Goal: Task Accomplishment & Management: Manage account settings

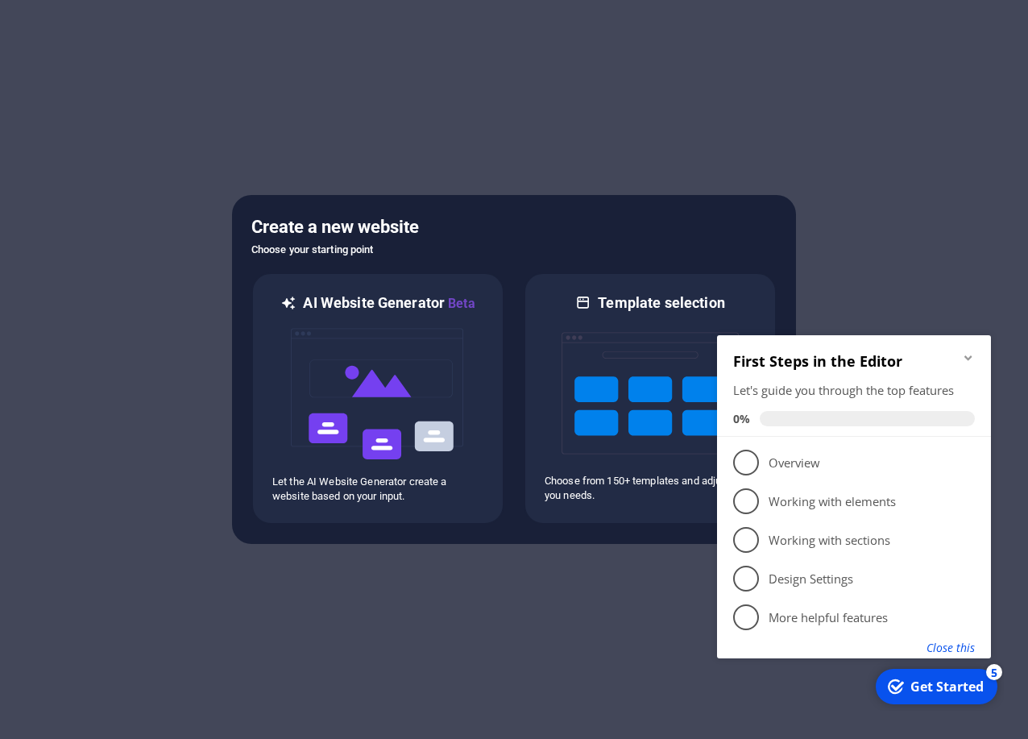
click at [967, 652] on button "Close this" at bounding box center [950, 647] width 48 height 15
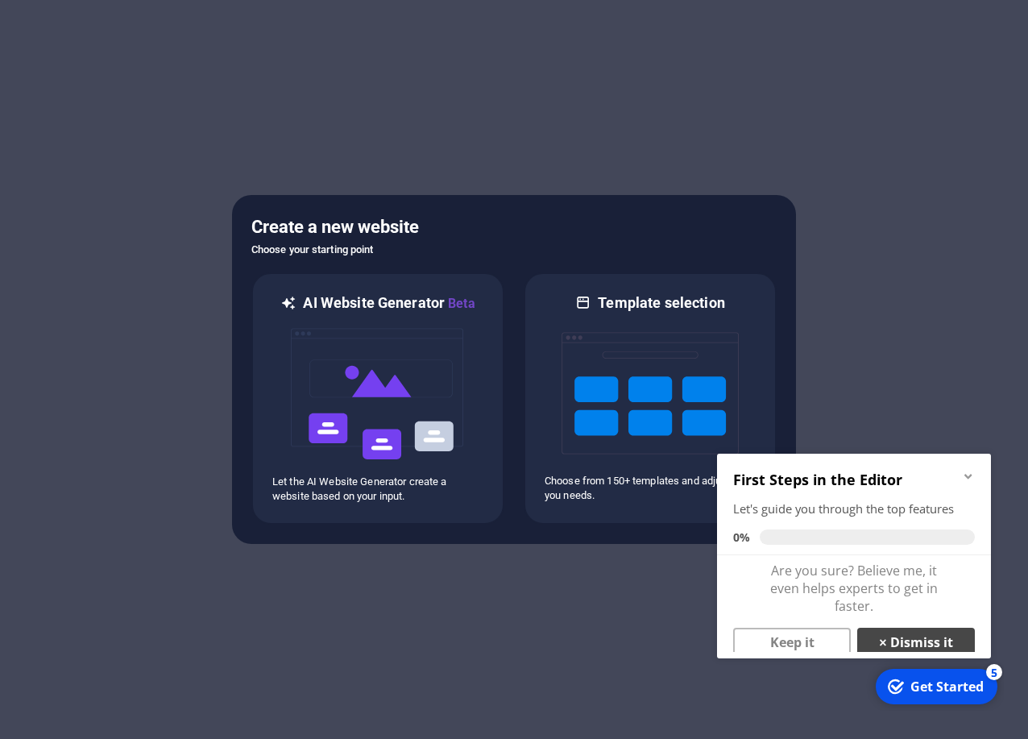
click at [900, 643] on link "× Dismiss it" at bounding box center [916, 641] width 118 height 29
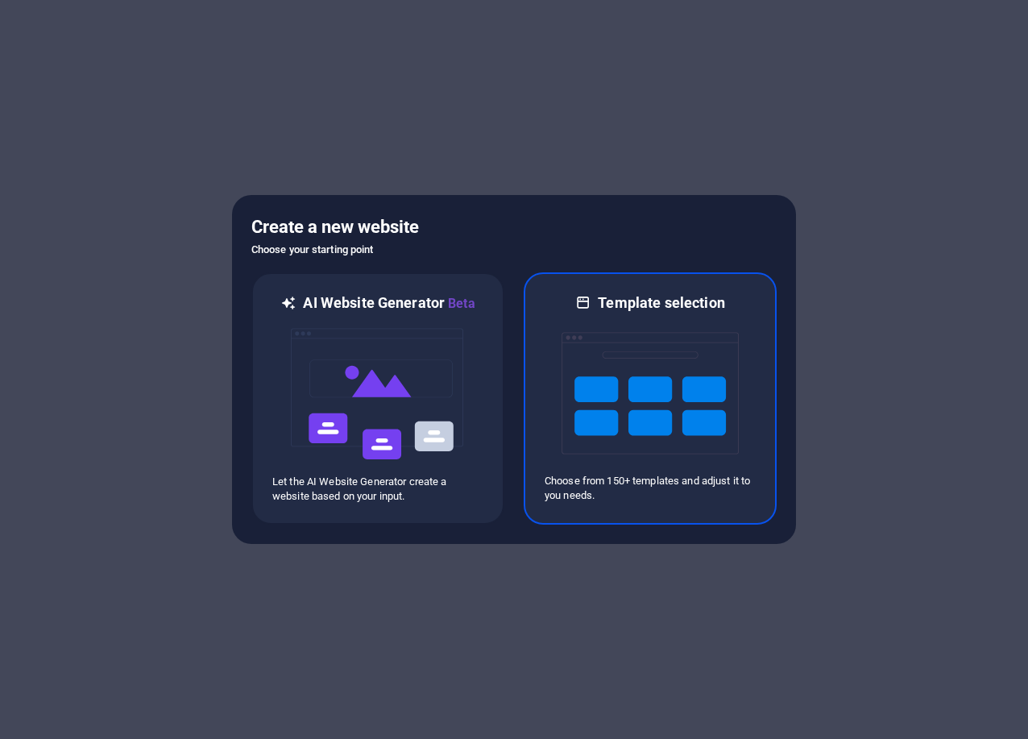
click at [672, 421] on img at bounding box center [649, 393] width 177 height 161
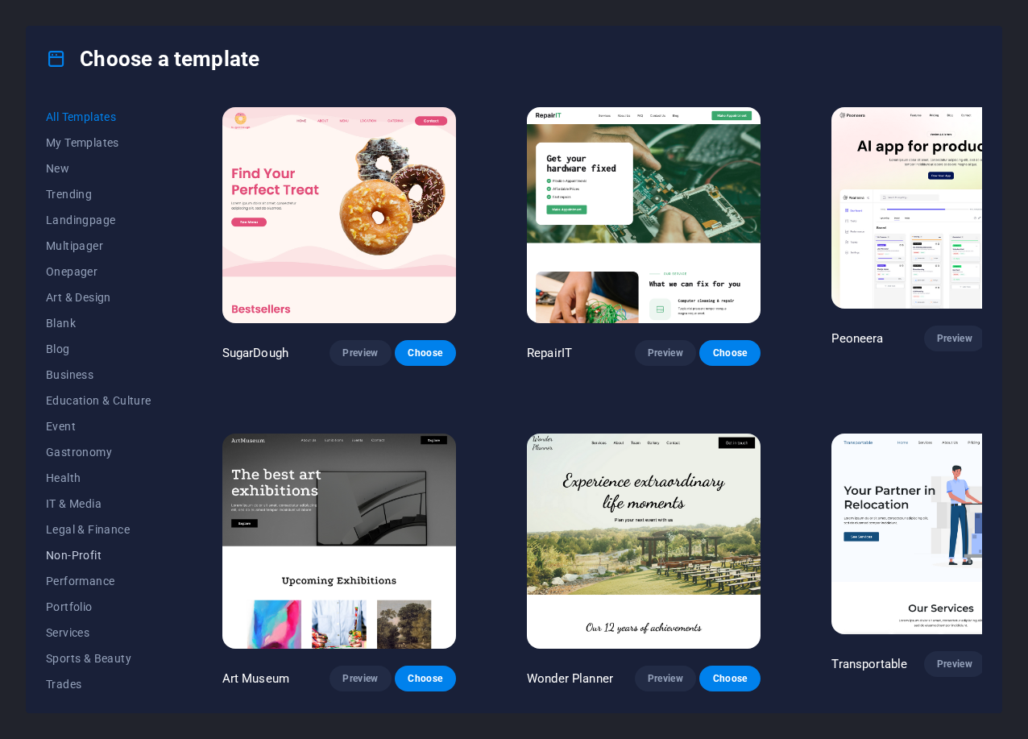
click at [79, 558] on span "Non-Profit" at bounding box center [99, 555] width 106 height 13
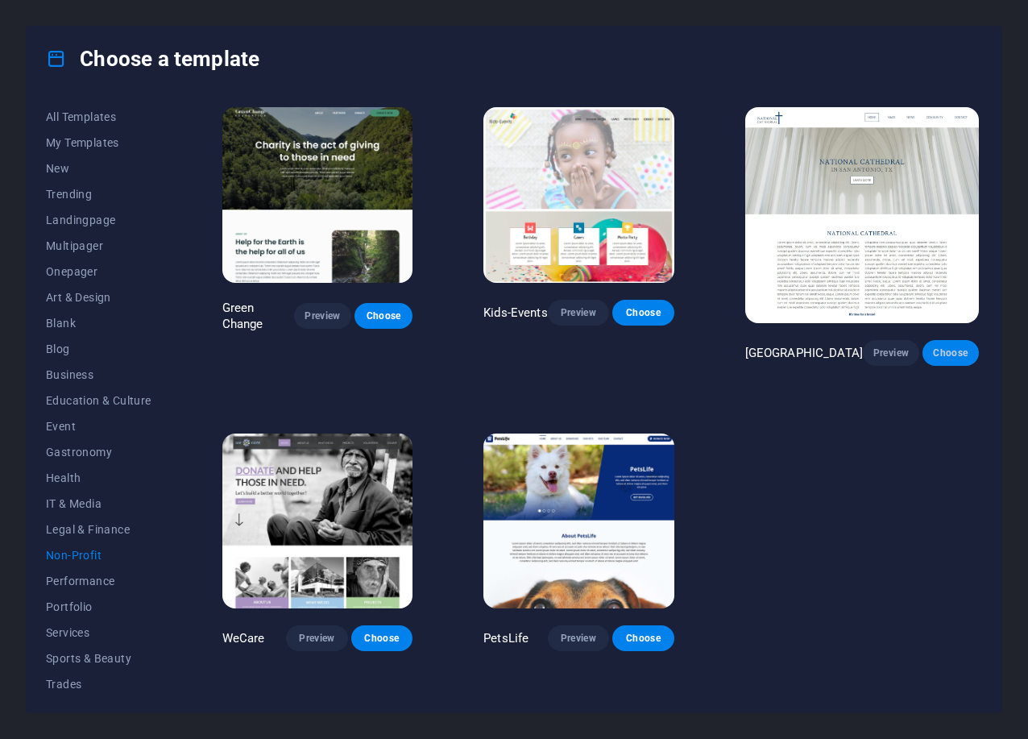
click at [958, 346] on span "Choose" at bounding box center [950, 352] width 31 height 13
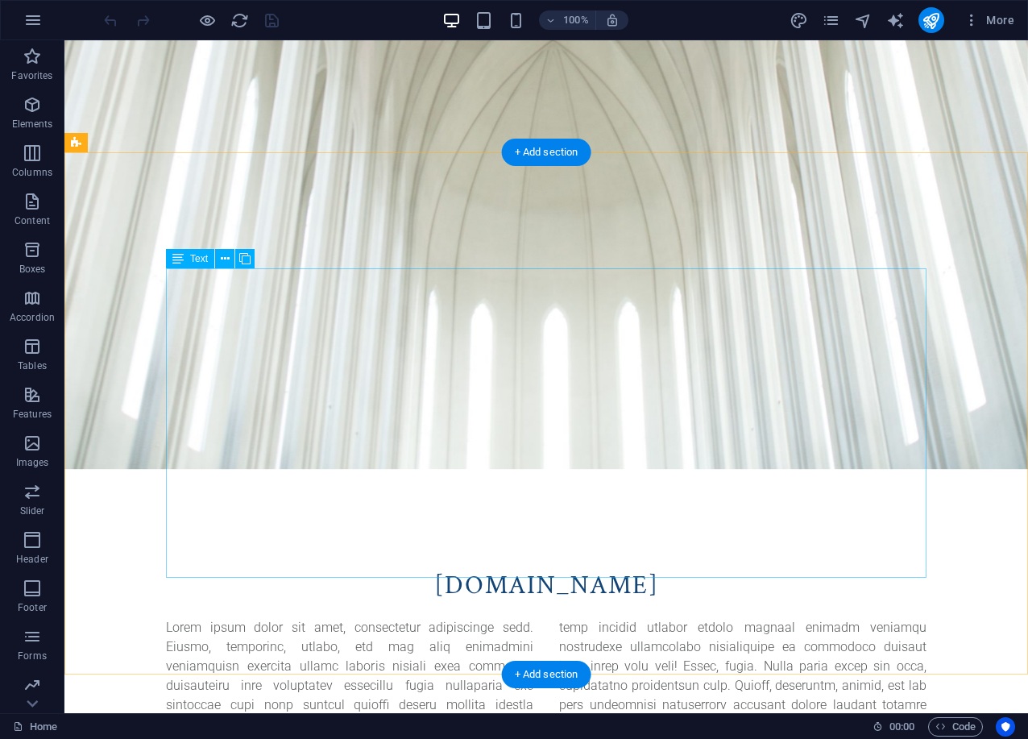
scroll to position [643, 0]
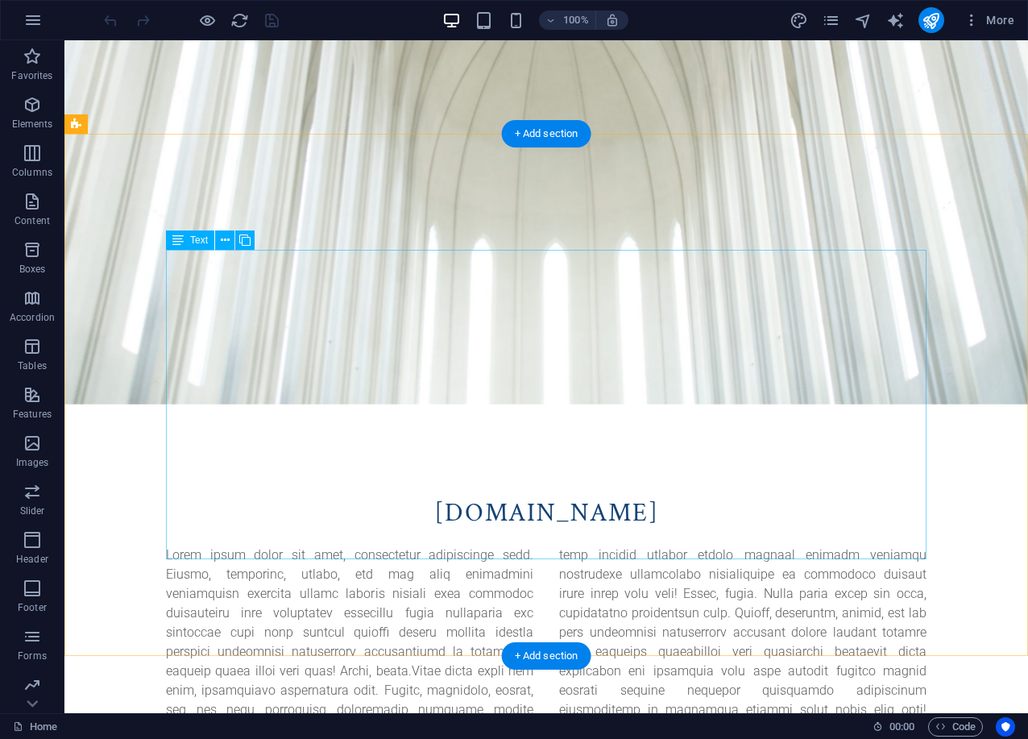
click at [213, 545] on div at bounding box center [546, 709] width 760 height 329
click at [225, 545] on div at bounding box center [546, 709] width 760 height 329
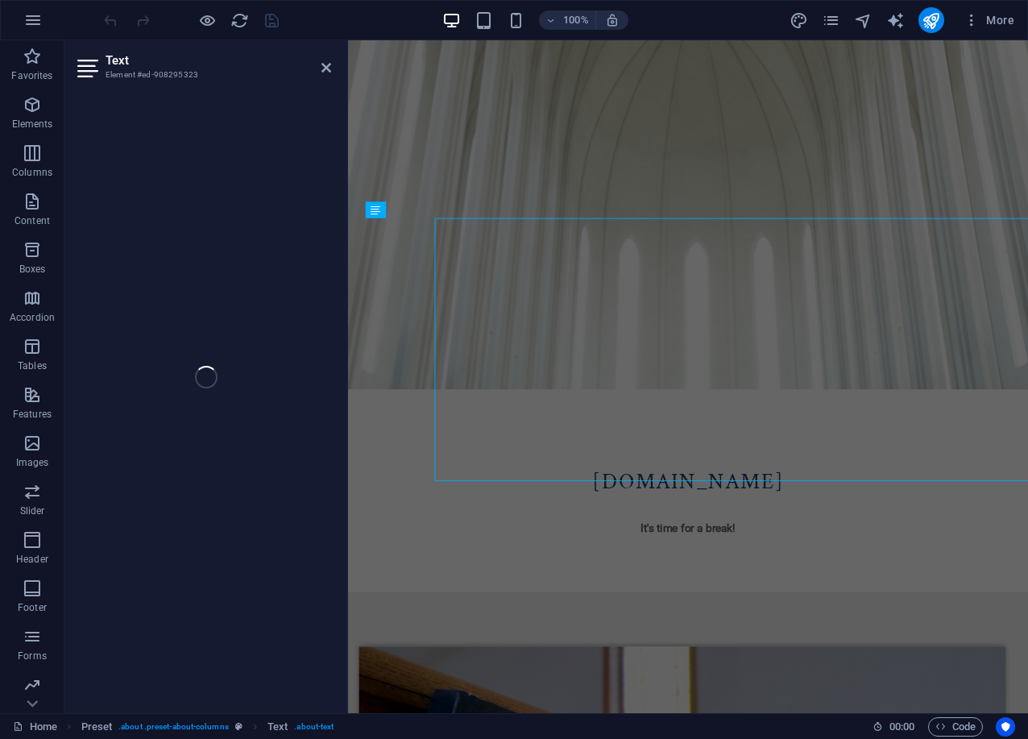
click at [225, 268] on div "Text Element #ed-908295323 H1 Banner Banner Container Button H2 Preset Text Pre…" at bounding box center [545, 376] width 963 height 673
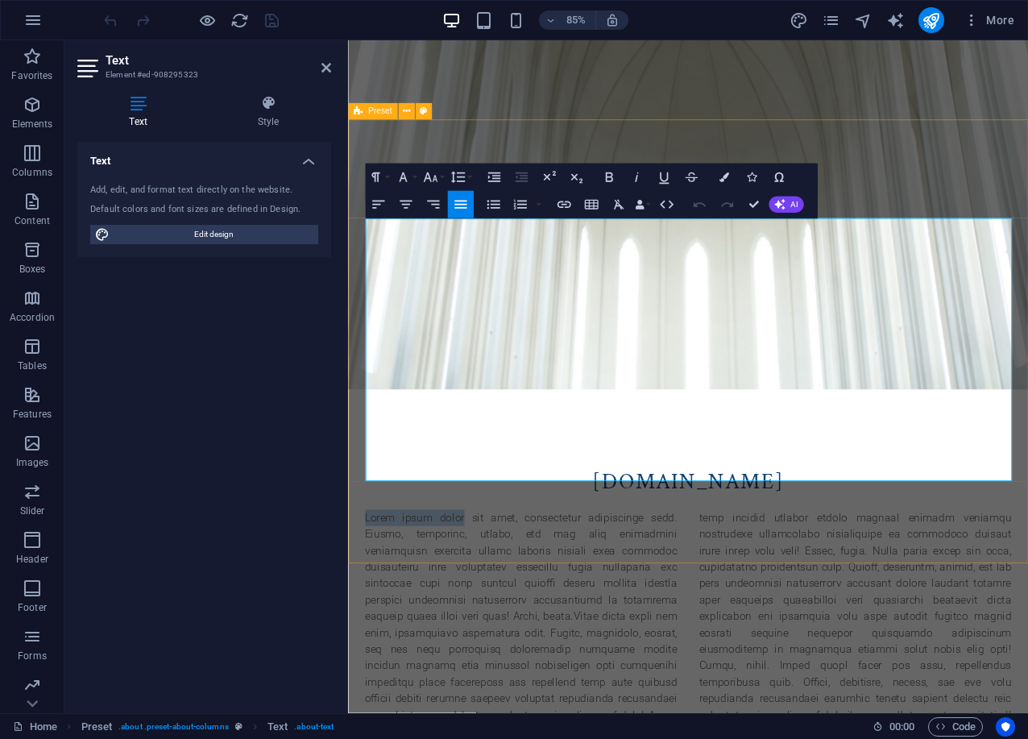
drag, startPoint x: 476, startPoint y: 260, endPoint x: 358, endPoint y: 261, distance: 117.6
click at [358, 477] on div "ae84ad32.anothercoffee.net It's time for a break!" at bounding box center [748, 747] width 800 height 541
copy p "Lorem ipsum dolor"
click at [718, 231] on div "ae84ad32.anothercoffee.net IN San Antonio, TX Learn more" at bounding box center [748, 354] width 800 height 246
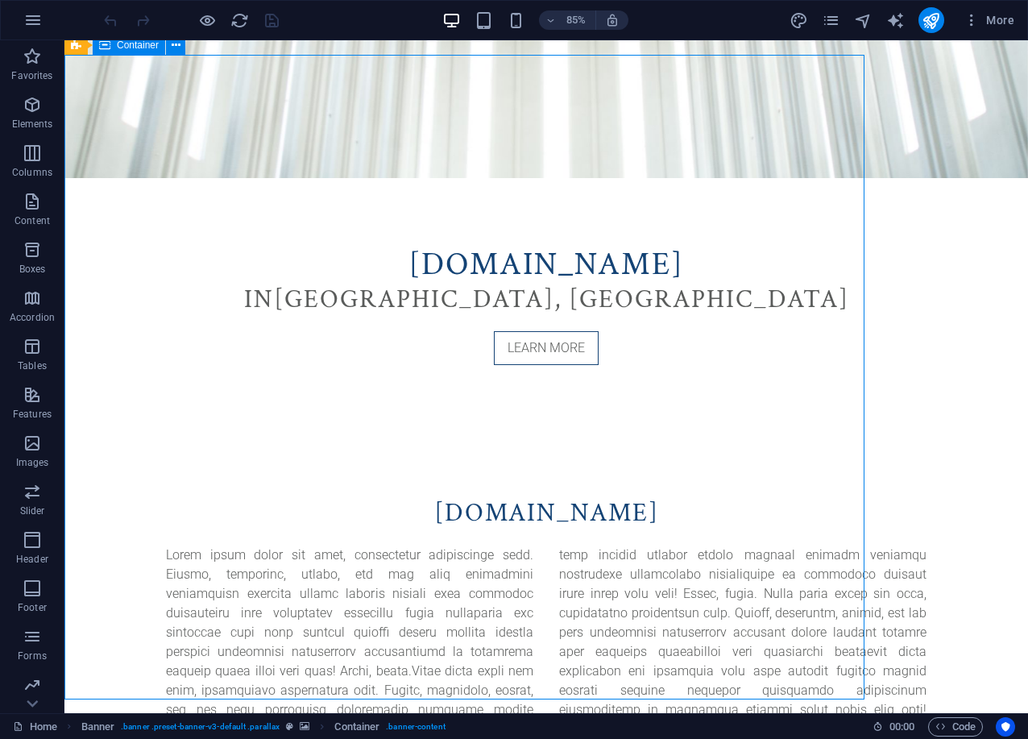
scroll to position [77, 0]
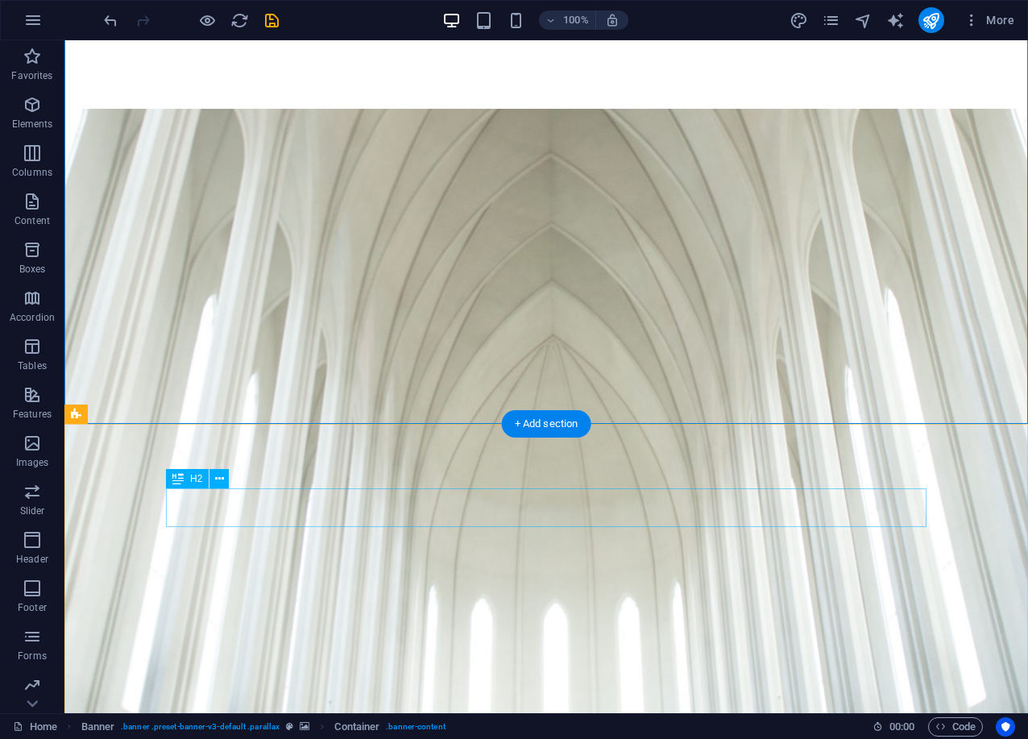
scroll to position [353, 0]
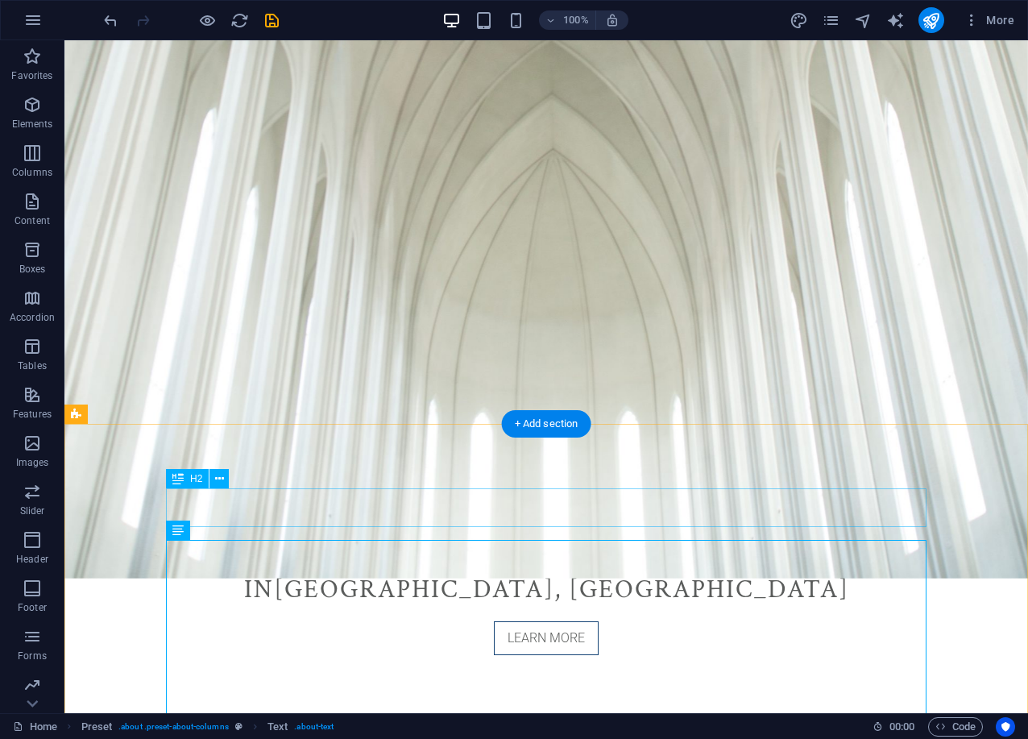
drag, startPoint x: 545, startPoint y: 502, endPoint x: 750, endPoint y: 700, distance: 284.8
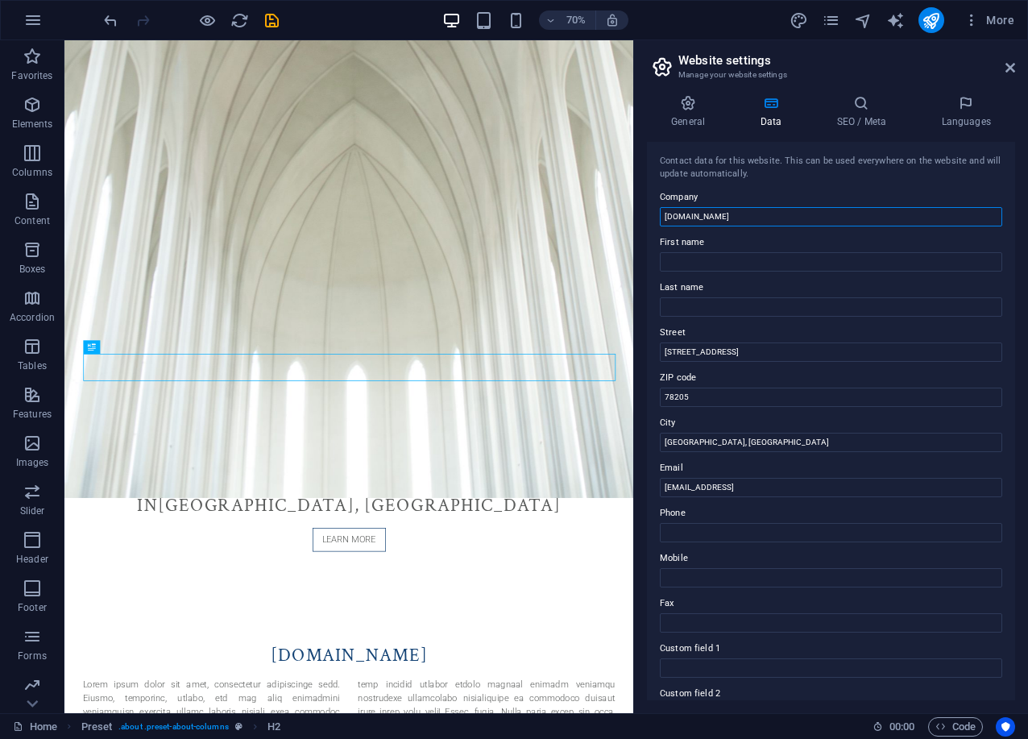
click at [735, 219] on input "ae84ad32.anothercoffee.net" at bounding box center [831, 216] width 342 height 19
type input "Lorem ipsum dolor"
click at [1003, 68] on header "Website settings Manage your website settings" at bounding box center [832, 61] width 365 height 42
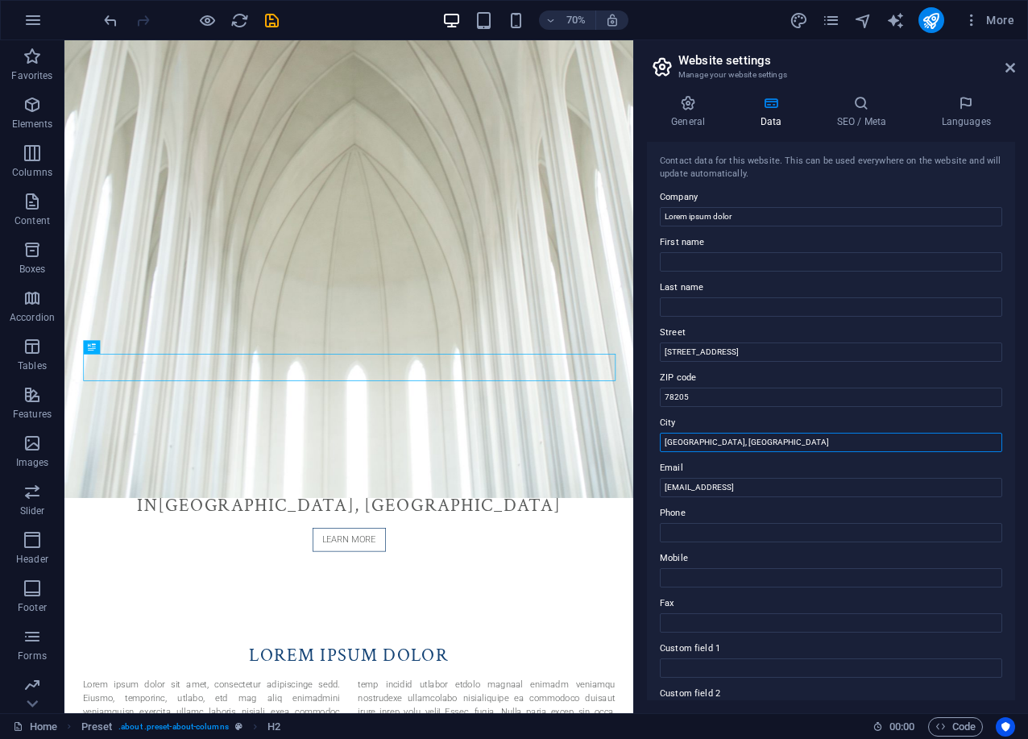
click at [727, 436] on input "San Antonio, TX" at bounding box center [831, 442] width 342 height 19
click at [727, 435] on input "San Antonio, TX" at bounding box center [831, 442] width 342 height 19
type input "London"
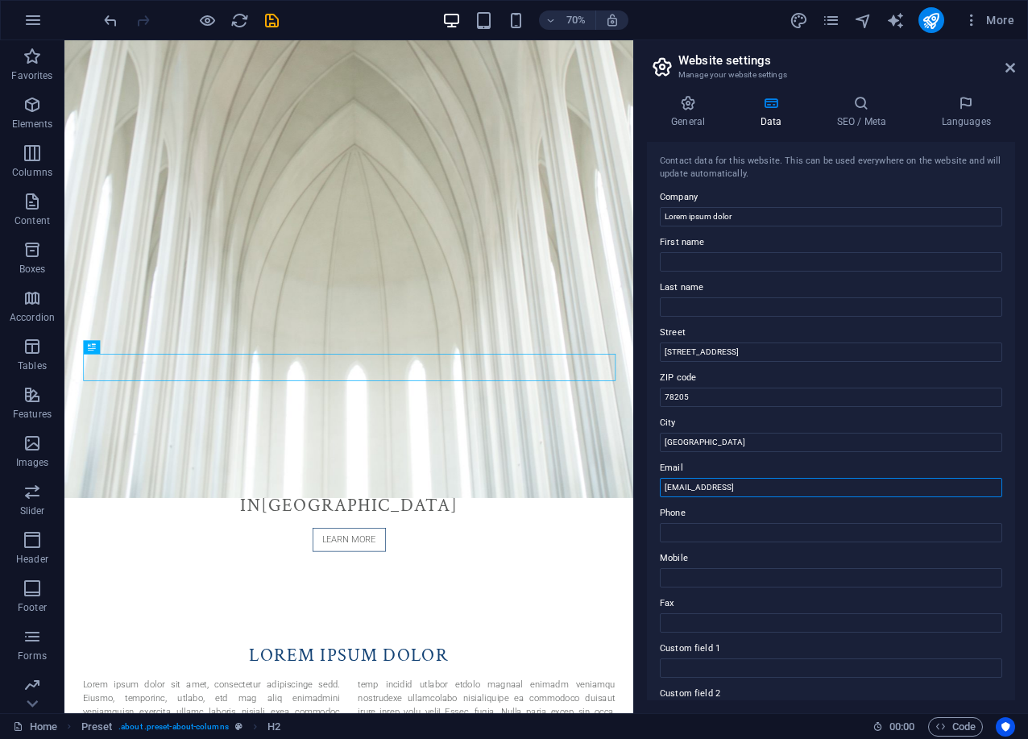
click at [755, 495] on input "4ce0a569d6273aff2eb2e7b50402e4@cpanel.local" at bounding box center [831, 487] width 342 height 19
type input "contact@example.com"
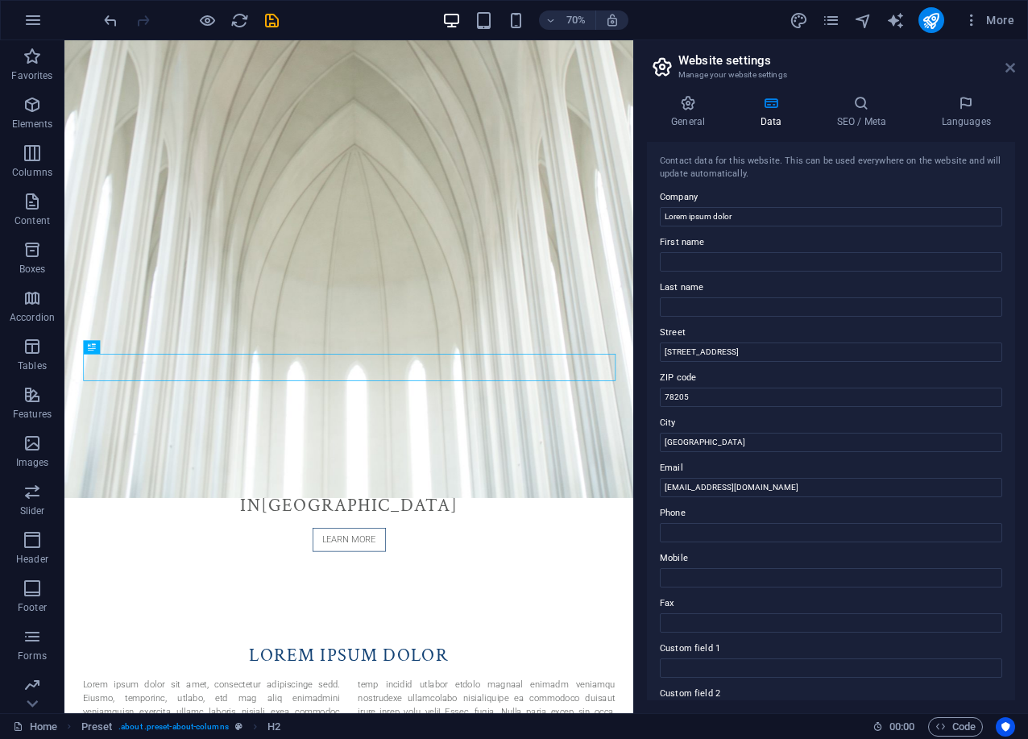
click at [1012, 72] on icon at bounding box center [1010, 67] width 10 height 13
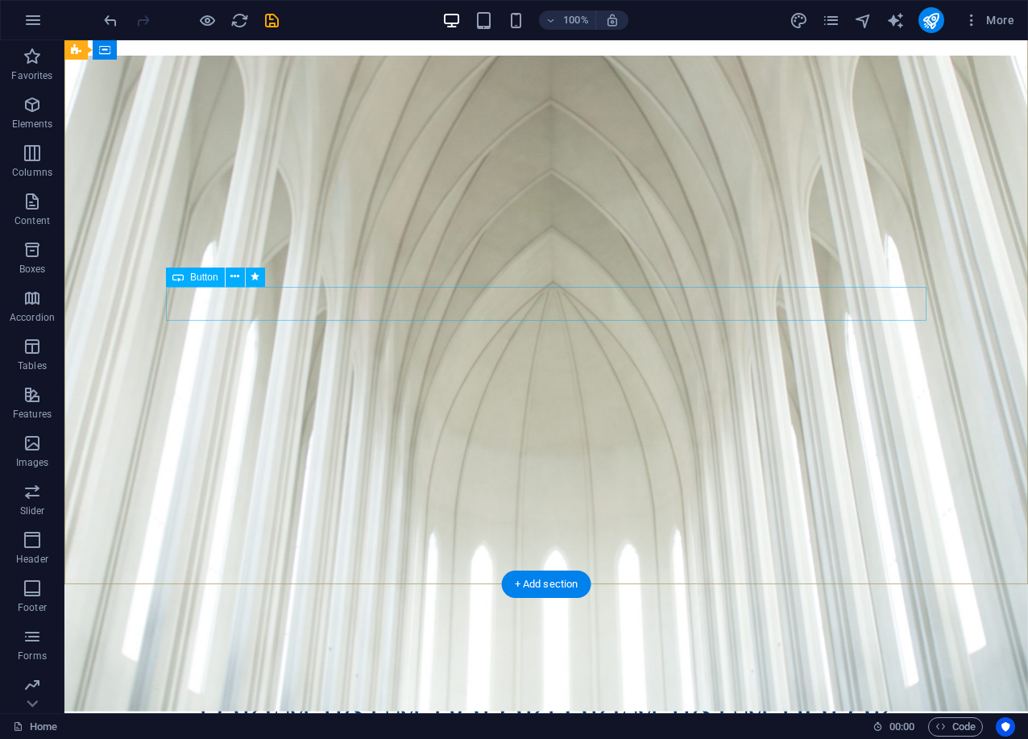
scroll to position [0, 0]
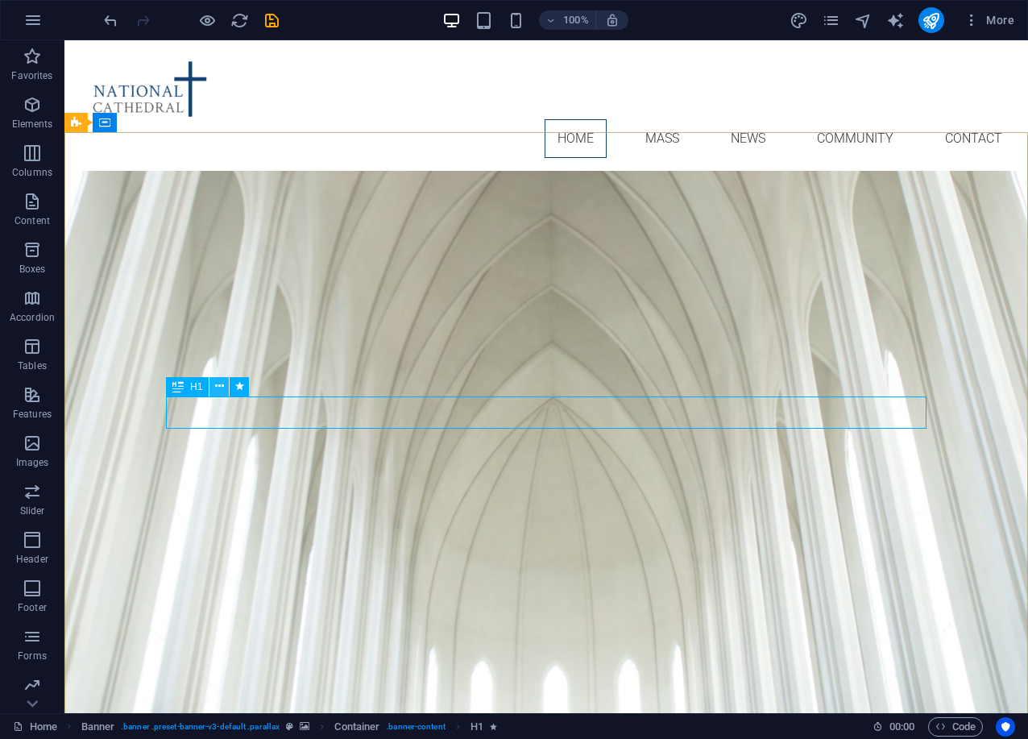
click at [217, 385] on icon at bounding box center [219, 386] width 9 height 17
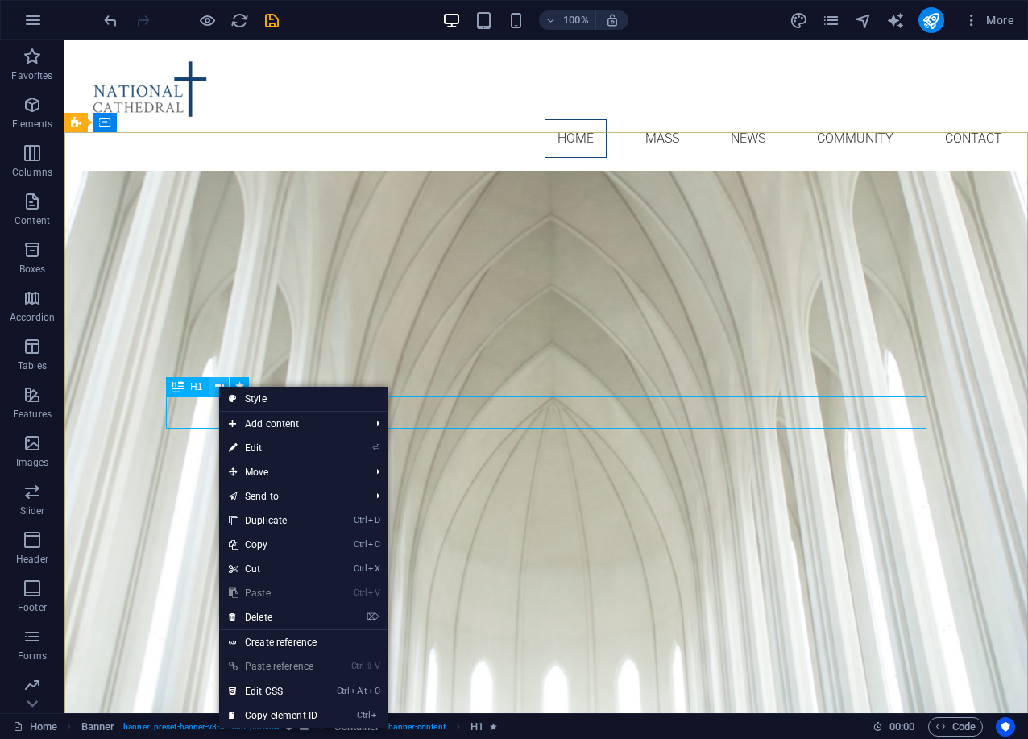
click at [217, 385] on icon at bounding box center [219, 386] width 9 height 17
click at [173, 387] on icon at bounding box center [177, 386] width 11 height 19
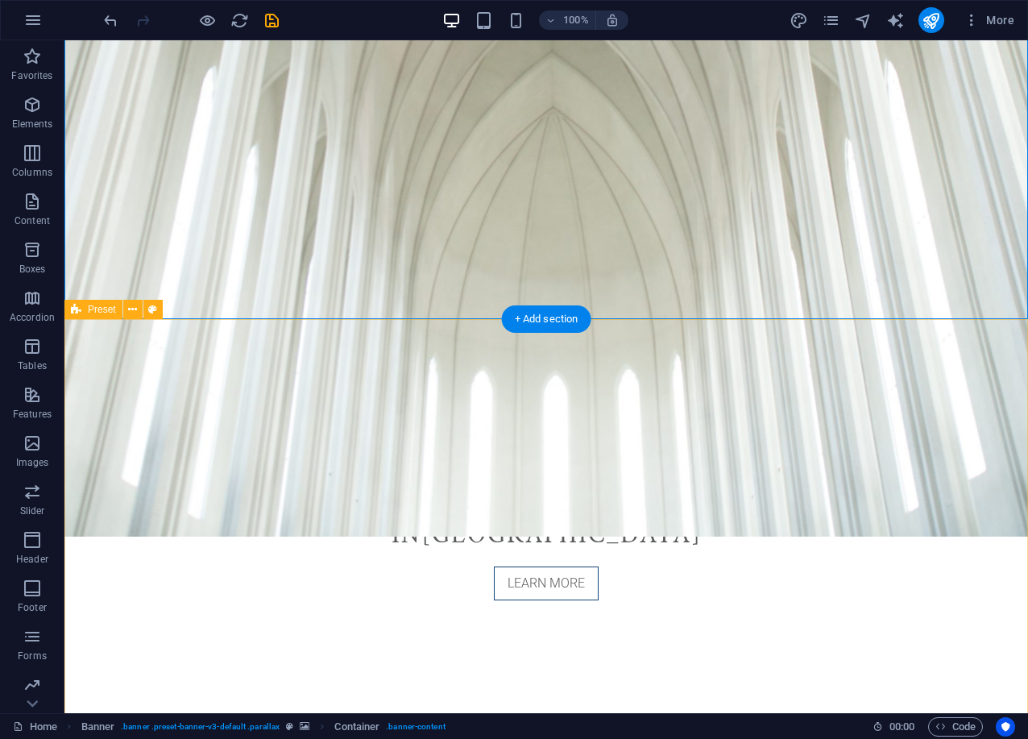
scroll to position [459, 0]
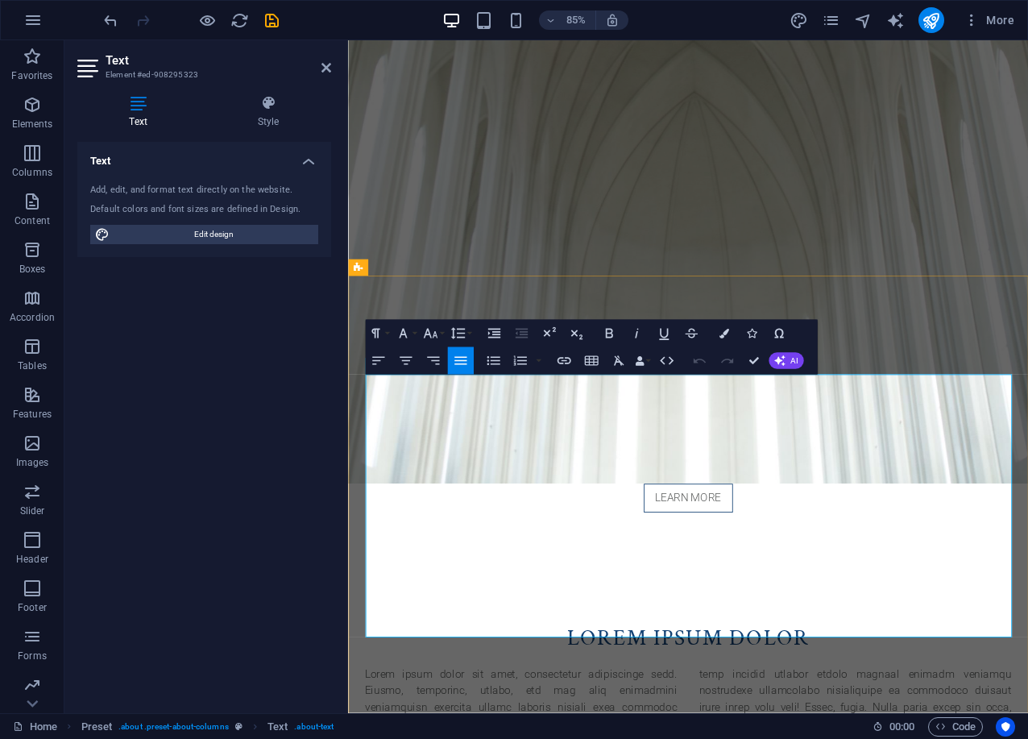
drag, startPoint x: 515, startPoint y: 524, endPoint x: 620, endPoint y: 528, distance: 104.8
copy p "tempora maiores"
click at [735, 415] on div "Lorem ipsum dolor IN London Learn more" at bounding box center [748, 538] width 800 height 246
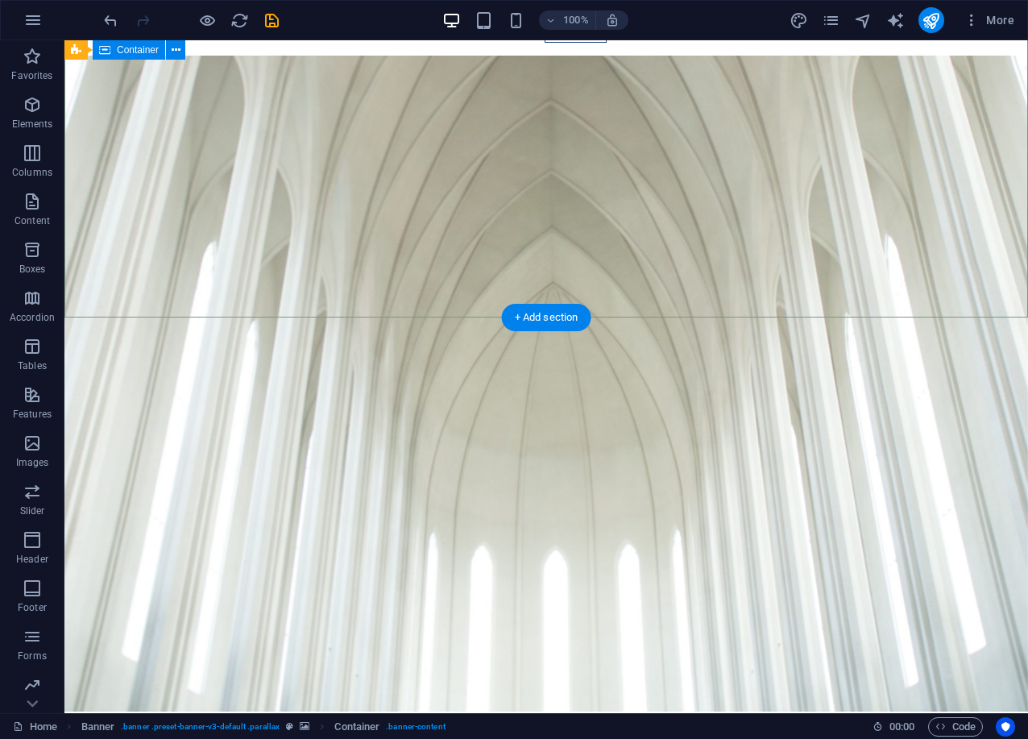
scroll to position [92, 0]
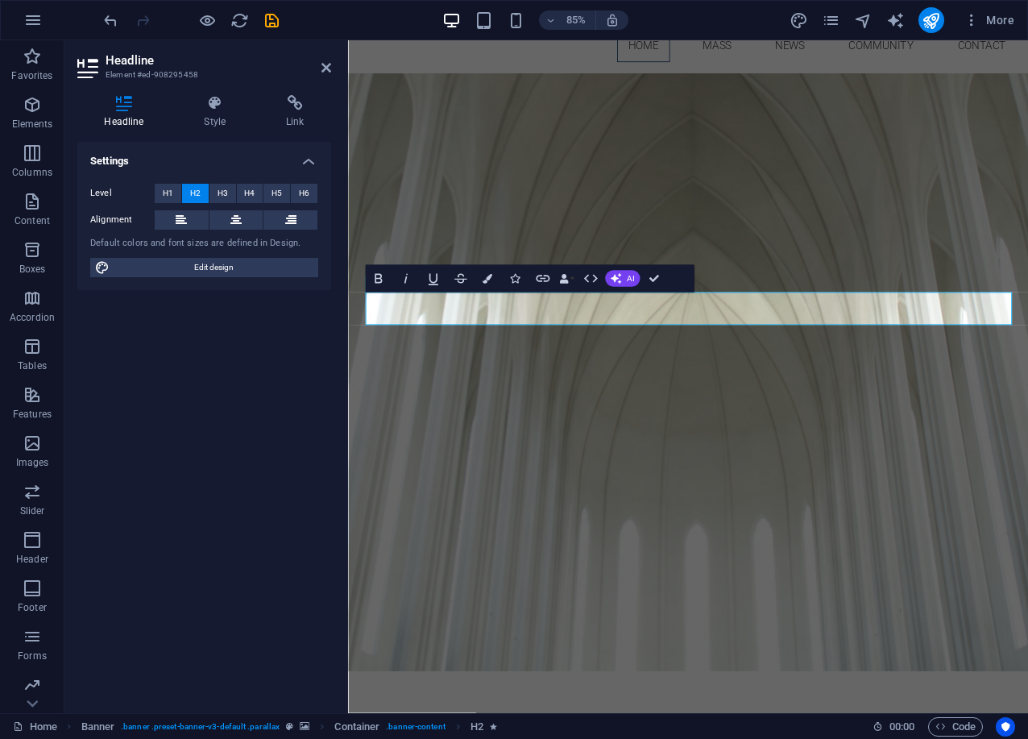
click at [184, 445] on div "Settings Level H1 H2 H3 H4 H5 H6 Alignment Default colors and font sizes are de…" at bounding box center [204, 421] width 254 height 558
click at [223, 410] on div "Settings Level H1 H2 H3 H4 H5 H6 Alignment Default colors and font sizes are de…" at bounding box center [204, 421] width 254 height 558
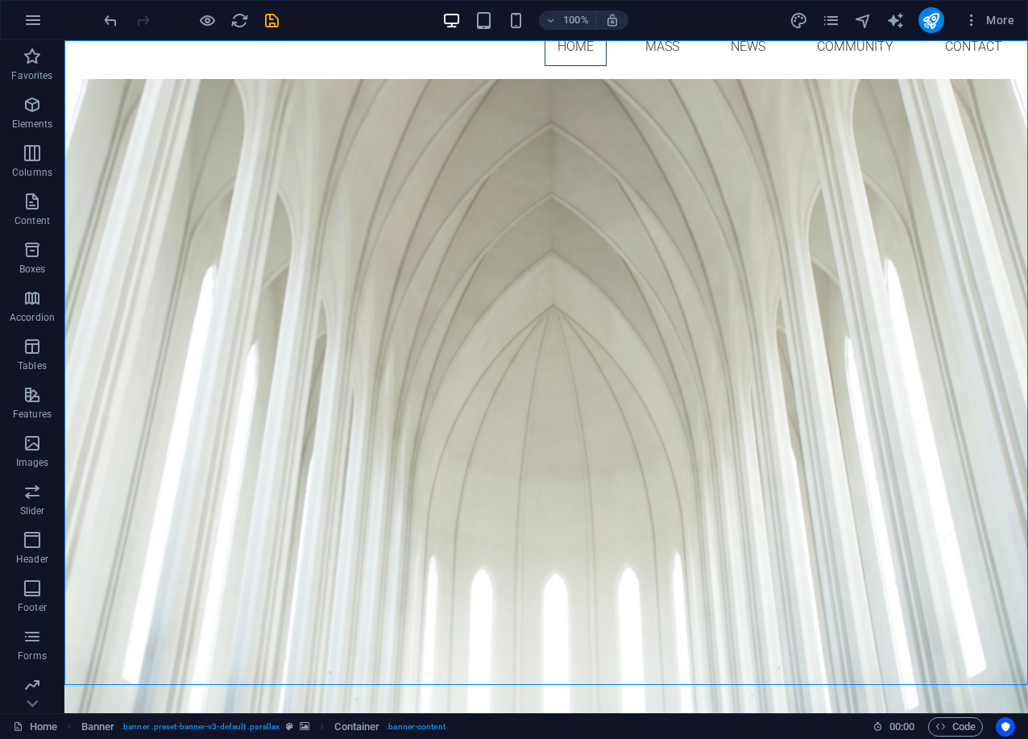
scroll to position [0, 0]
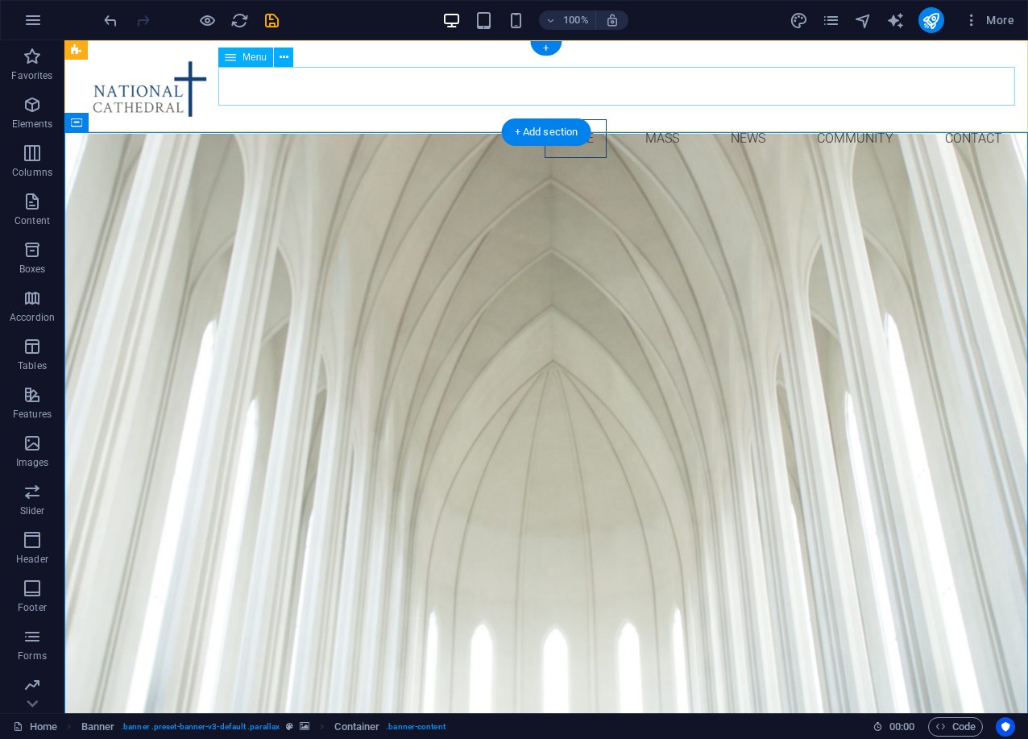
click at [660, 119] on nav "Home Mass News Community Contact" at bounding box center [546, 138] width 938 height 39
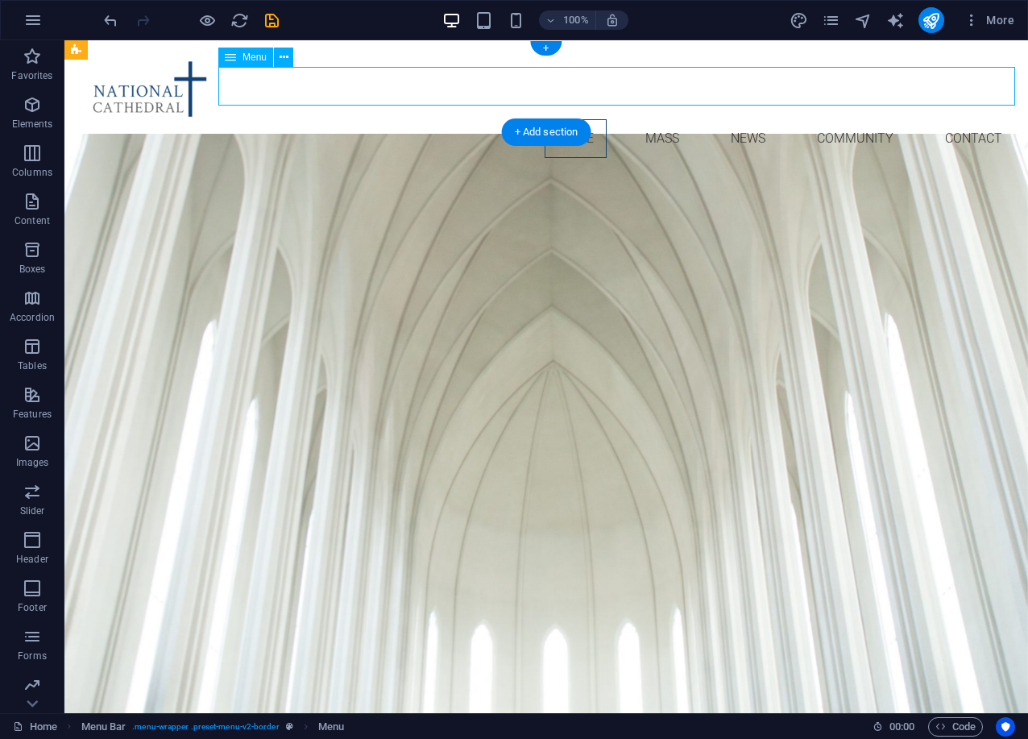
click at [660, 119] on nav "Home Mass News Community Contact" at bounding box center [546, 138] width 938 height 39
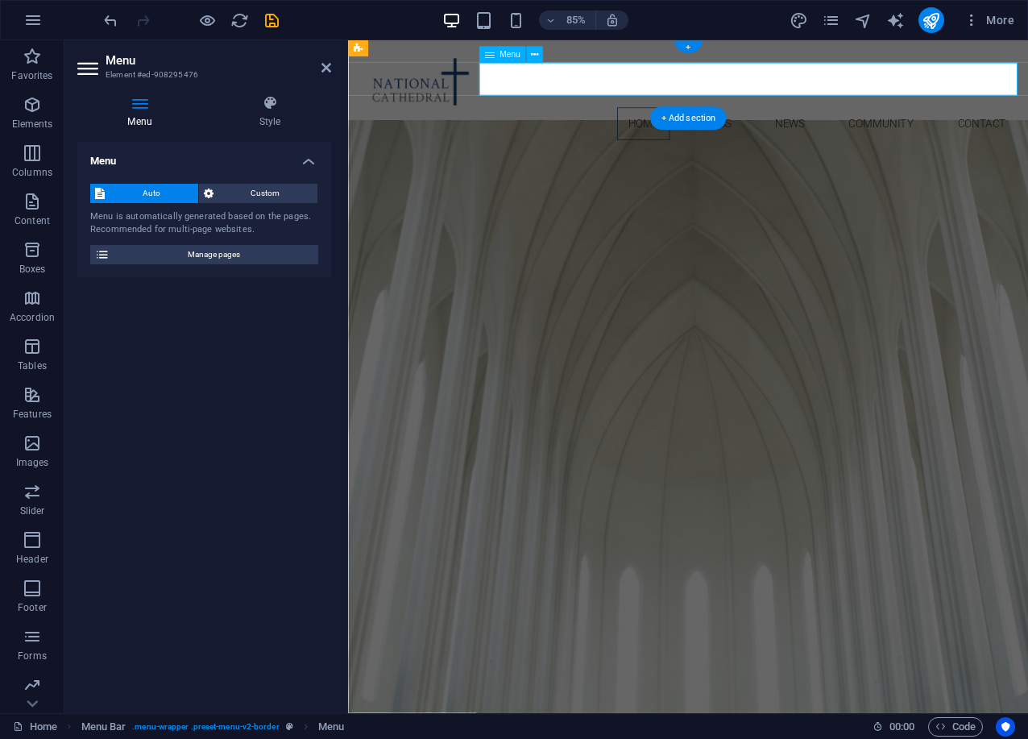
click at [768, 119] on nav "Home Mass News Community Contact" at bounding box center [748, 138] width 774 height 39
click at [131, 110] on icon at bounding box center [139, 103] width 125 height 16
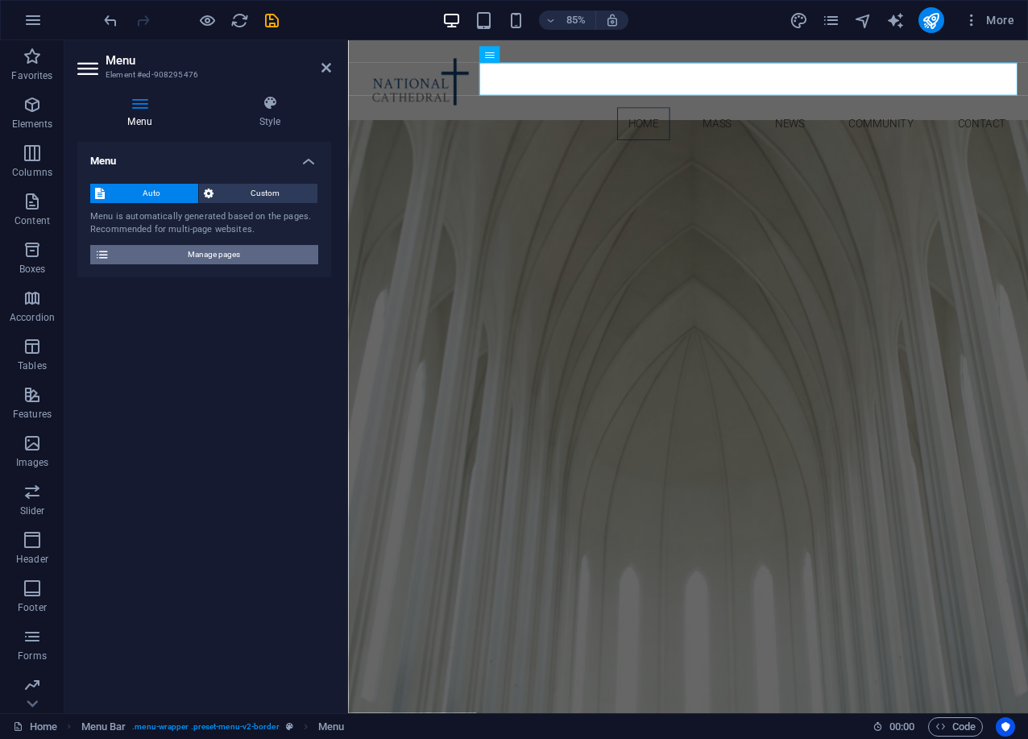
click at [216, 250] on span "Manage pages" at bounding box center [213, 254] width 199 height 19
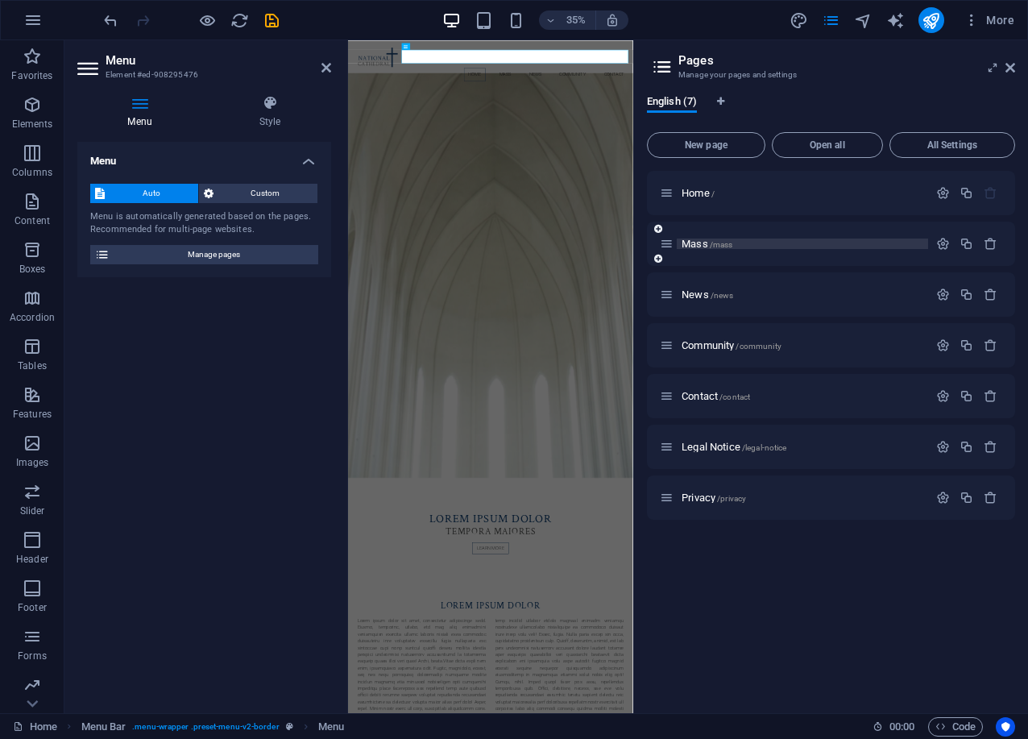
click at [688, 243] on span "Mass /mass" at bounding box center [706, 244] width 51 height 12
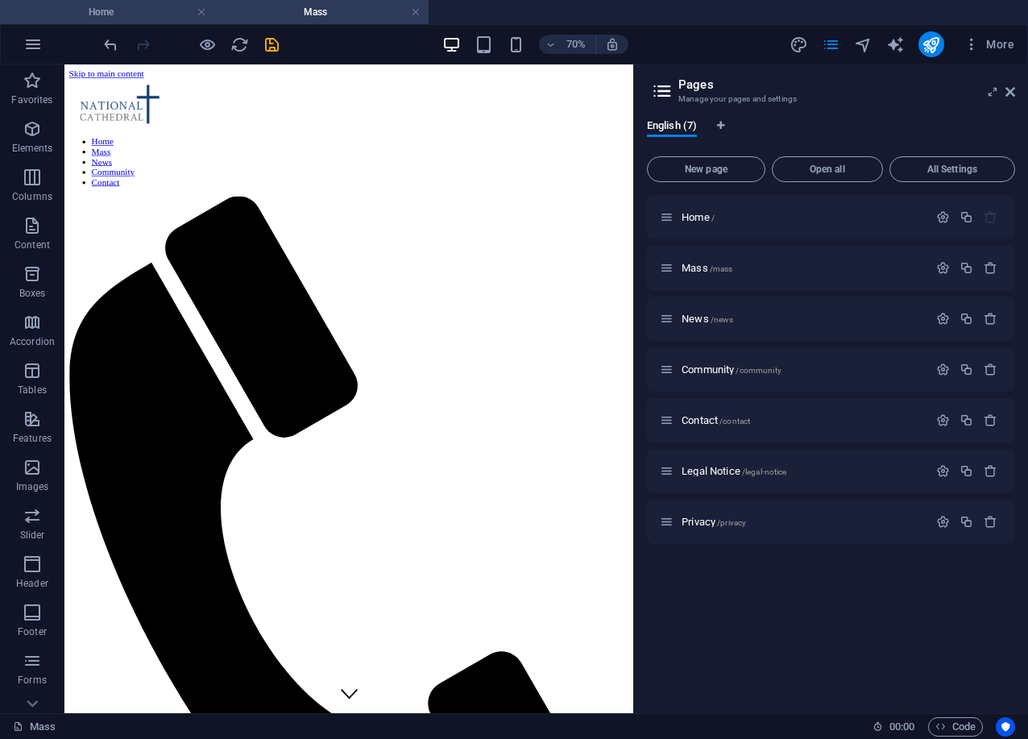
click at [128, 16] on h4 "Home" at bounding box center [107, 12] width 214 height 18
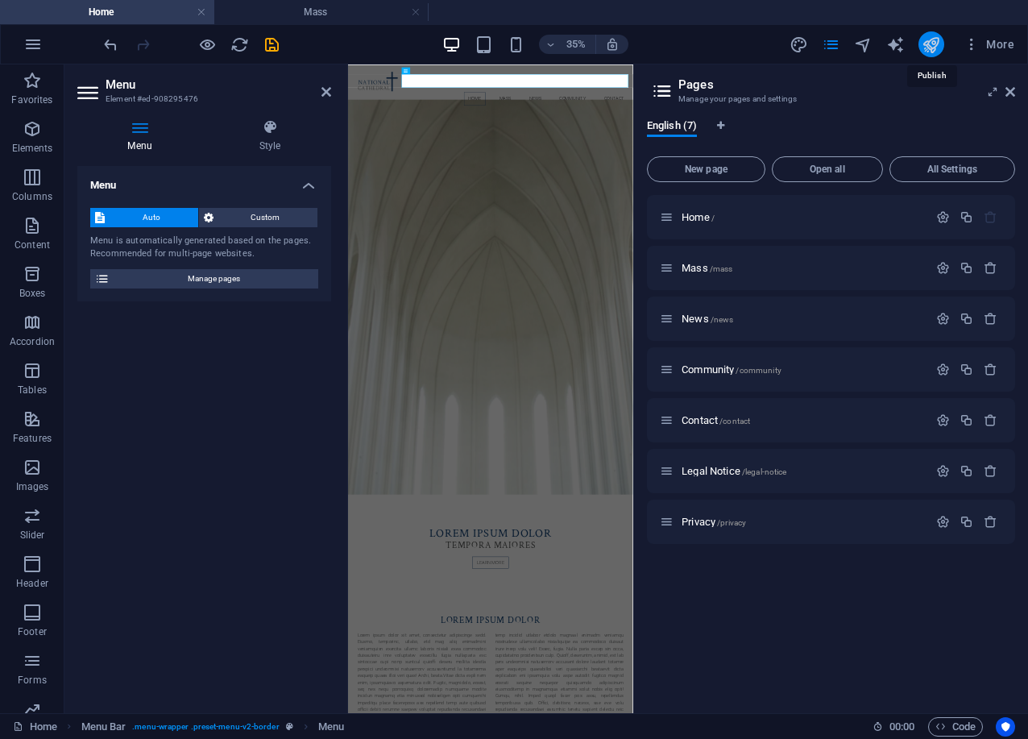
click at [923, 45] on icon "publish" at bounding box center [930, 44] width 19 height 19
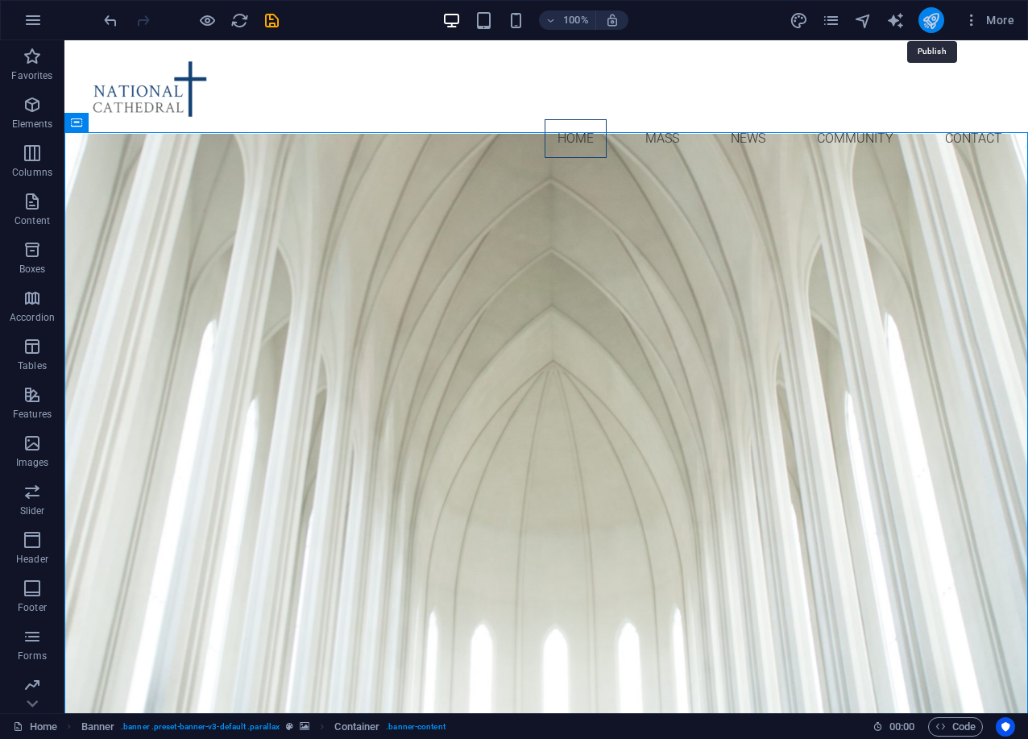
click at [934, 27] on icon "publish" at bounding box center [930, 20] width 19 height 19
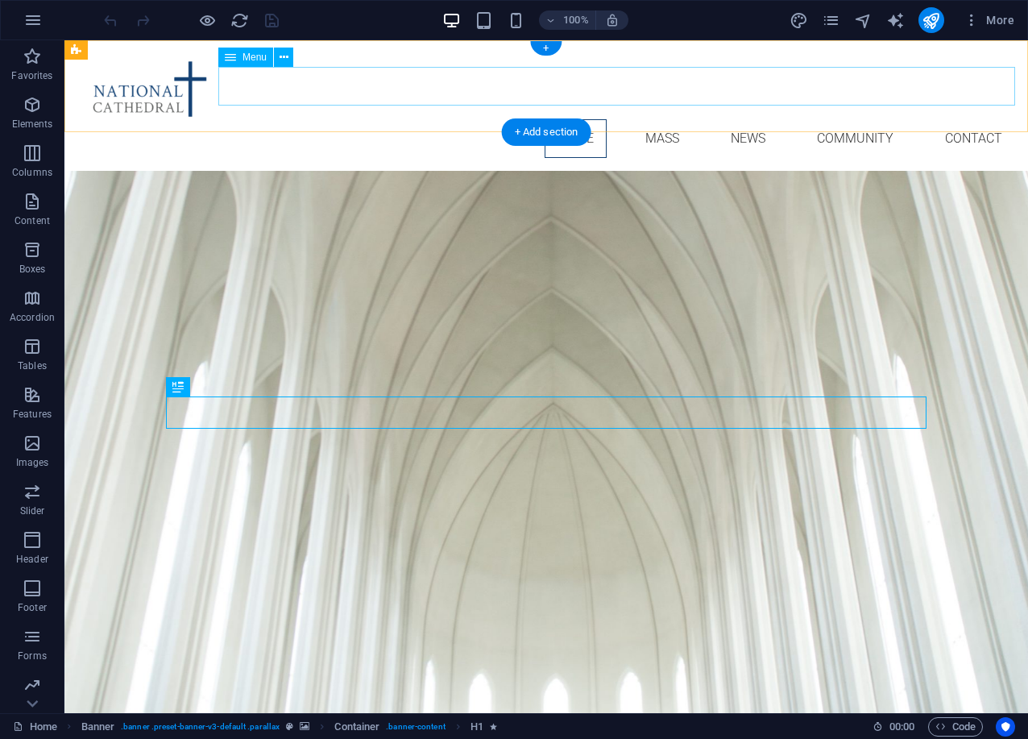
click at [662, 119] on nav "Home Mass News Community Contact" at bounding box center [546, 138] width 938 height 39
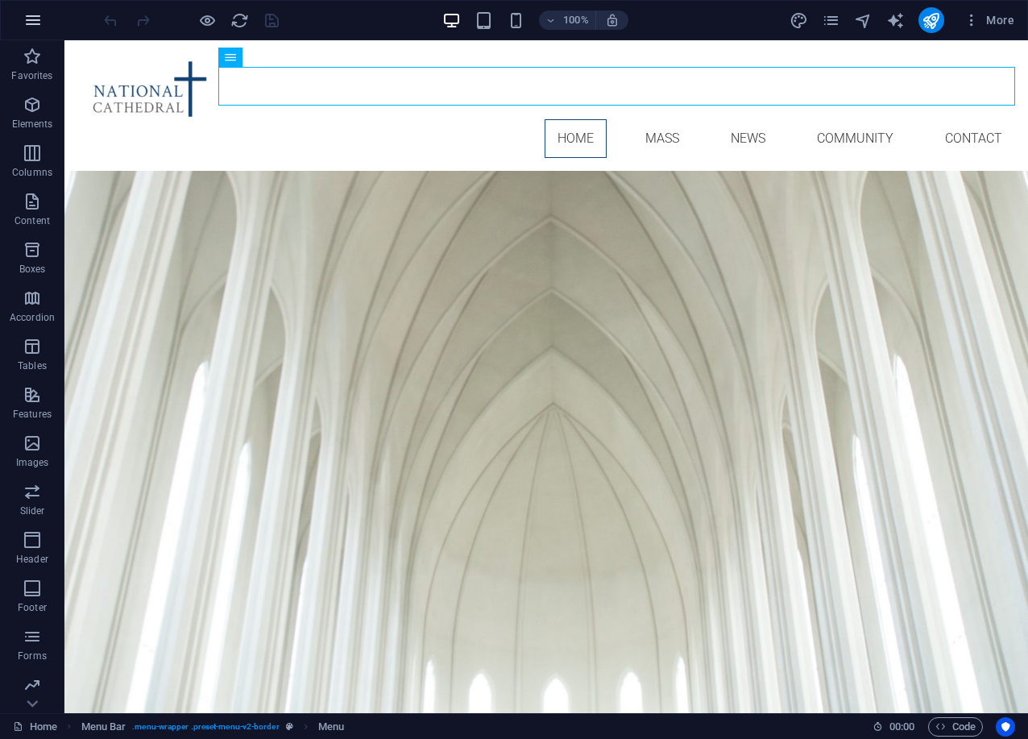
click at [35, 14] on icon "button" at bounding box center [32, 19] width 19 height 19
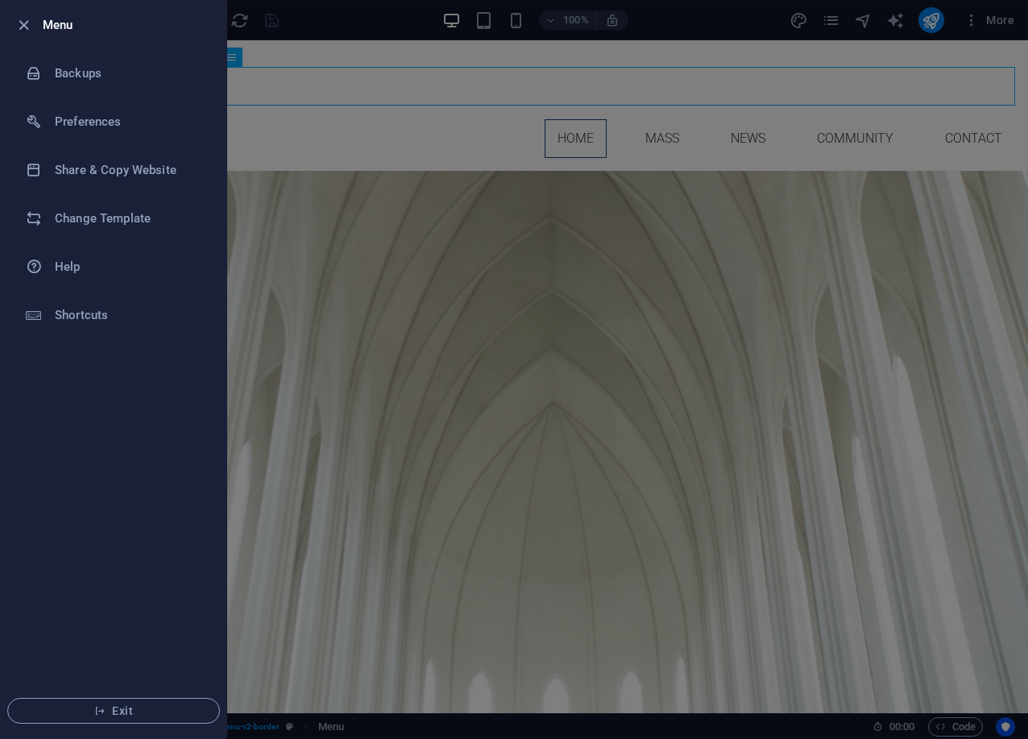
click at [35, 14] on li "Menu" at bounding box center [114, 25] width 226 height 48
click at [69, 25] on h6 "Menu" at bounding box center [128, 24] width 171 height 19
click at [23, 25] on icon "button" at bounding box center [23, 25] width 19 height 19
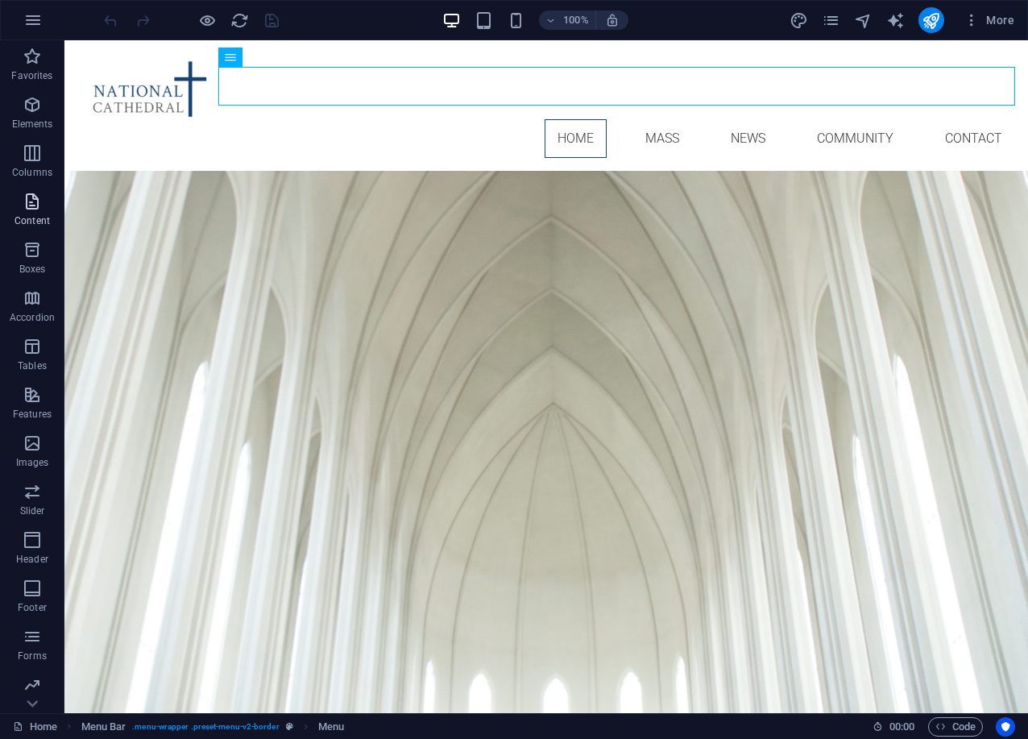
click at [28, 211] on span "Content" at bounding box center [32, 211] width 64 height 39
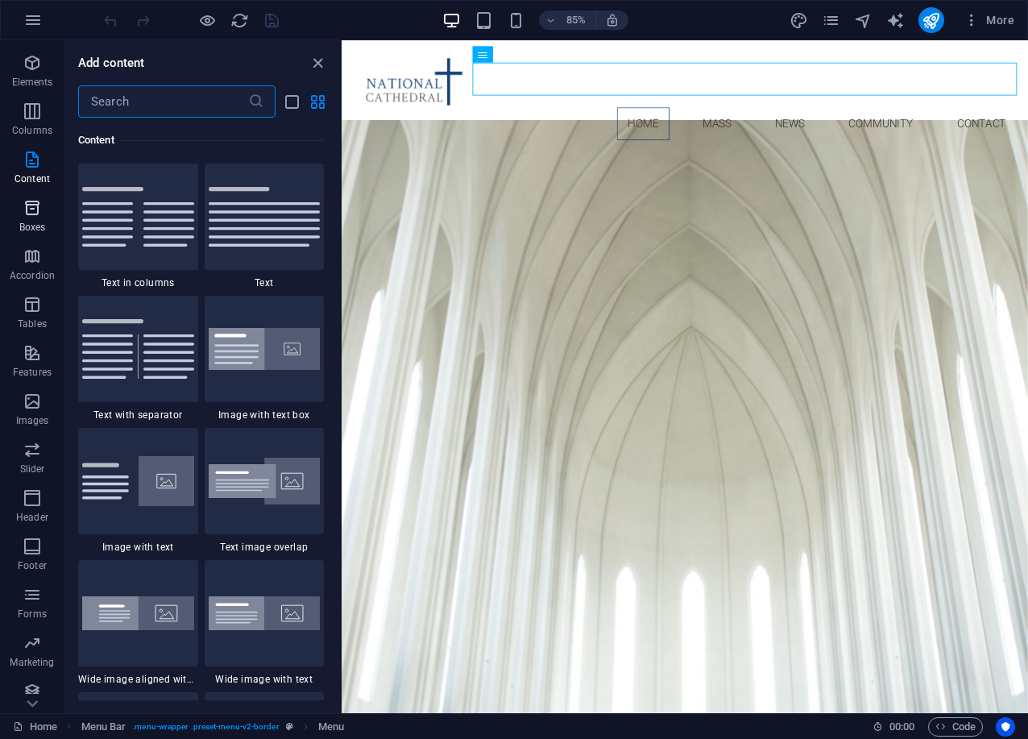
scroll to position [52, 0]
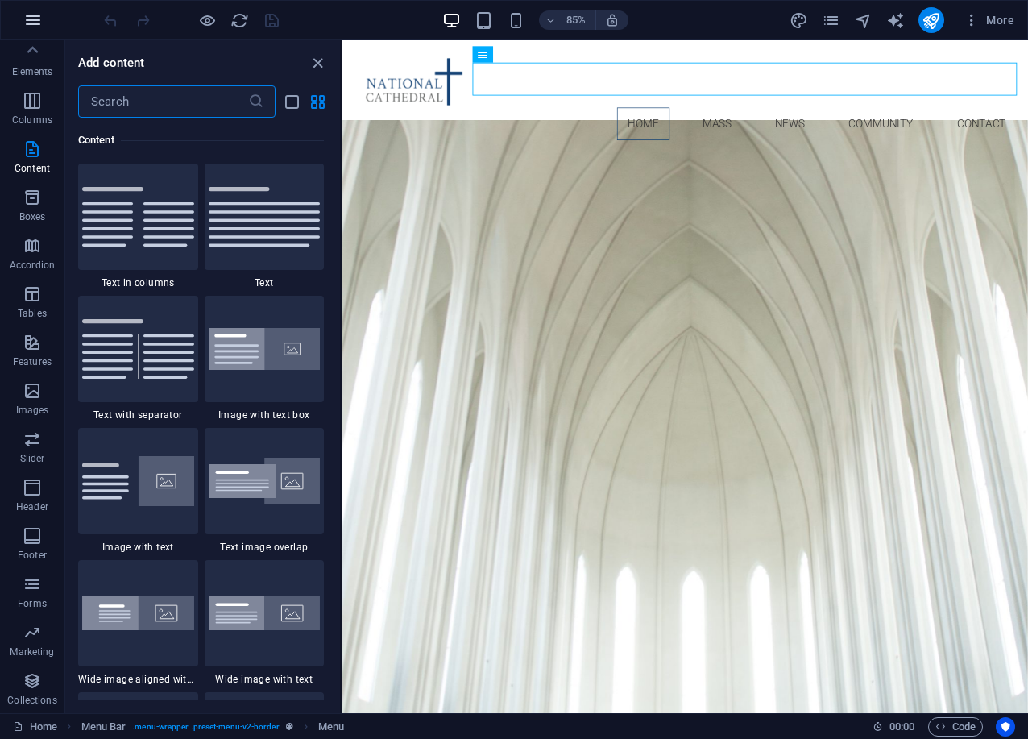
click at [30, 15] on icon "button" at bounding box center [32, 19] width 19 height 19
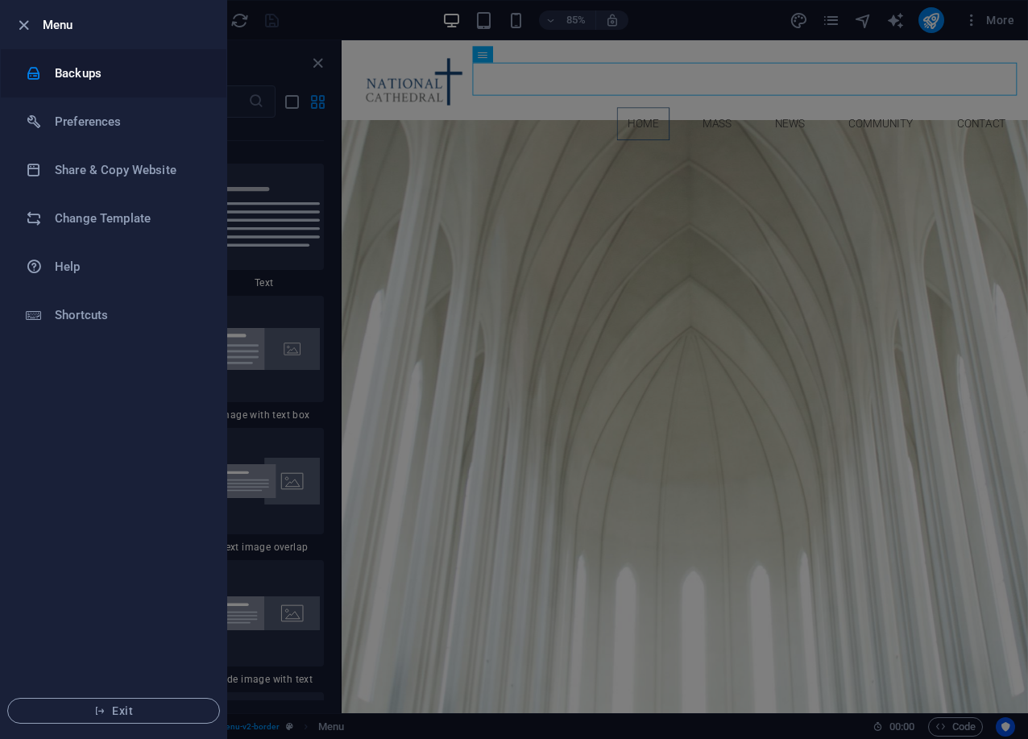
click at [89, 68] on h6 "Backups" at bounding box center [129, 73] width 149 height 19
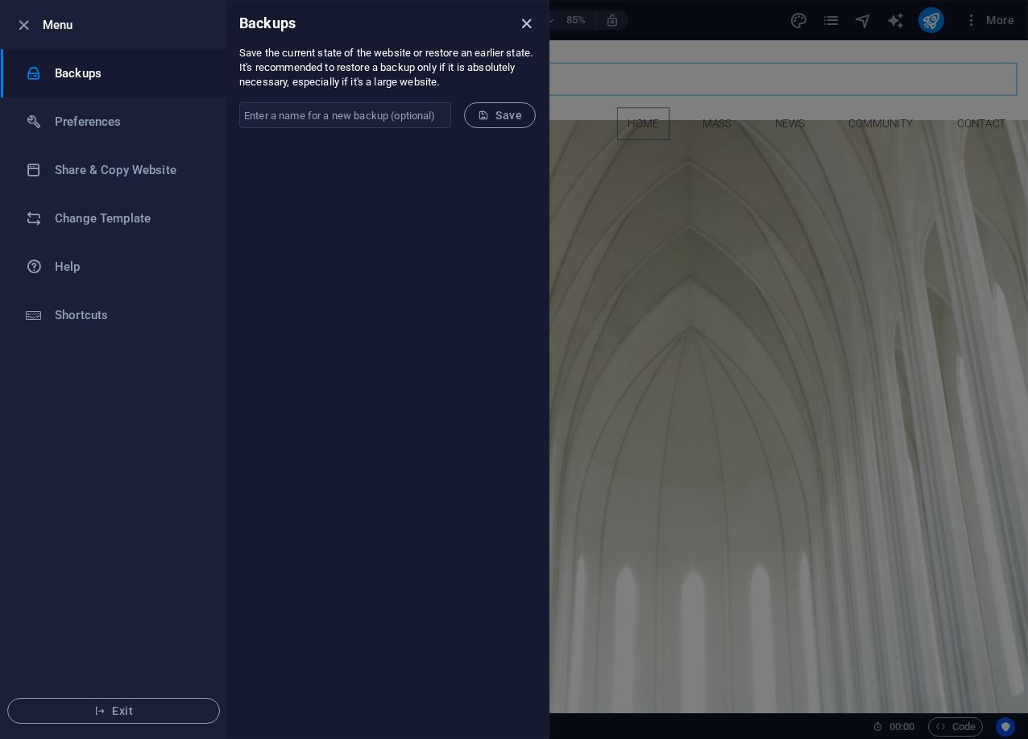
click at [529, 21] on icon "close" at bounding box center [526, 23] width 19 height 19
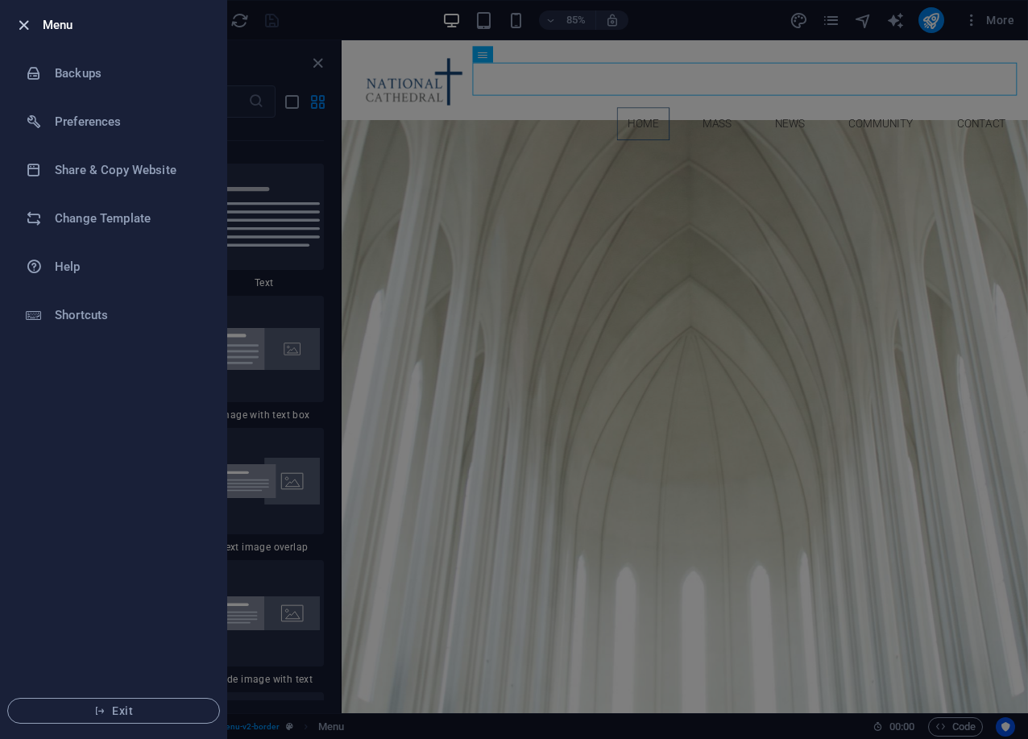
click at [28, 32] on icon "button" at bounding box center [23, 25] width 19 height 19
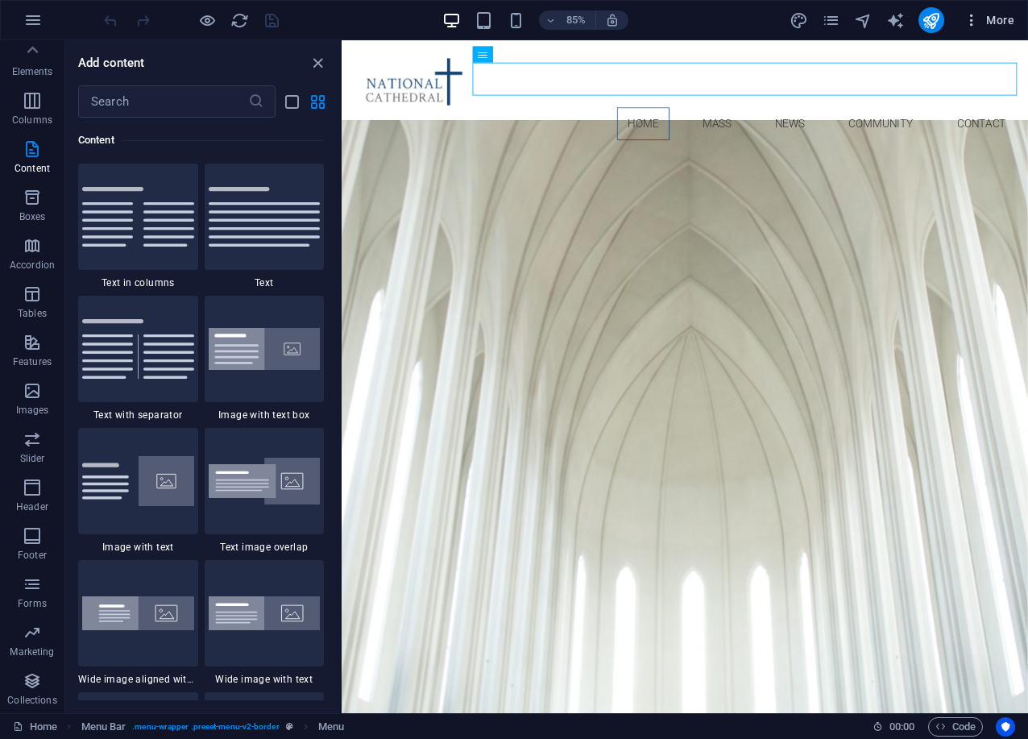
click at [975, 23] on icon "button" at bounding box center [971, 20] width 16 height 16
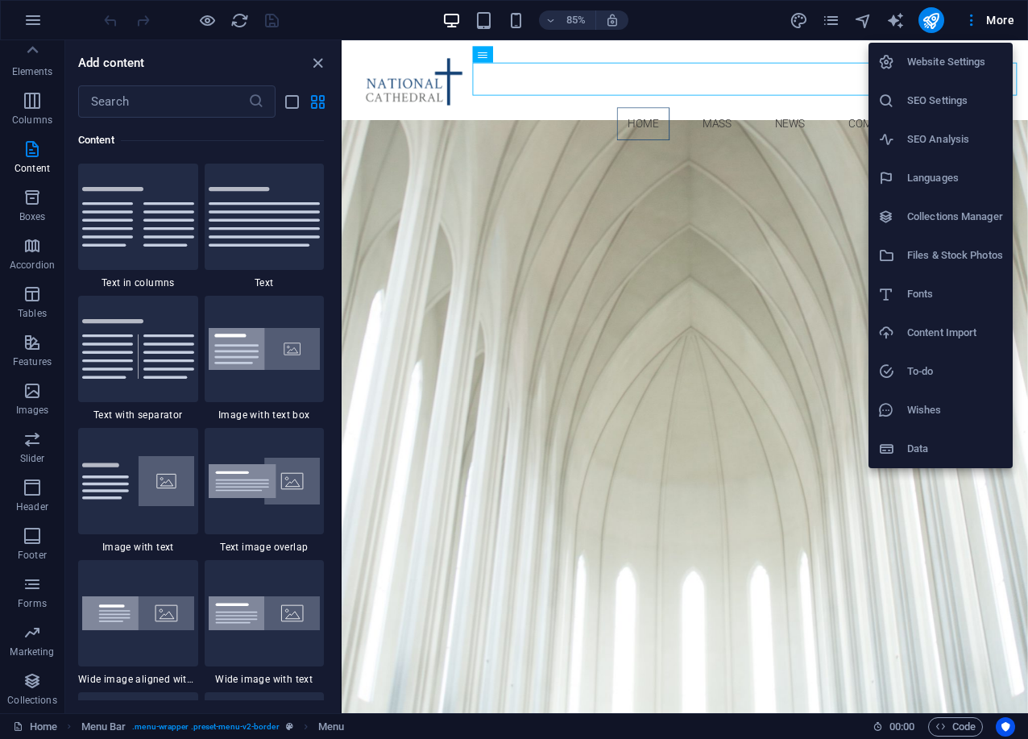
click at [962, 215] on h6 "Collections Manager" at bounding box center [955, 216] width 96 height 19
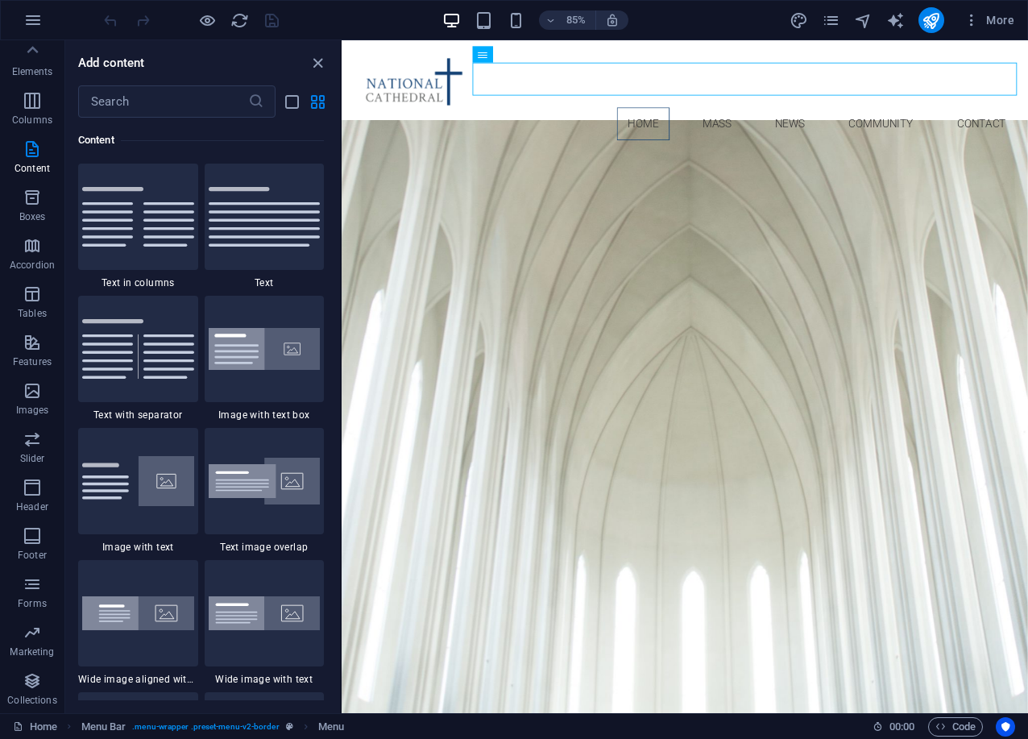
scroll to position [0, 0]
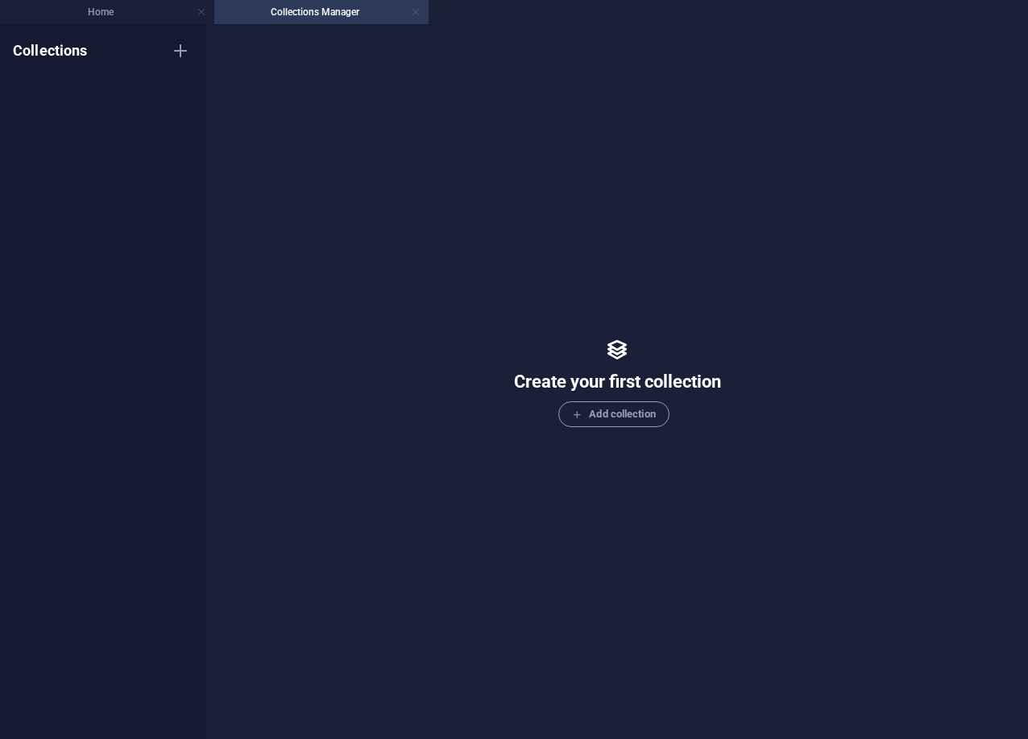
click at [416, 13] on link at bounding box center [416, 12] width 10 height 15
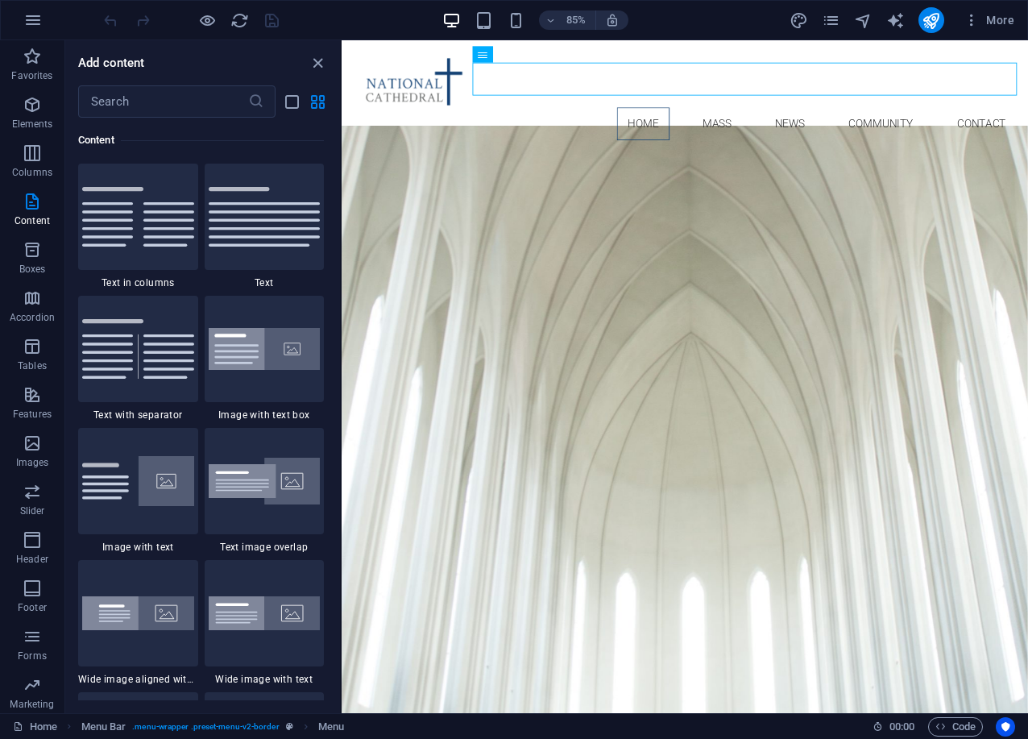
scroll to position [2818, 0]
click at [315, 57] on icon "close panel" at bounding box center [317, 63] width 19 height 19
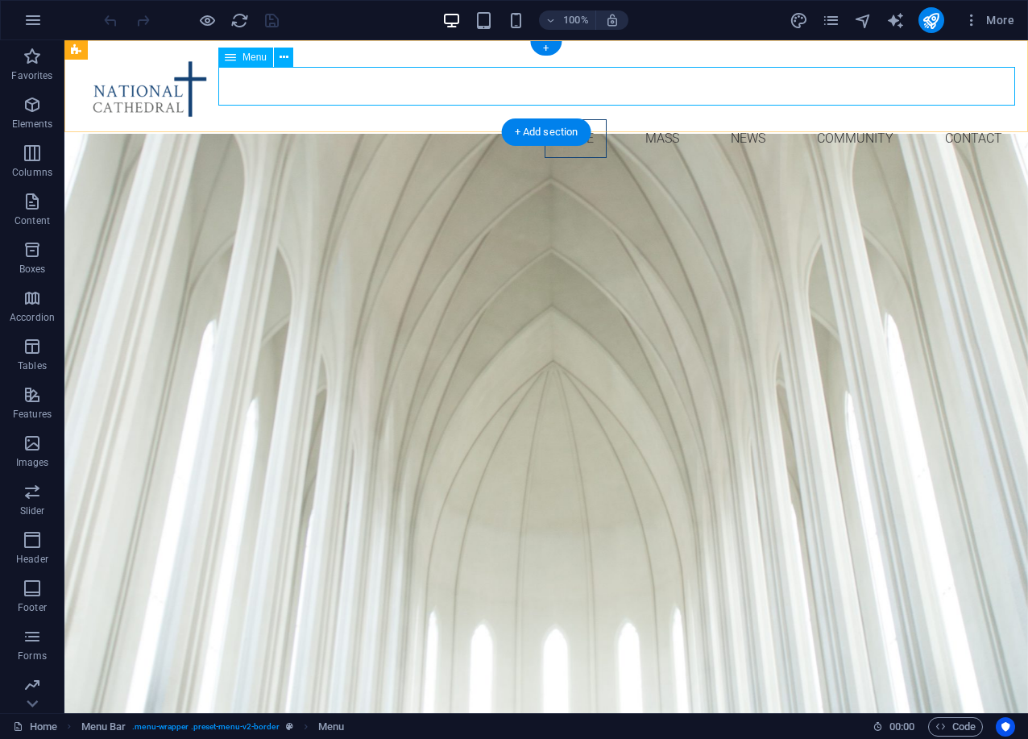
click at [668, 119] on nav "Home Mass News Community Contact" at bounding box center [546, 138] width 938 height 39
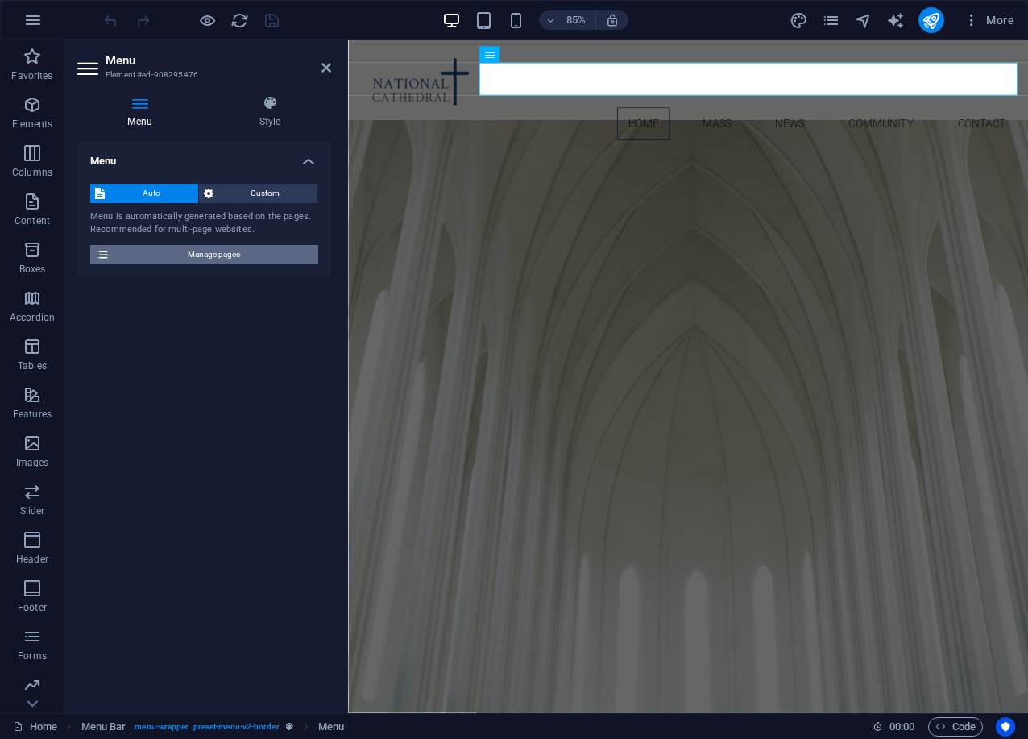
click at [260, 254] on span "Manage pages" at bounding box center [213, 254] width 199 height 19
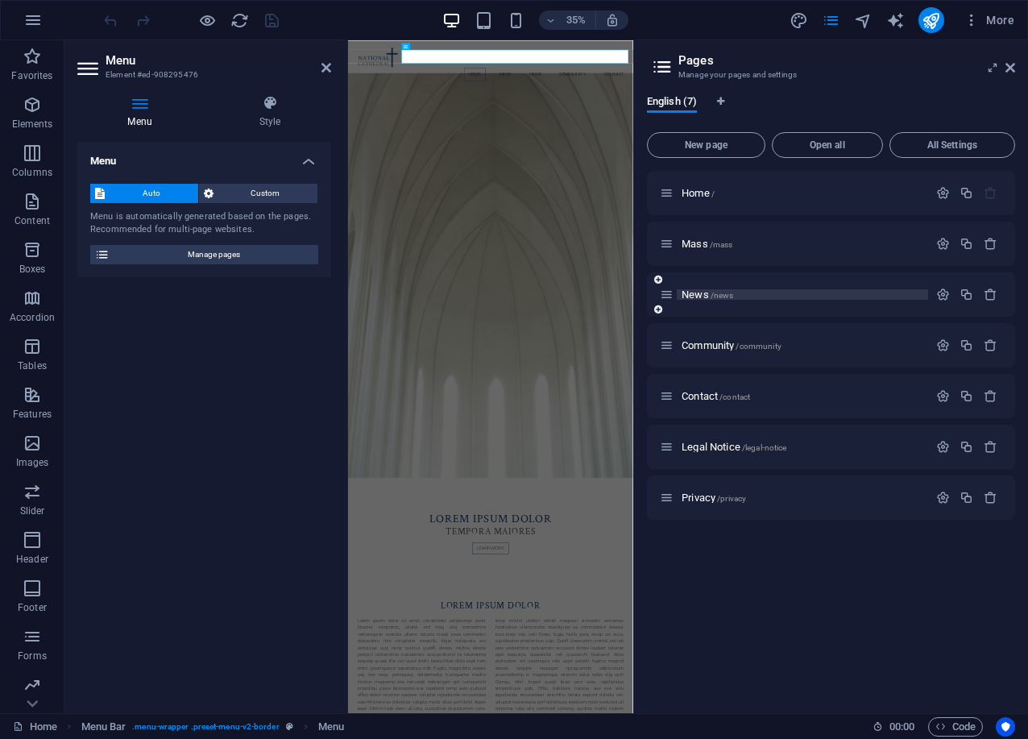
click at [696, 297] on span "News /news" at bounding box center [707, 294] width 52 height 12
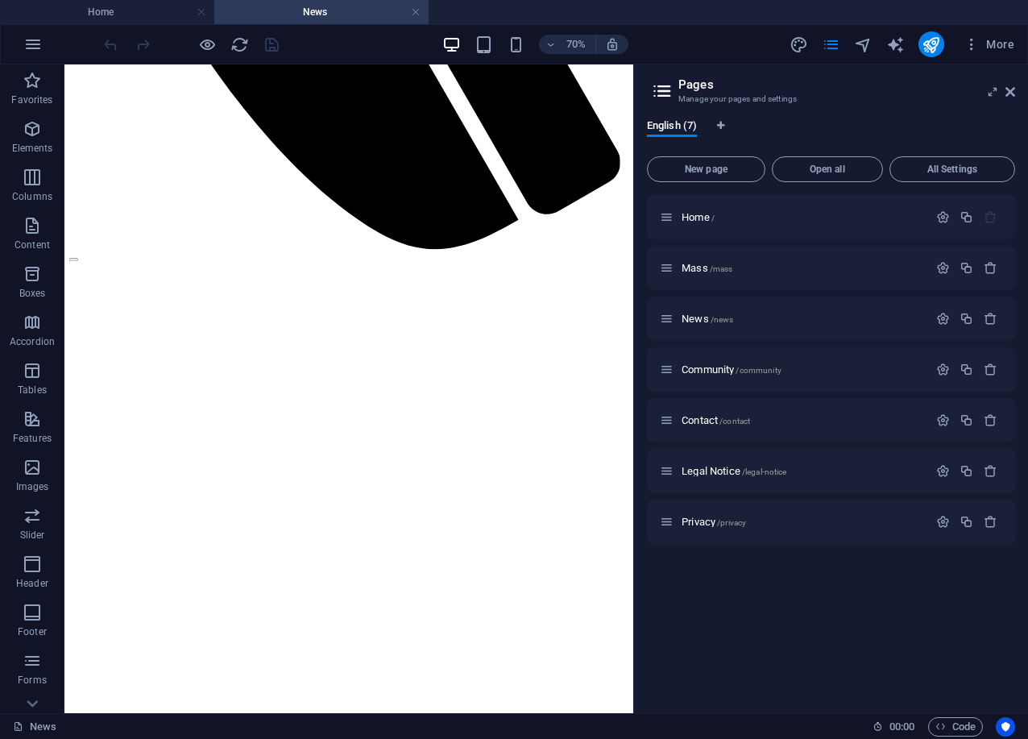
scroll to position [1023, 0]
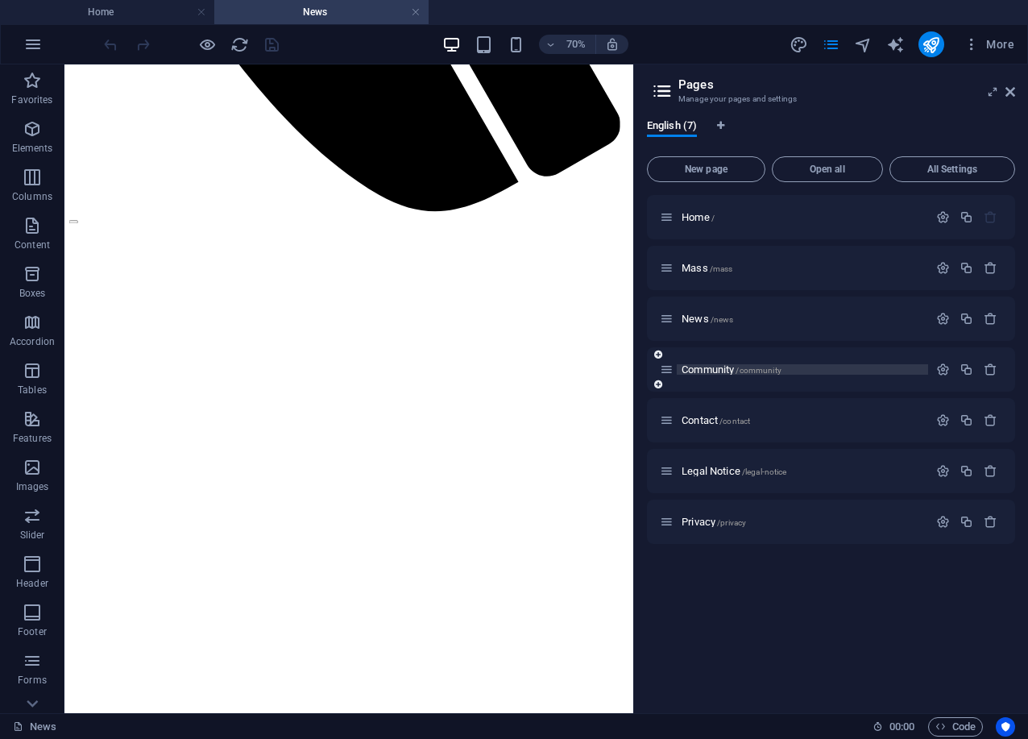
click at [723, 369] on span "Community /community" at bounding box center [731, 369] width 100 height 12
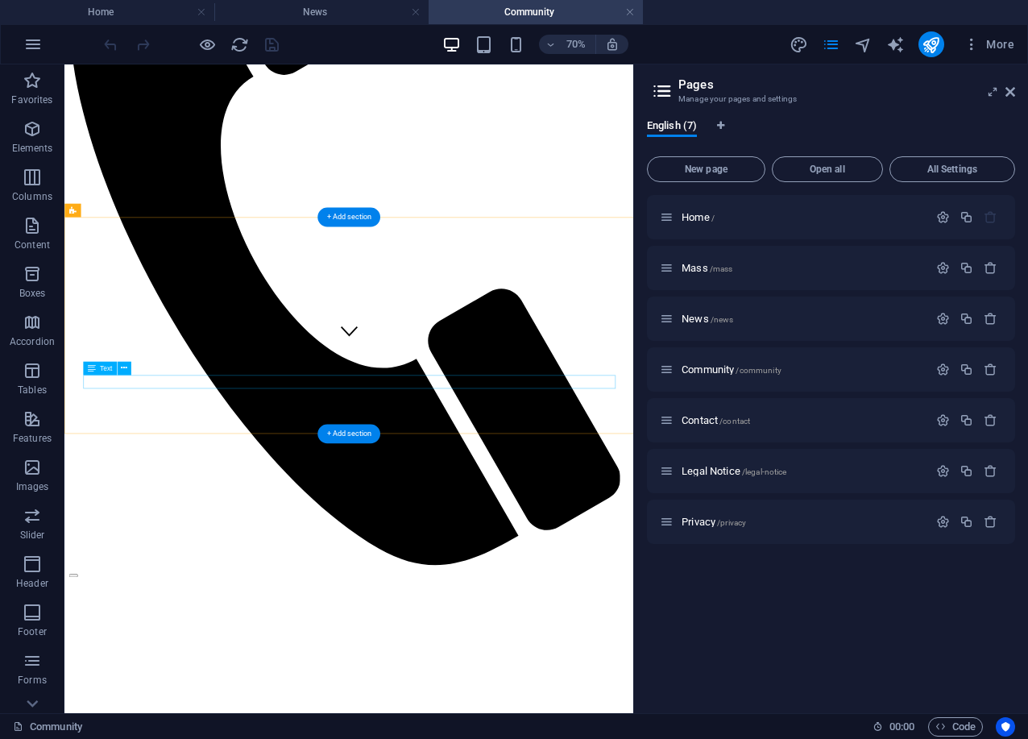
scroll to position [459, 0]
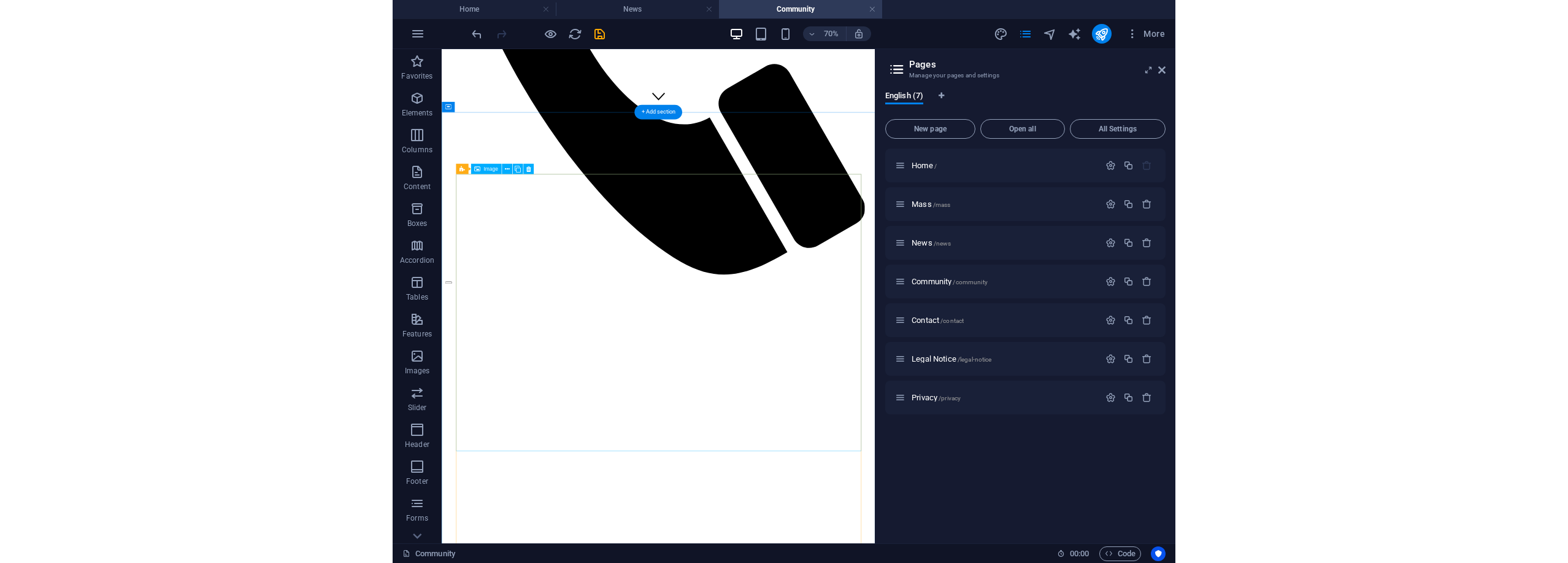
scroll to position [559, 0]
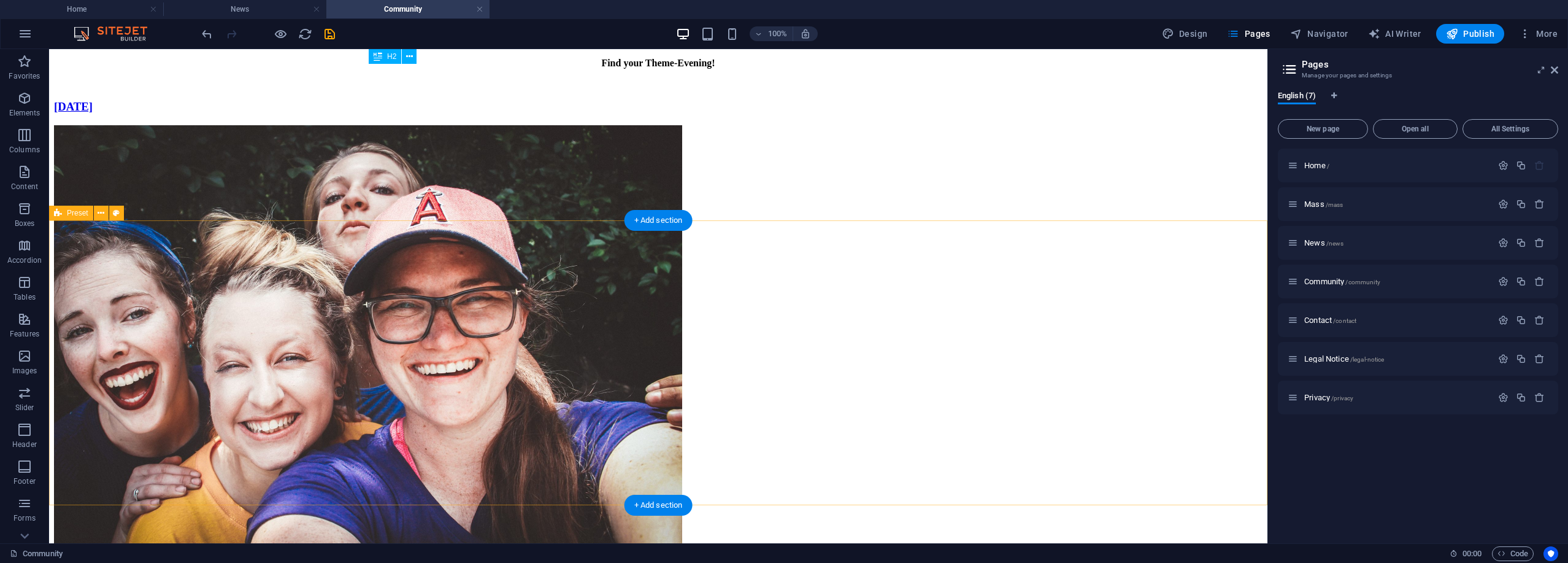
scroll to position [6323, 0]
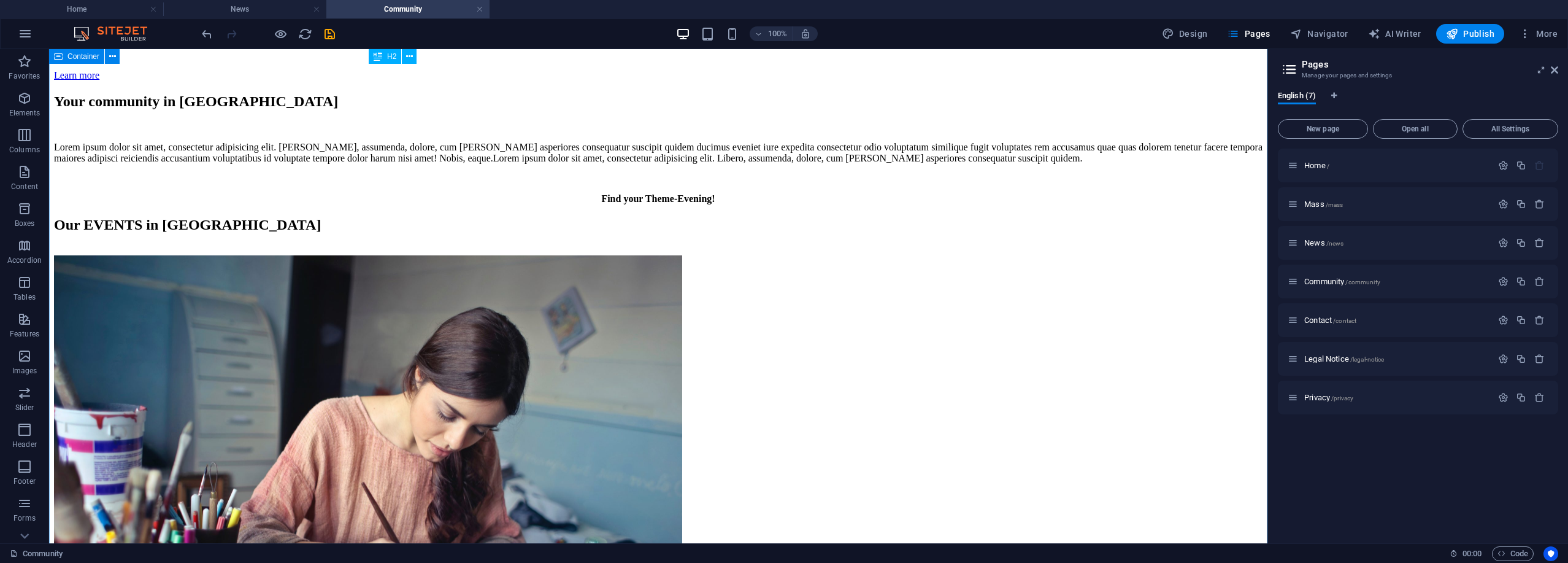
scroll to position [2266, 0]
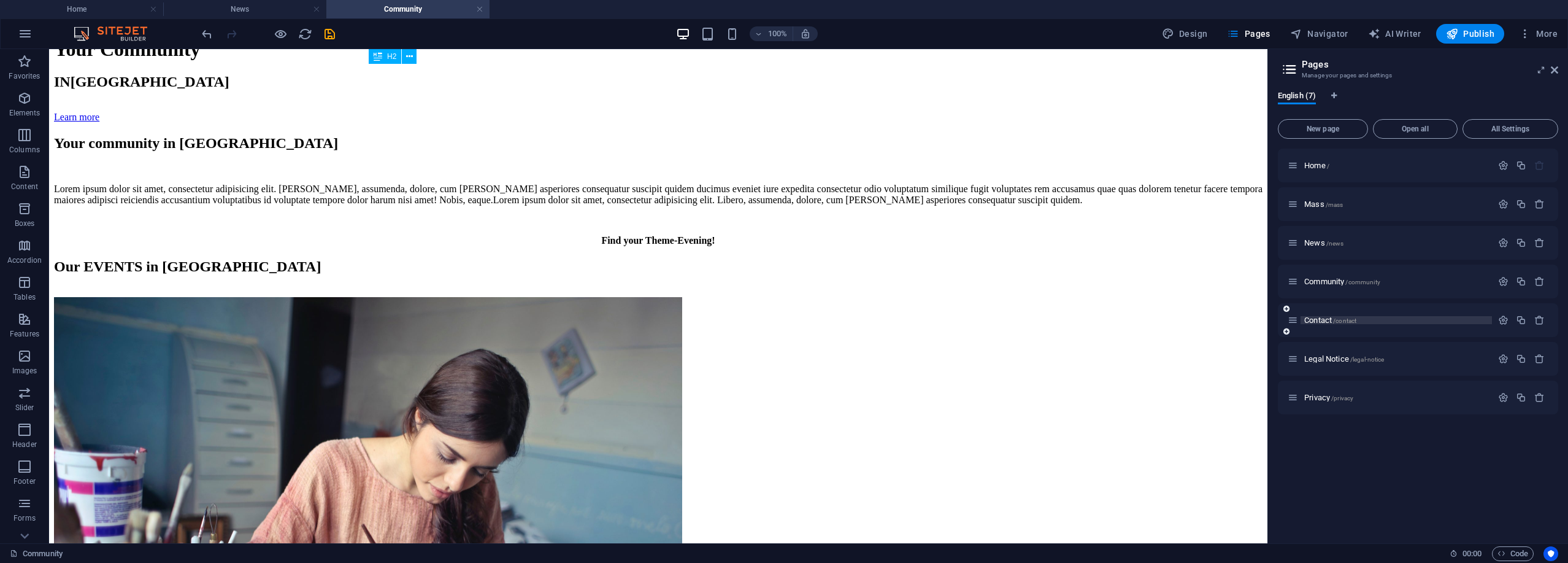
click at [782, 323] on span "Contact /contact" at bounding box center [1330, 320] width 52 height 9
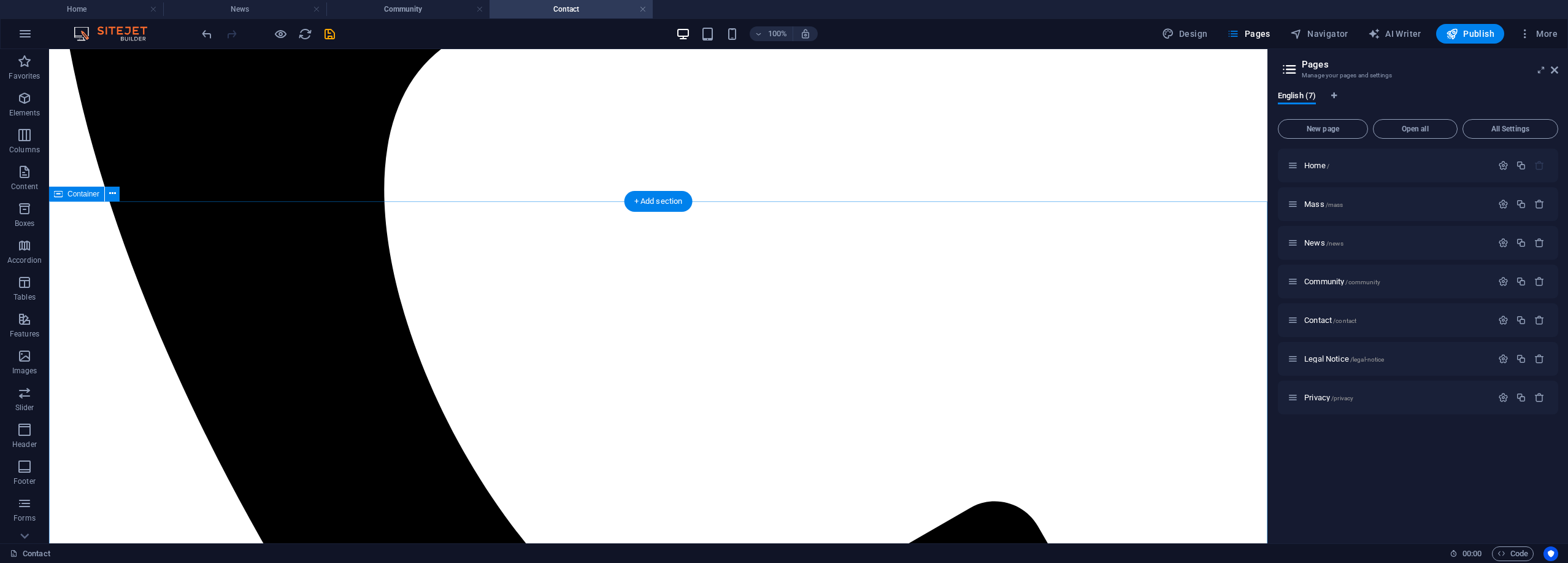
scroll to position [699, 0]
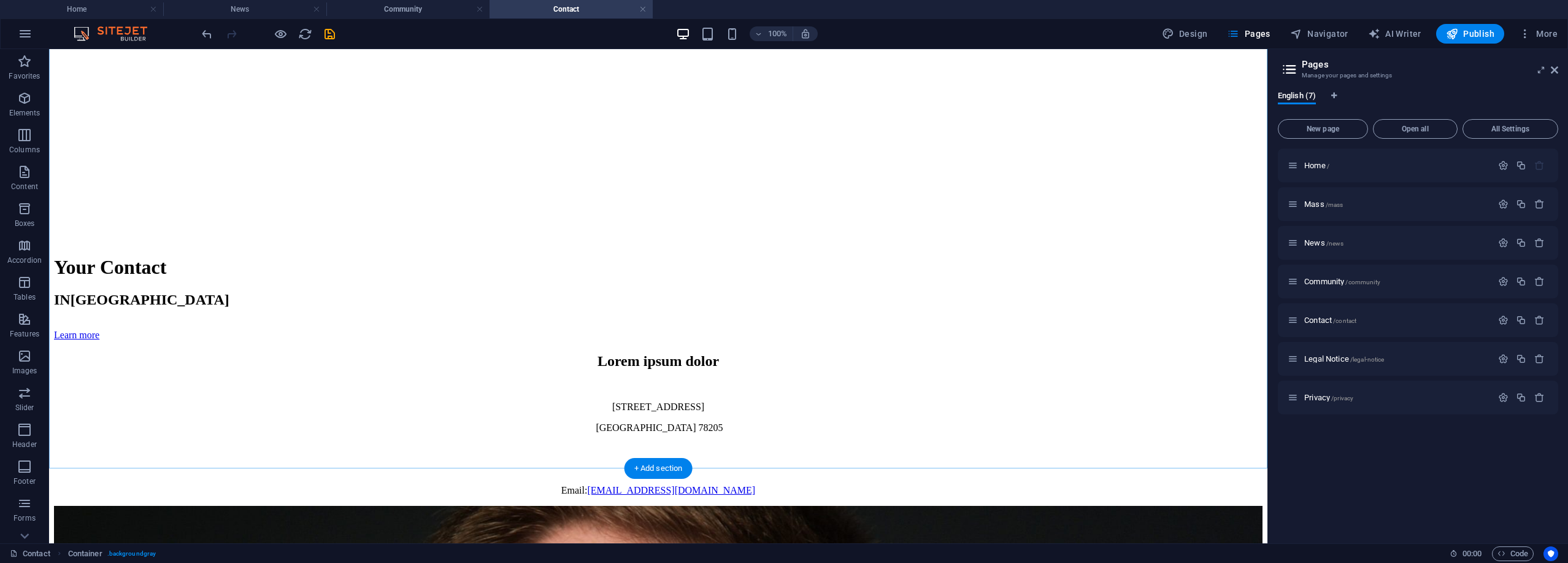
scroll to position [2099, 0]
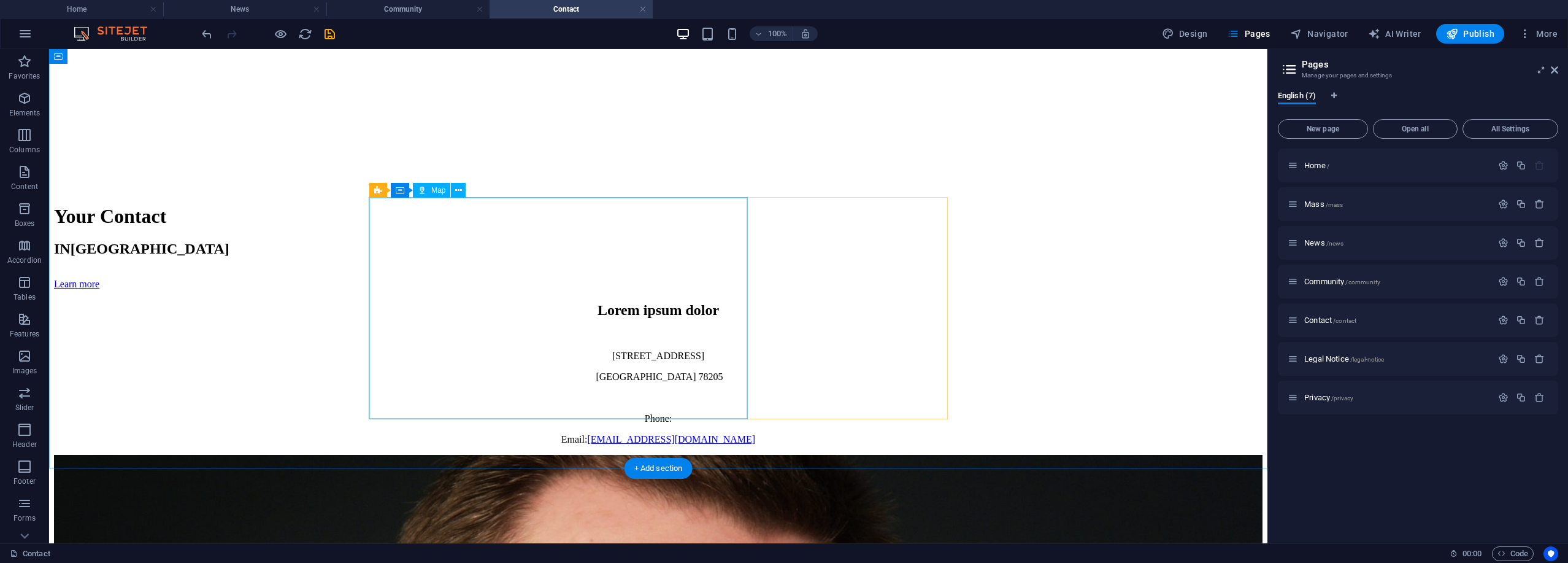
select select "1"
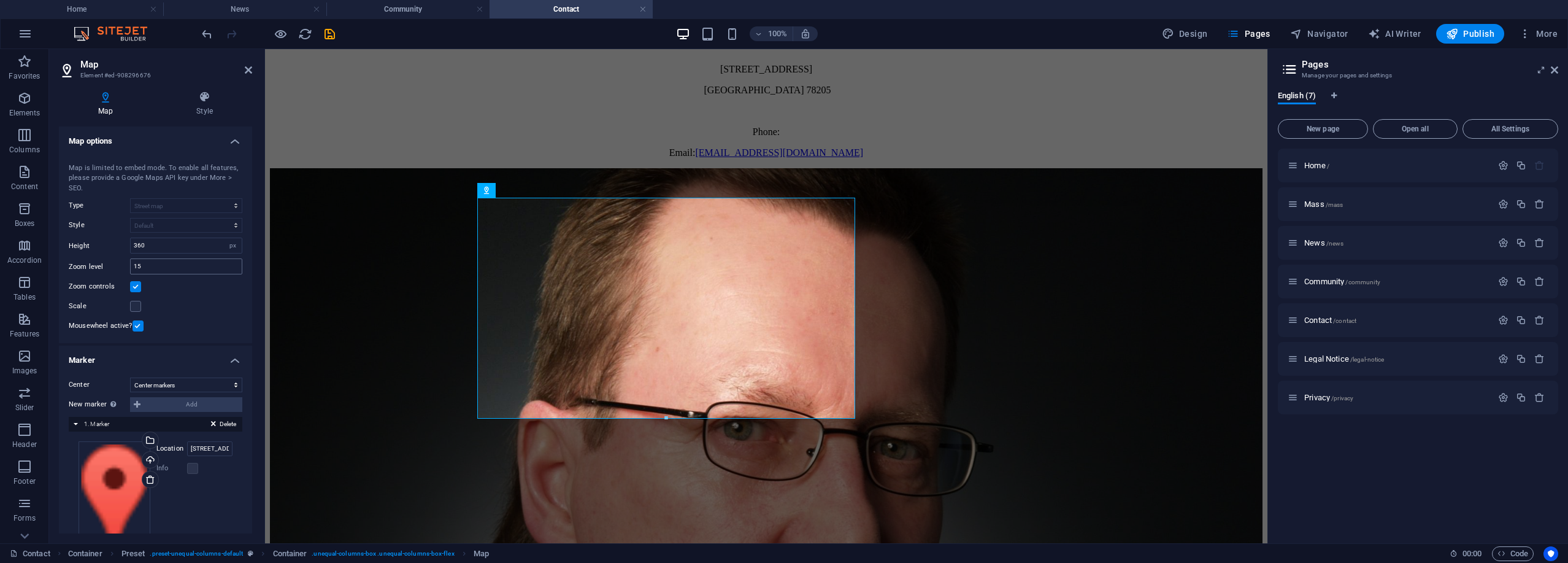
scroll to position [52, 0]
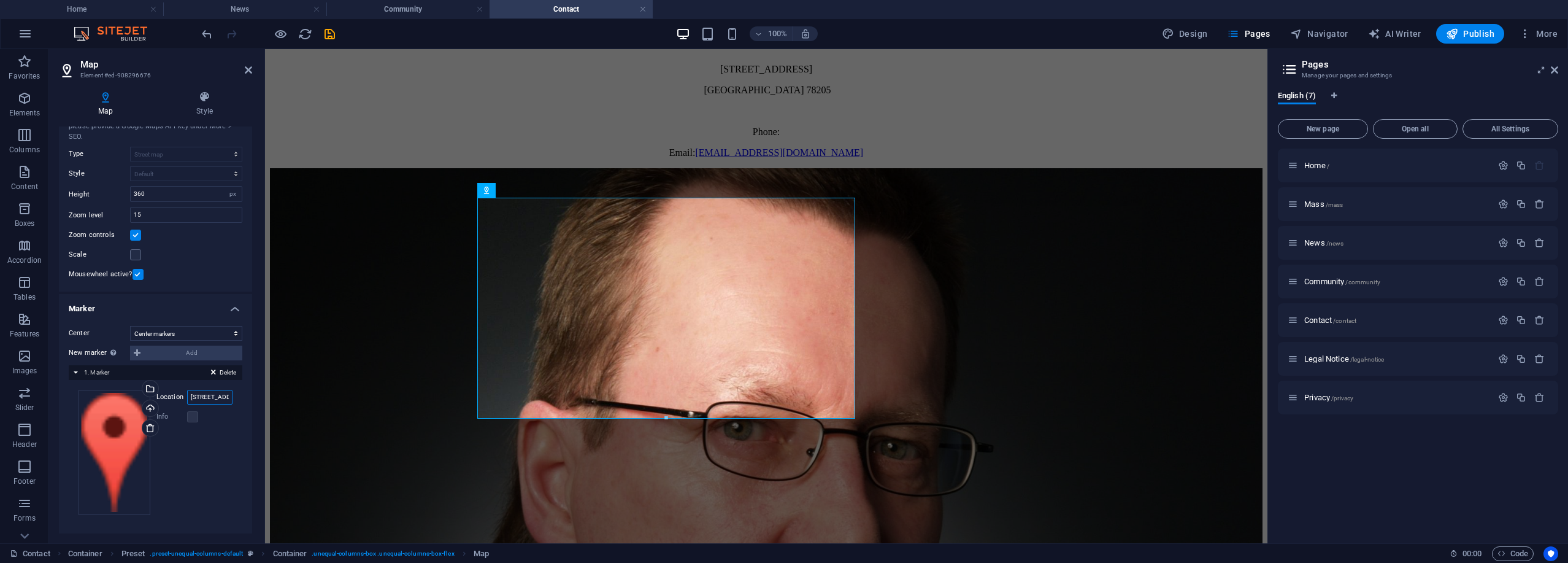
click at [201, 395] on input "300 Alamo Plaza, 78205 San Antonio, TX" at bounding box center [210, 396] width 46 height 14
click at [209, 396] on input "300 Alamo Plaza, 78205 San Antonio, TX" at bounding box center [210, 396] width 46 height 14
type input "London, UK"
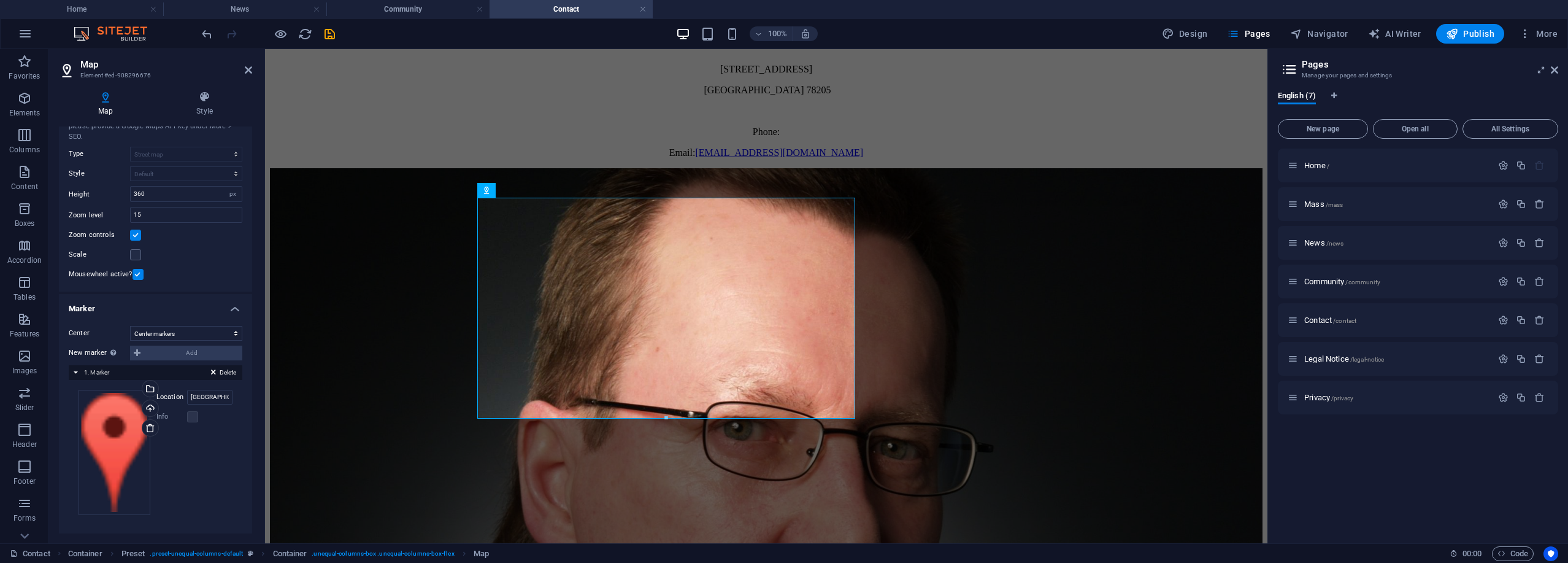
click at [235, 475] on div "Drag files here, click to choose files or select files from Files or our free s…" at bounding box center [155, 453] width 174 height 145
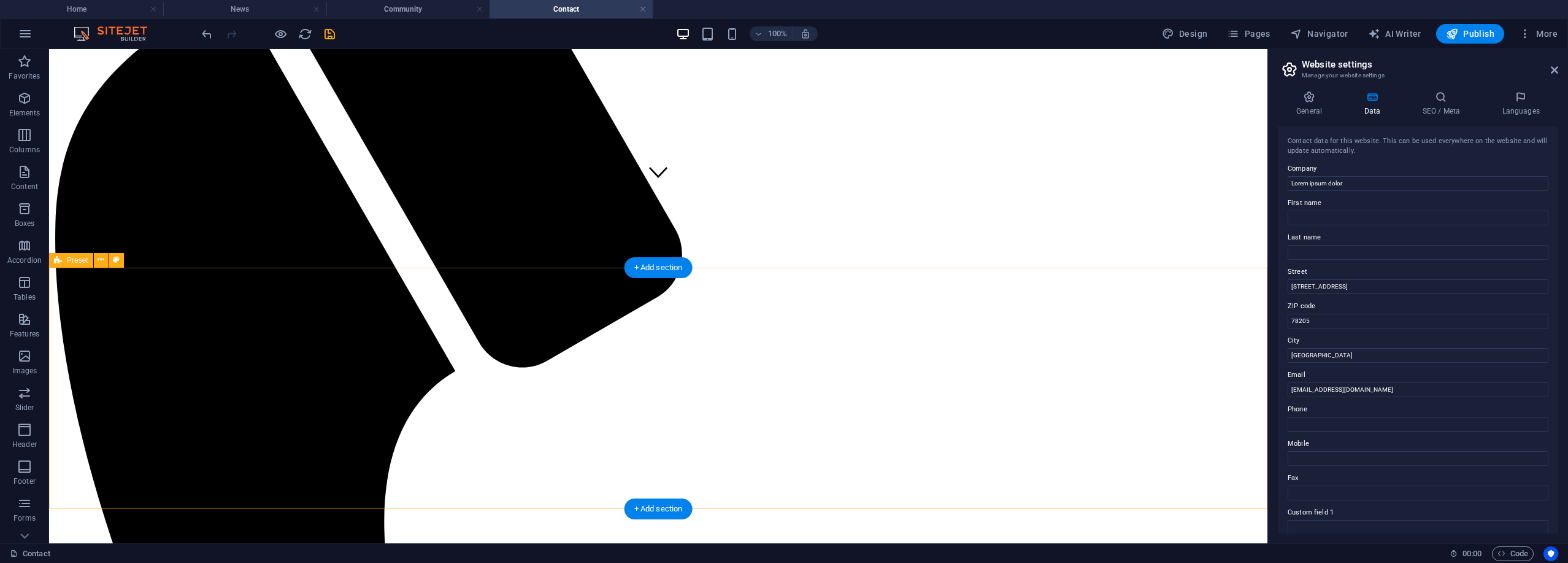
scroll to position [0, 0]
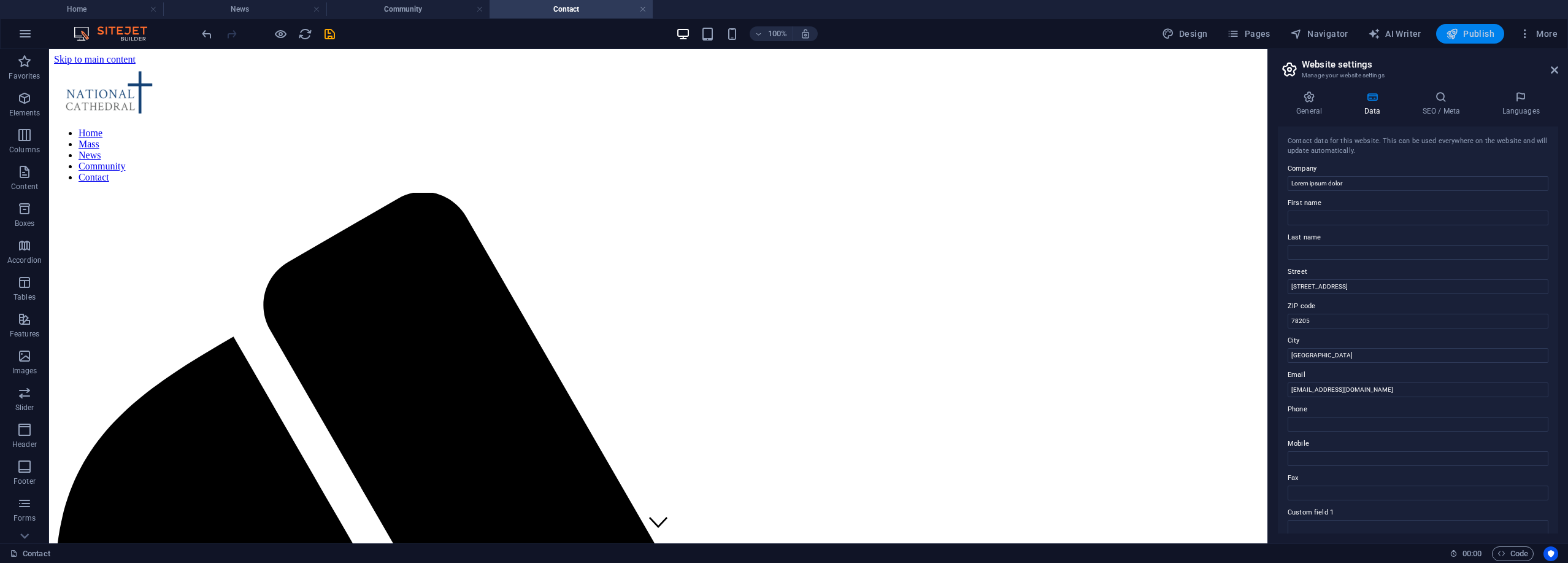
click at [782, 38] on span "Publish" at bounding box center [1470, 34] width 49 height 12
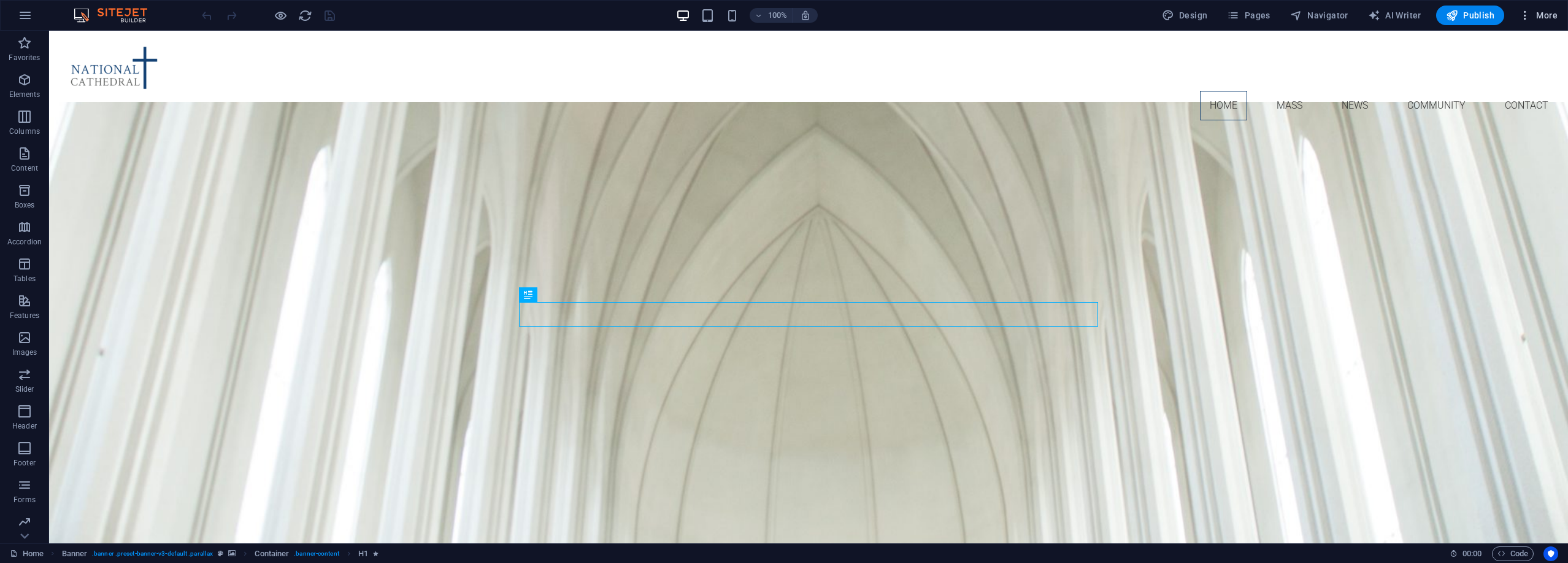
click at [1540, 14] on span "More" at bounding box center [1538, 15] width 39 height 12
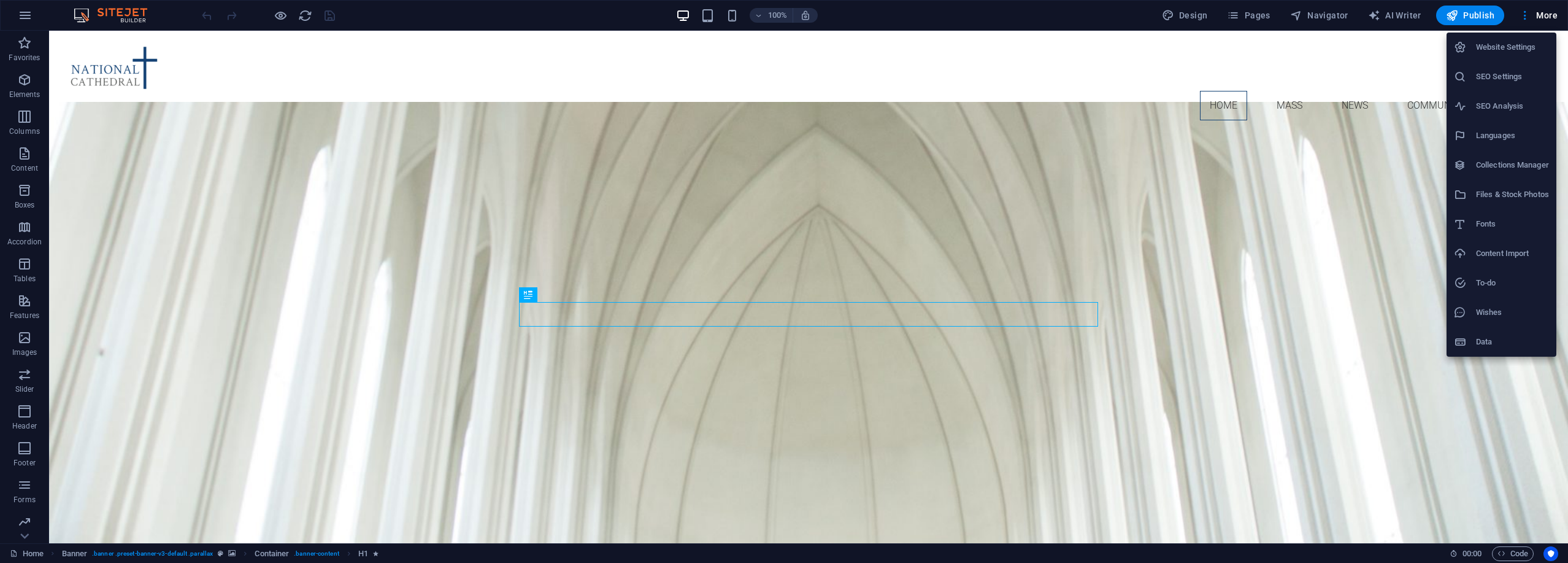
click at [1322, 18] on div at bounding box center [784, 281] width 1568 height 563
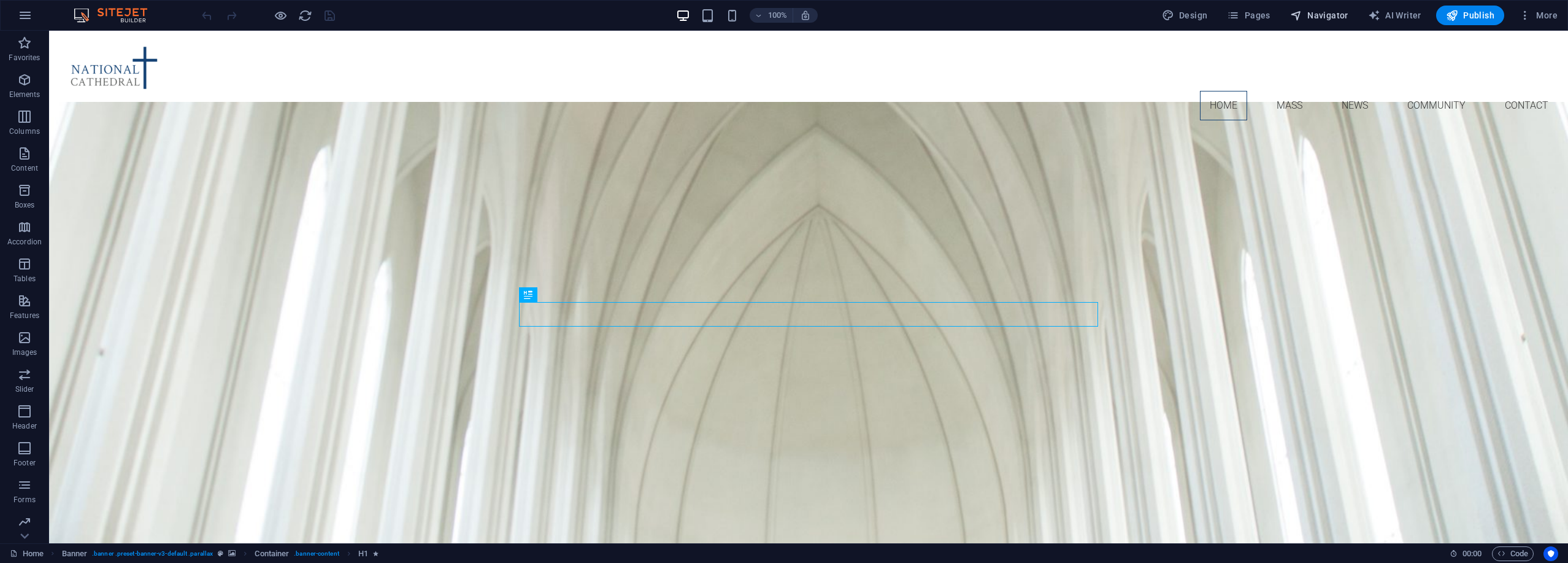
click at [1321, 18] on span "Navigator" at bounding box center [1319, 15] width 59 height 12
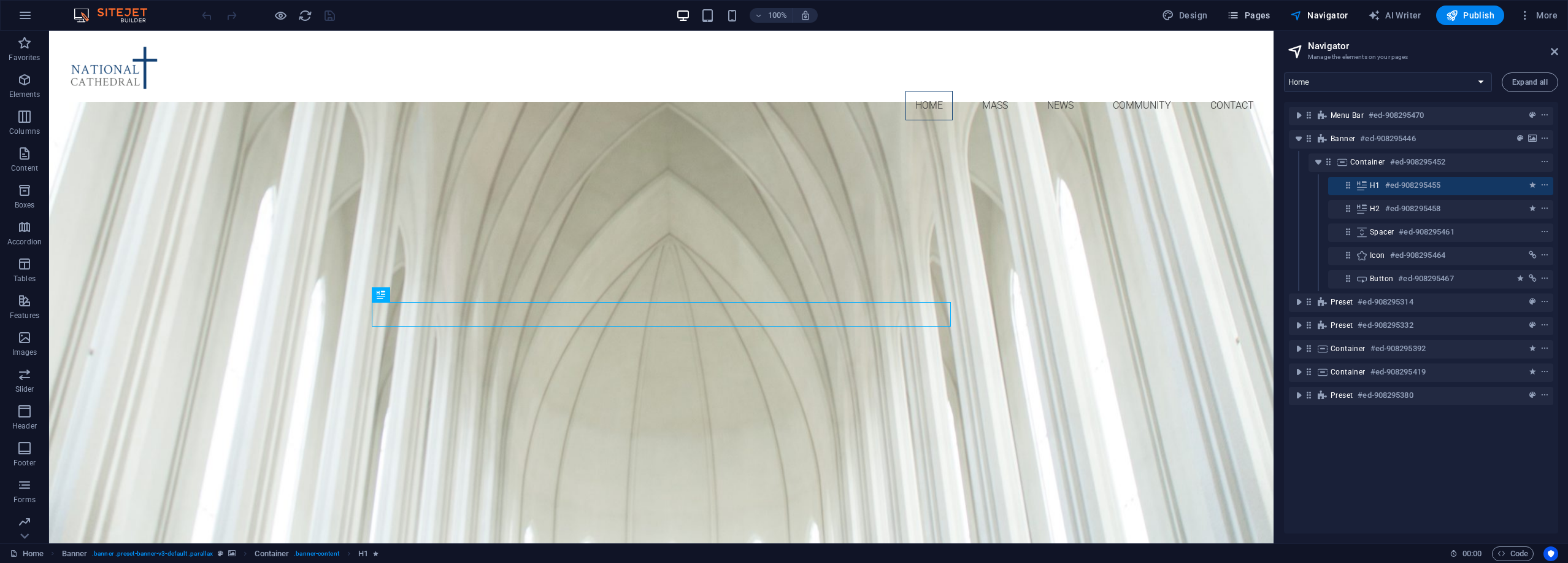
click at [1263, 13] on span "Pages" at bounding box center [1248, 15] width 43 height 12
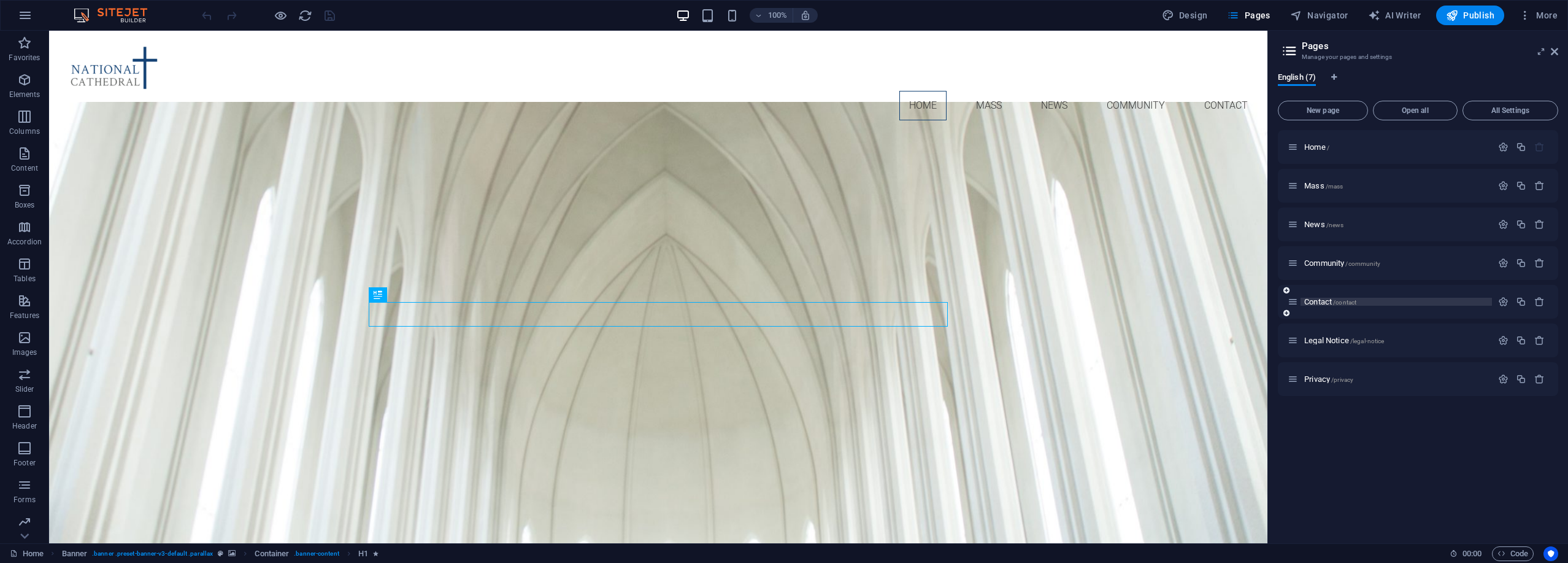
click at [1327, 300] on span "Contact /contact" at bounding box center [1330, 302] width 52 height 9
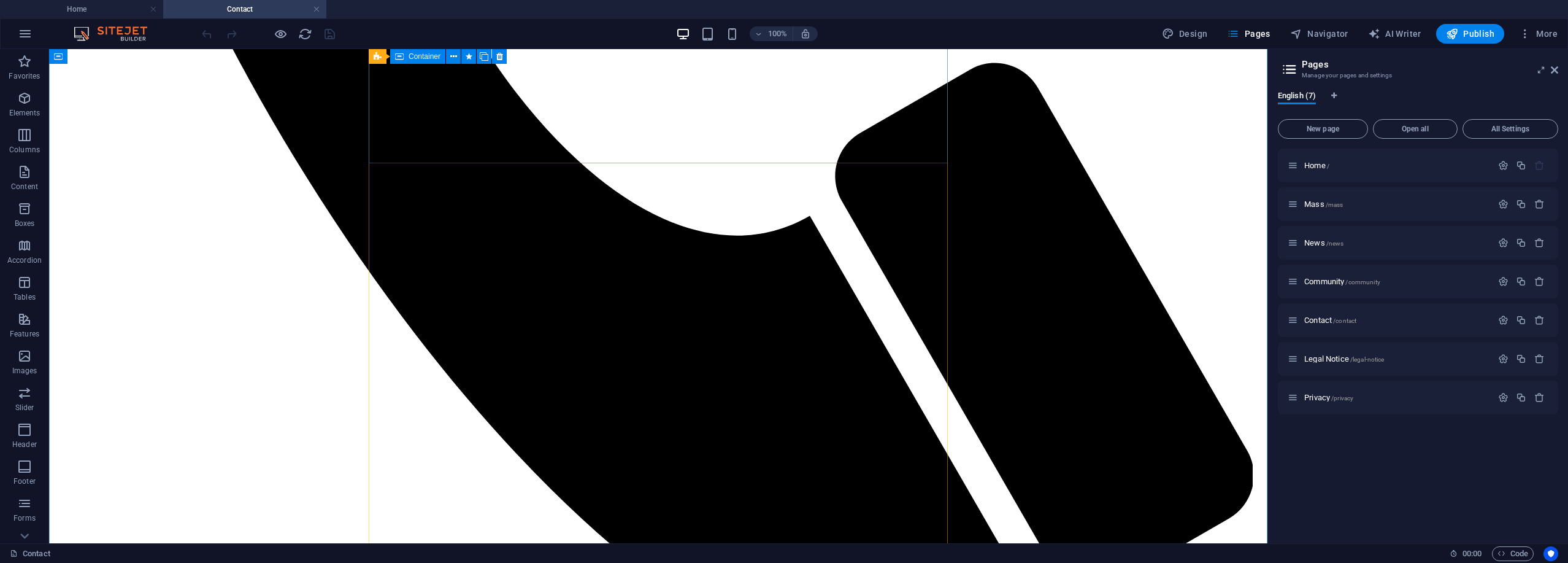
scroll to position [560, 0]
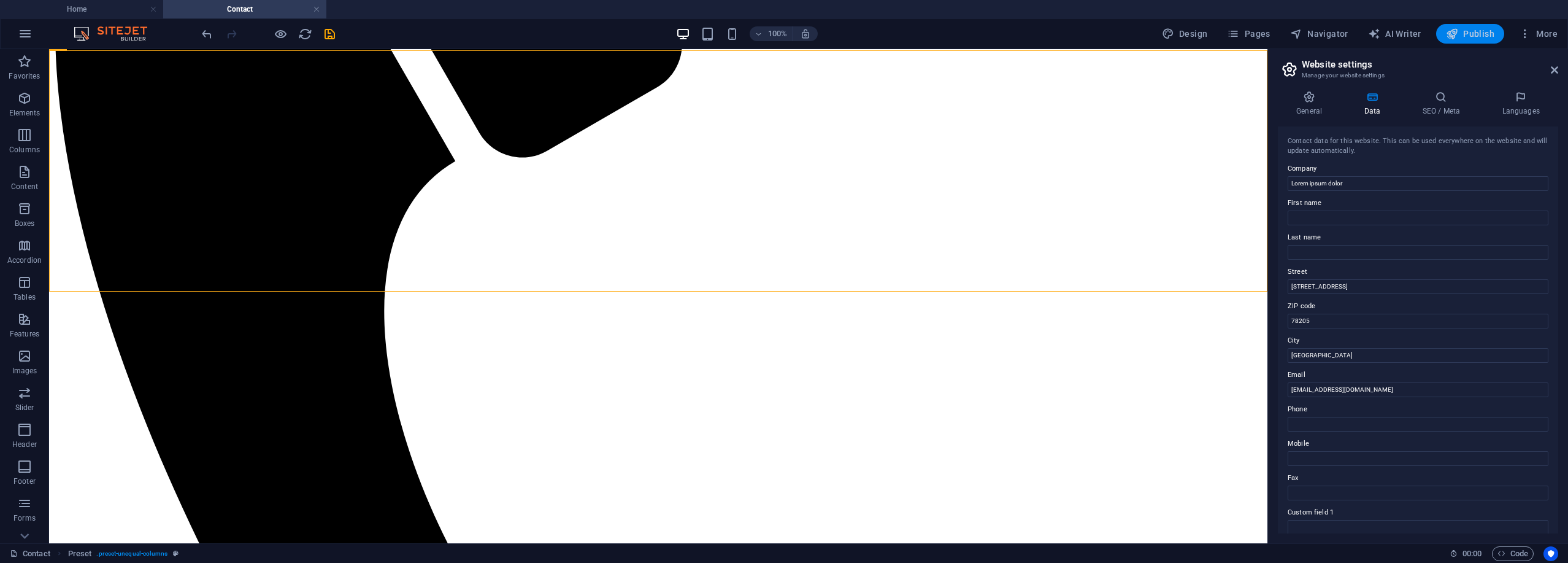
click at [1477, 40] on button "Publish" at bounding box center [1470, 34] width 68 height 20
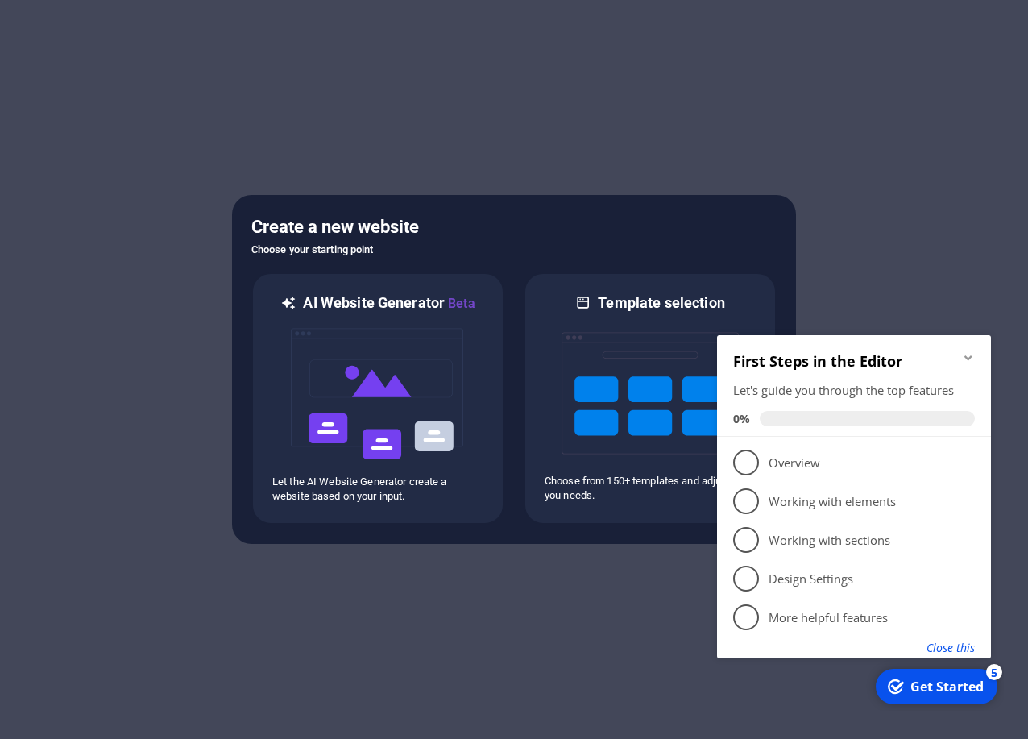
click at [947, 644] on button "Close this" at bounding box center [950, 647] width 48 height 15
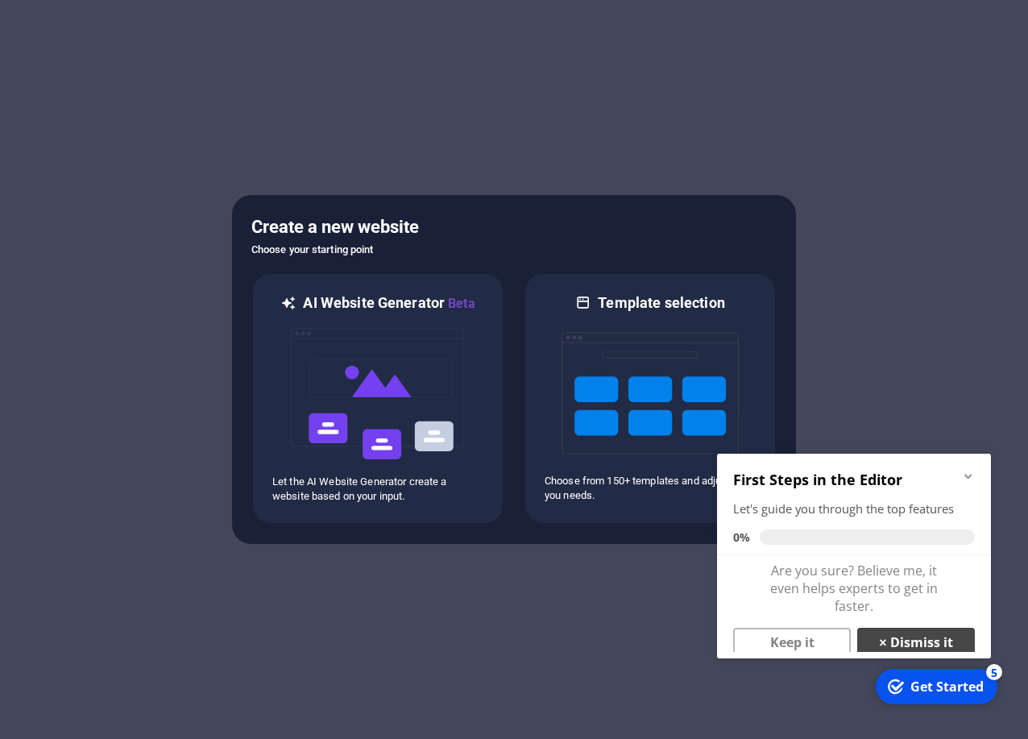
click at [947, 645] on link "× Dismiss it" at bounding box center [916, 641] width 118 height 29
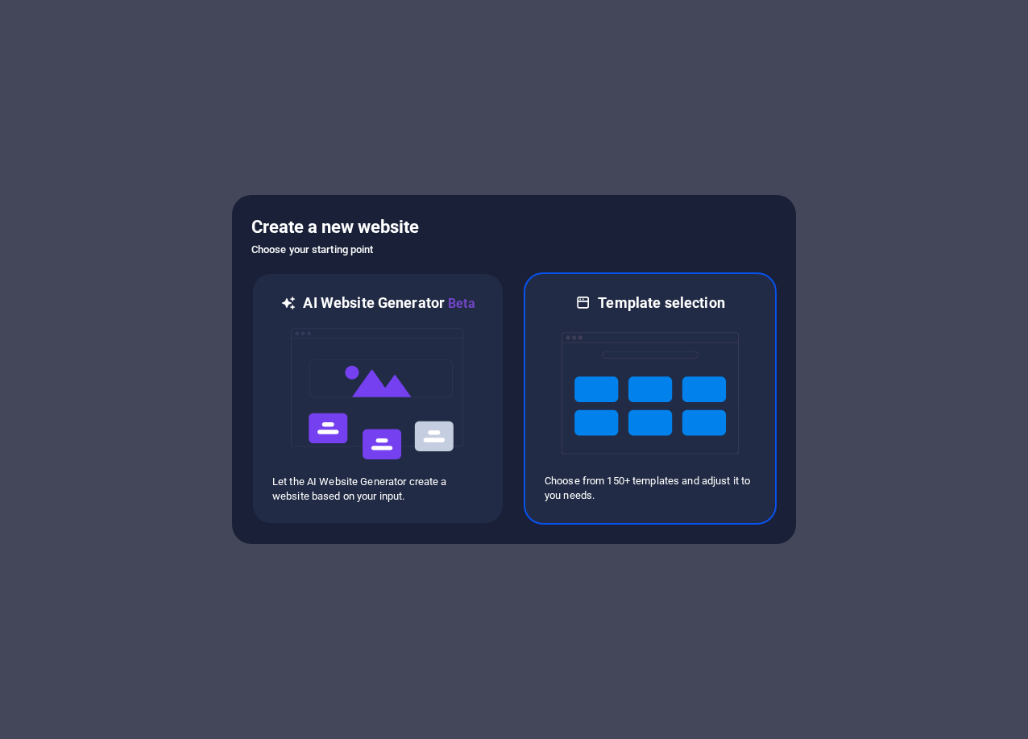
click at [652, 428] on img at bounding box center [649, 393] width 177 height 161
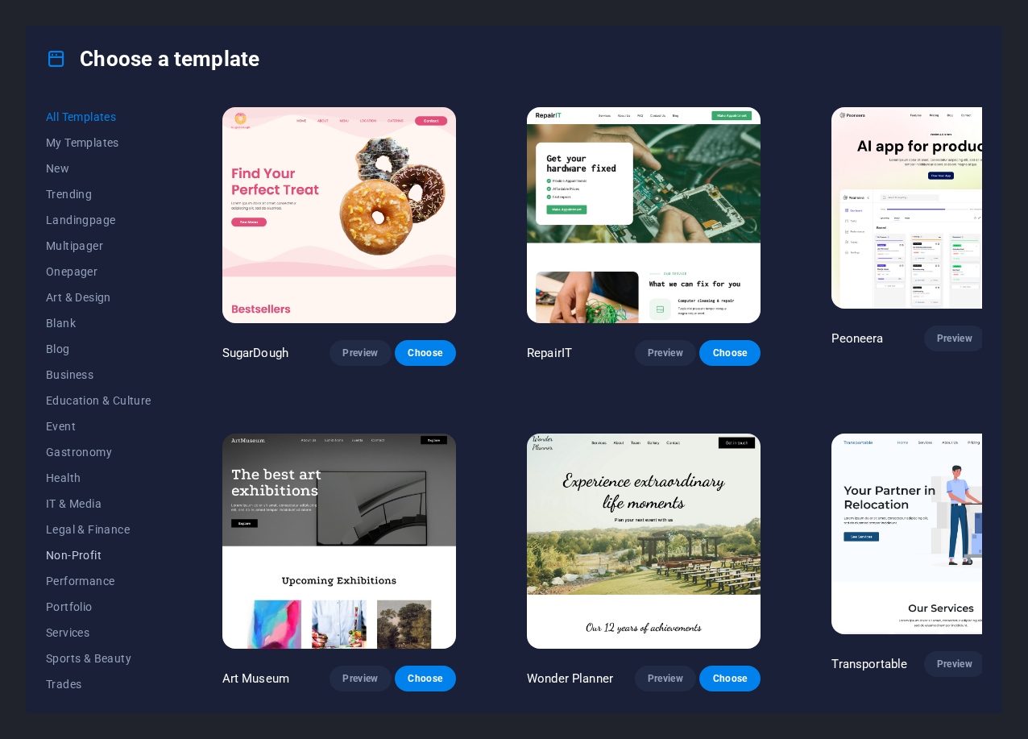
click at [90, 553] on span "Non-Profit" at bounding box center [99, 555] width 106 height 13
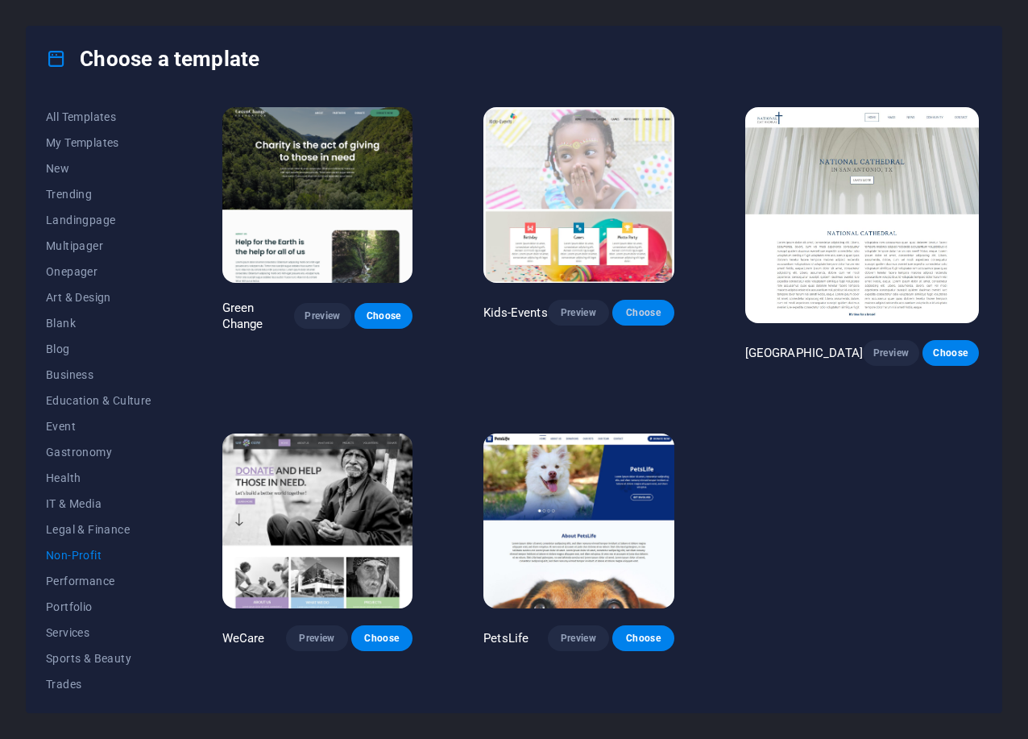
click at [660, 319] on span "Choose" at bounding box center [642, 312] width 35 height 13
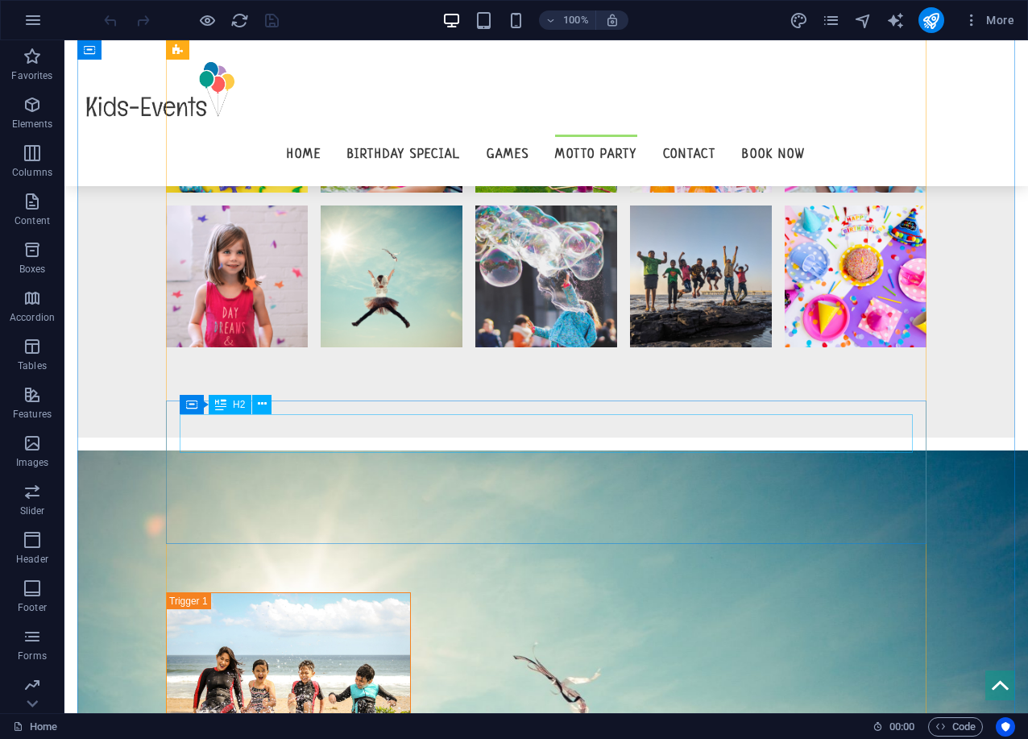
scroll to position [4224, 0]
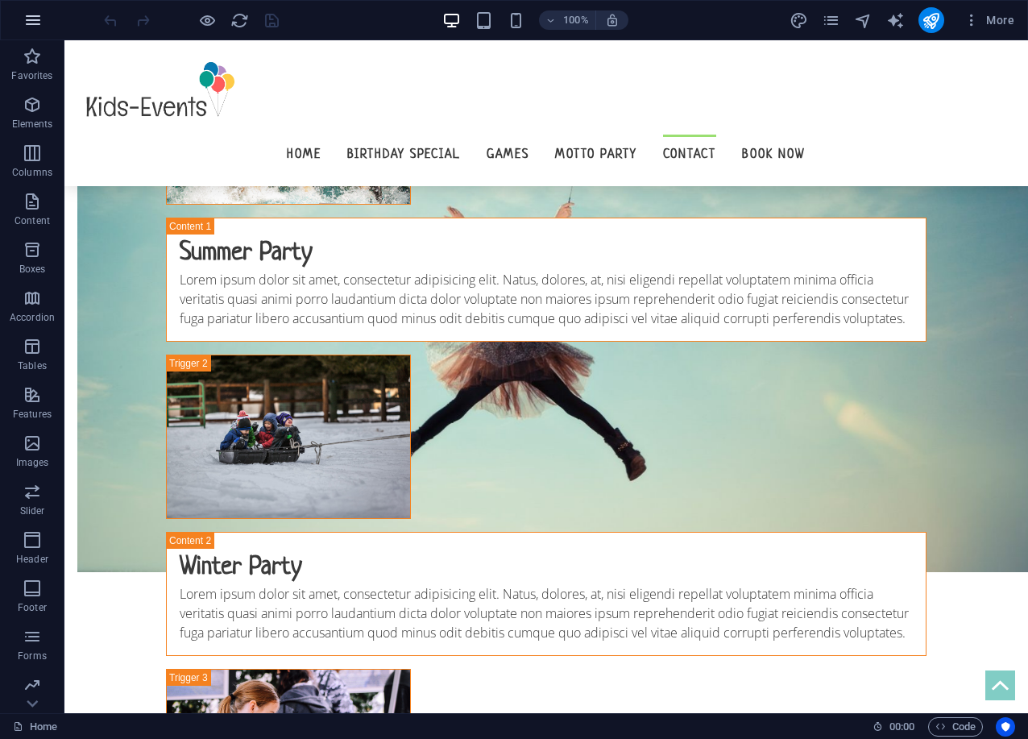
click at [29, 28] on icon "button" at bounding box center [32, 19] width 19 height 19
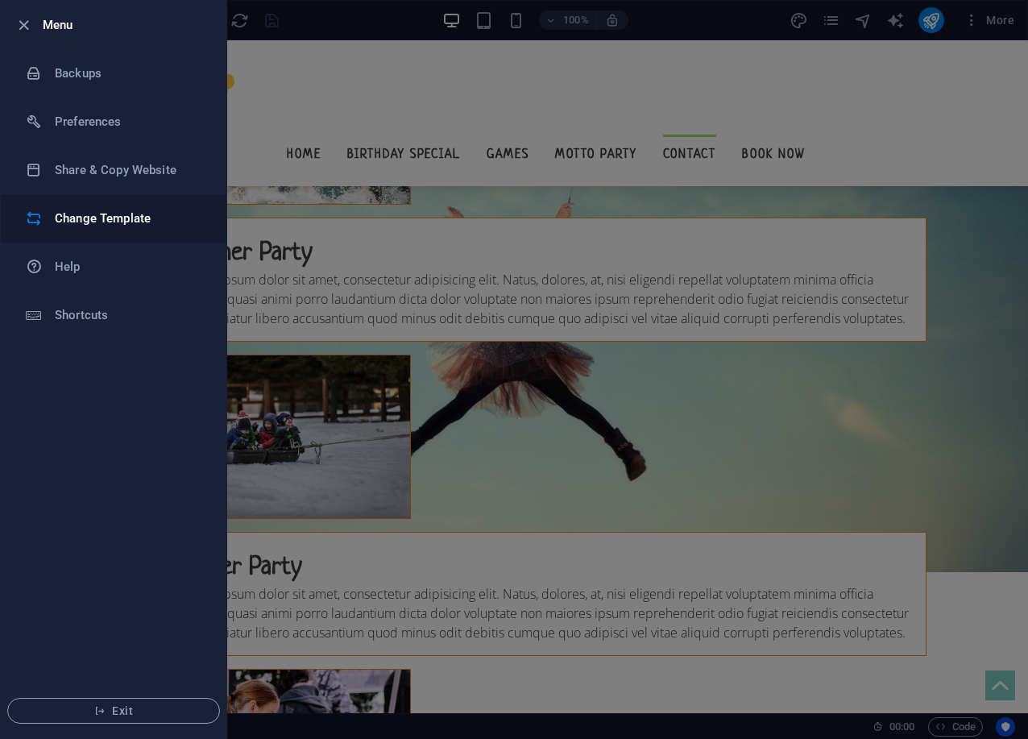
click at [59, 213] on h6 "Change Template" at bounding box center [129, 218] width 149 height 19
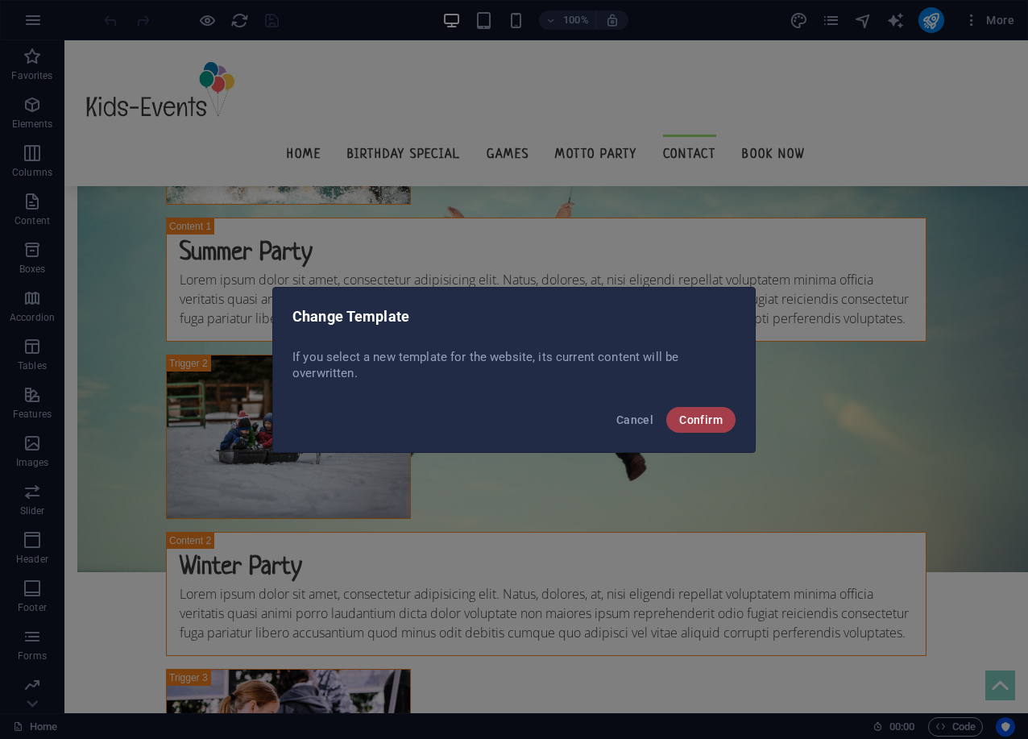
click at [693, 420] on span "Confirm" at bounding box center [700, 419] width 43 height 13
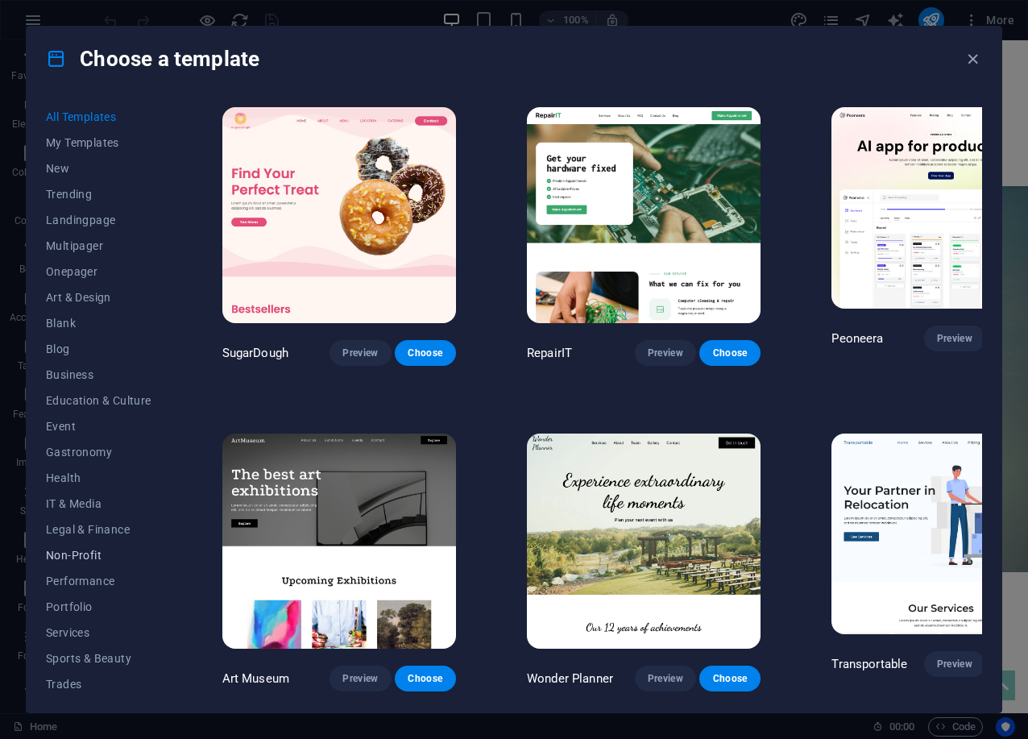
click at [89, 546] on button "Non-Profit" at bounding box center [99, 555] width 106 height 26
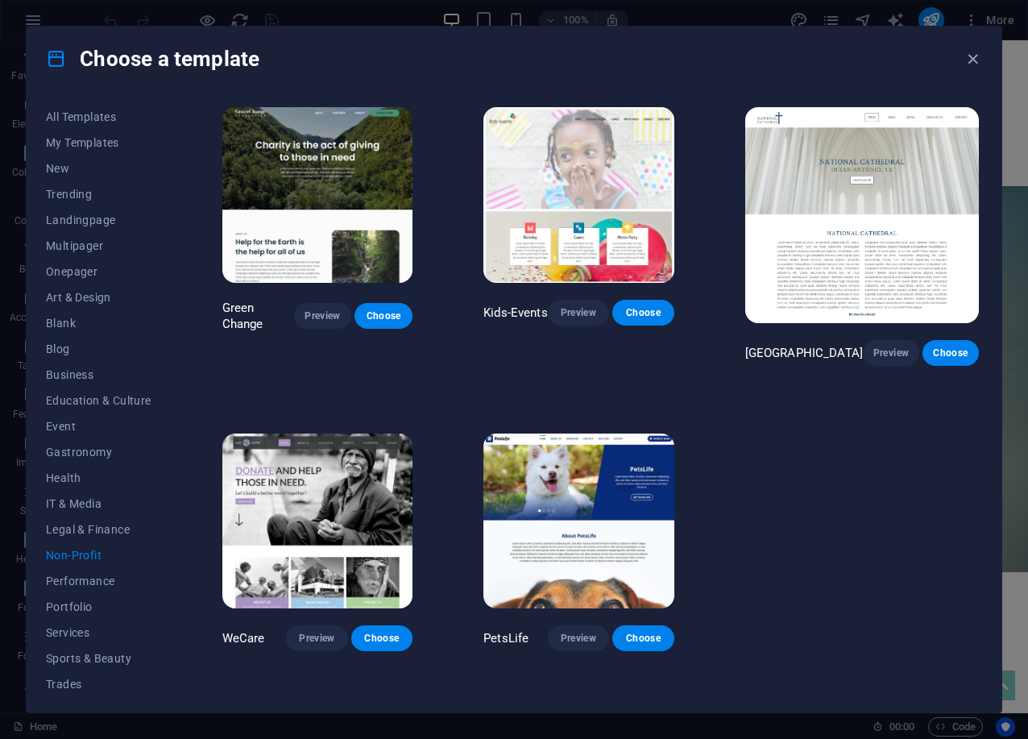
click at [335, 209] on img at bounding box center [317, 195] width 190 height 176
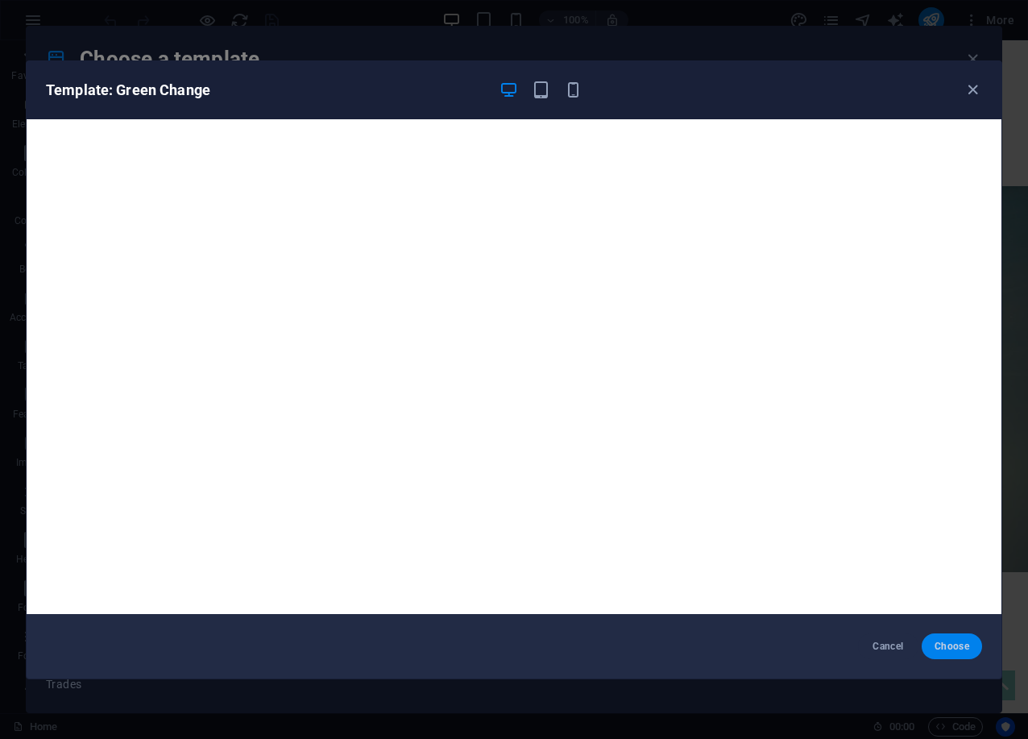
click at [951, 639] on button "Choose" at bounding box center [951, 646] width 60 height 26
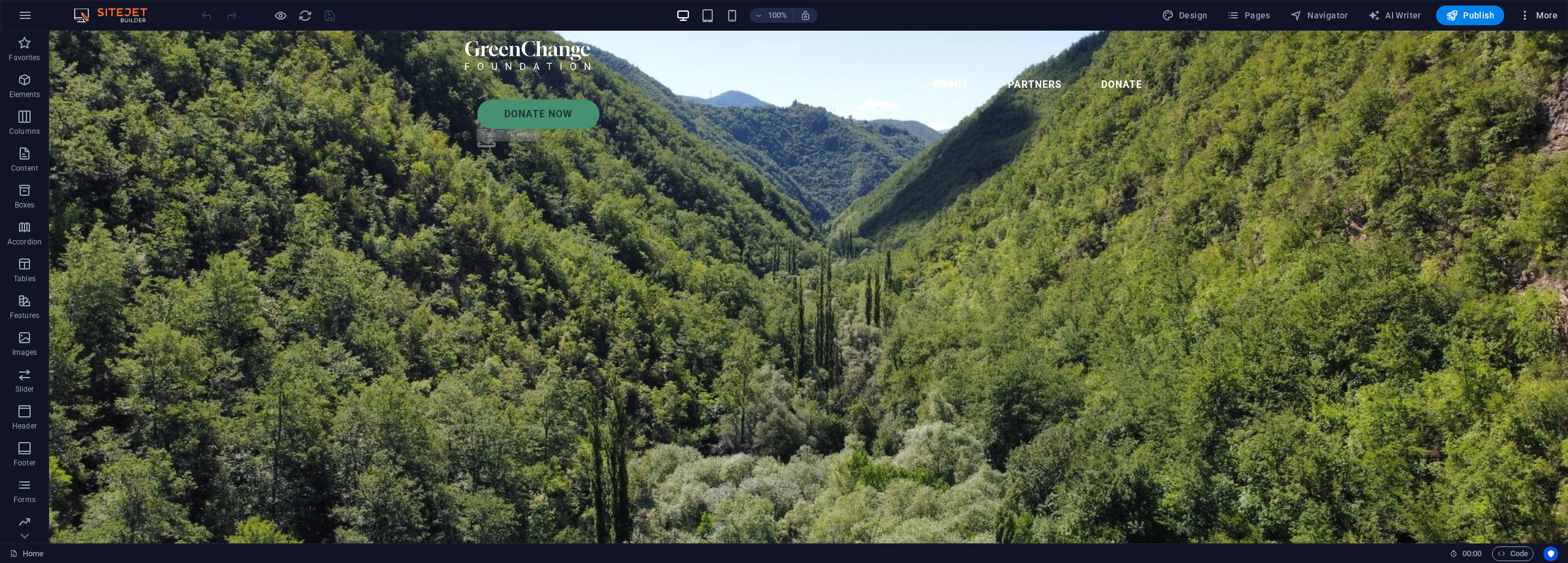
click at [782, 19] on icon "button" at bounding box center [1525, 15] width 12 height 12
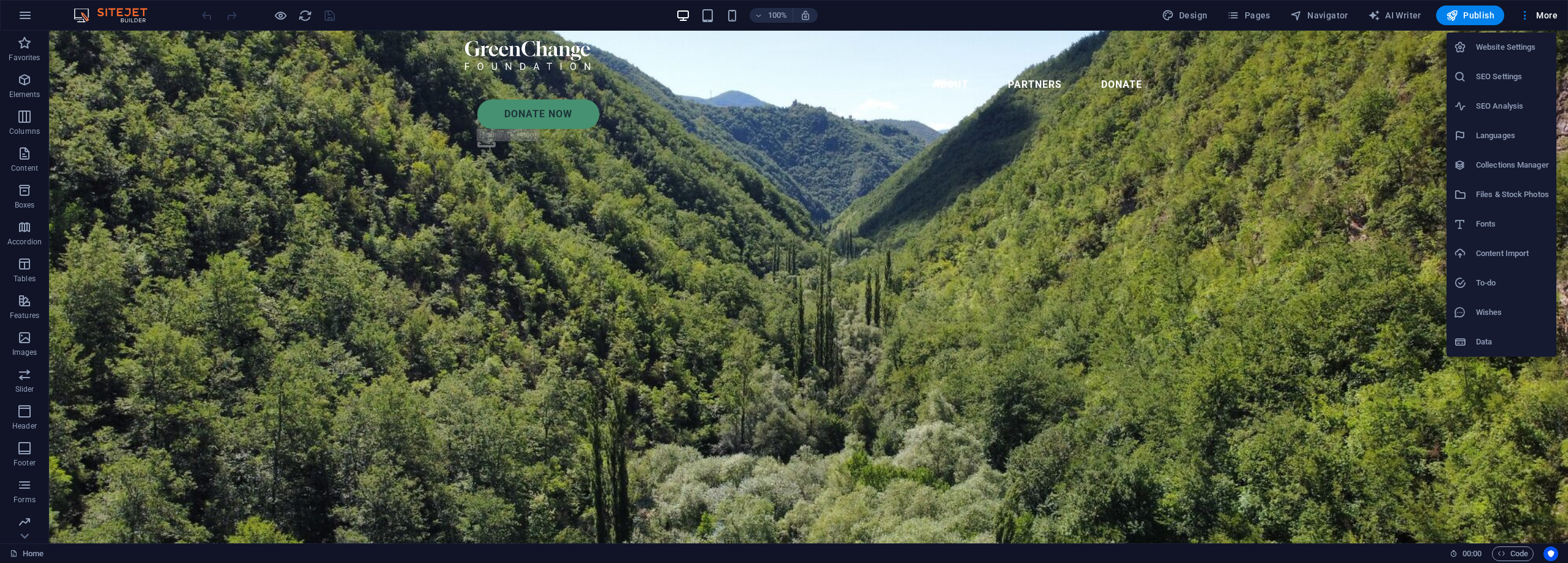
click at [782, 54] on h6 "Website Settings" at bounding box center [1512, 46] width 73 height 14
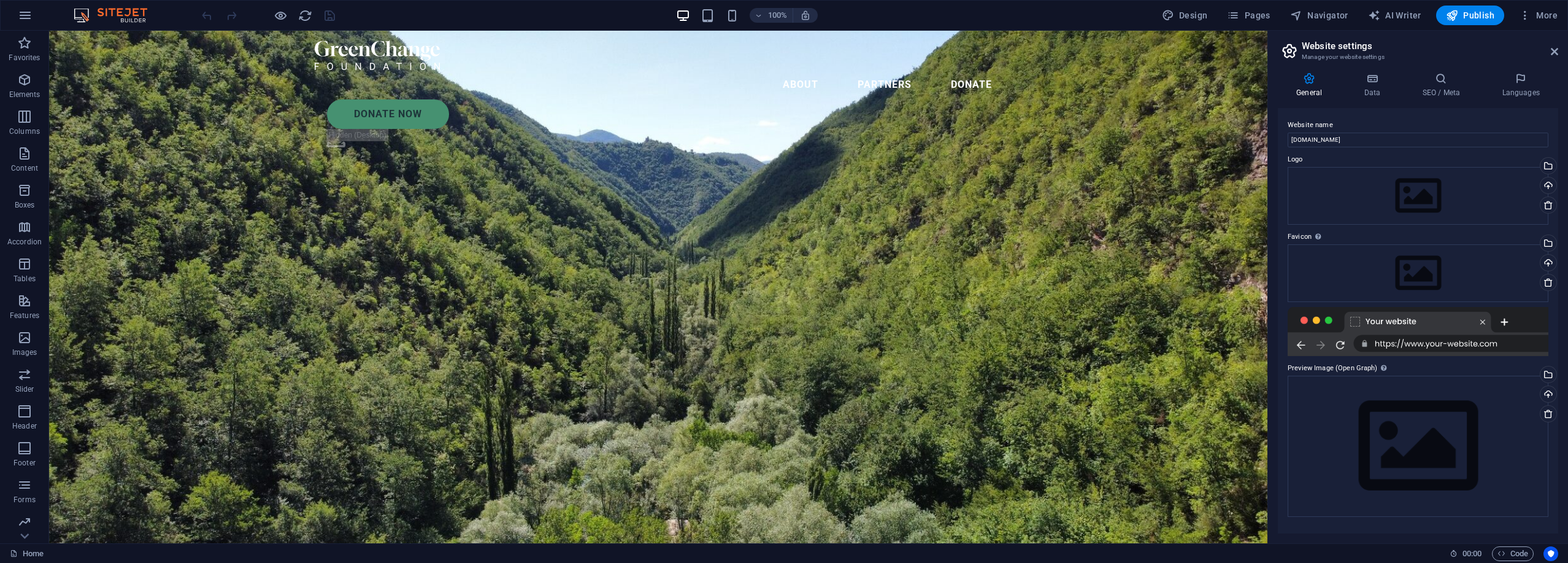
click at [782, 84] on icon at bounding box center [1309, 78] width 62 height 12
click at [782, 137] on input "4b82fc37.anothercoffee.net" at bounding box center [1418, 139] width 260 height 14
paste input "Castmoor Hollow"
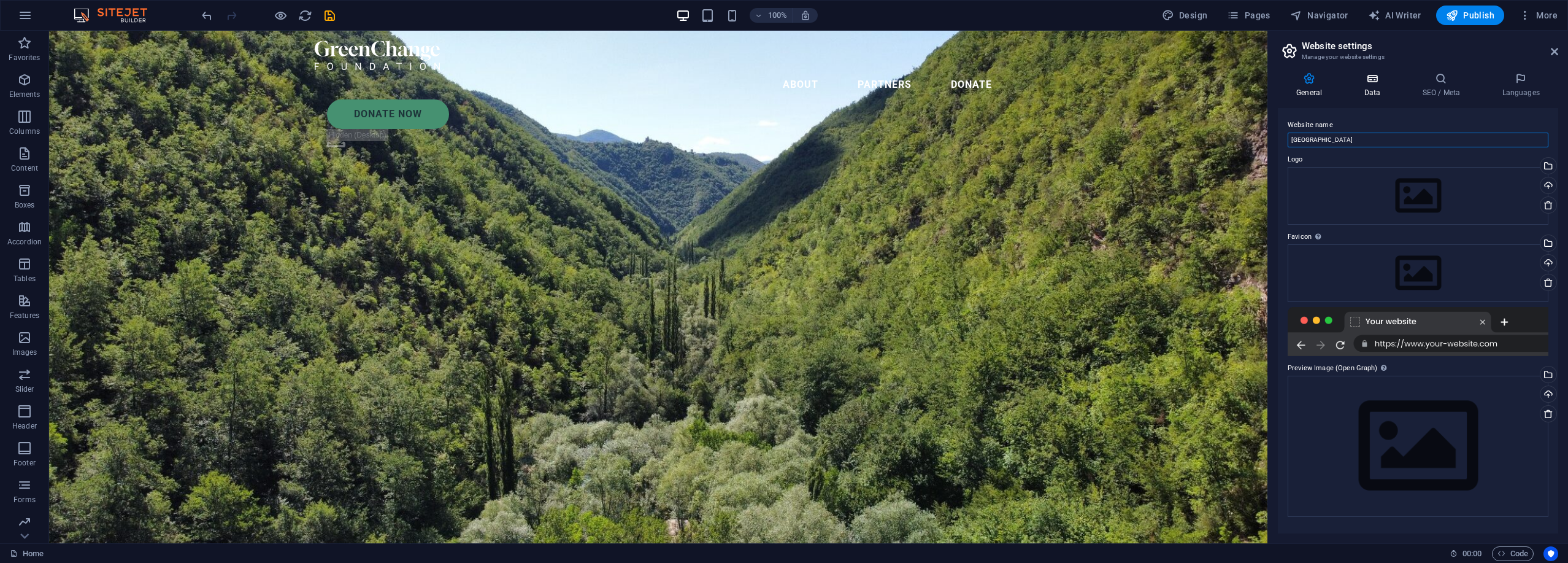
type input "Castmoor Hollow"
click at [782, 75] on icon at bounding box center [1372, 78] width 53 height 12
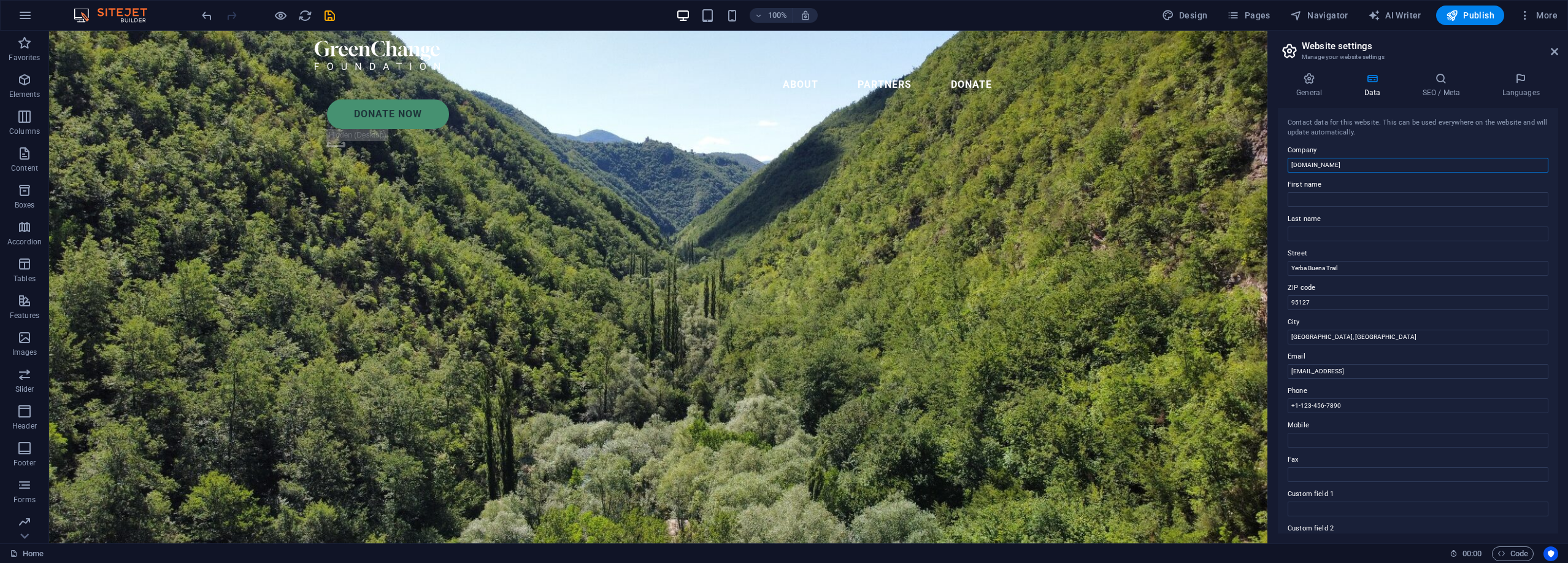
click at [782, 166] on input "4b82fc37.anothercoffee.net" at bounding box center [1418, 165] width 260 height 14
click at [782, 165] on input "4b82fc37.anothercoffee.net" at bounding box center [1418, 165] width 260 height 14
paste input "Castmoor Hollow"
type input "Castmoor Hollow Foundation"
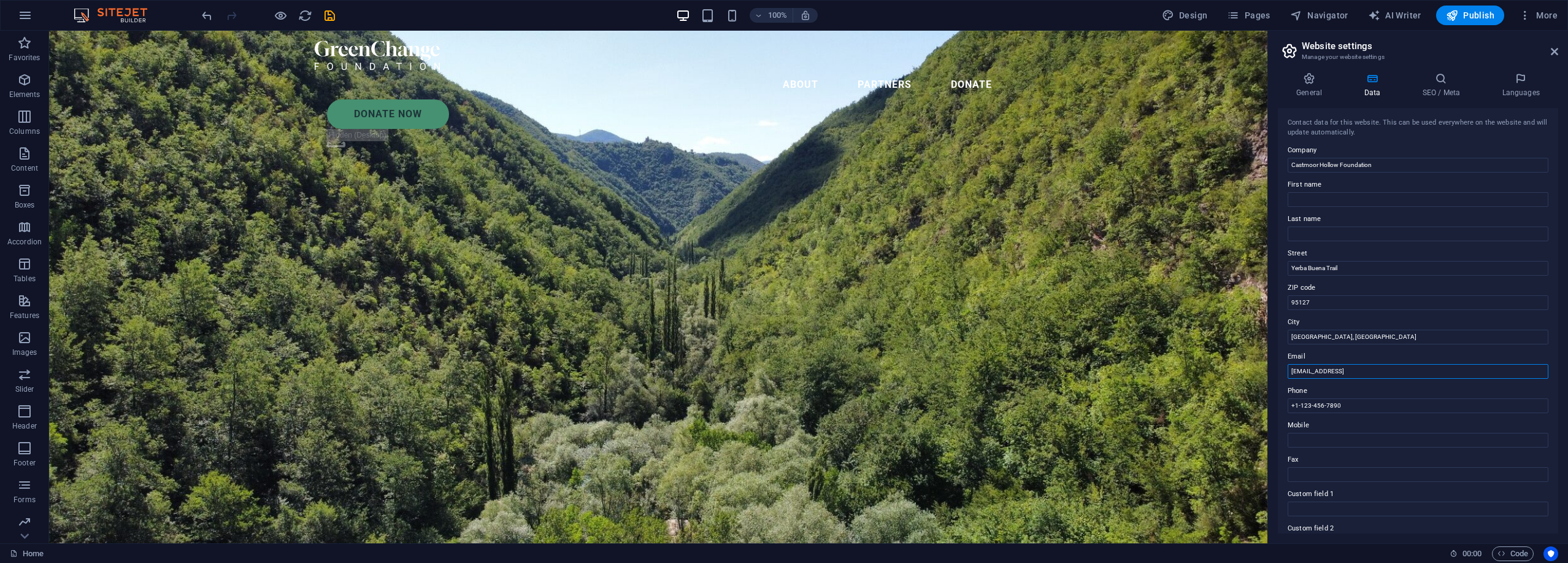
click at [782, 367] on input "3b16fa80790d7f33ae0df4338d81c2@cpanel.local" at bounding box center [1418, 371] width 260 height 14
type input "contact@example.com"
click at [782, 405] on input "+1-123-456-7890" at bounding box center [1418, 405] width 260 height 14
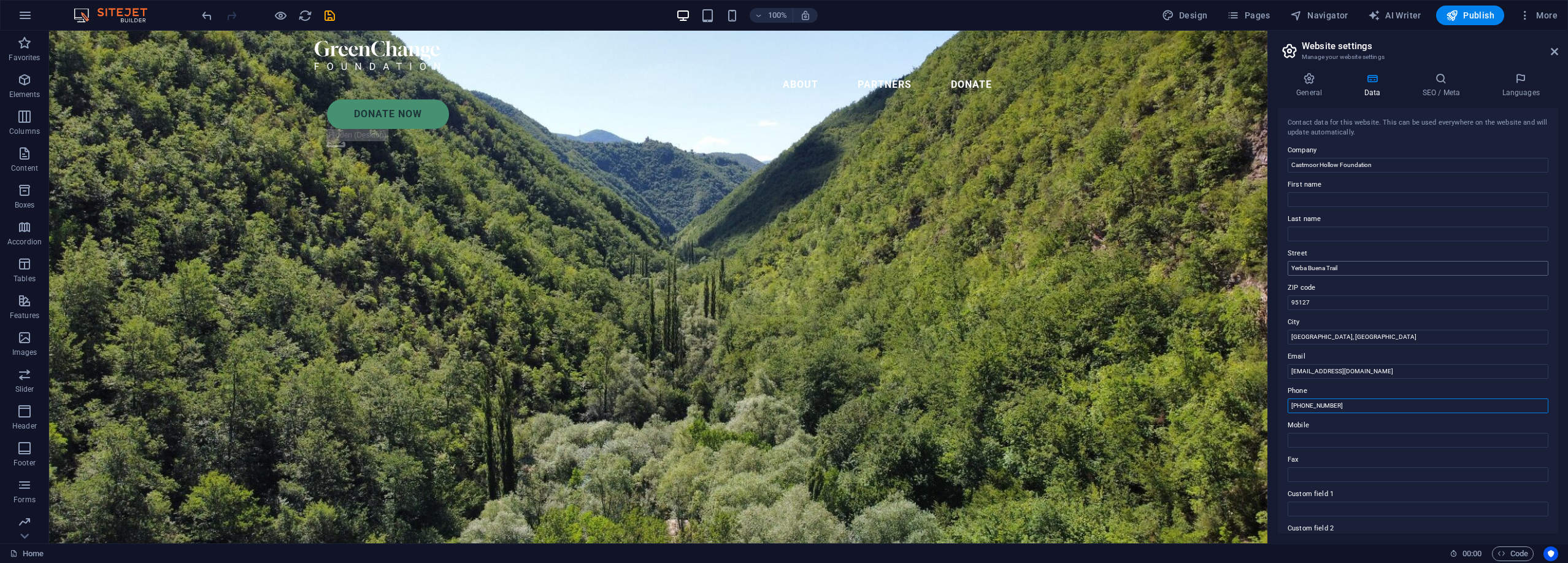
type input "+44-123-456-7890"
click at [782, 270] on input "Yerba Buena Trail" at bounding box center [1418, 267] width 260 height 14
type input "123 Road"
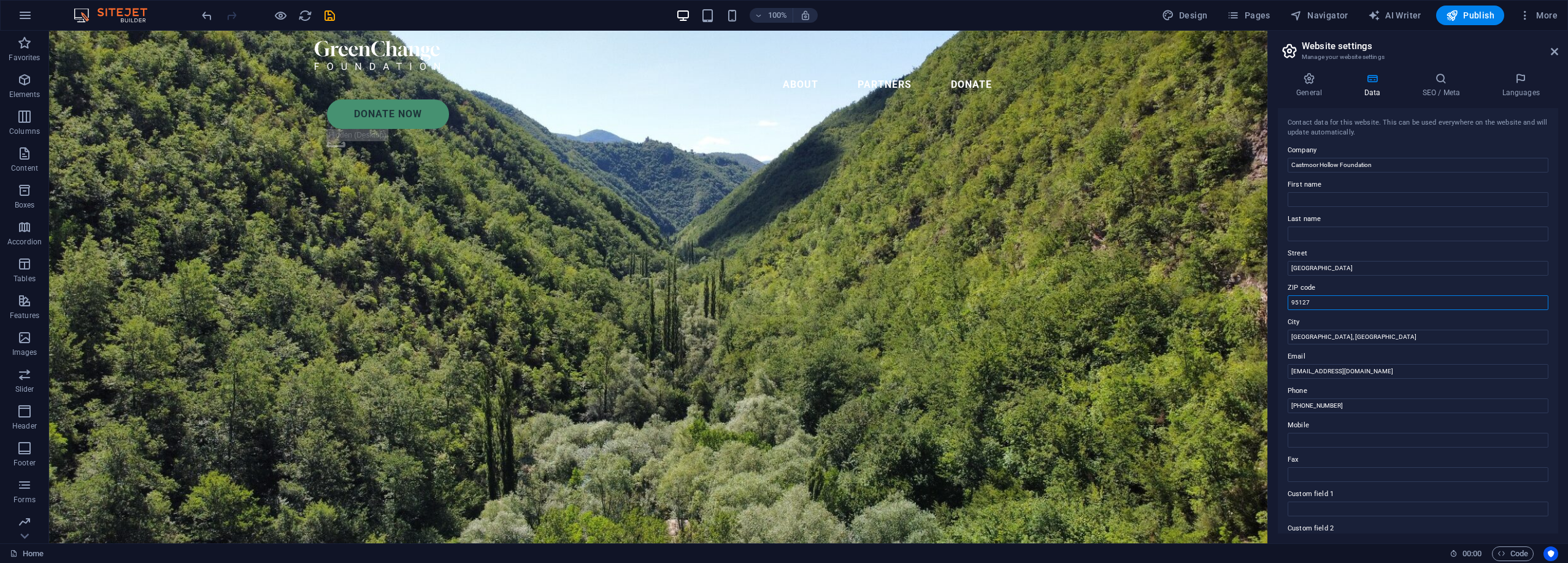
click at [782, 301] on input "95127" at bounding box center [1418, 302] width 260 height 14
type input "SK12 3AB"
click at [782, 341] on input "San José, CA" at bounding box center [1418, 337] width 260 height 14
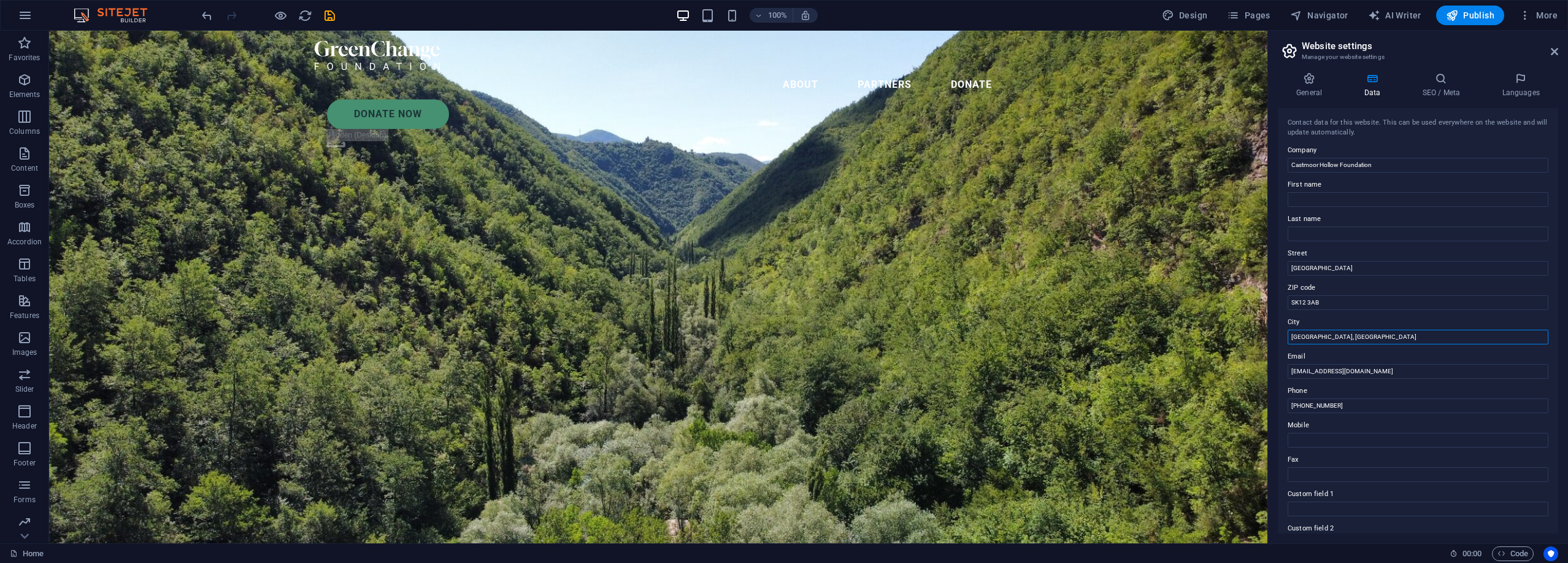
click at [782, 341] on input "San José, CA" at bounding box center [1418, 337] width 260 height 14
drag, startPoint x: 1336, startPoint y: 165, endPoint x: 1273, endPoint y: 165, distance: 63.0
click at [782, 165] on input "Castmoor Hollow Foundation" at bounding box center [1418, 165] width 260 height 14
click at [782, 165] on input "Castmoor Hollow Foundation" at bounding box center [1418, 165] width 260 height 14
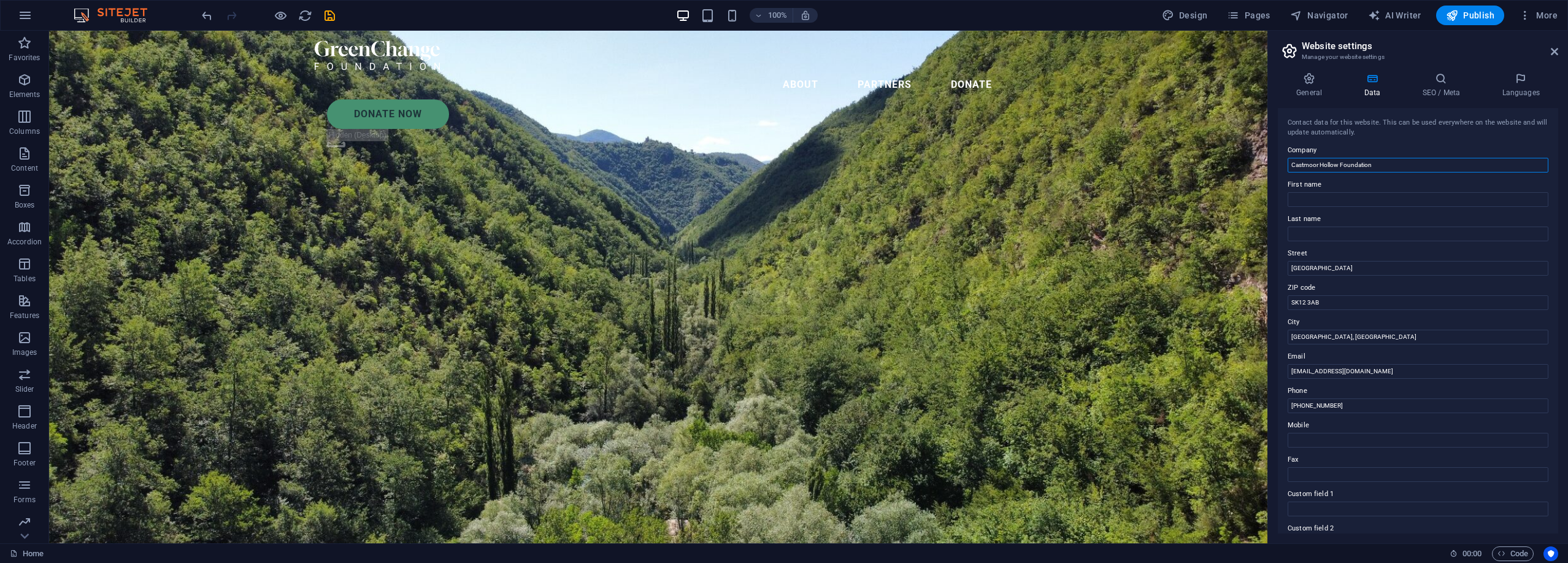
drag, startPoint x: 1339, startPoint y: 163, endPoint x: 1263, endPoint y: 162, distance: 76.0
click at [782, 162] on input "Castmoor Hollow Foundation" at bounding box center [1418, 165] width 260 height 14
click at [782, 334] on input "San José, CA" at bounding box center [1418, 337] width 260 height 14
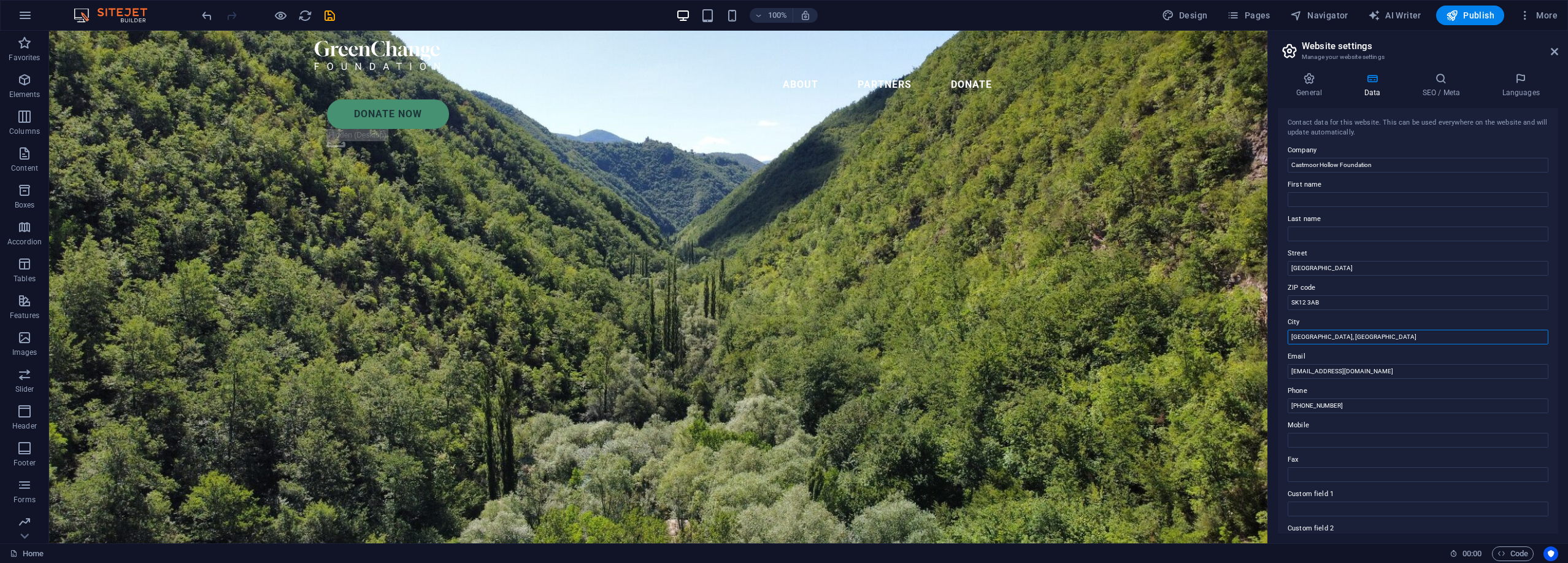
paste input "Castmoor Hollow"
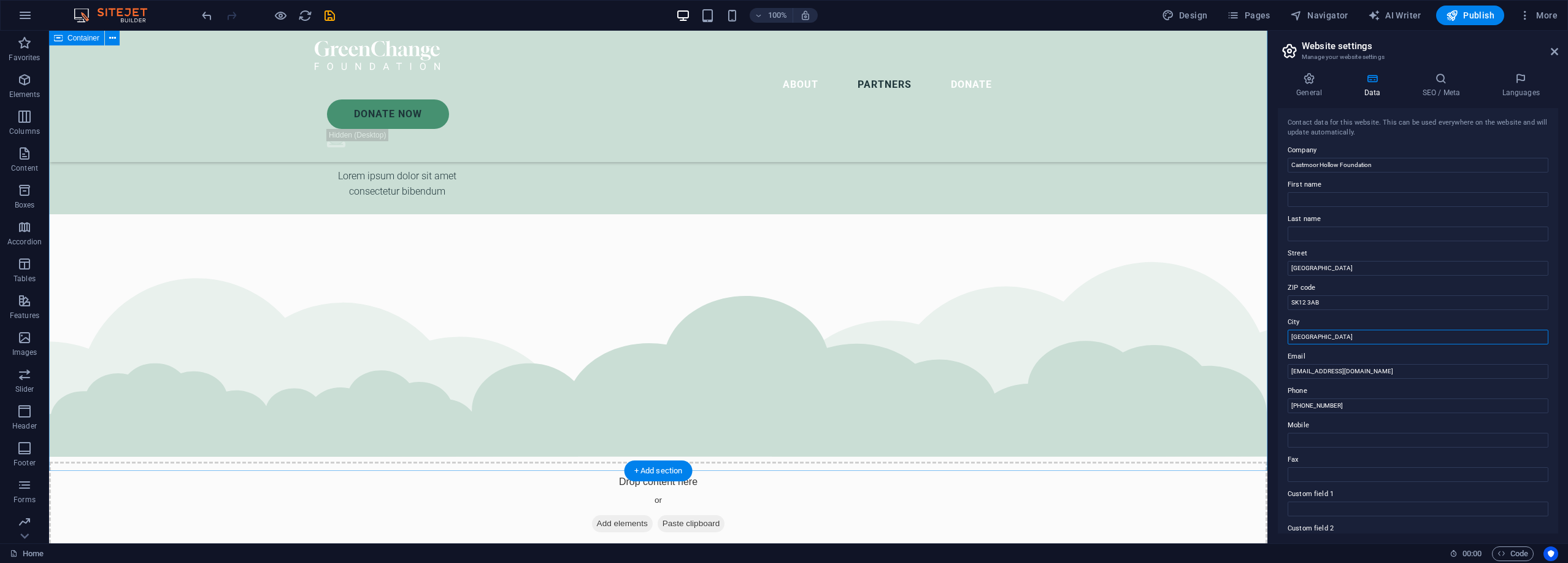
scroll to position [4127, 0]
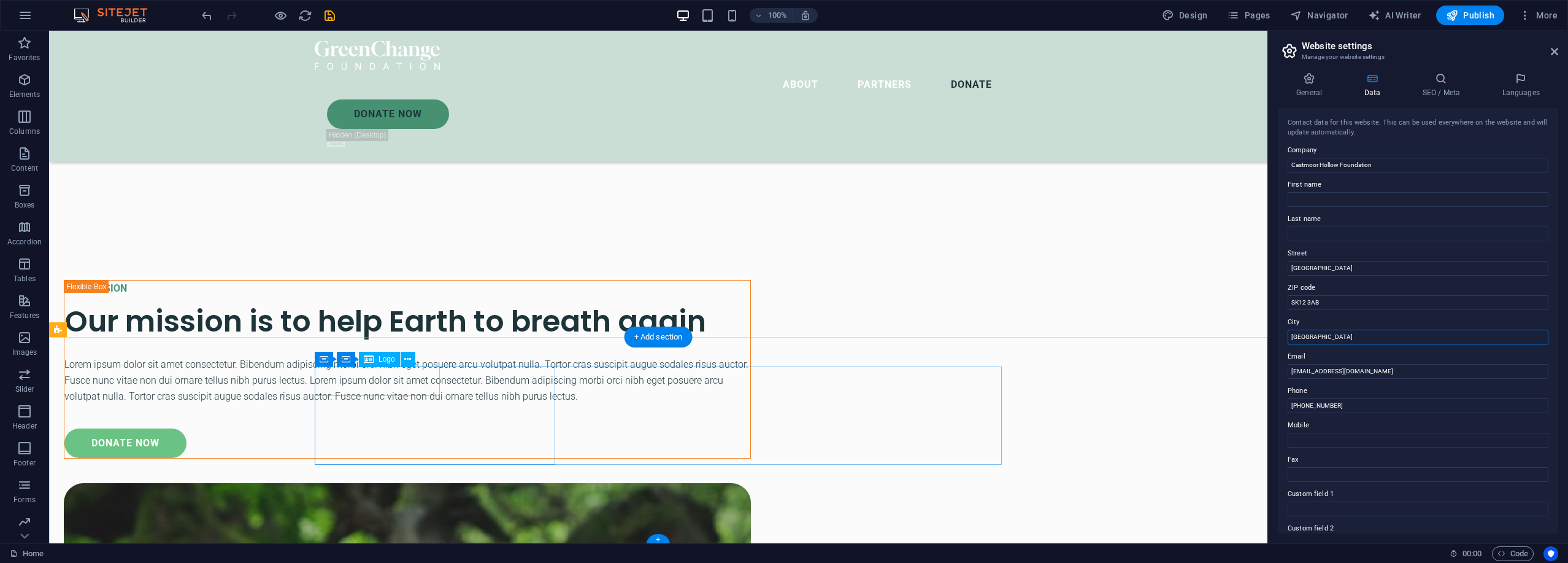
type input "Castmoor Hollow"
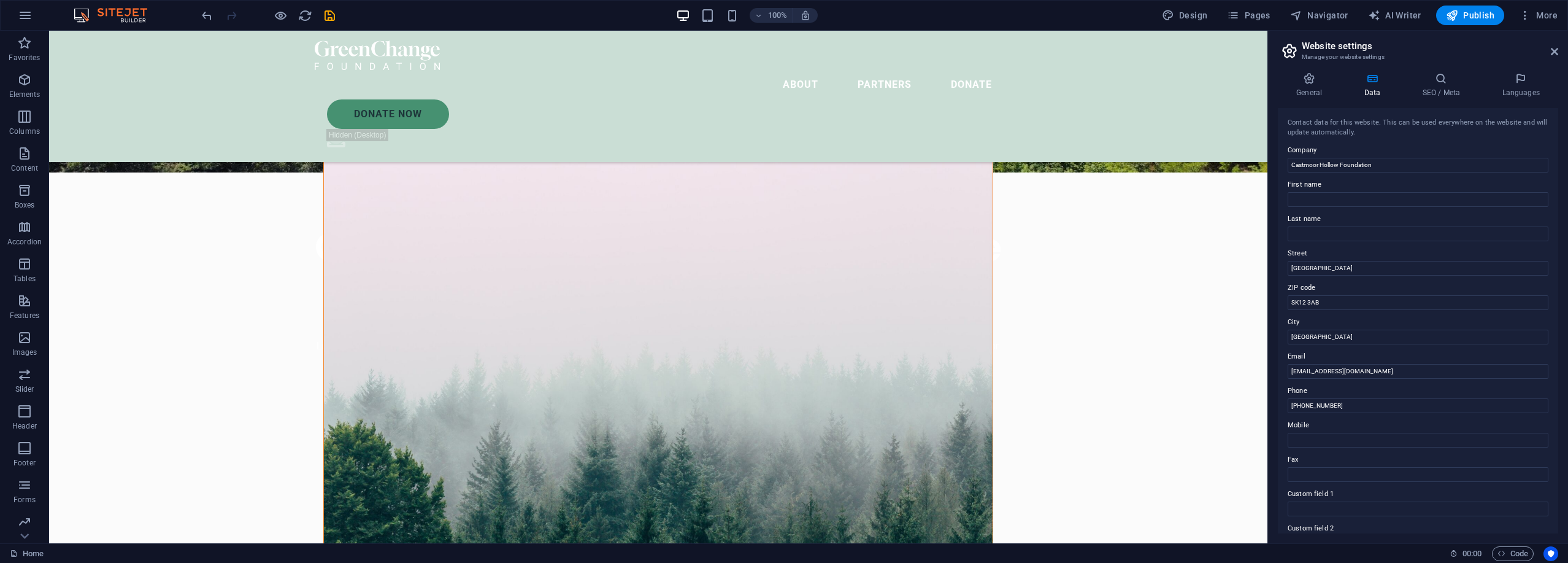
scroll to position [0, 0]
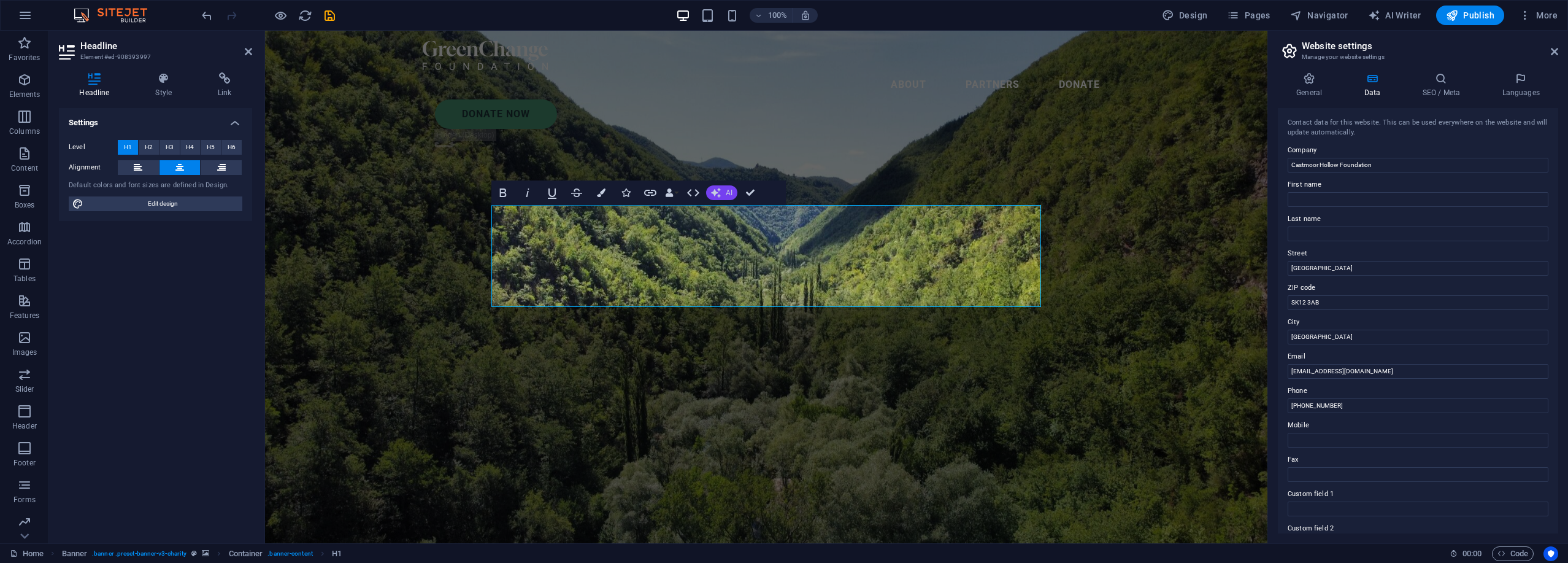
click at [726, 195] on span "AI" at bounding box center [729, 193] width 7 height 8
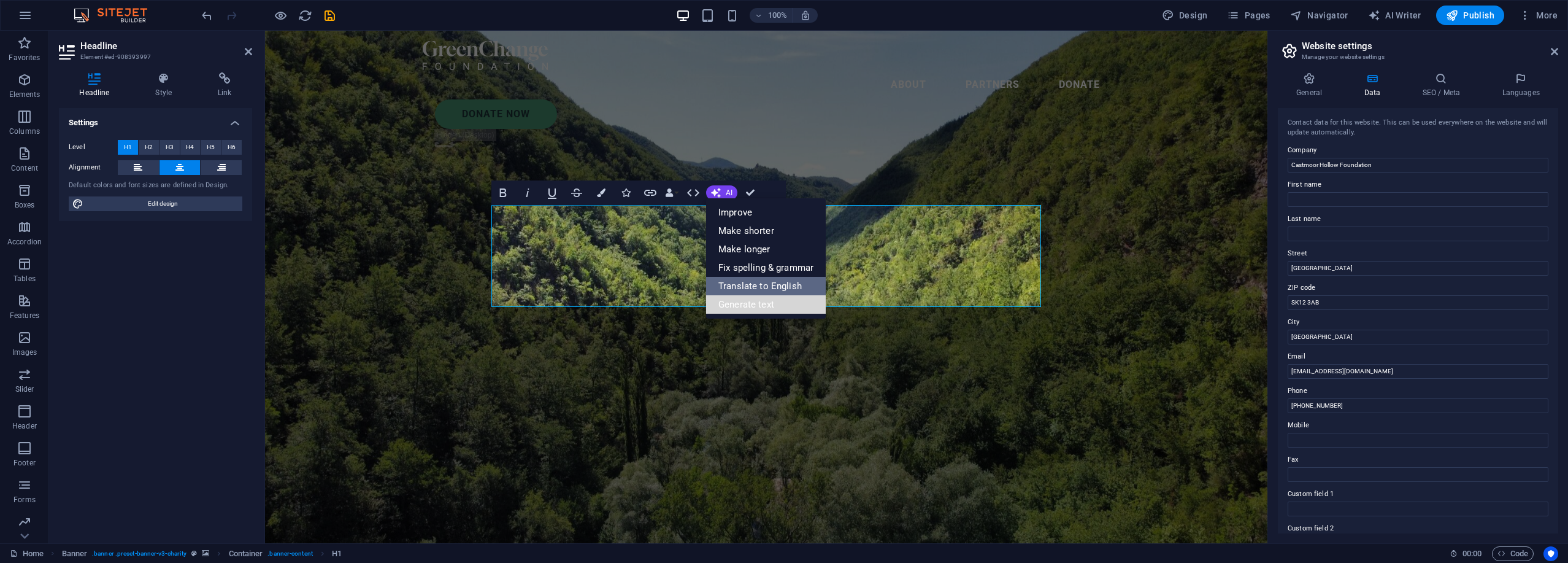
drag, startPoint x: 751, startPoint y: 304, endPoint x: 824, endPoint y: 282, distance: 76.2
click at [751, 304] on link "Generate text" at bounding box center [765, 304] width 120 height 18
select select "English"
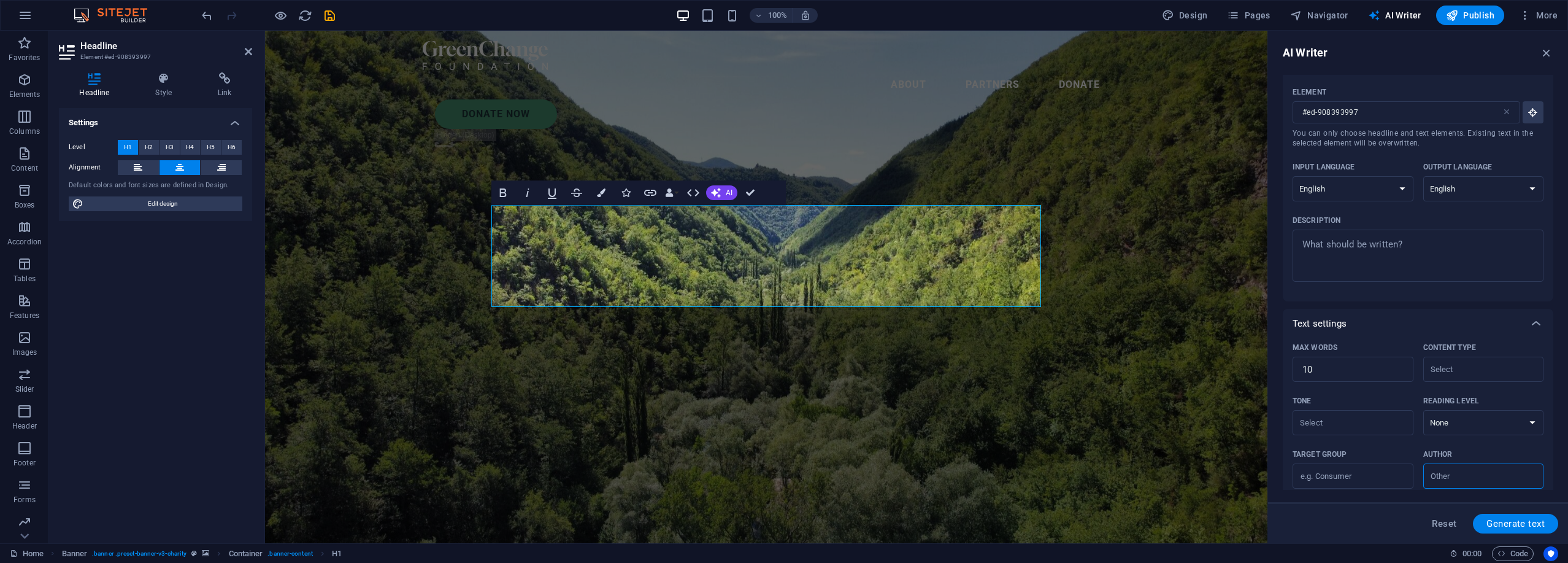
scroll to position [146, 0]
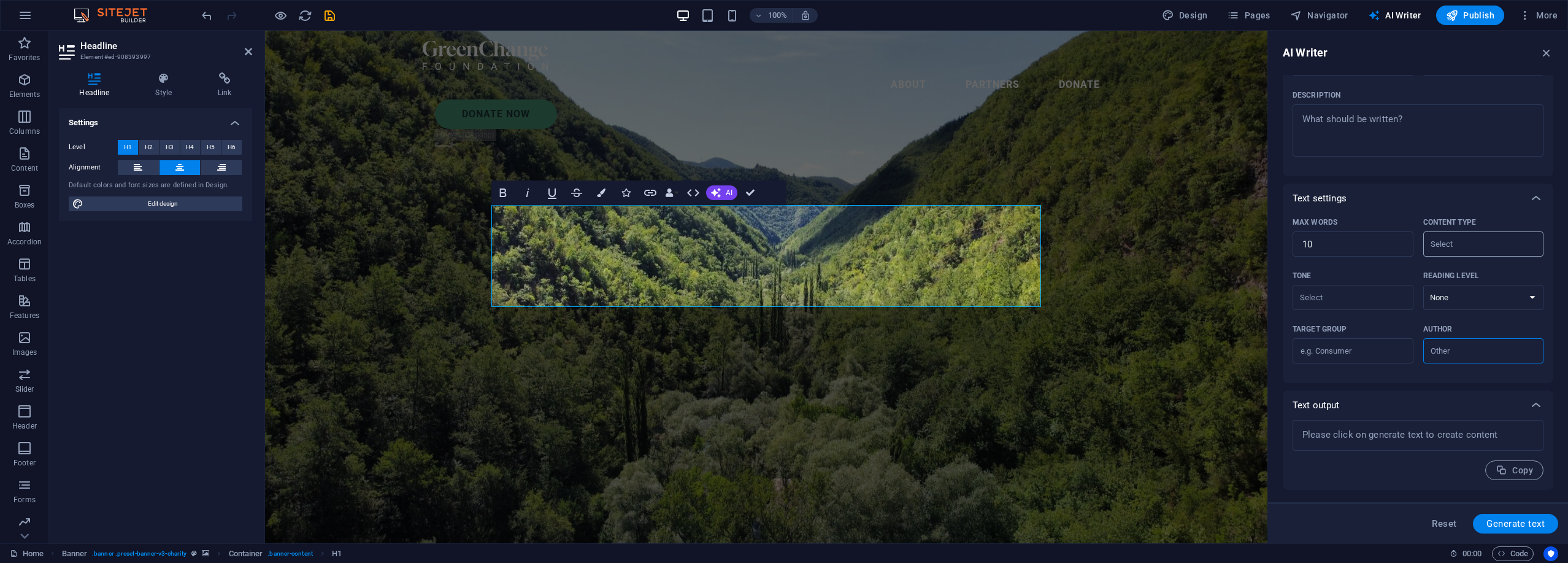
click at [782, 251] on input "Content type ​" at bounding box center [1473, 243] width 93 height 18
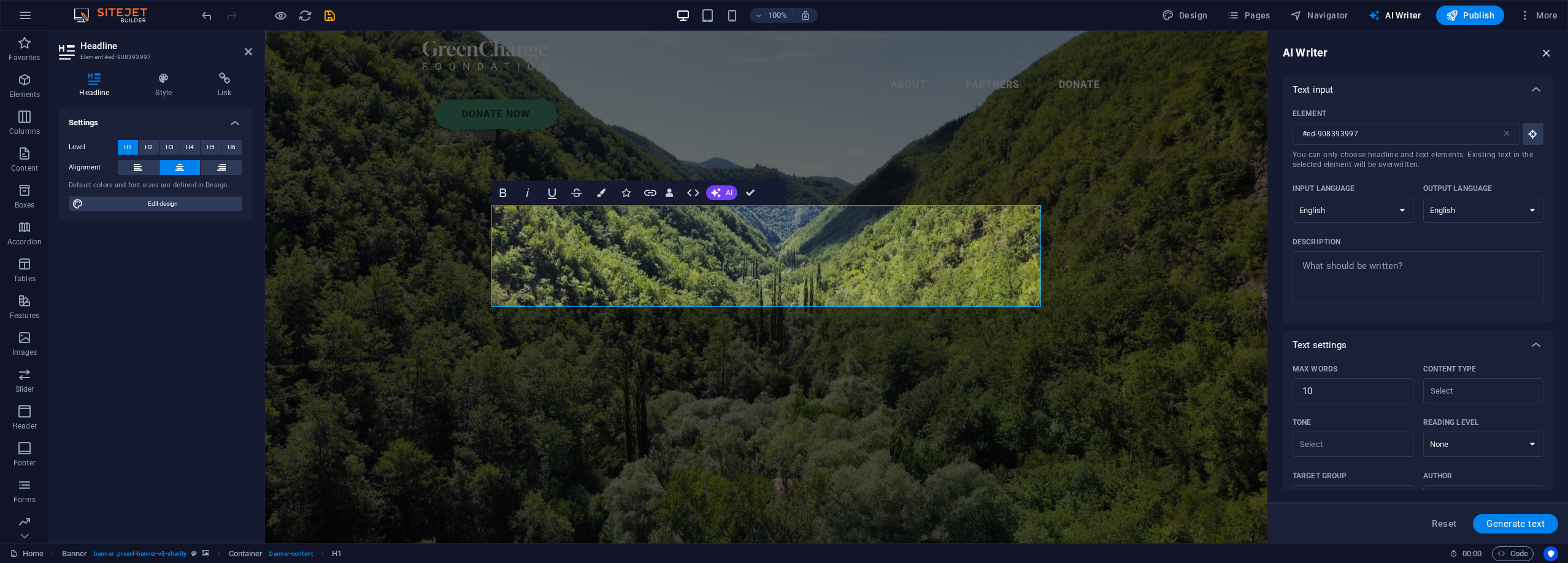
click at [782, 48] on icon "button" at bounding box center [1547, 53] width 14 height 14
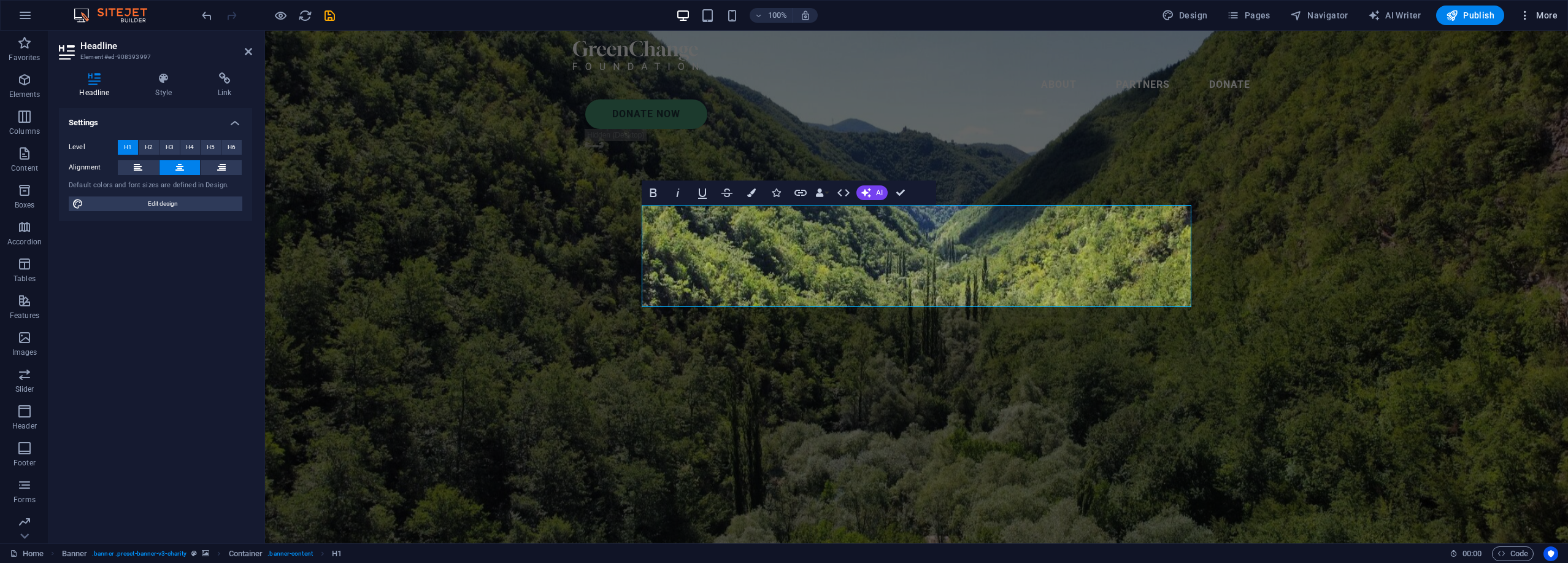
click at [782, 14] on span "More" at bounding box center [1538, 15] width 39 height 12
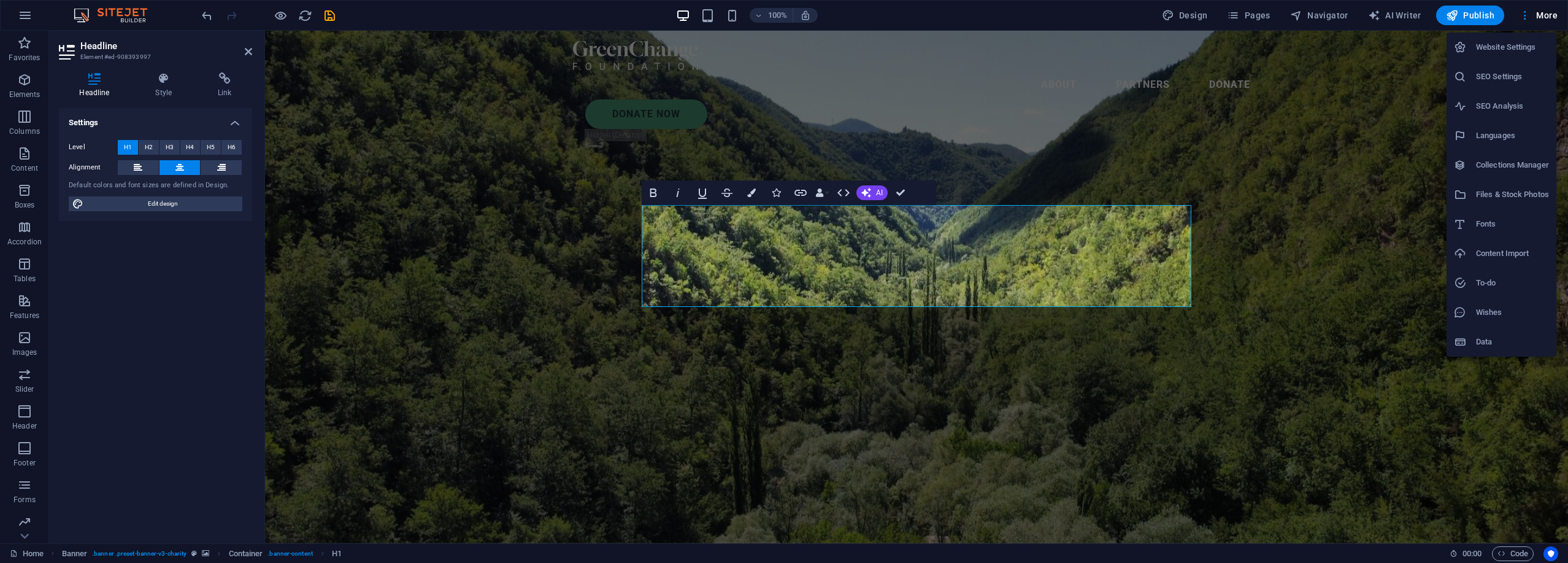
click at [782, 49] on h6 "Website Settings" at bounding box center [1512, 46] width 73 height 14
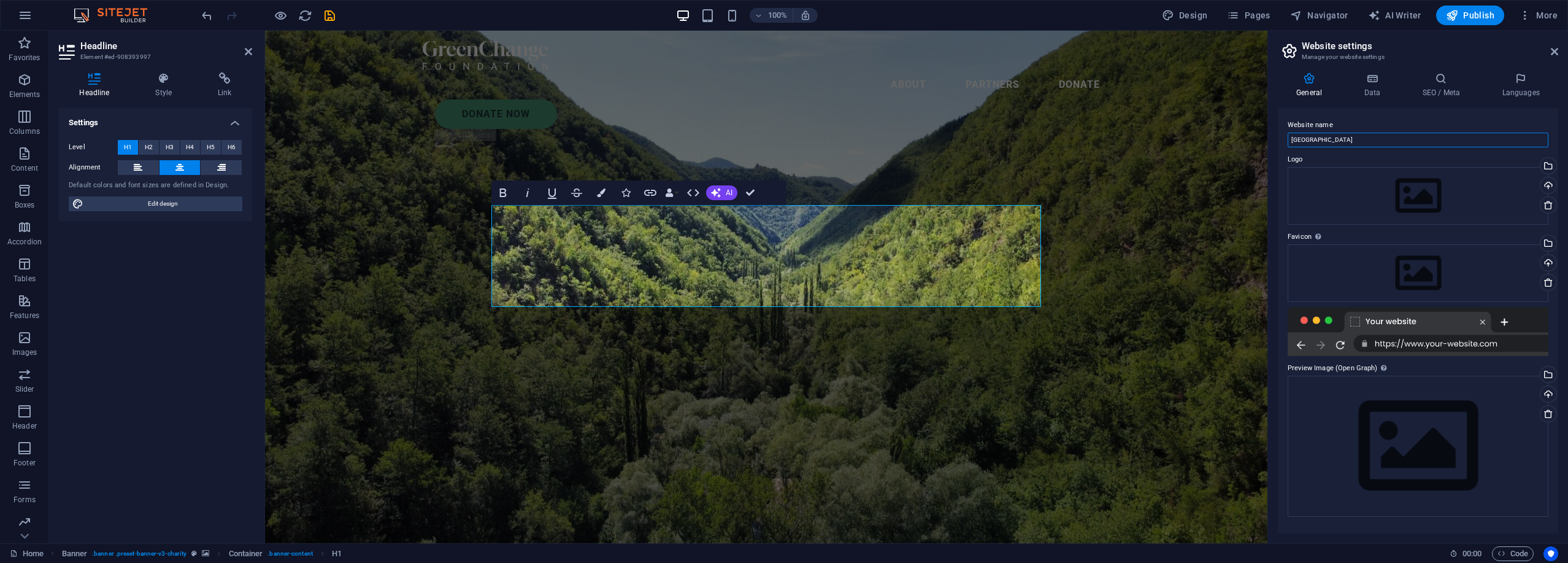
click at [782, 137] on input "Castmoor Hollow" at bounding box center [1418, 139] width 260 height 14
click at [782, 80] on icon at bounding box center [1372, 78] width 53 height 12
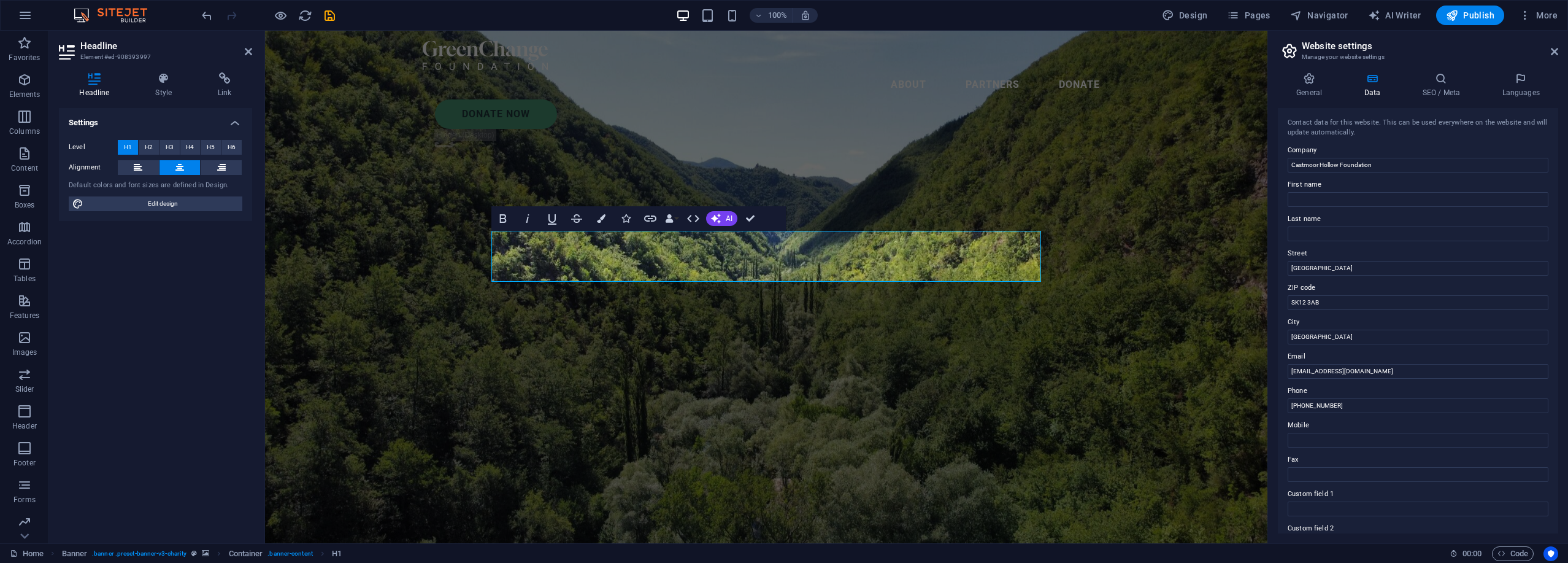
scroll to position [0, 8]
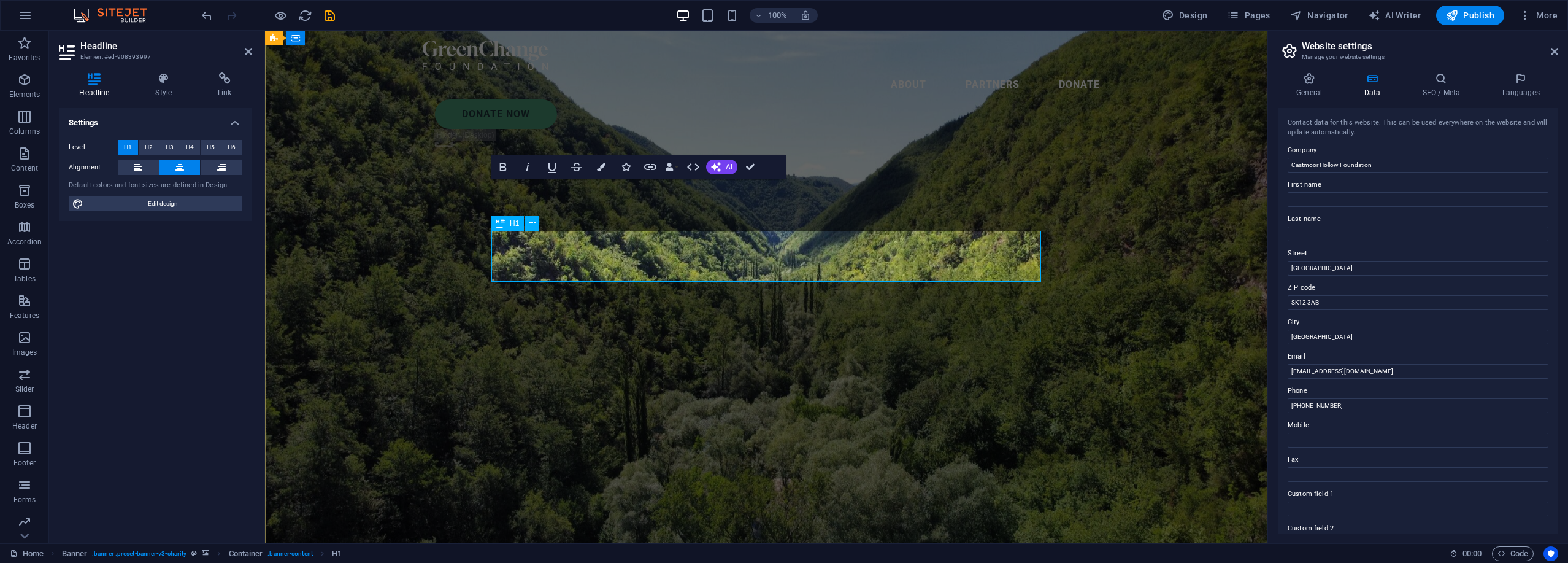
scroll to position [91, 5]
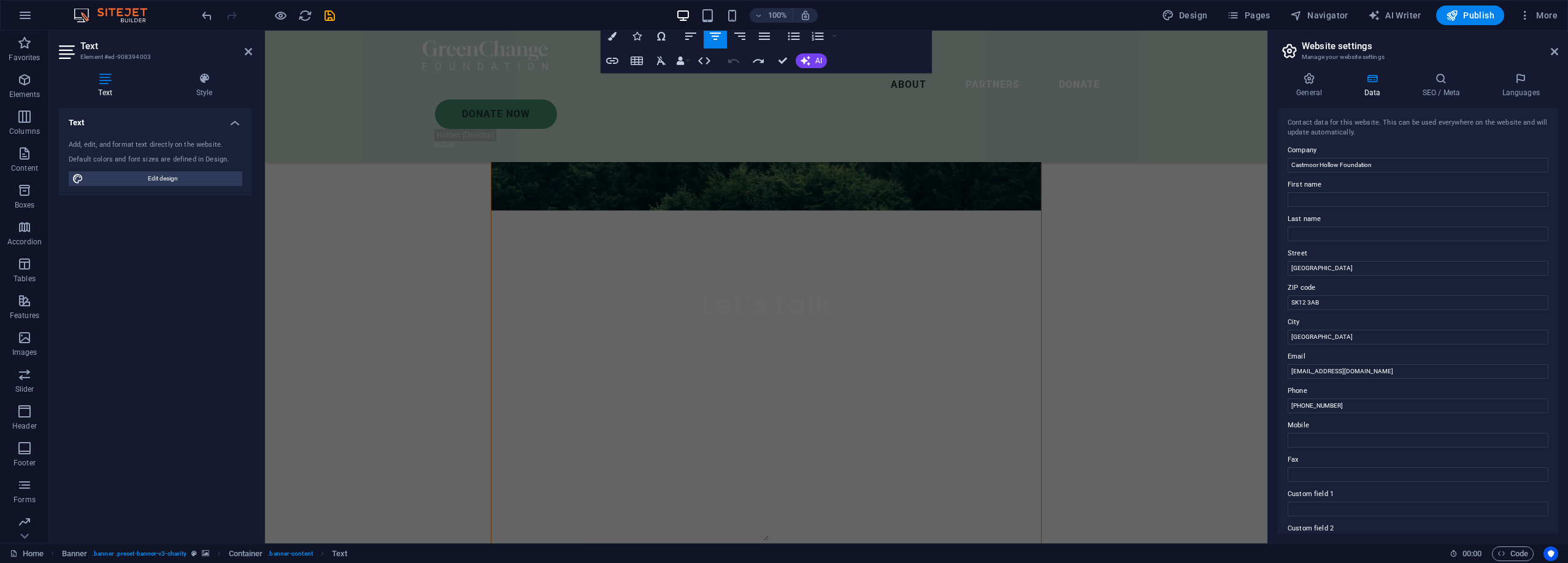
scroll to position [910, 0]
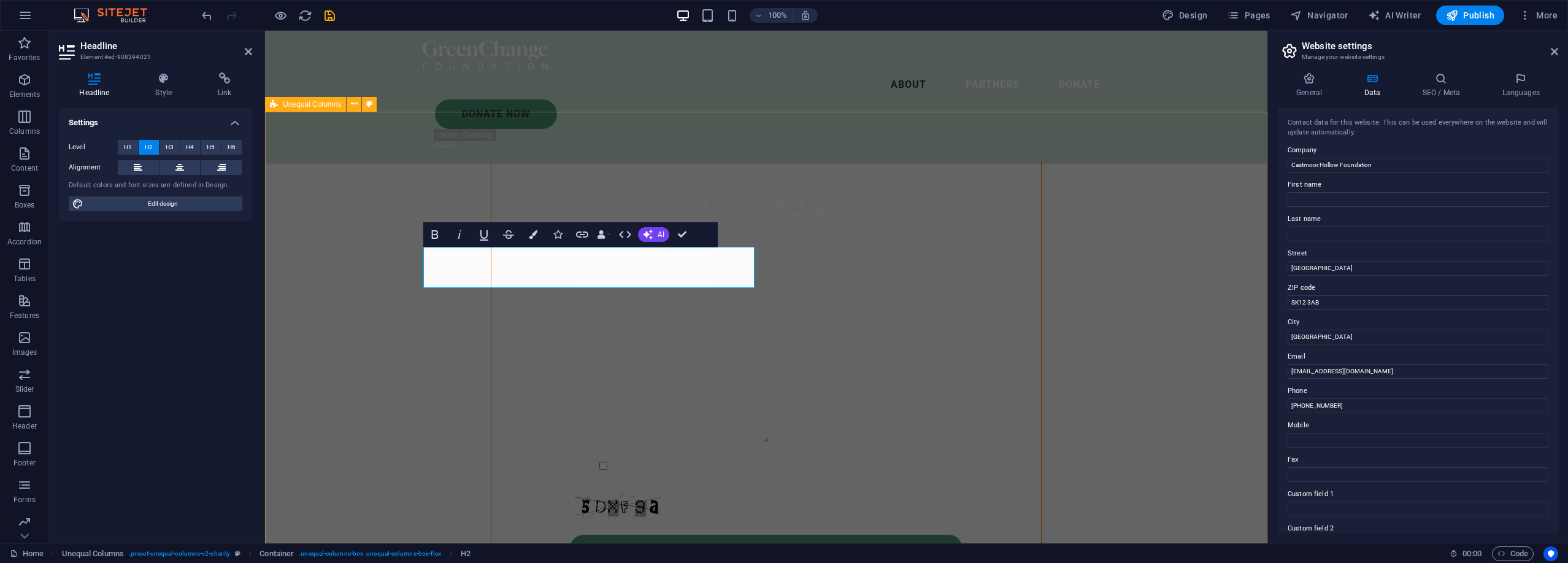
scroll to position [0, 5]
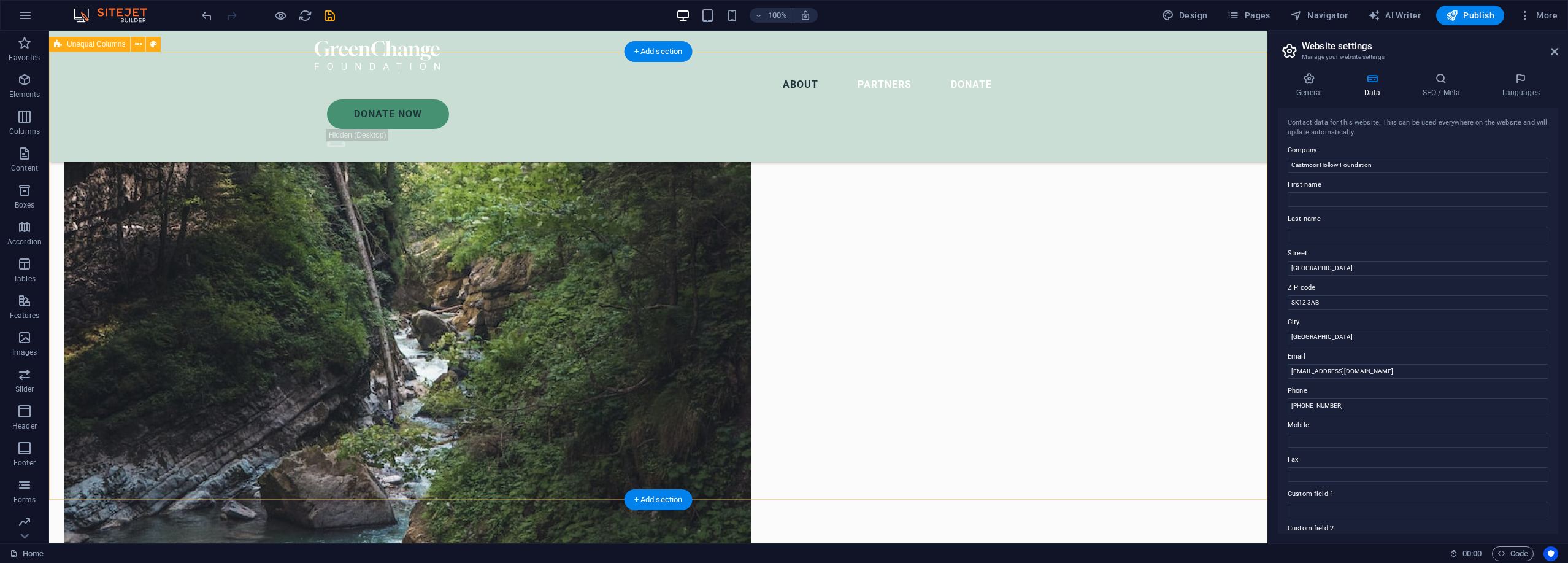
scroll to position [2168, 0]
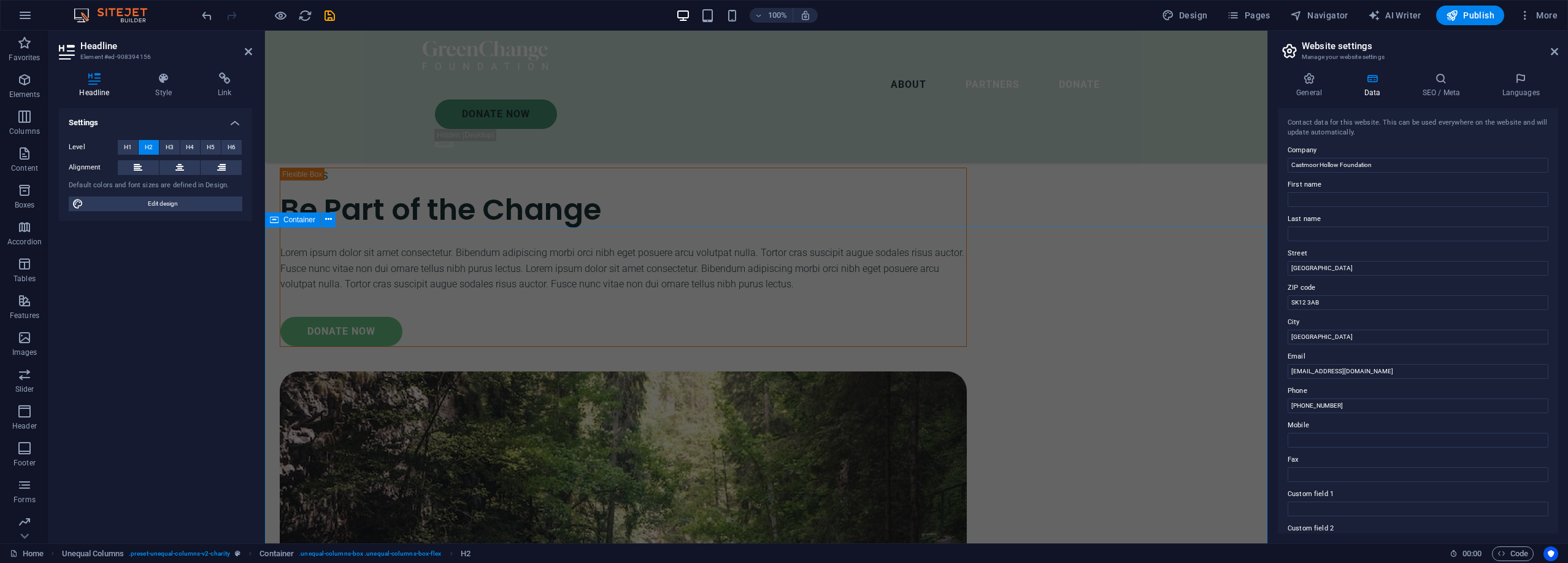
scroll to position [1049, 0]
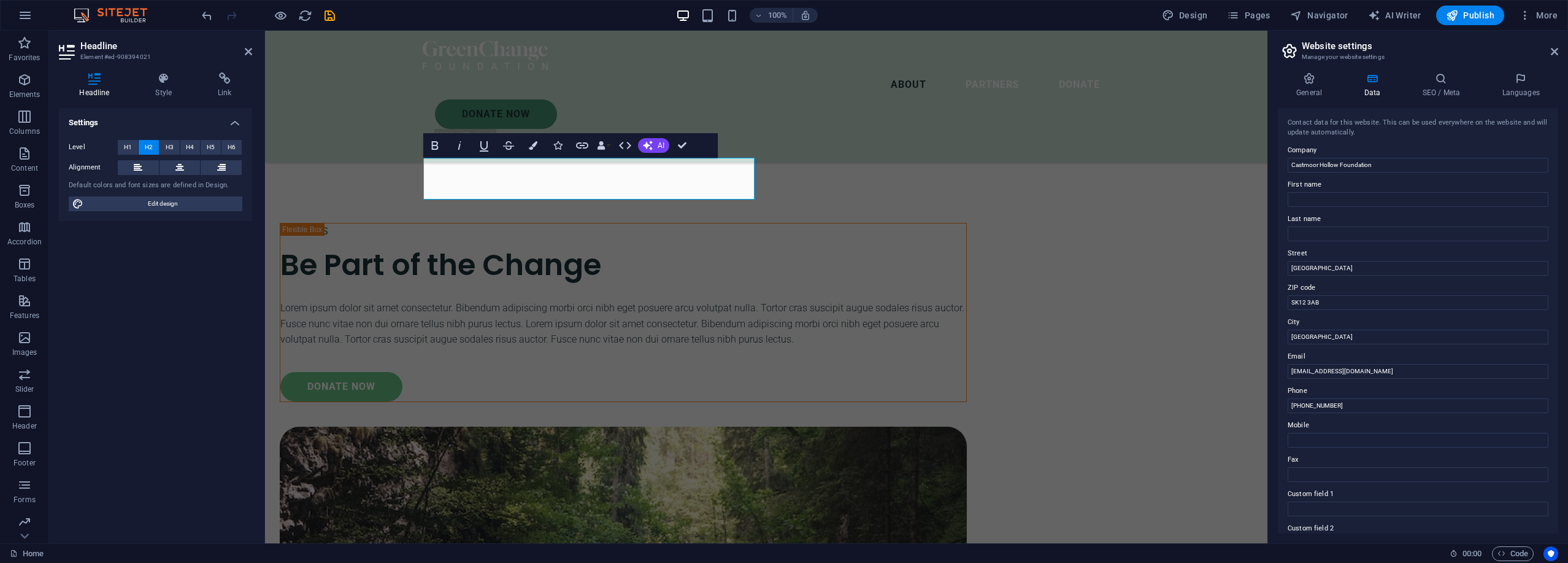
scroll to position [994, 0]
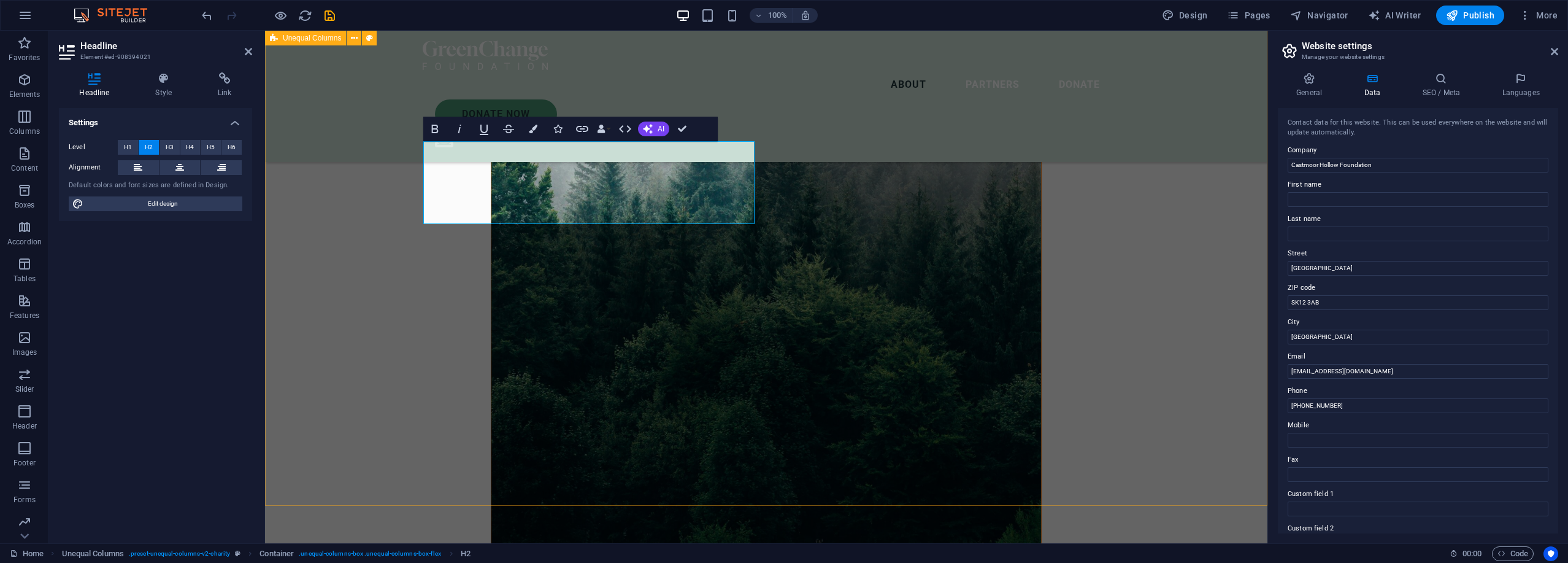
scroll to position [0, 5]
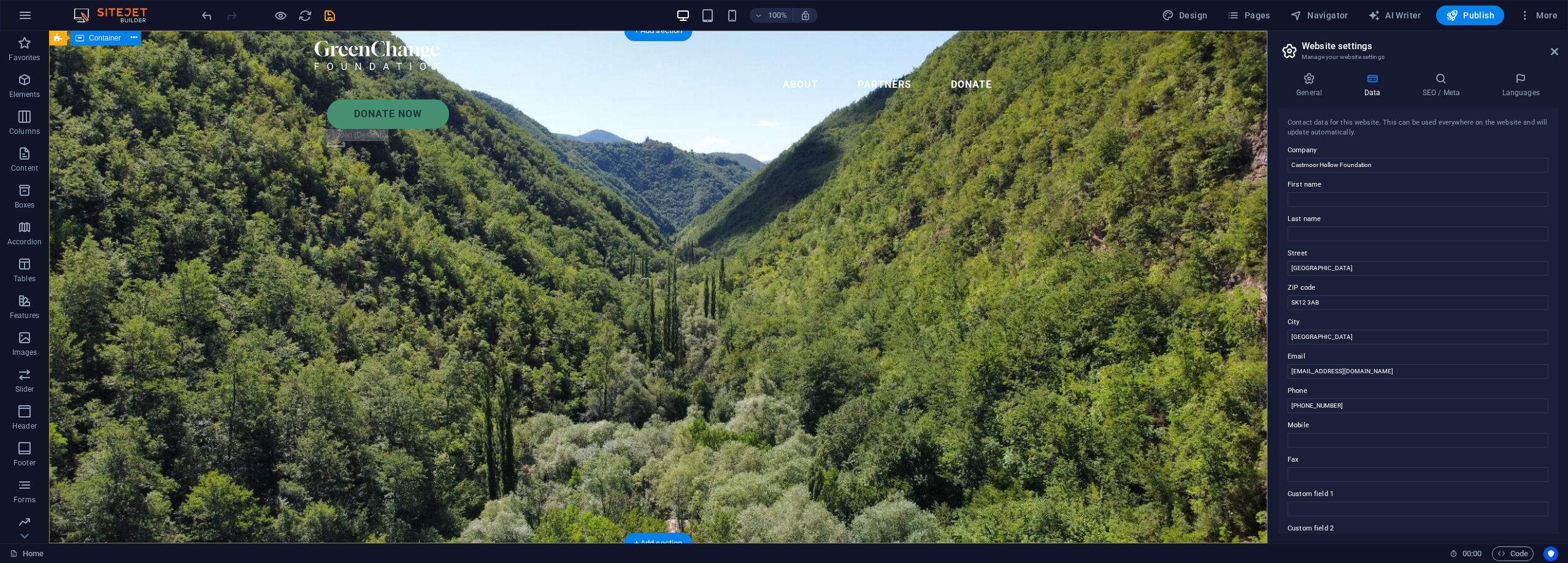
scroll to position [0, 0]
click at [782, 11] on span "Publish" at bounding box center [1470, 15] width 49 height 12
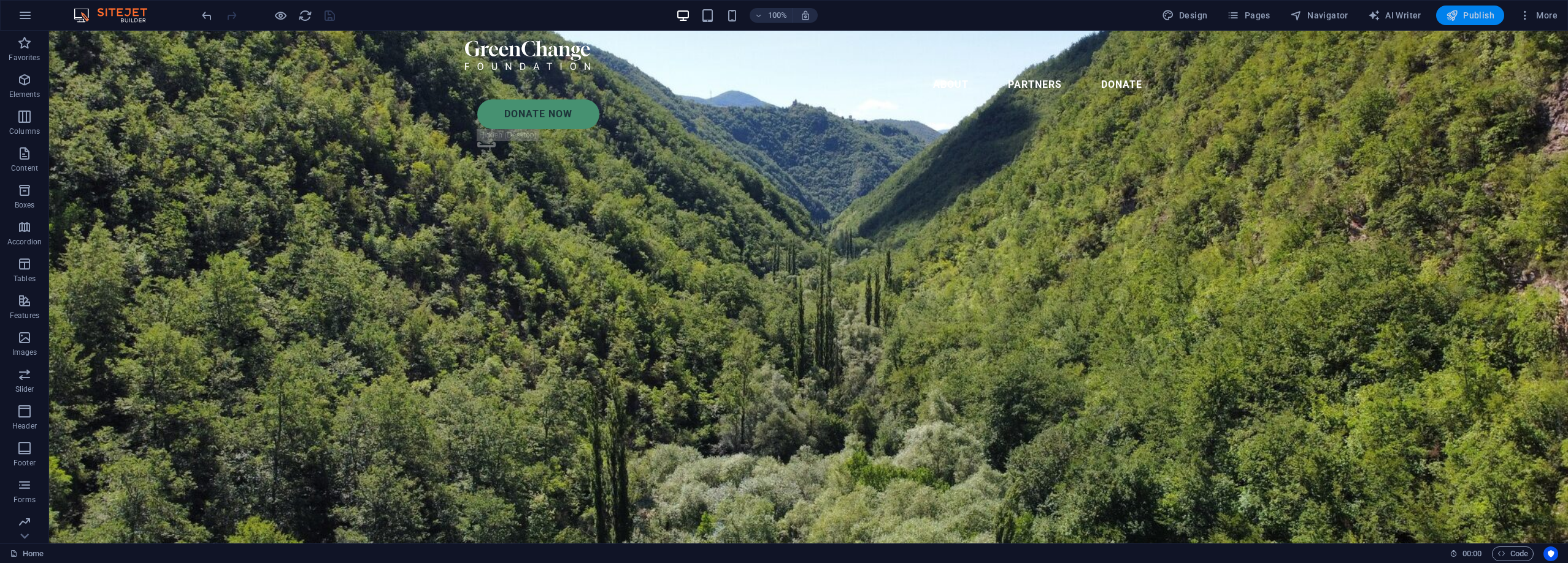
click at [782, 18] on span "Publish" at bounding box center [1470, 15] width 49 height 12
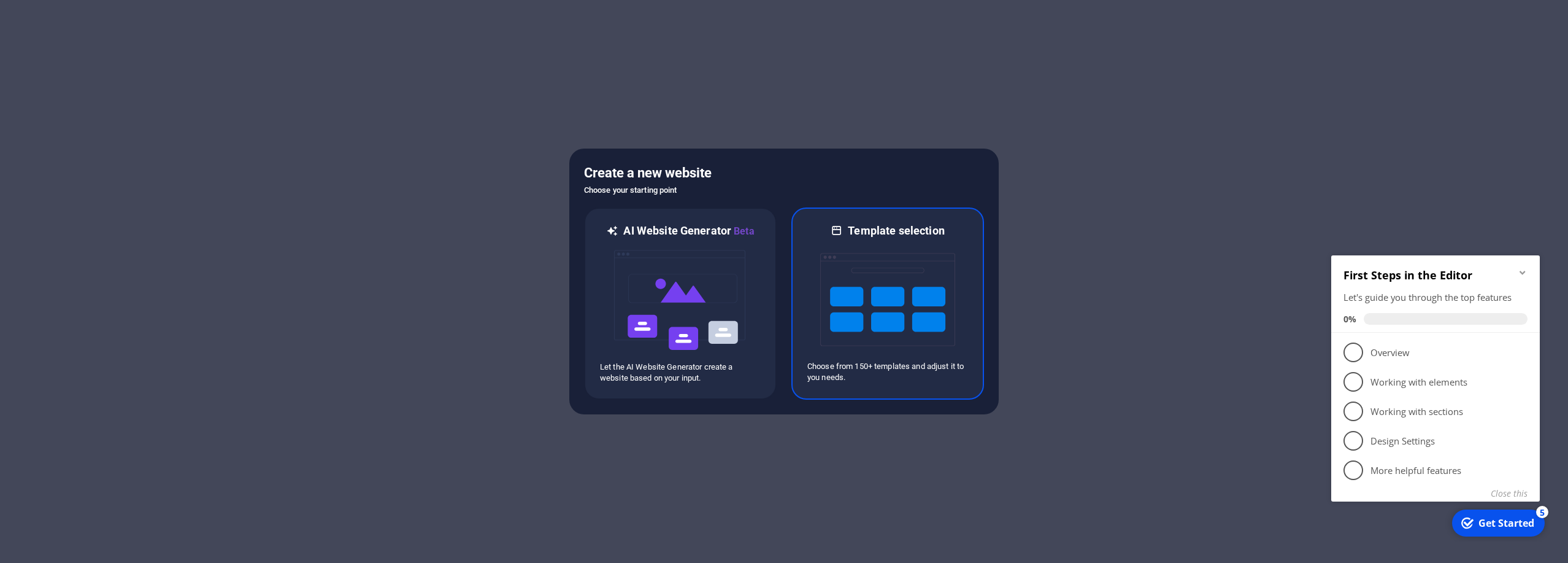
click at [892, 298] on img at bounding box center [887, 299] width 135 height 123
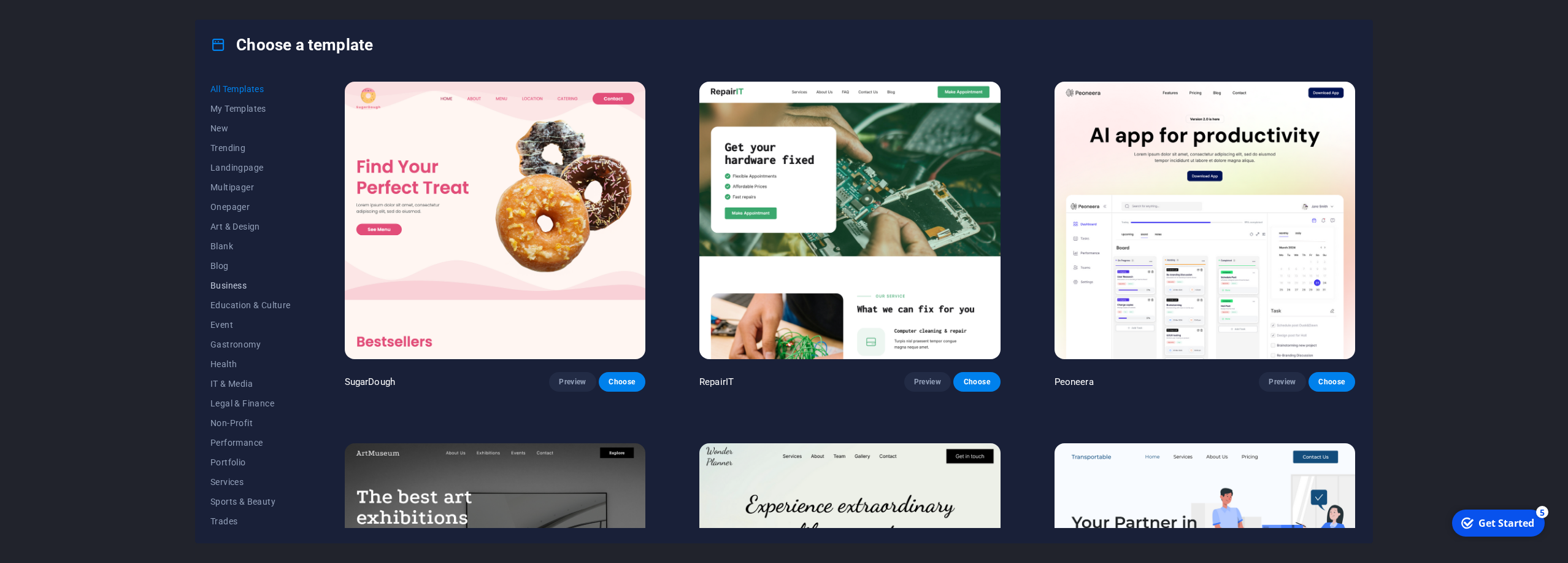
click at [254, 283] on span "Business" at bounding box center [251, 285] width 81 height 10
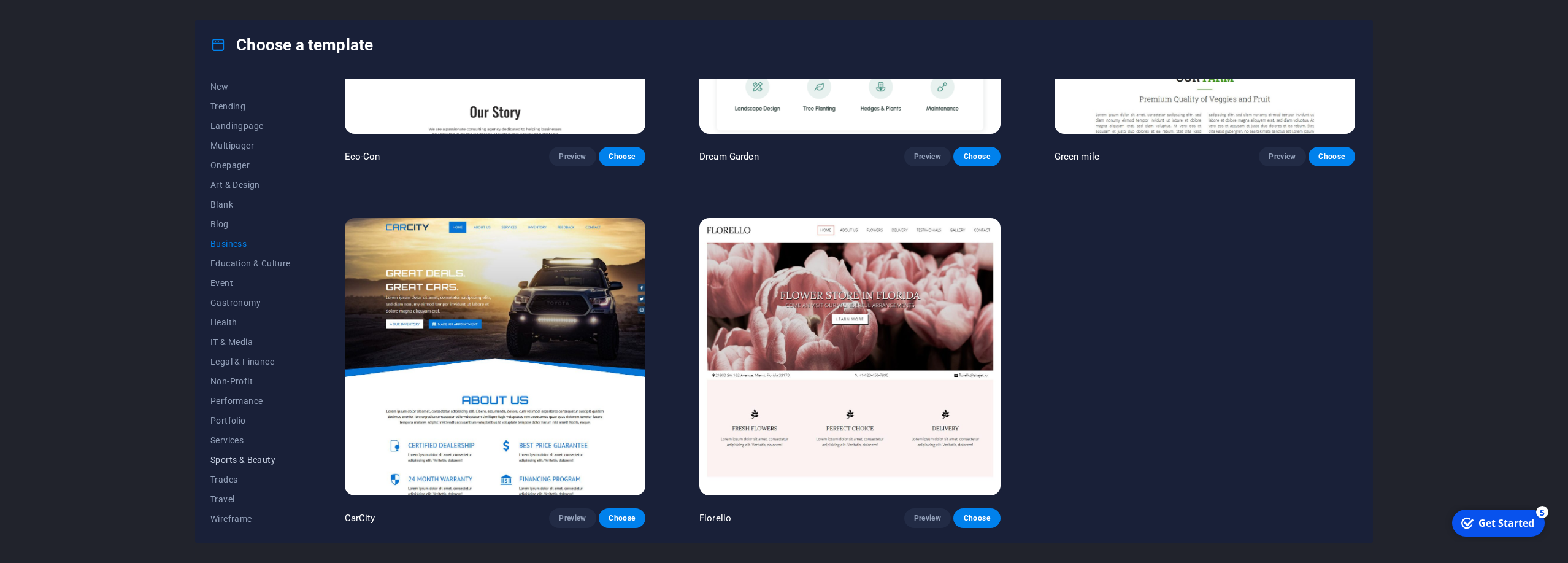
scroll to position [43, 0]
click at [235, 476] on span "Trades" at bounding box center [251, 478] width 81 height 10
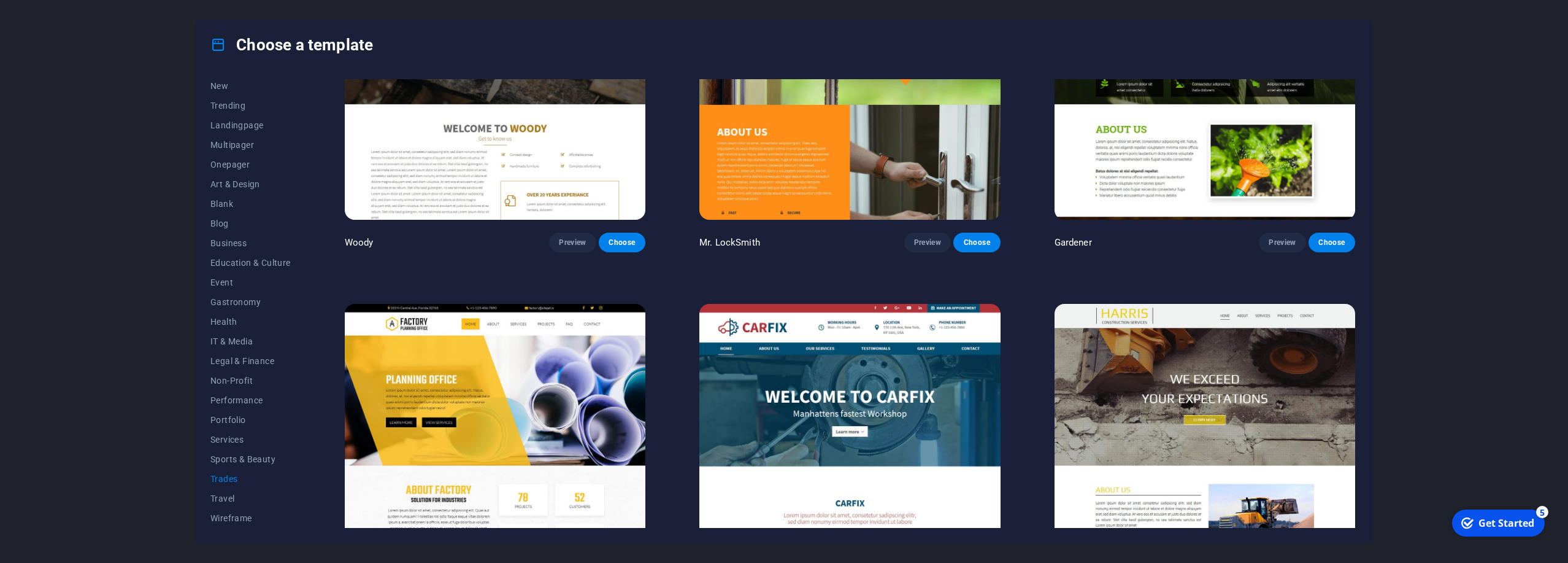
scroll to position [587, 0]
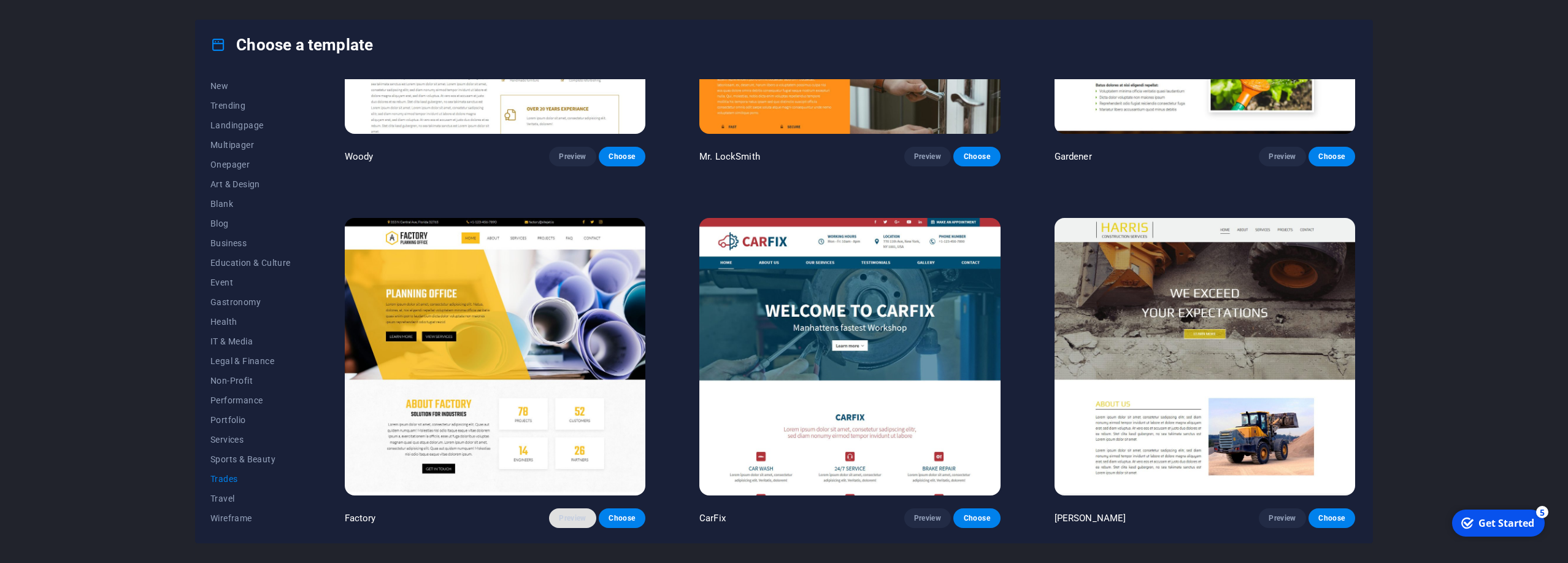
click at [566, 517] on span "Preview" at bounding box center [572, 517] width 27 height 10
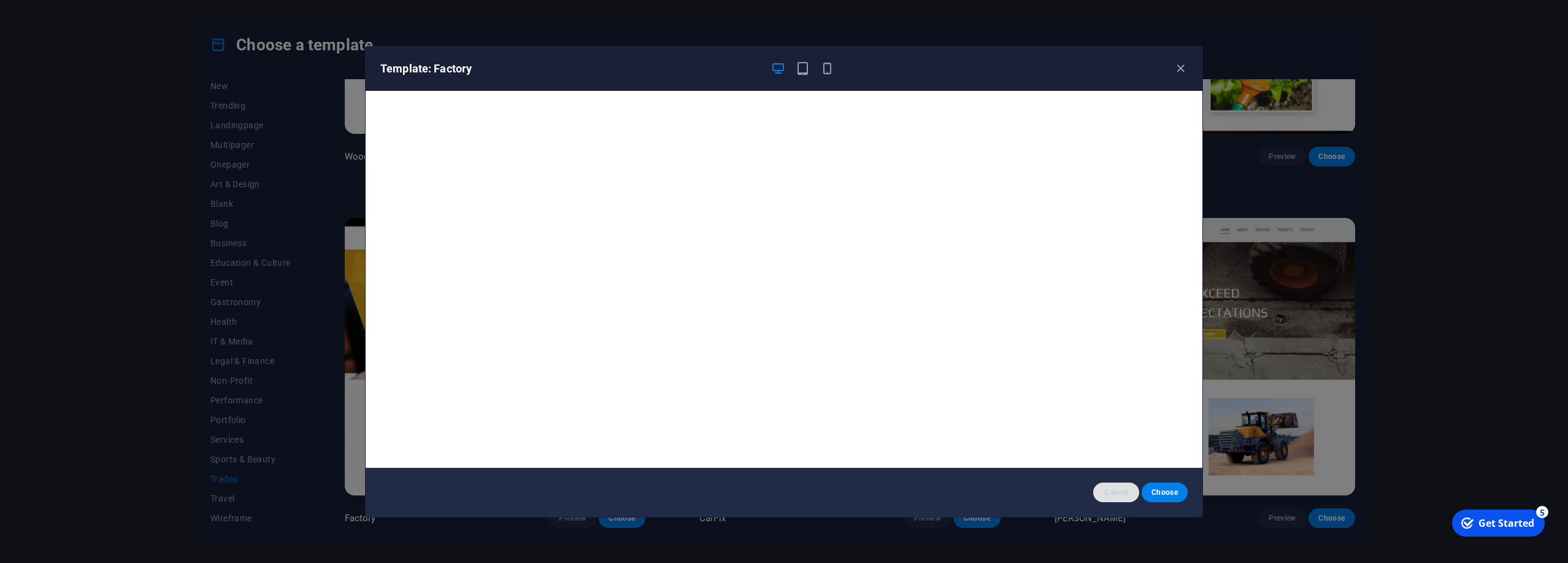
drag, startPoint x: 1117, startPoint y: 494, endPoint x: 1113, endPoint y: 489, distance: 6.4
click at [1116, 494] on span "Cancel" at bounding box center [1116, 492] width 27 height 10
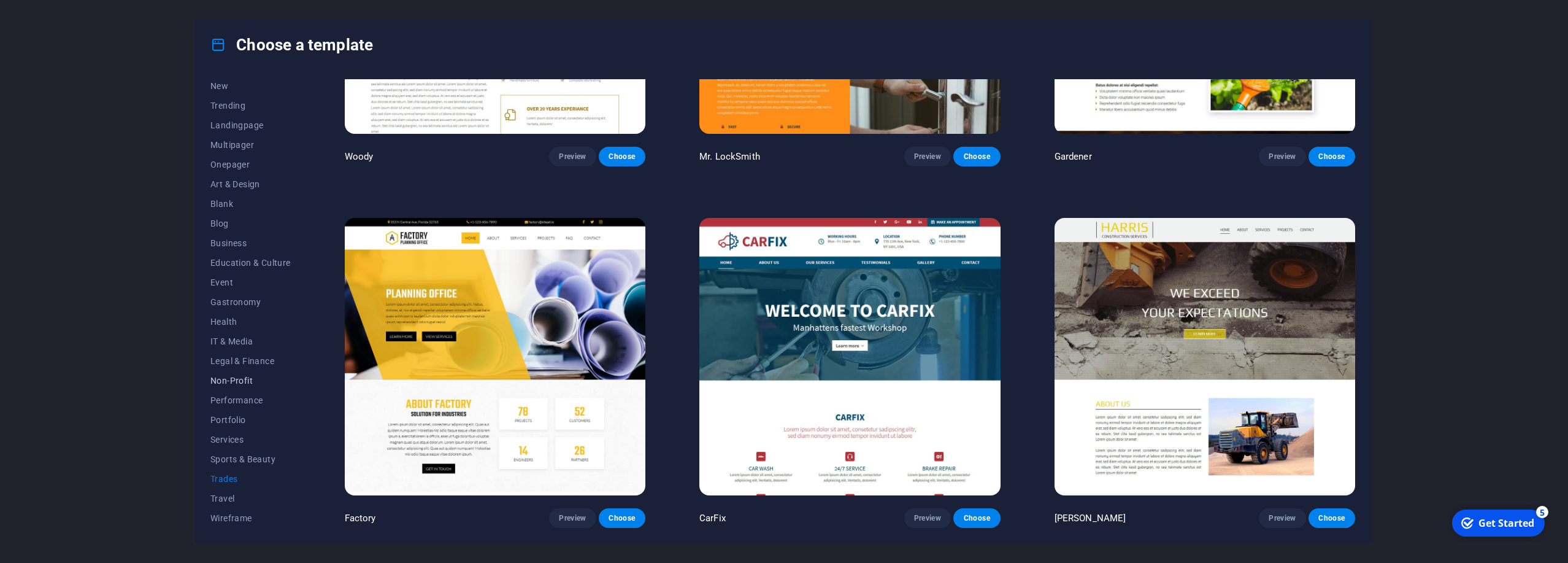
click at [250, 384] on span "Non-Profit" at bounding box center [251, 380] width 81 height 10
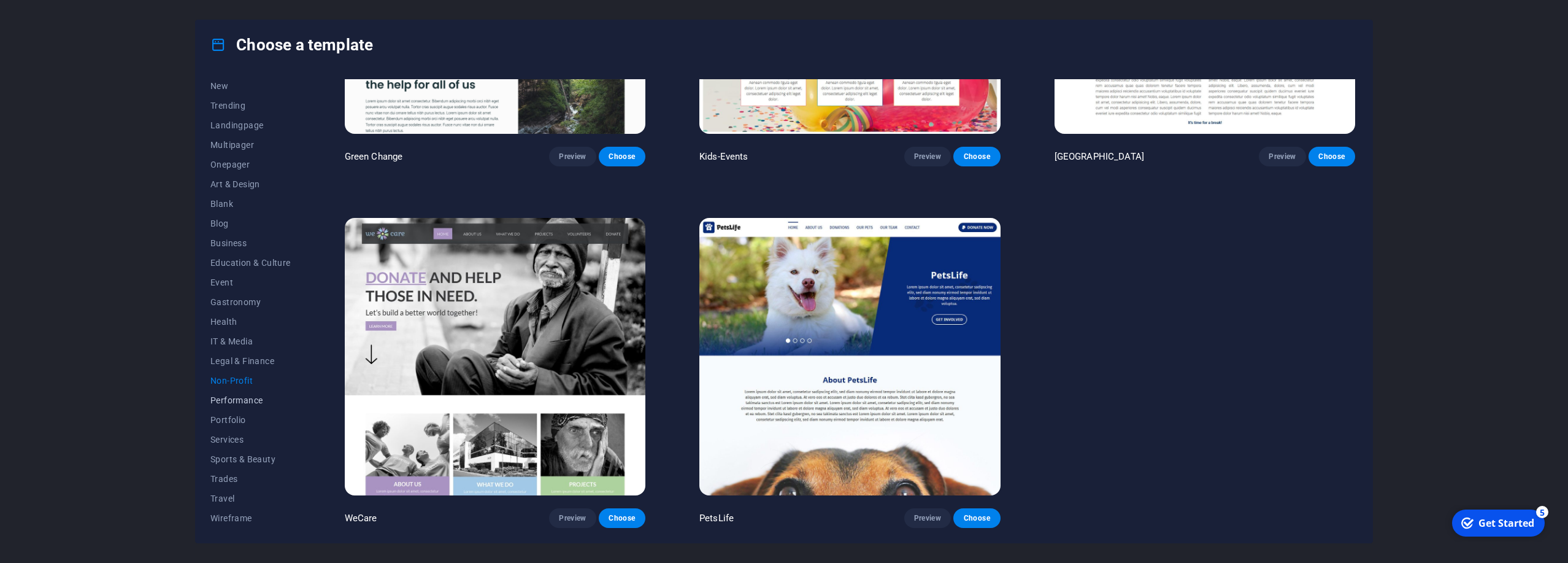
scroll to position [225, 0]
click at [247, 406] on button "Performance" at bounding box center [251, 400] width 81 height 20
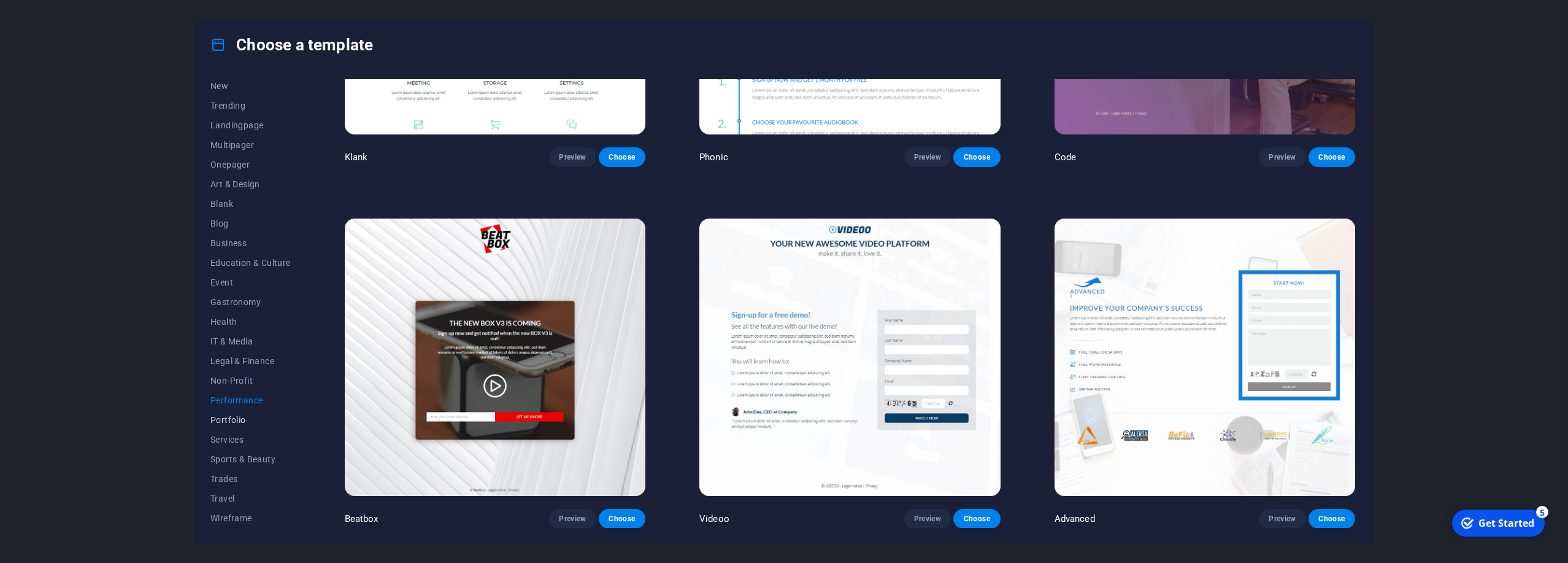
click at [241, 417] on span "Portfolio" at bounding box center [251, 419] width 81 height 10
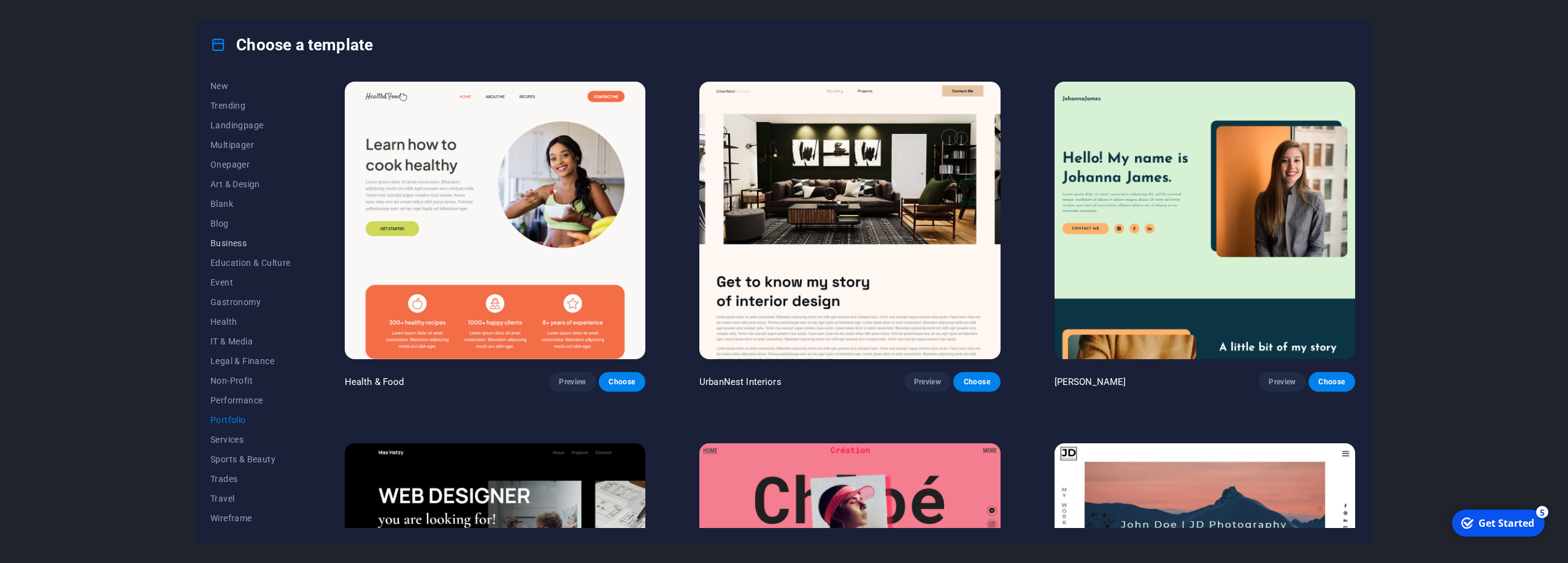
scroll to position [0, 0]
click at [243, 106] on span "My Templates" at bounding box center [251, 108] width 81 height 10
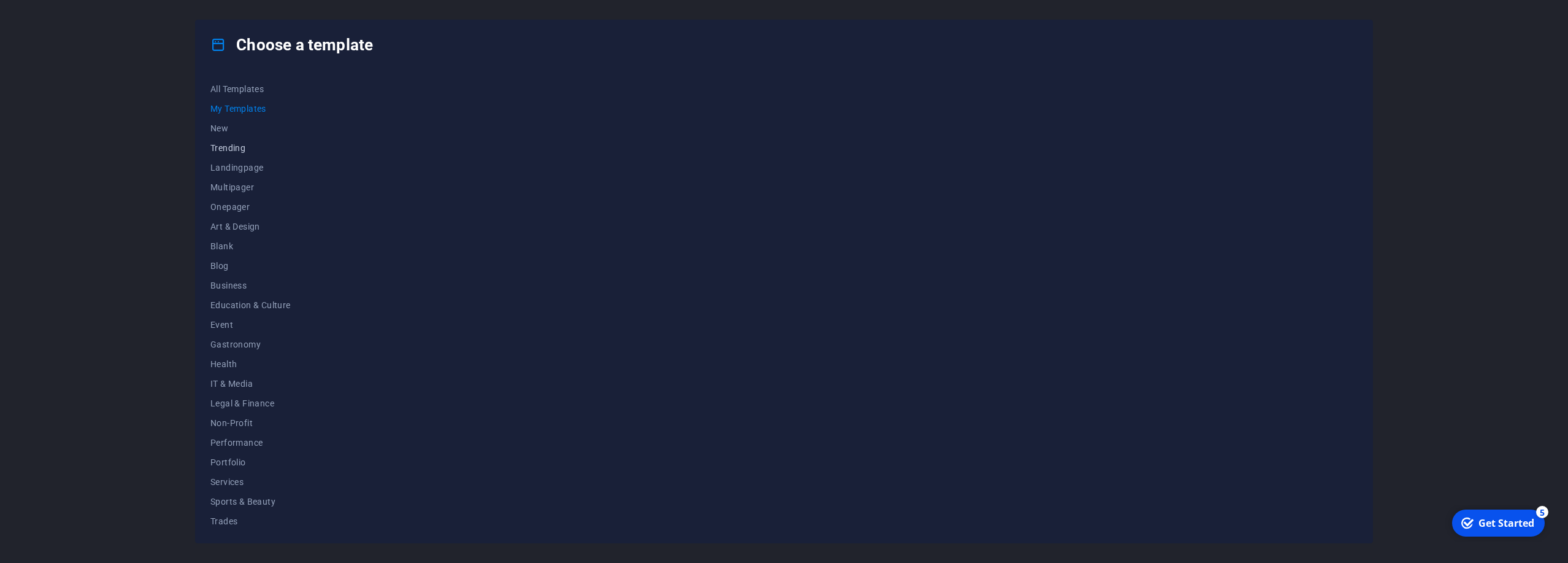
click at [231, 149] on span "Trending" at bounding box center [251, 148] width 81 height 10
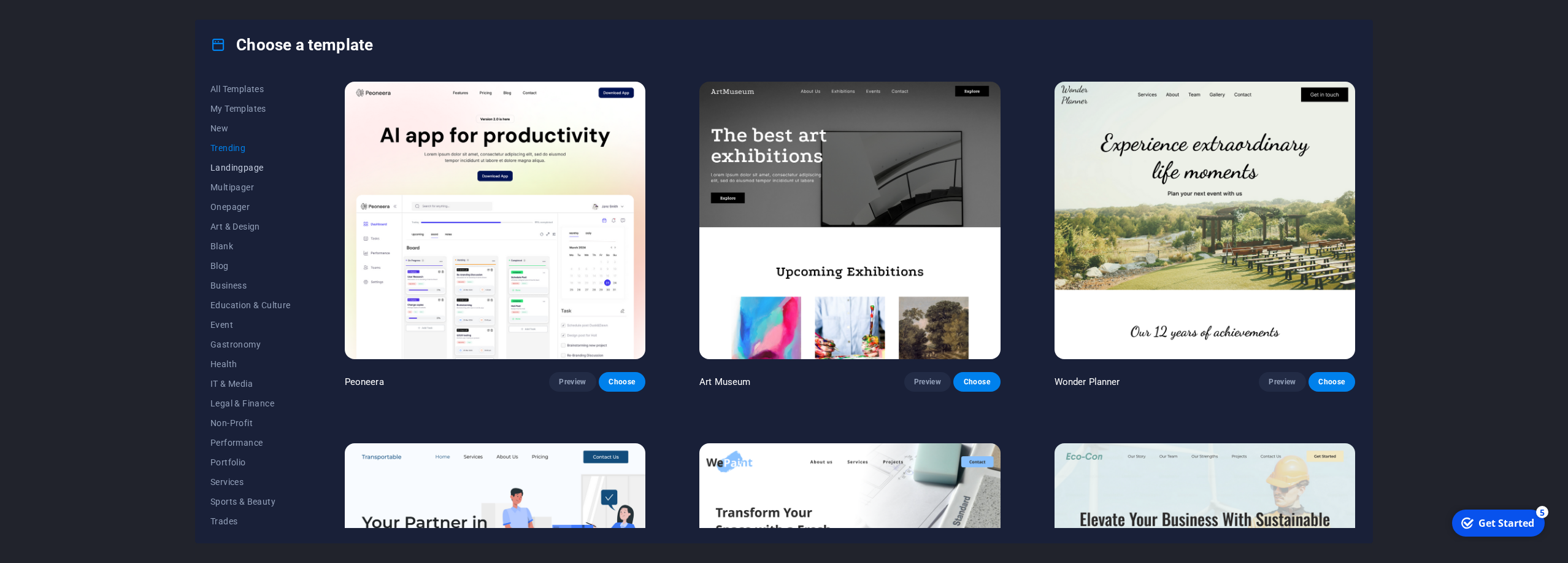
click at [232, 168] on span "Landingpage" at bounding box center [251, 167] width 81 height 10
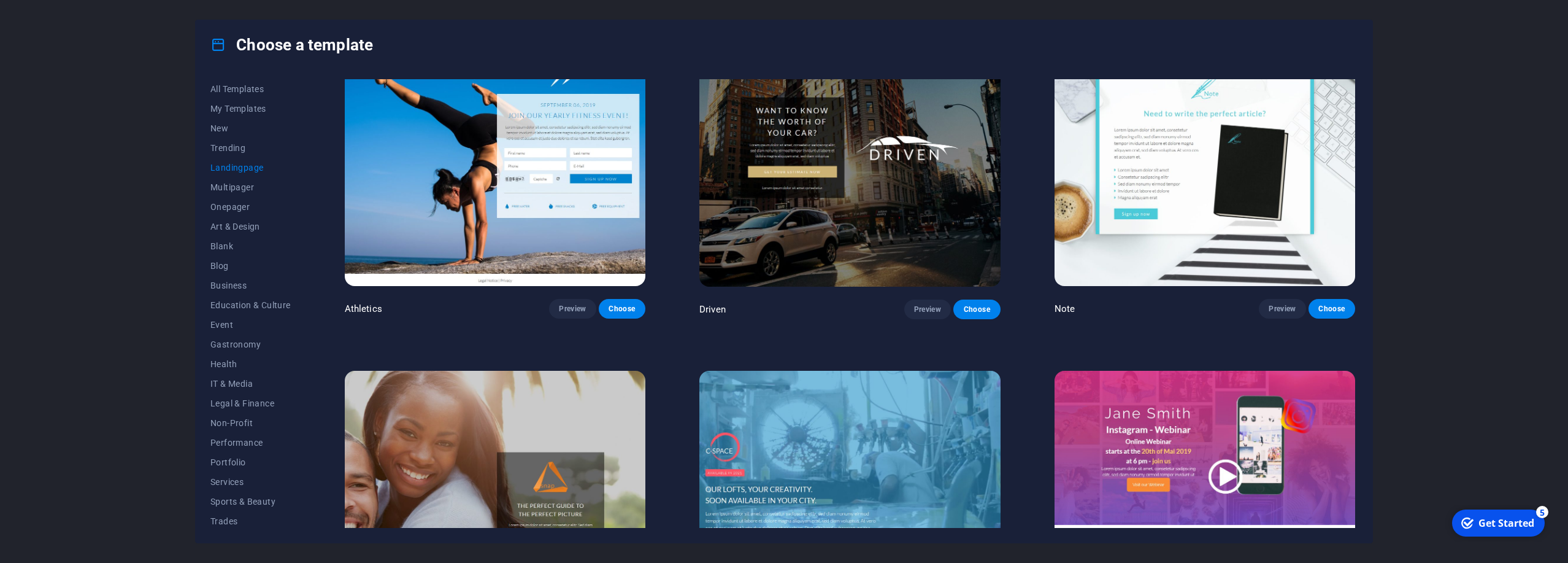
scroll to position [1252, 0]
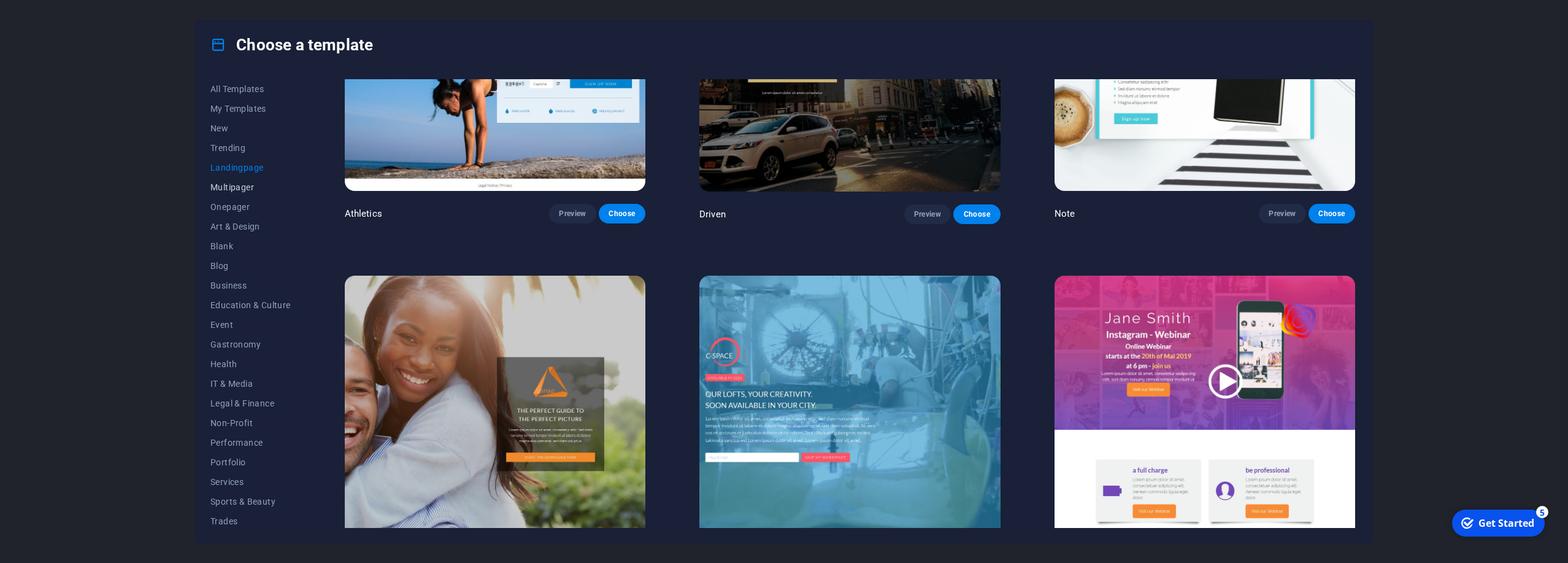
click at [230, 192] on span "Multipager" at bounding box center [251, 187] width 81 height 10
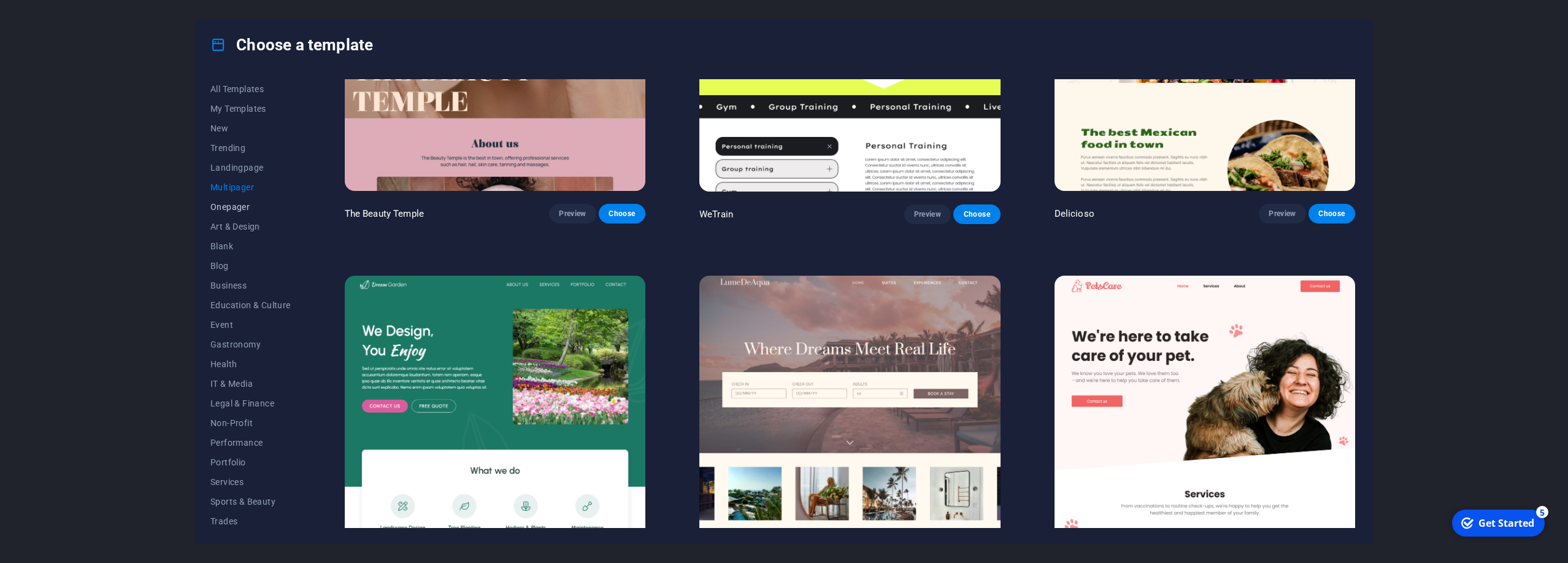
scroll to position [1252, 0]
click at [247, 207] on span "Onepager" at bounding box center [251, 206] width 81 height 10
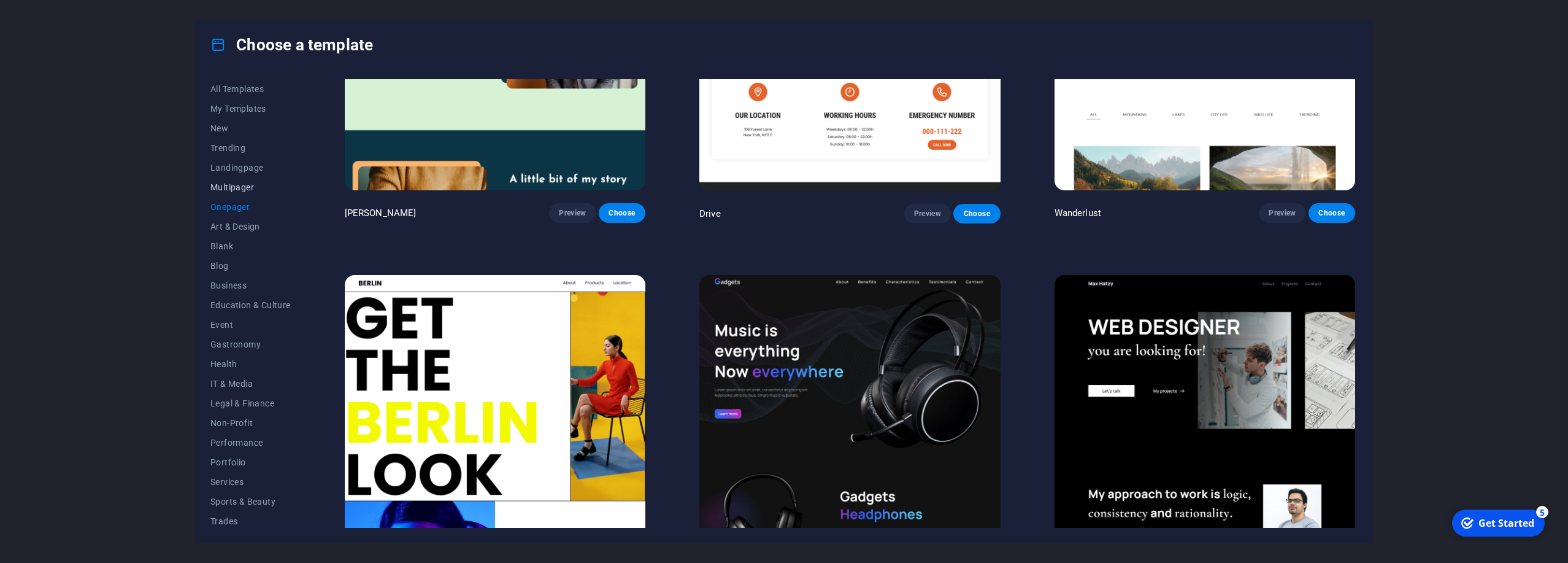
click at [248, 194] on button "Multipager" at bounding box center [251, 187] width 81 height 20
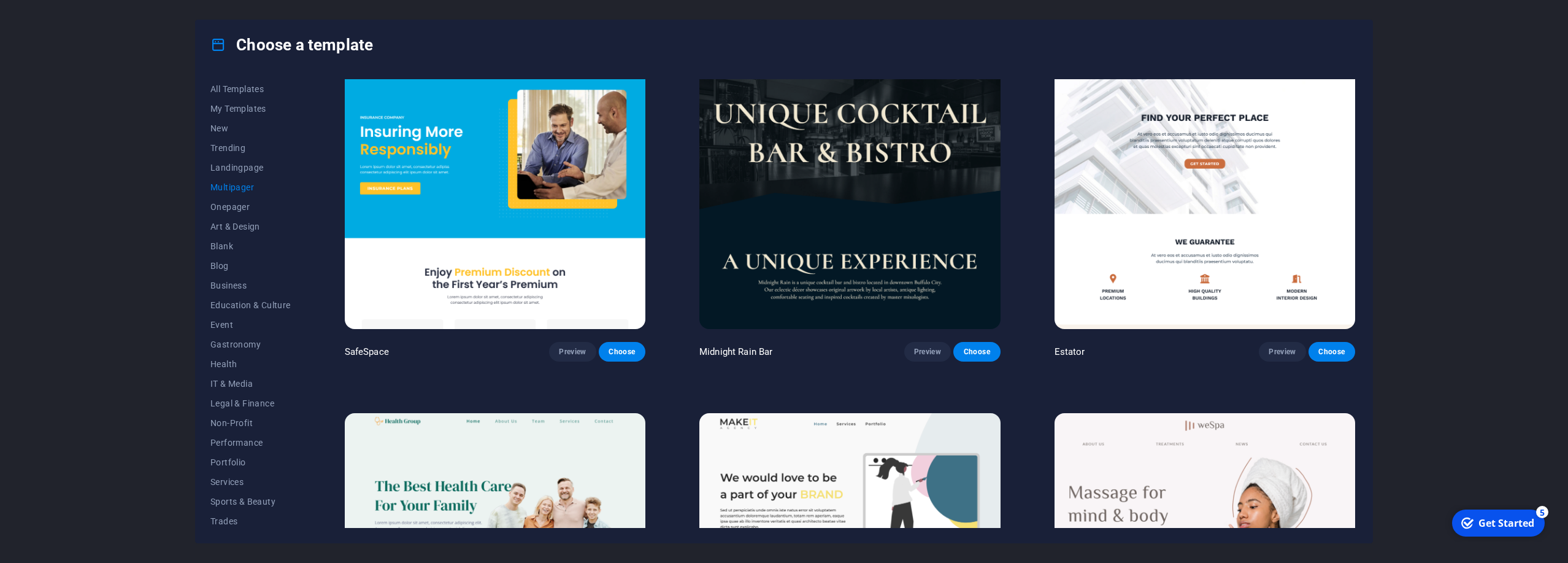
scroll to position [1878, 0]
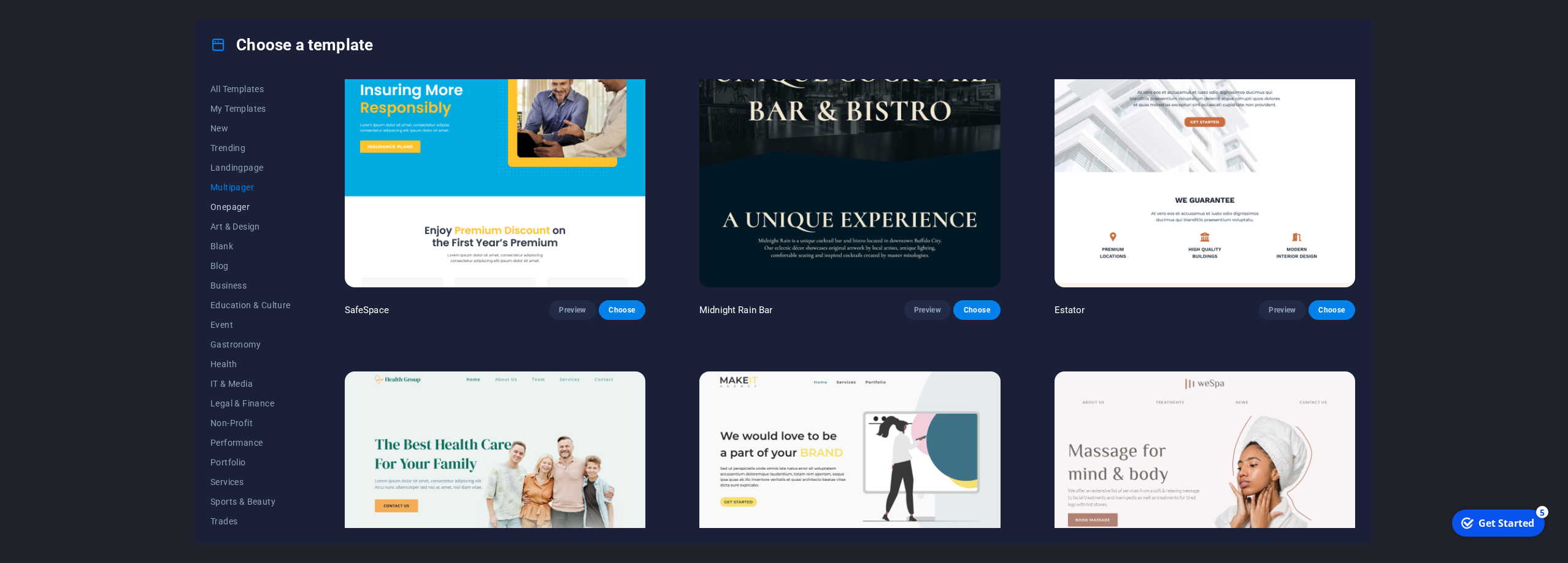
click at [223, 204] on span "Onepager" at bounding box center [251, 206] width 81 height 10
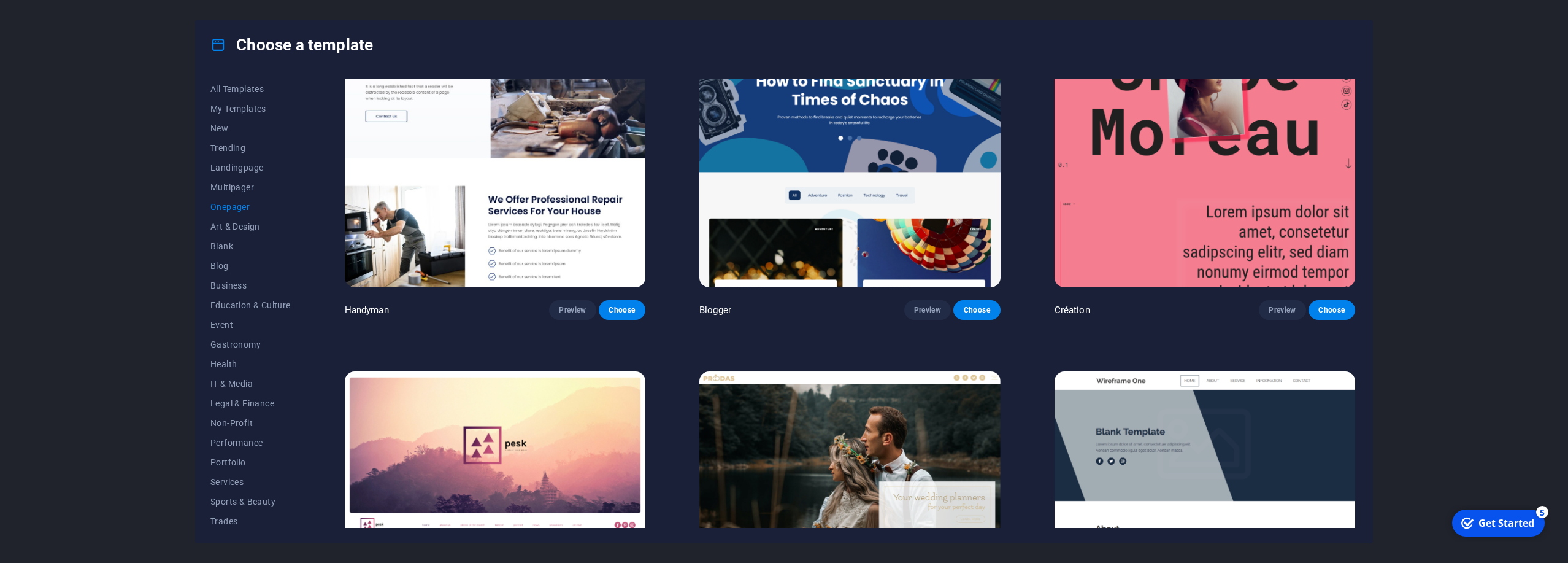
scroll to position [1881, 0]
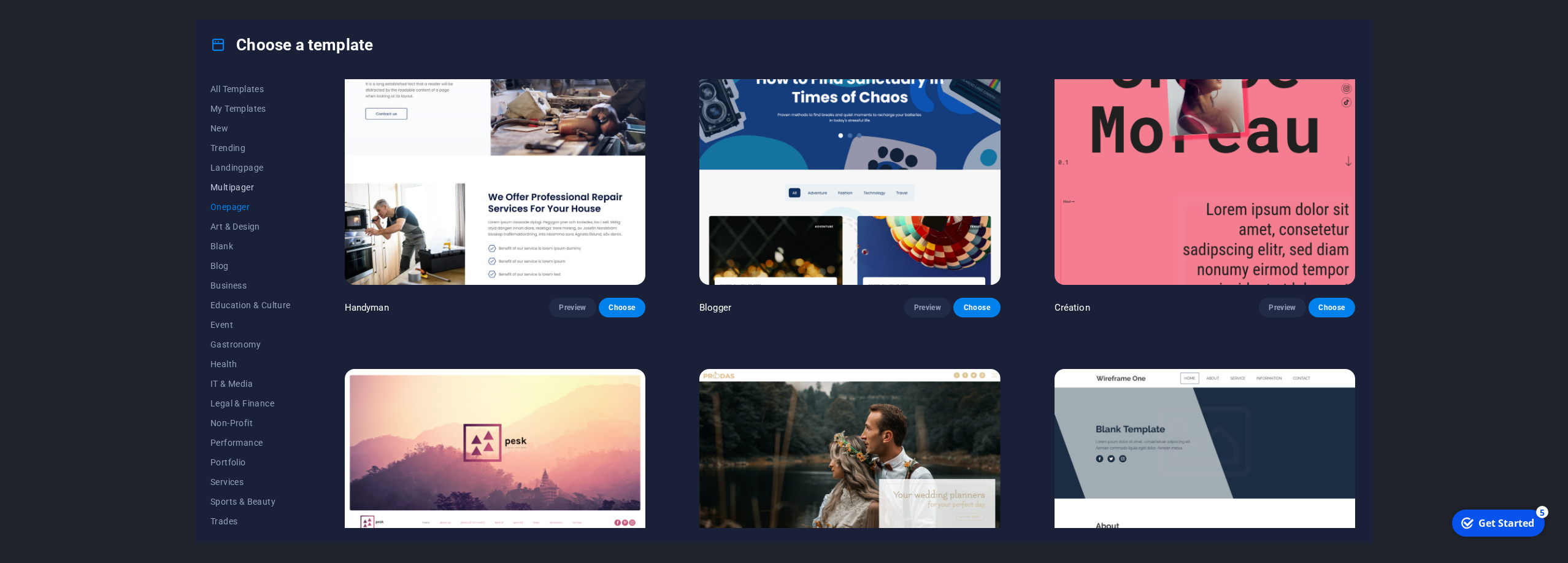
click at [228, 194] on button "Multipager" at bounding box center [251, 187] width 81 height 20
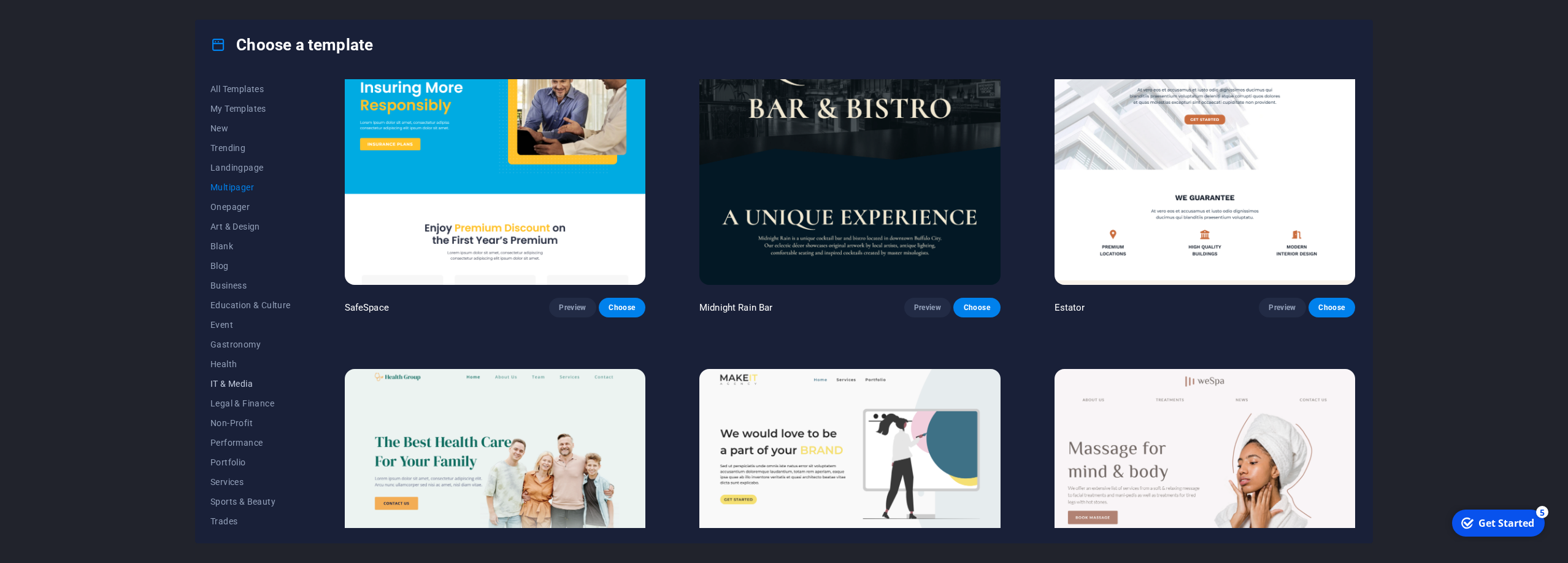
click at [228, 380] on span "IT & Media" at bounding box center [251, 383] width 81 height 10
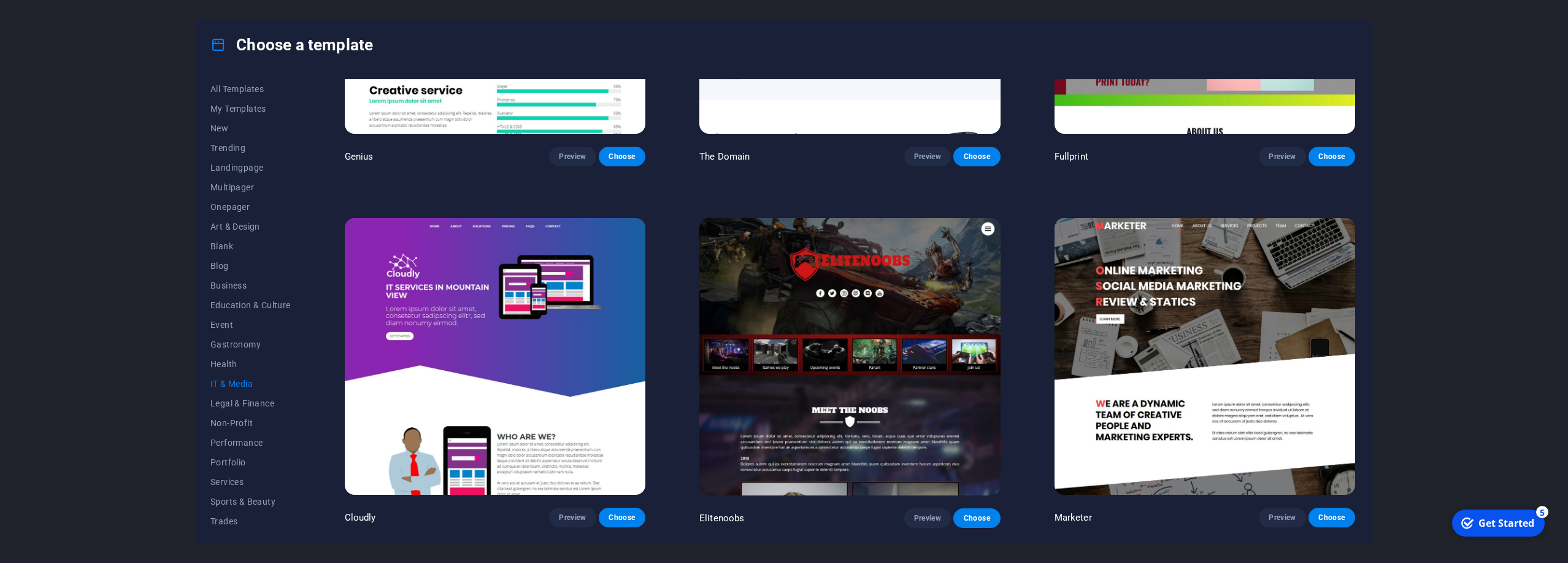
scroll to position [0, 0]
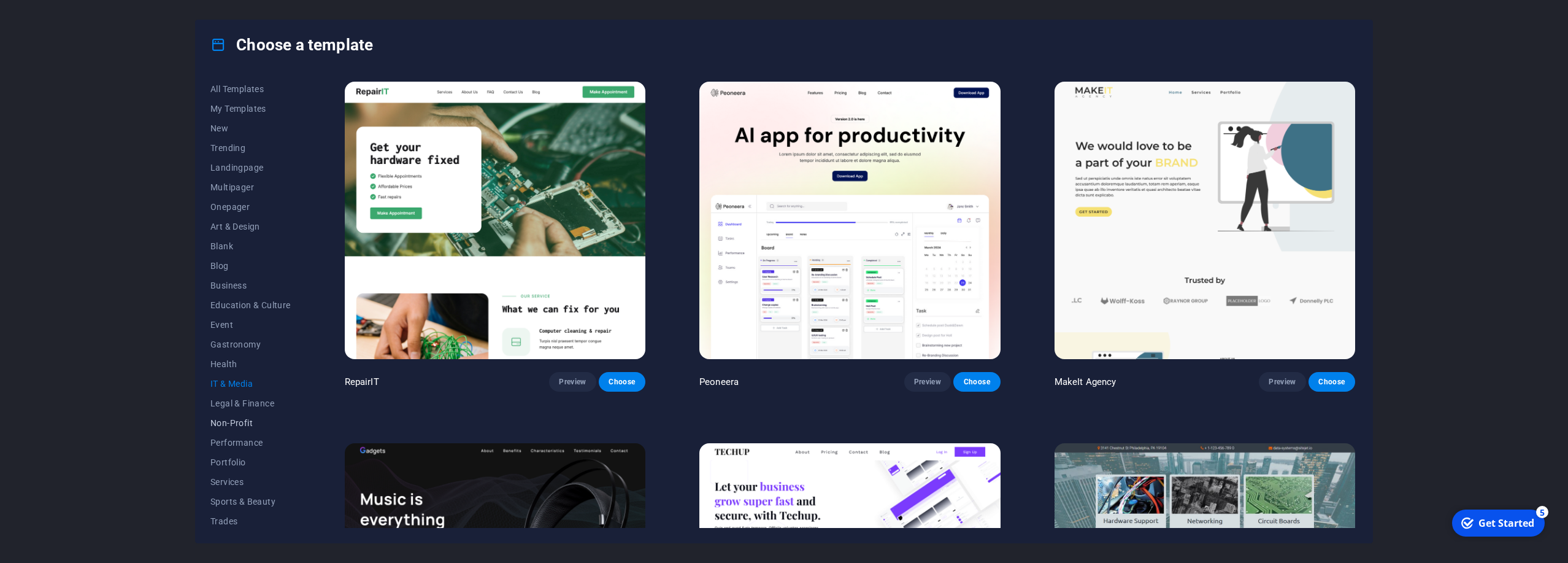
click at [255, 424] on span "Non-Profit" at bounding box center [251, 423] width 81 height 10
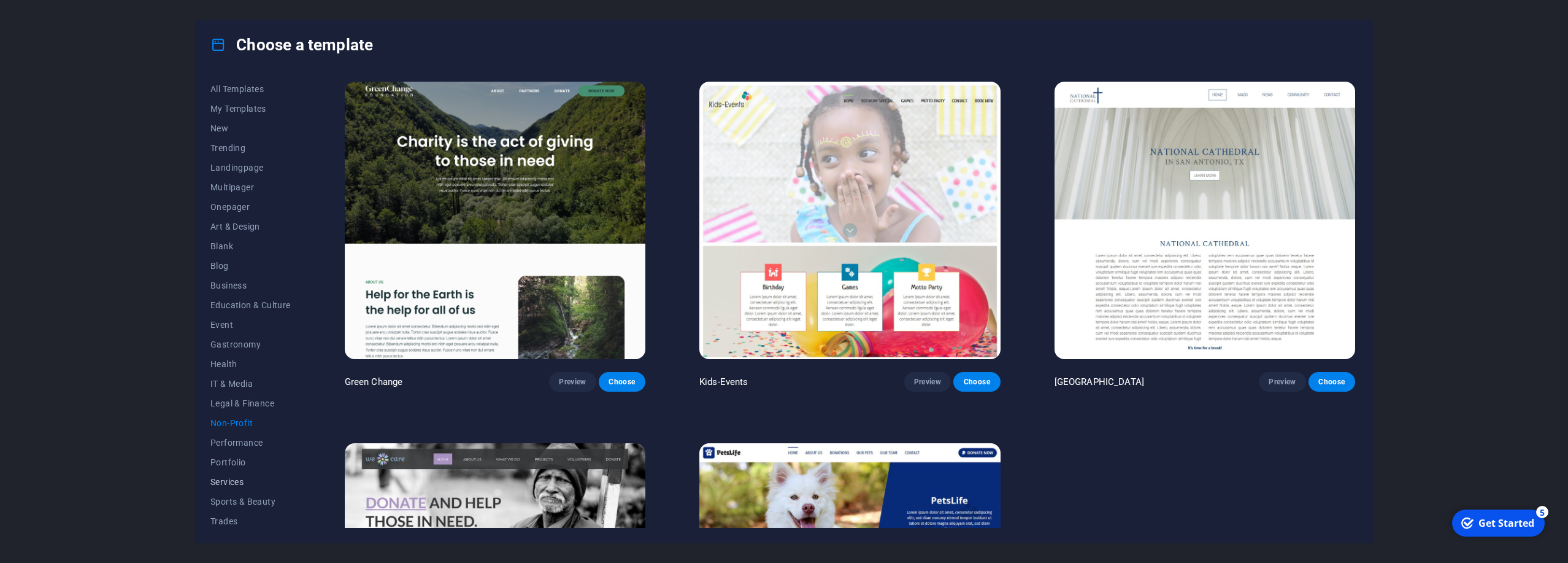
click at [225, 483] on span "Services" at bounding box center [251, 481] width 81 height 10
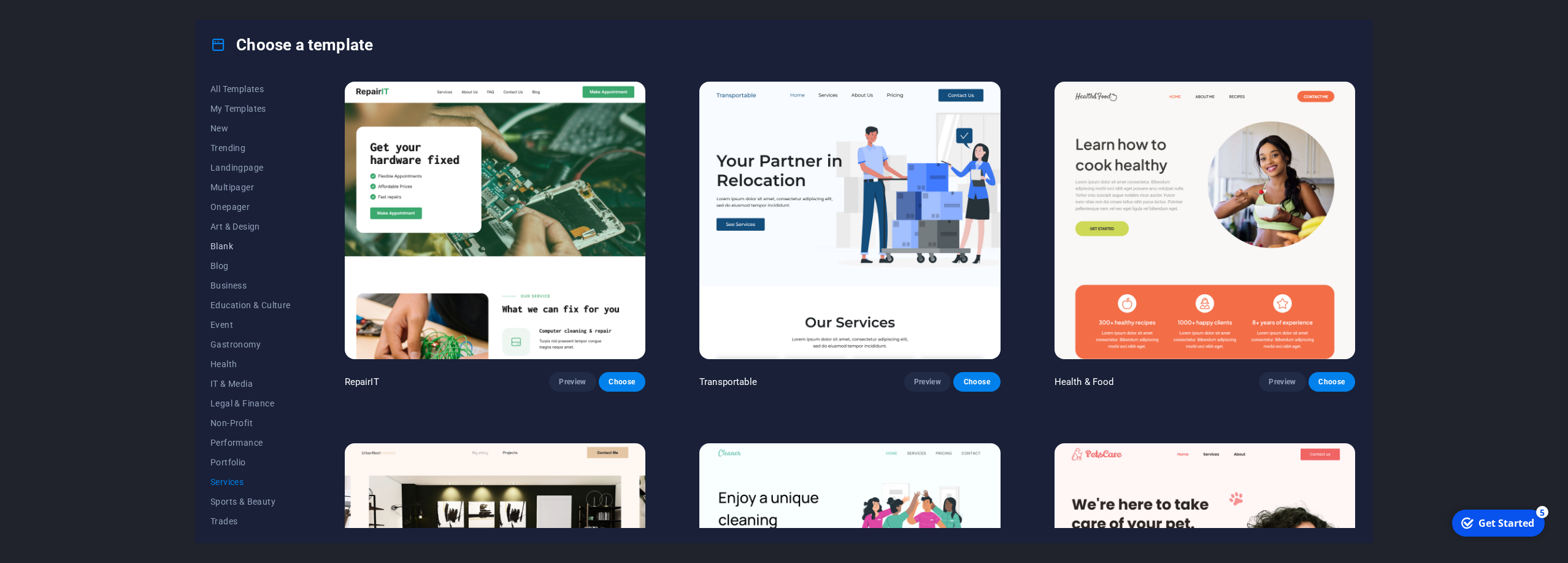
click at [240, 248] on span "Blank" at bounding box center [251, 246] width 81 height 10
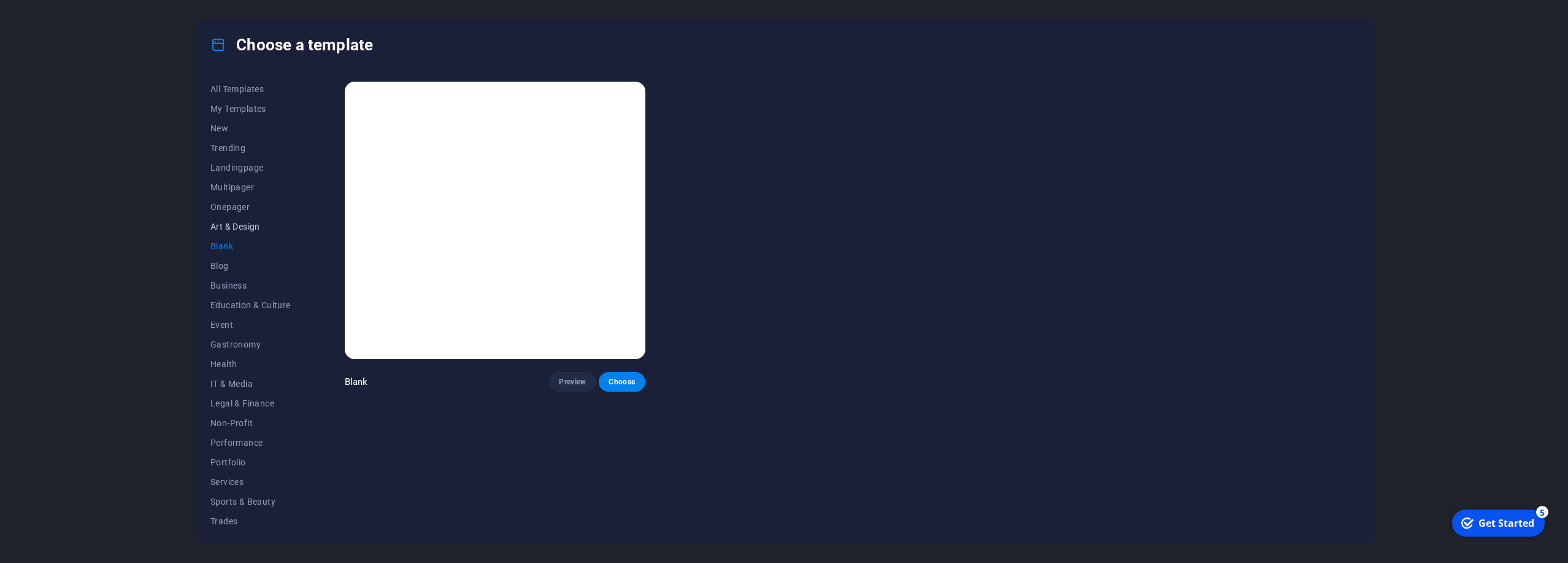
click at [249, 226] on span "Art & Design" at bounding box center [251, 226] width 81 height 10
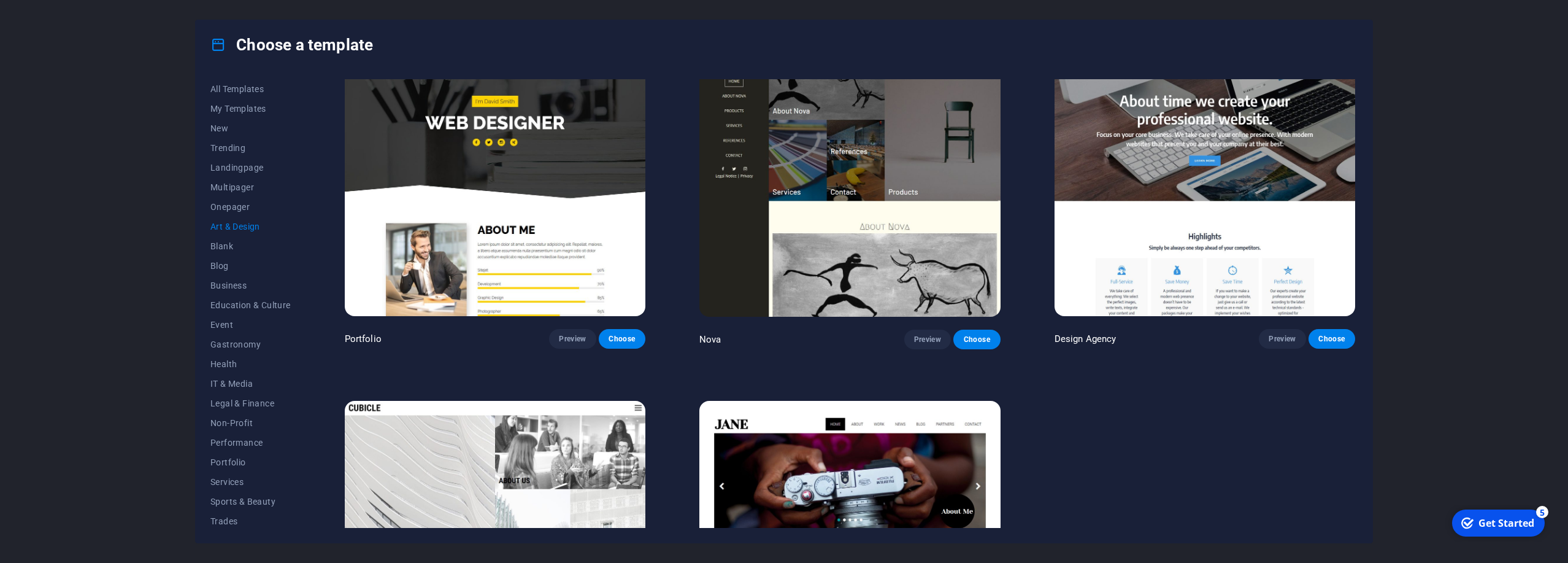
scroll to position [1310, 0]
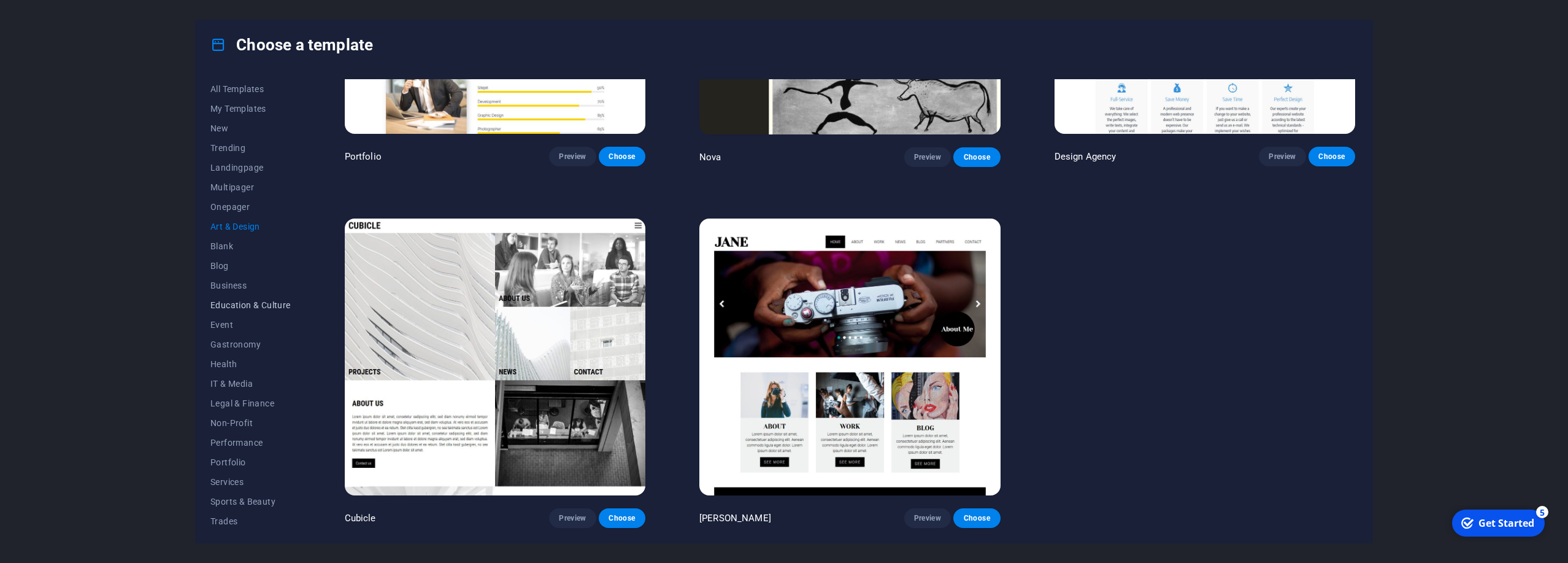
click at [238, 299] on button "Education & Culture" at bounding box center [251, 305] width 81 height 20
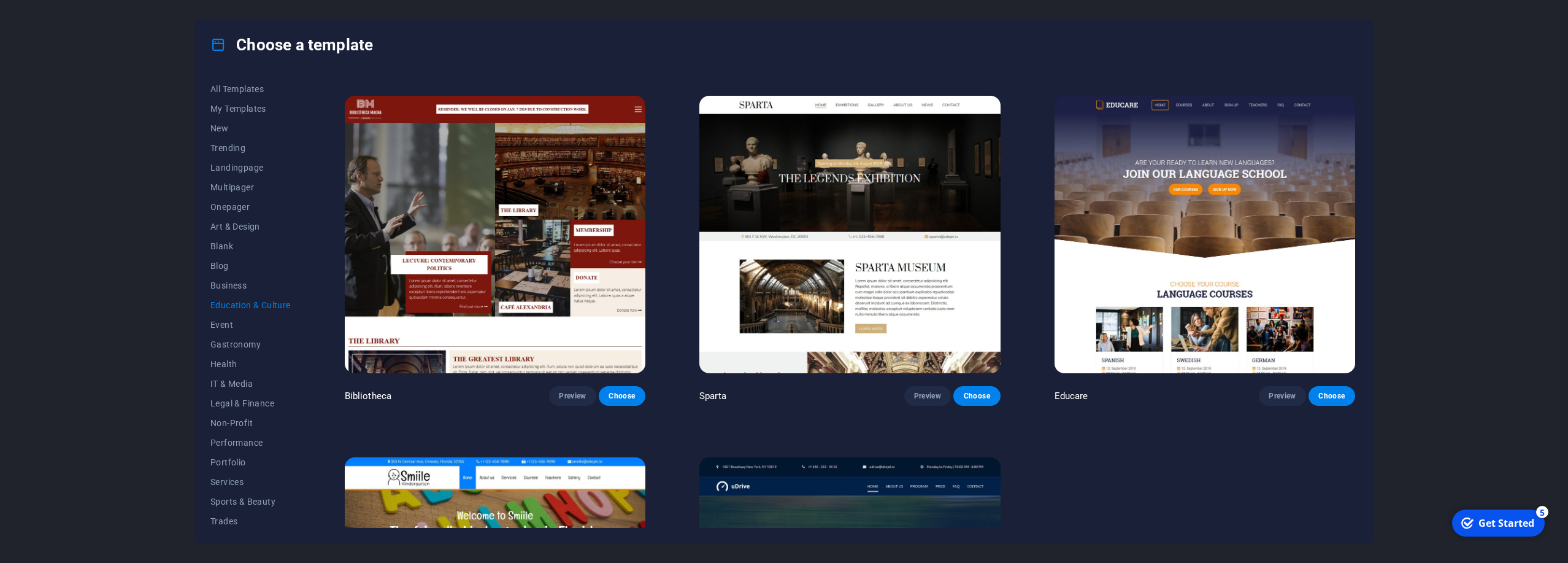
scroll to position [337, 0]
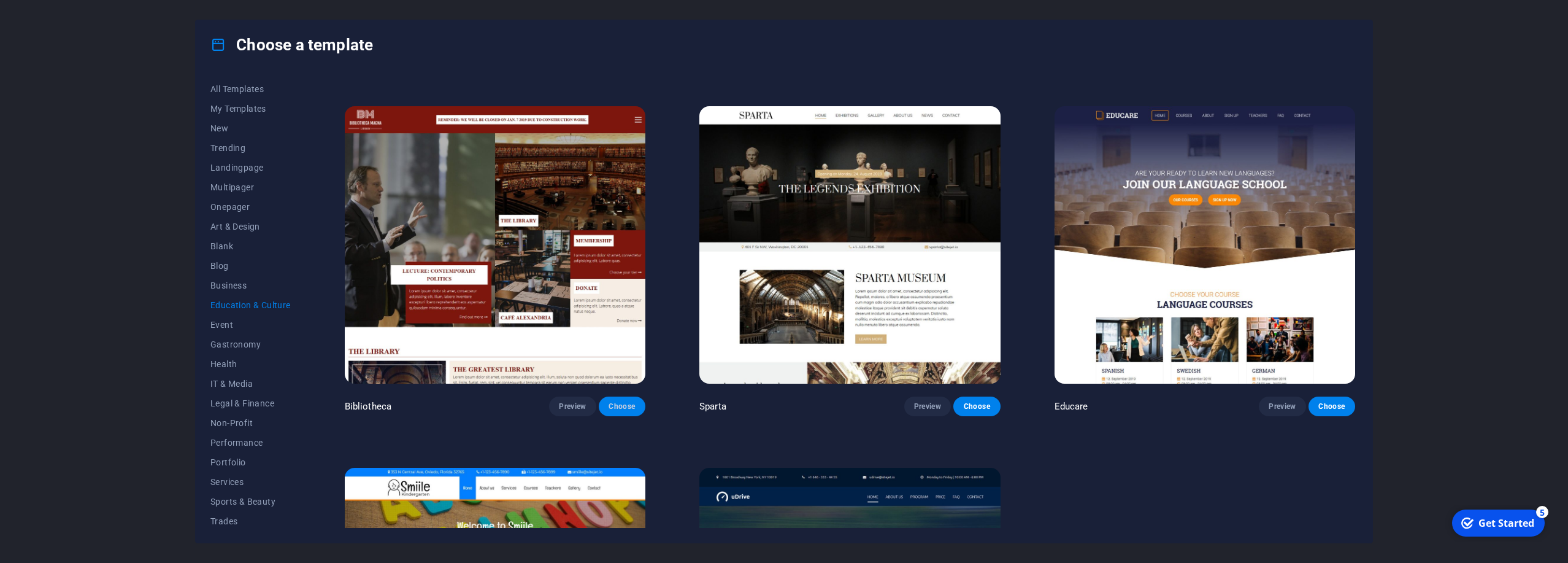
click at [623, 412] on button "Choose" at bounding box center [621, 406] width 46 height 20
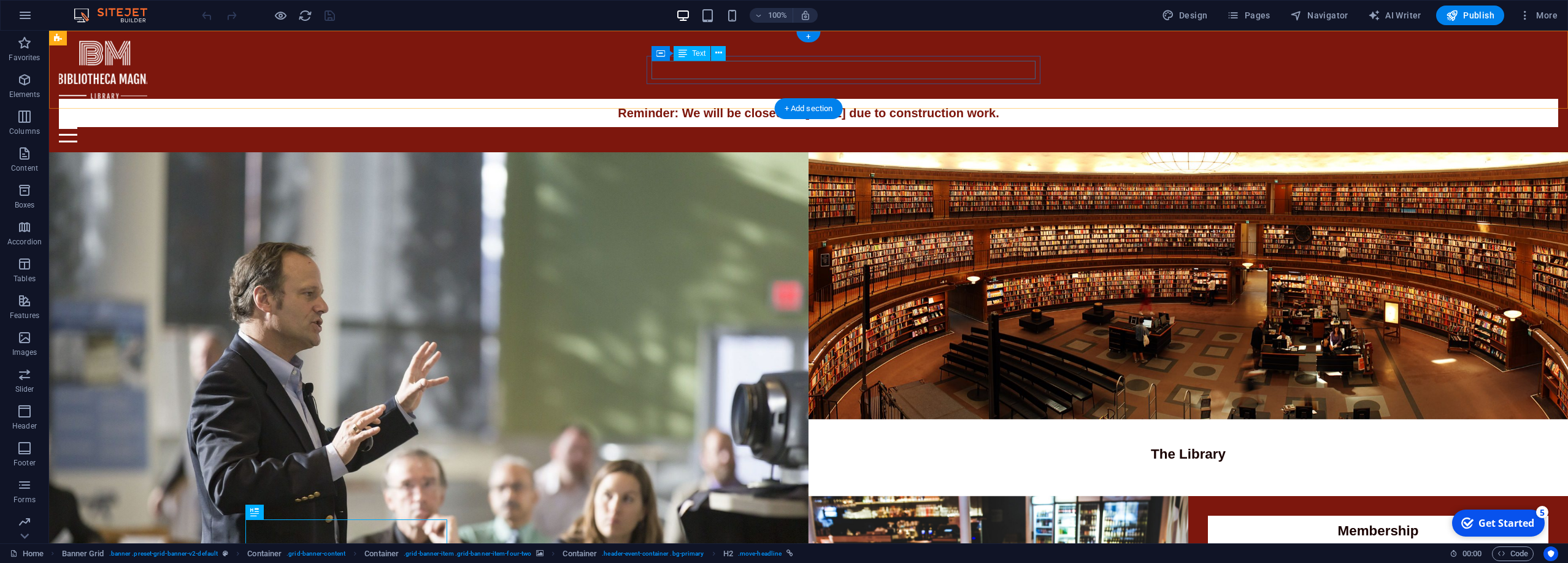
click at [878, 104] on div "Reminder: We will be closed on [DATE] due to construction work." at bounding box center [809, 113] width 1490 height 18
click at [877, 104] on div "Reminder: We will be closed on [DATE] due to construction work." at bounding box center [809, 113] width 1490 height 18
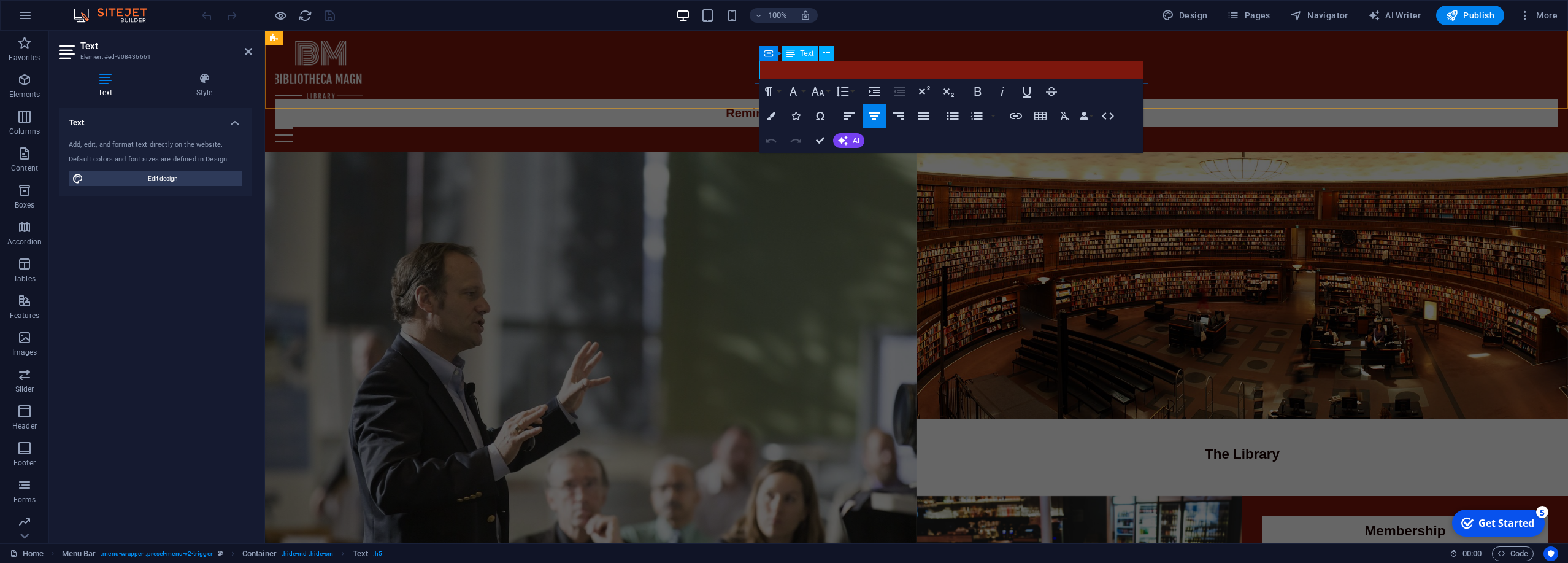
click at [985, 106] on span "Reminder: We will be closed on [DATE] due to construction work." at bounding box center [916, 113] width 382 height 14
click at [1233, 63] on div "Reminder: We will be closed on [DATE] due to construction work. Home The Librar…" at bounding box center [916, 91] width 1303 height 121
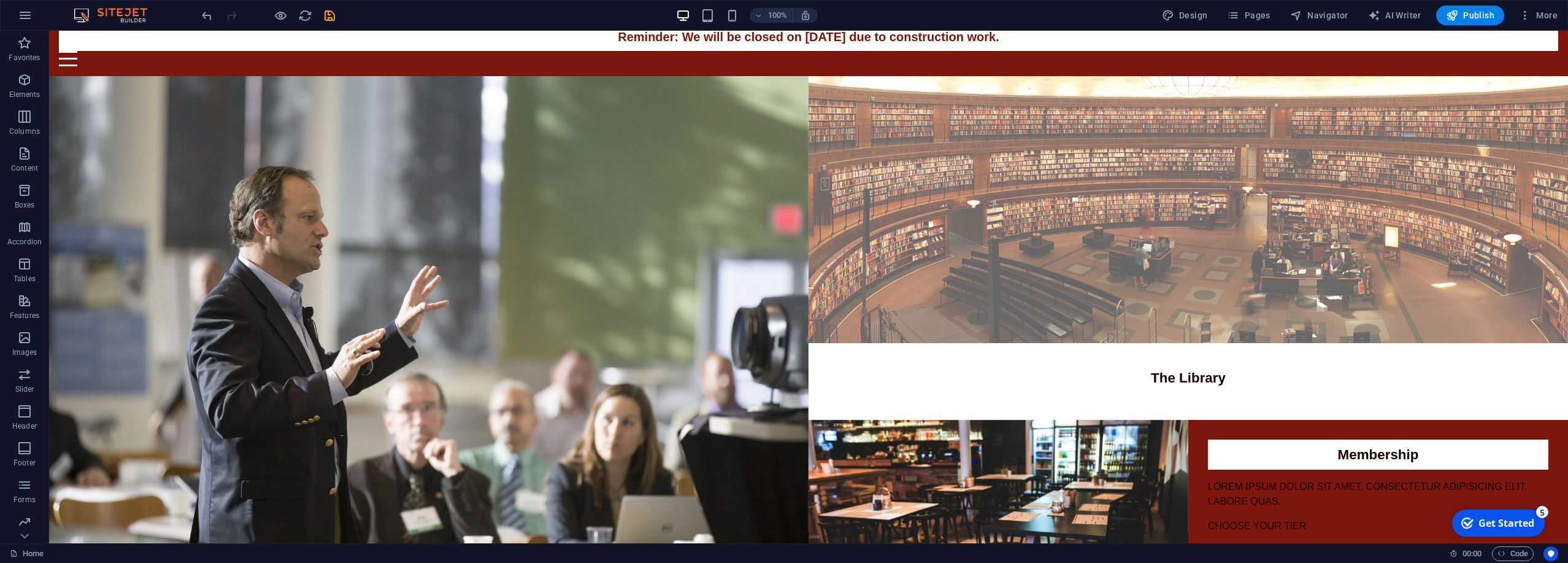
scroll to position [77, 0]
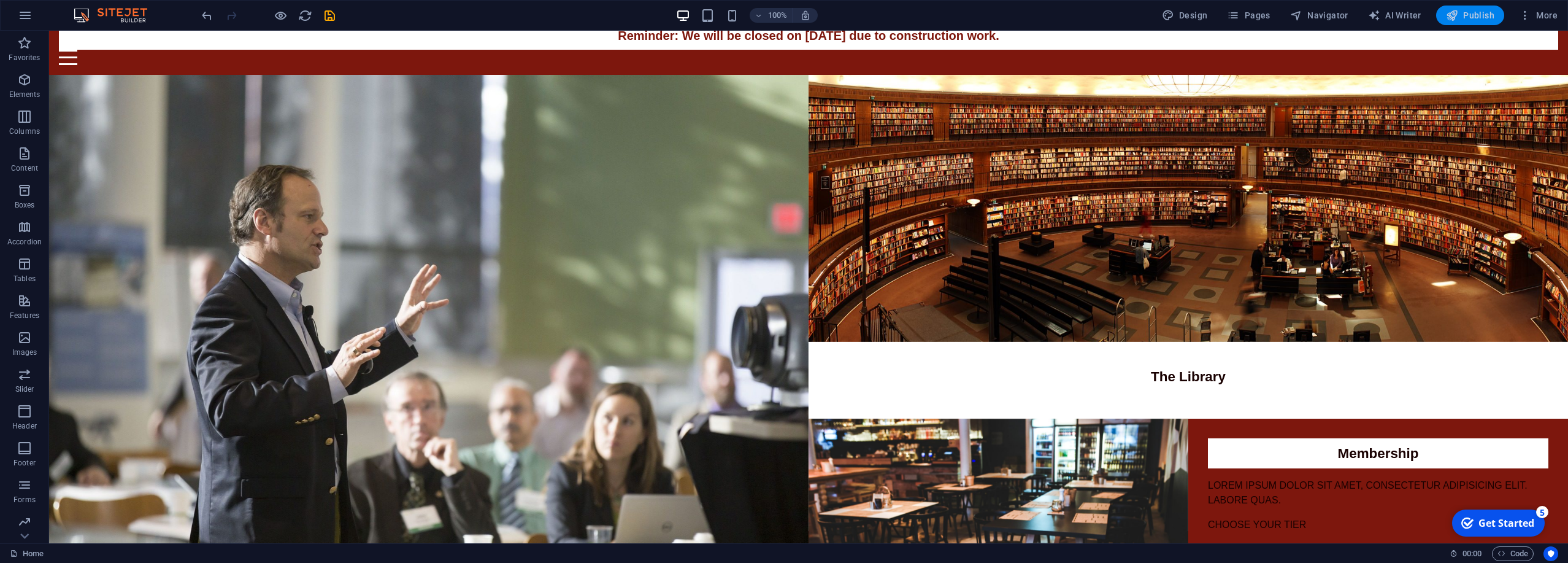
click at [1467, 20] on span "Publish" at bounding box center [1470, 15] width 49 height 12
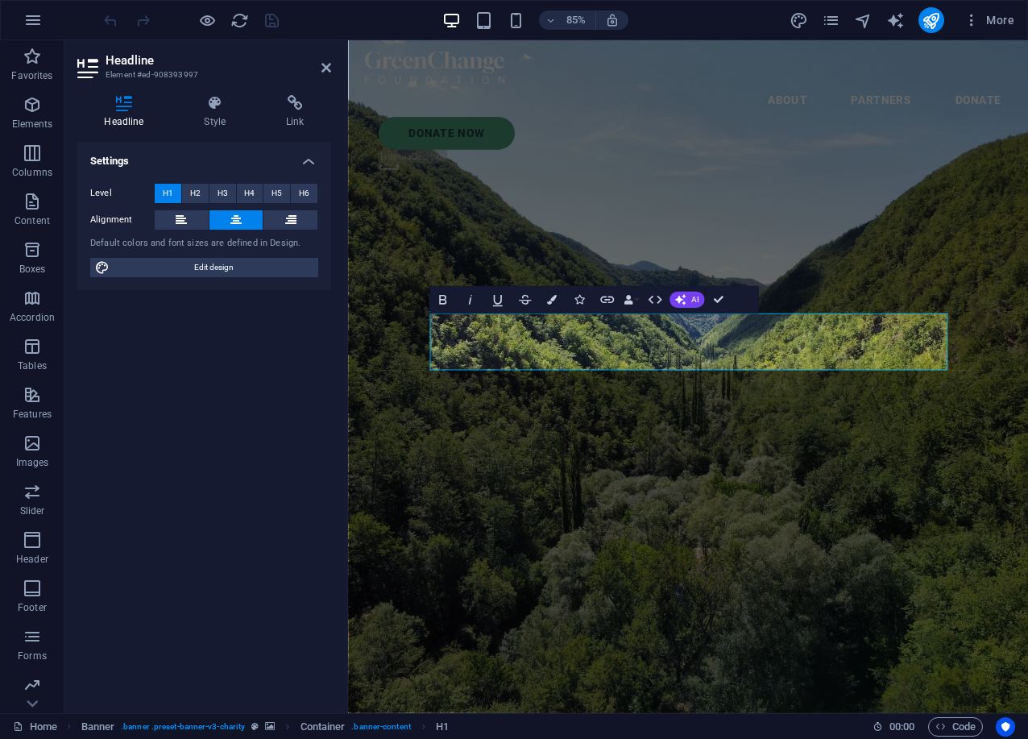
click at [246, 628] on div "Settings Level H1 H2 H3 H4 H5 H6 Alignment Default colors and font sizes are de…" at bounding box center [204, 421] width 254 height 558
click at [938, 26] on icon "publish" at bounding box center [930, 20] width 19 height 19
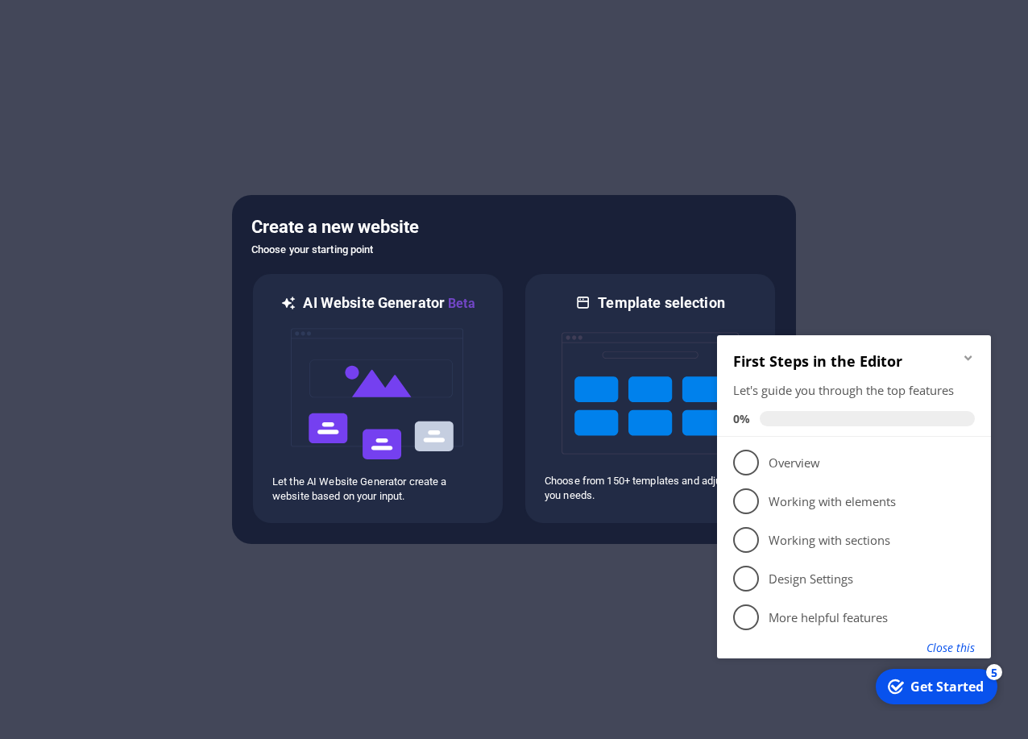
click at [945, 648] on button "Close this" at bounding box center [950, 647] width 48 height 15
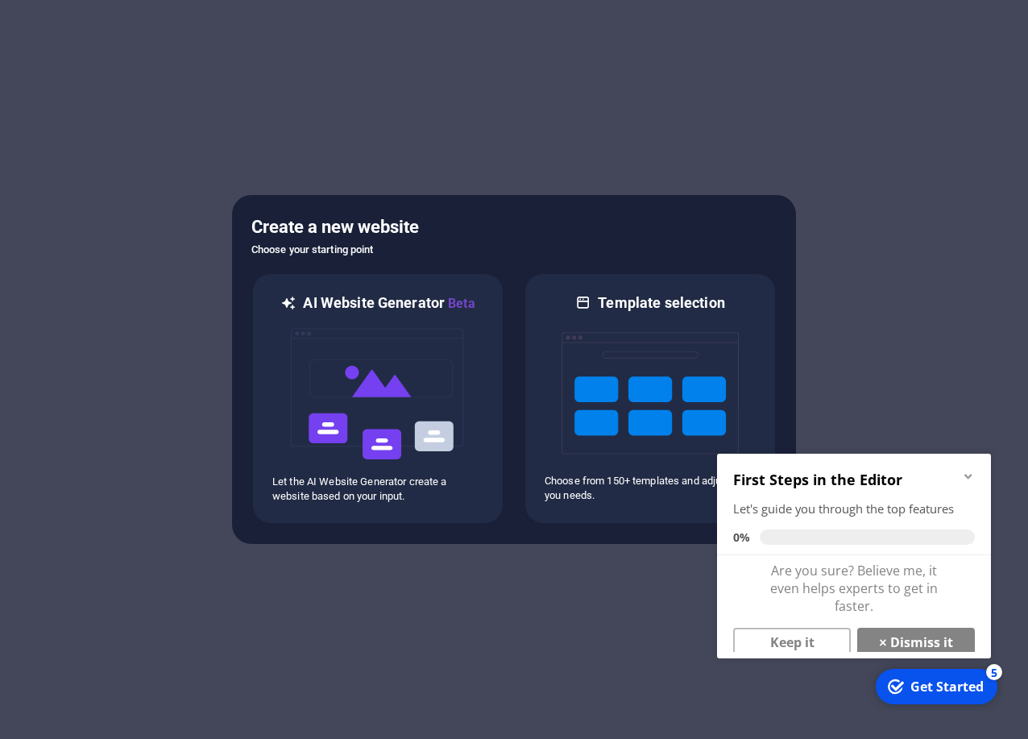
click at [945, 648] on link "× Dismiss it" at bounding box center [916, 641] width 118 height 29
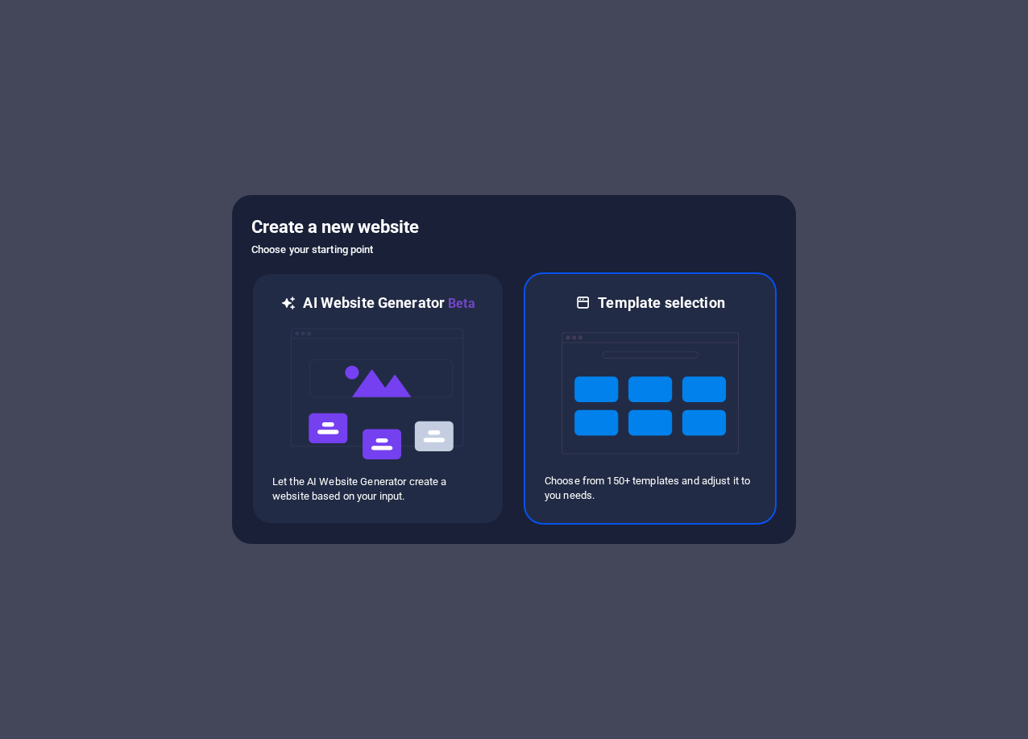
click at [665, 457] on img at bounding box center [649, 393] width 177 height 161
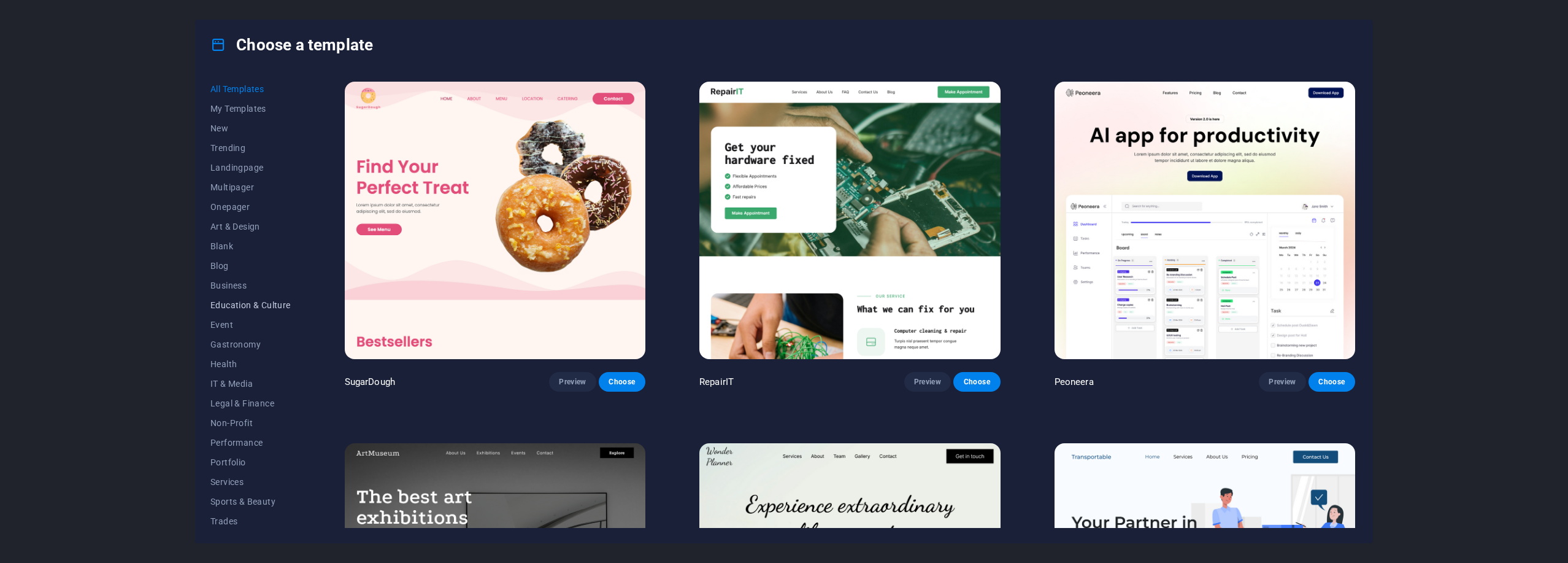
click at [247, 305] on span "Education & Culture" at bounding box center [251, 305] width 81 height 10
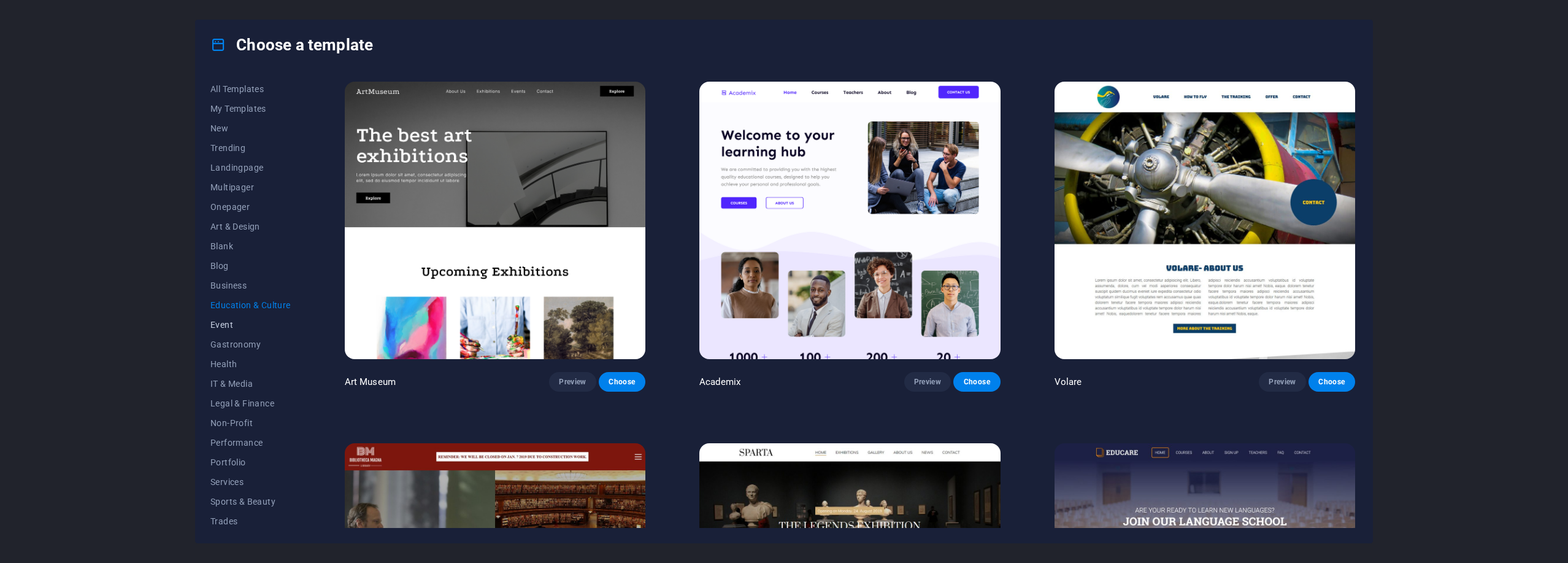
click at [229, 326] on span "Event" at bounding box center [251, 325] width 81 height 10
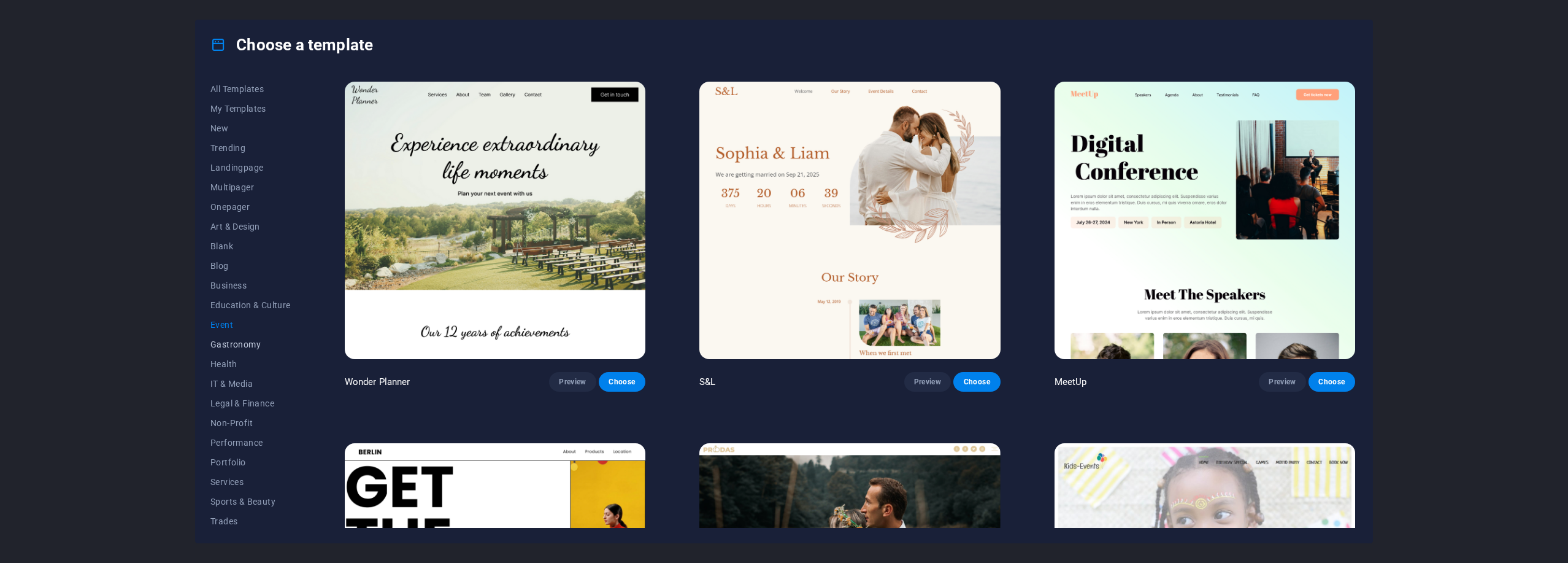
click at [238, 342] on span "Gastronomy" at bounding box center [251, 344] width 81 height 10
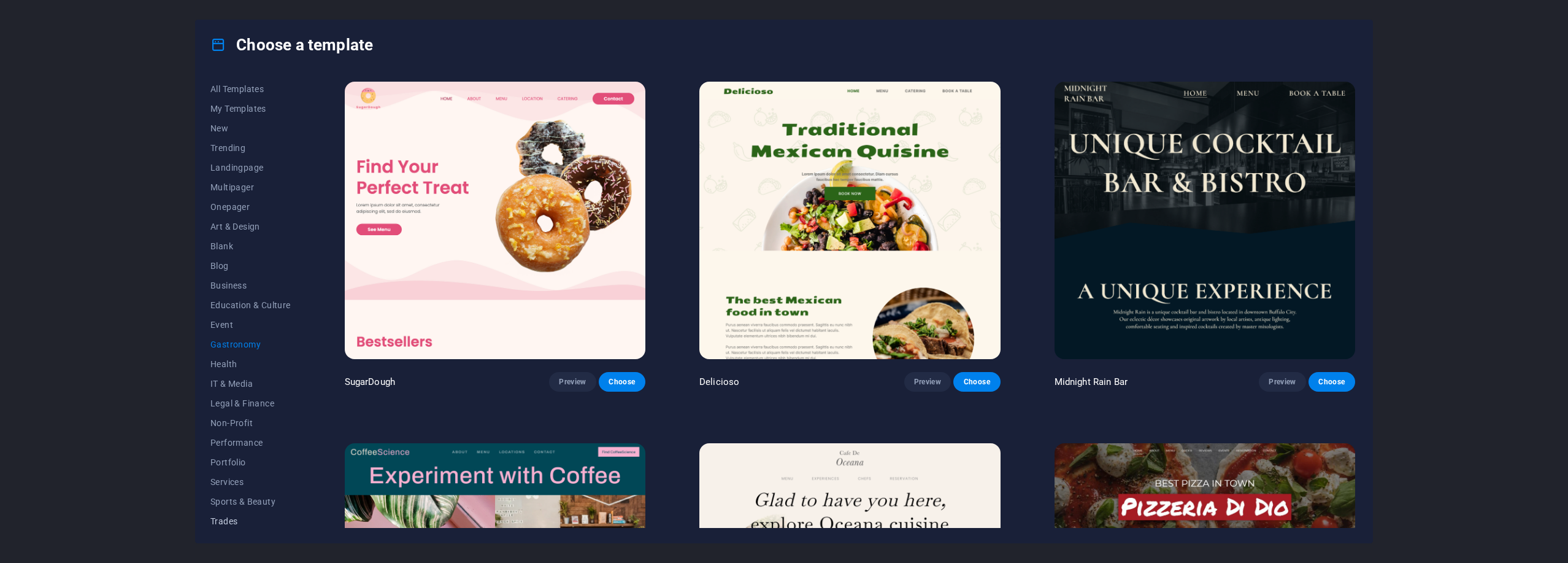
scroll to position [43, 0]
click at [234, 497] on span "Travel" at bounding box center [251, 498] width 81 height 10
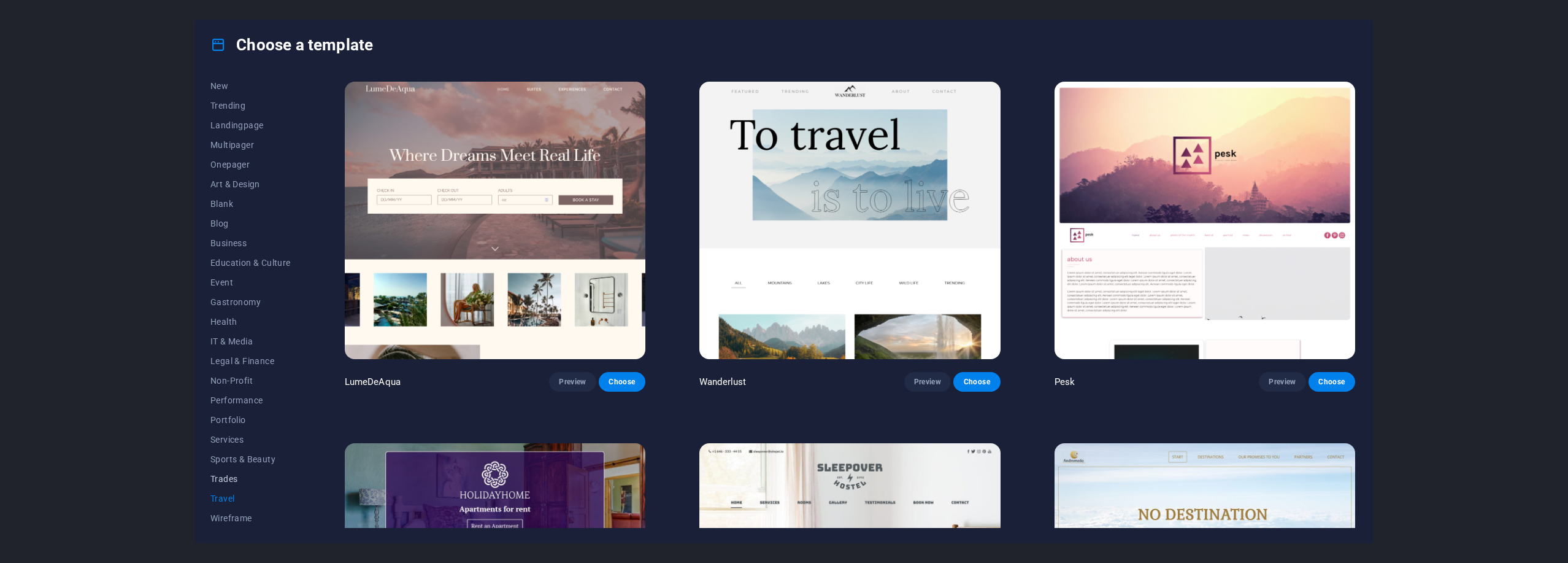
click at [232, 479] on span "Trades" at bounding box center [251, 478] width 81 height 10
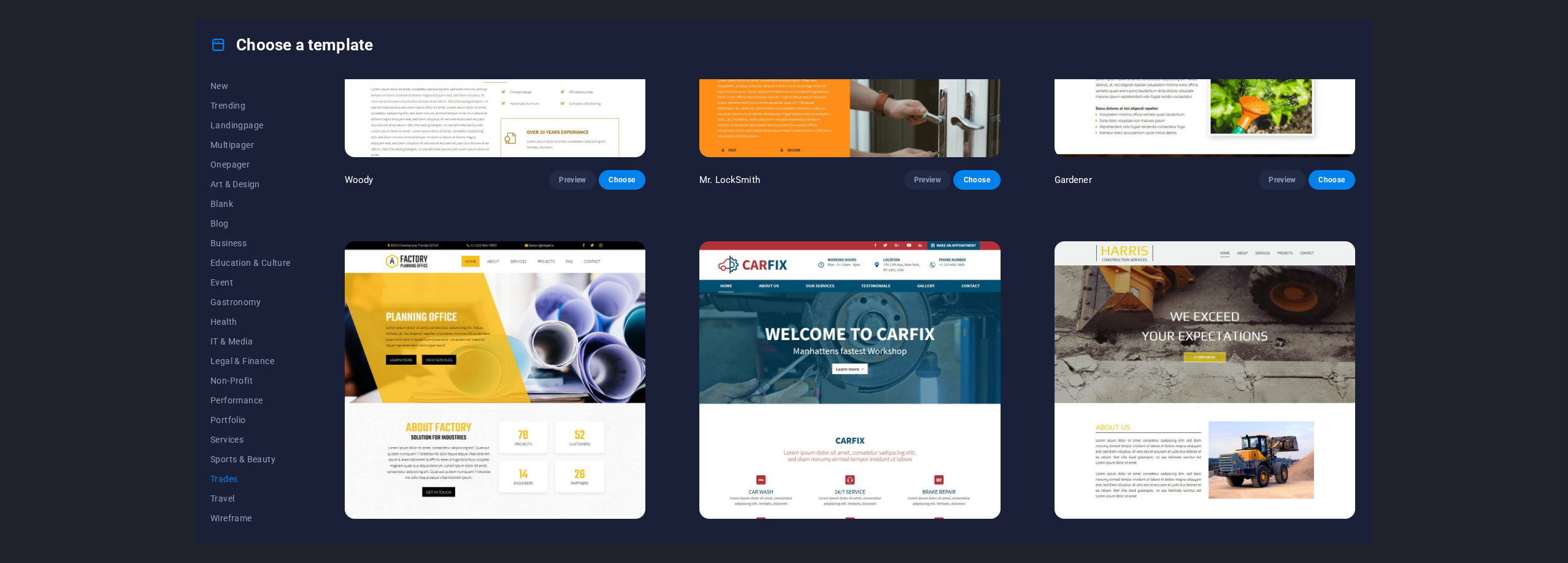
scroll to position [587, 0]
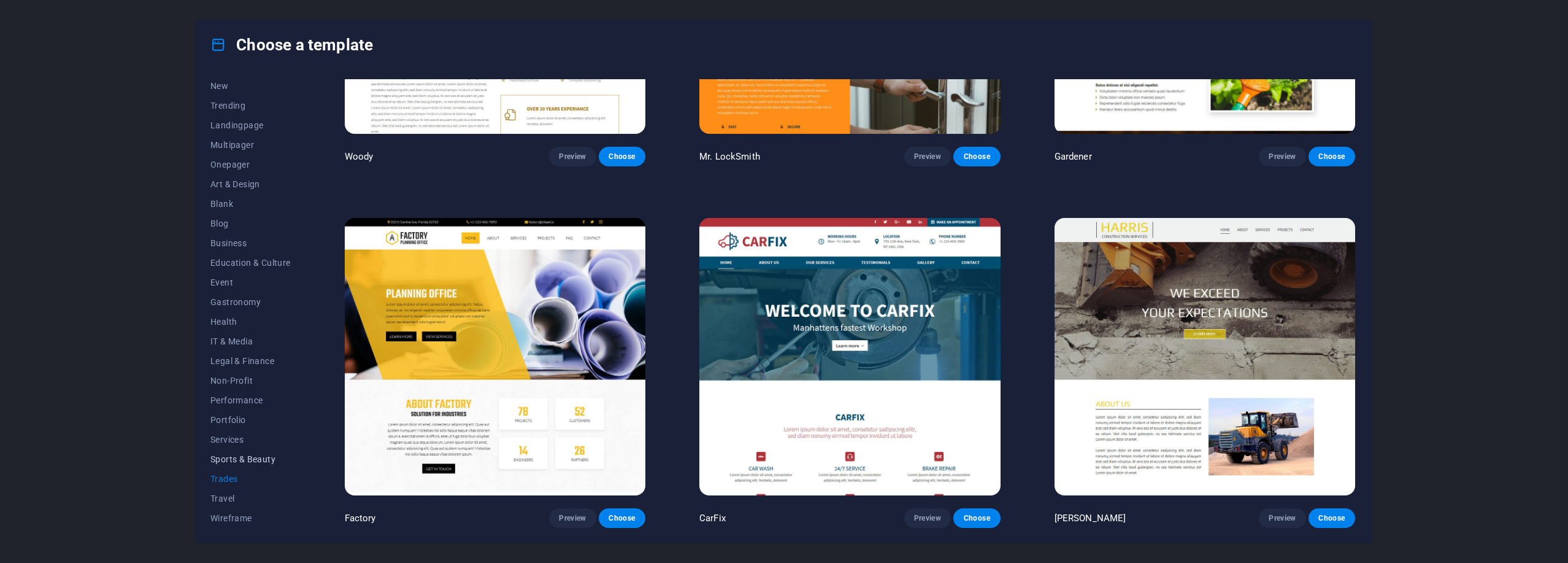
click at [235, 462] on span "Sports & Beauty" at bounding box center [251, 459] width 81 height 10
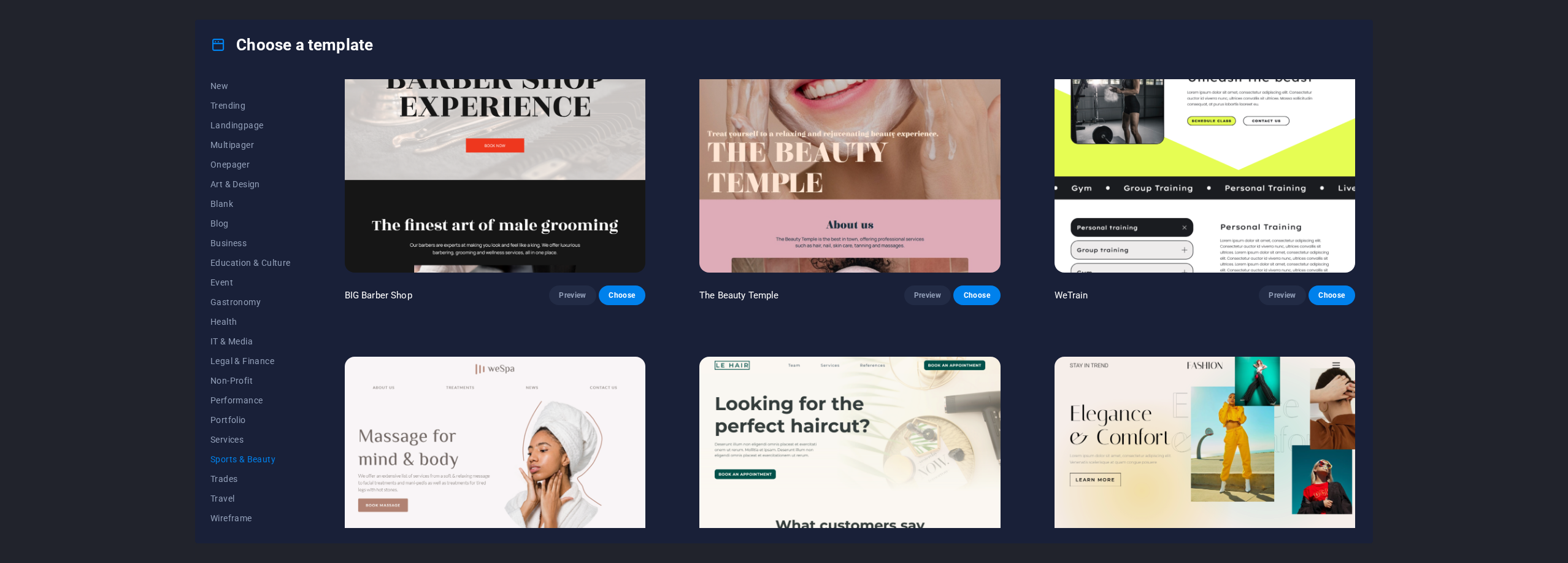
scroll to position [0, 0]
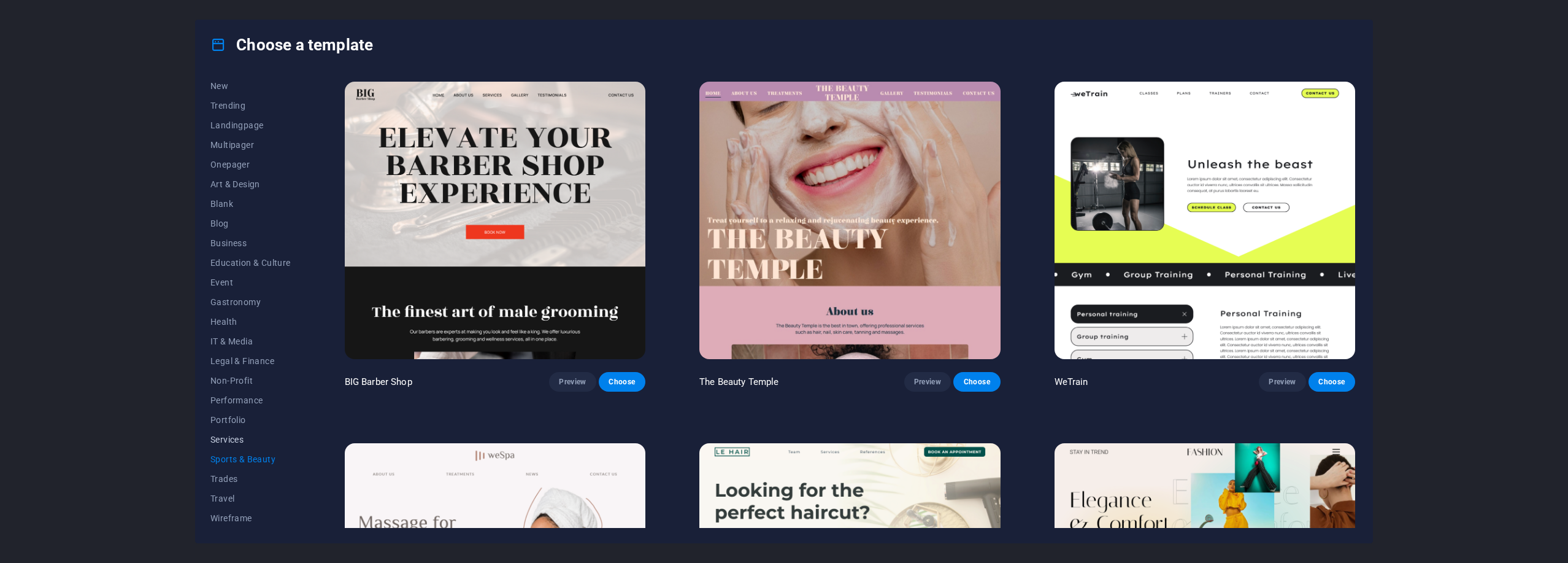
click at [239, 438] on span "Services" at bounding box center [251, 439] width 81 height 10
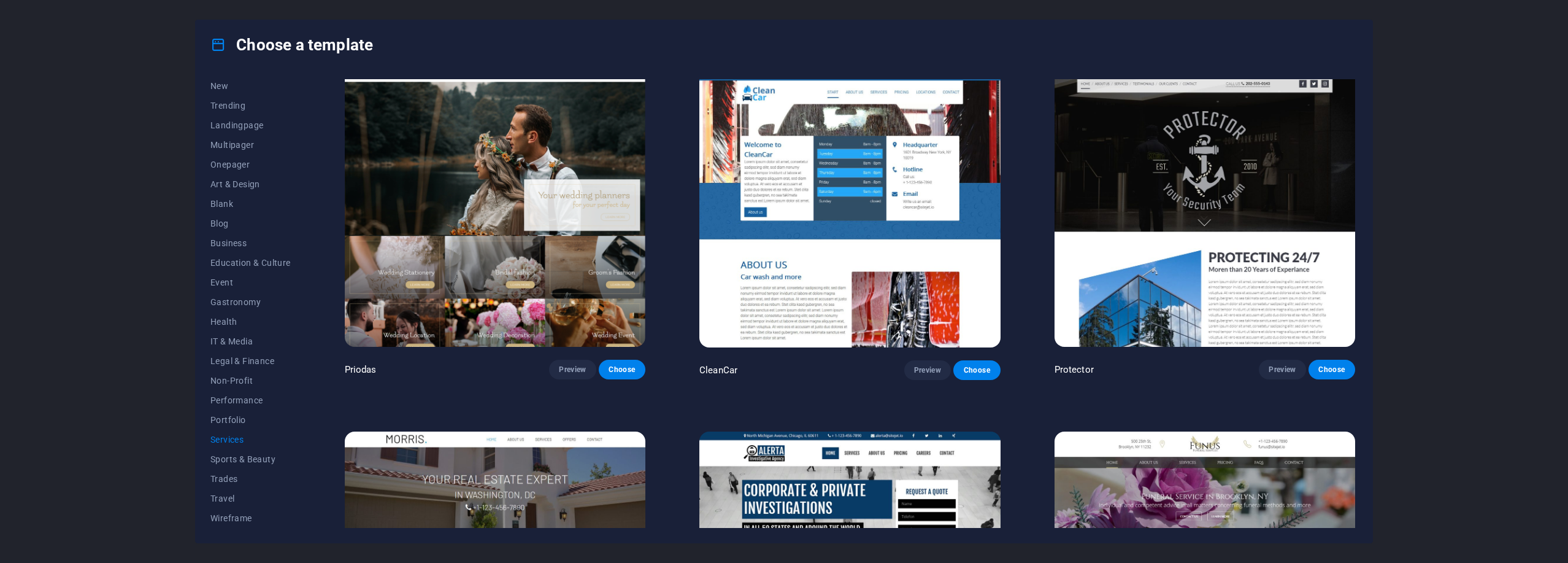
scroll to position [721, 0]
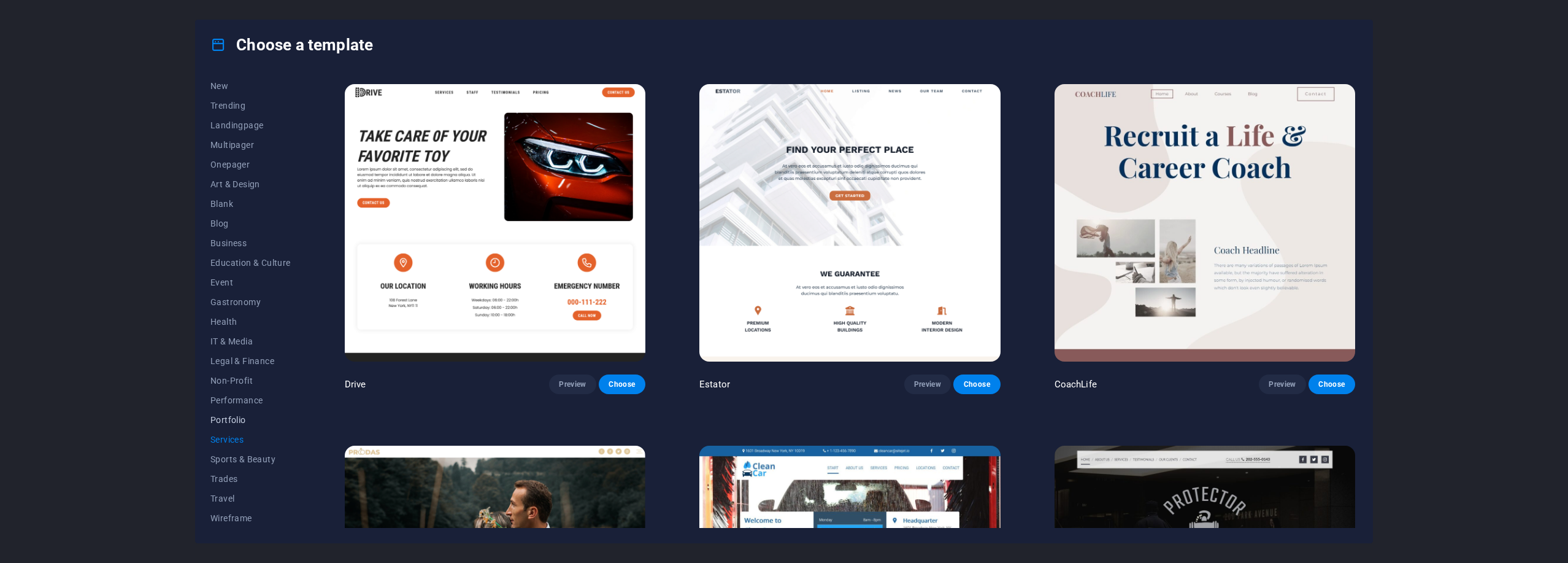
click at [228, 420] on span "Portfolio" at bounding box center [251, 419] width 81 height 10
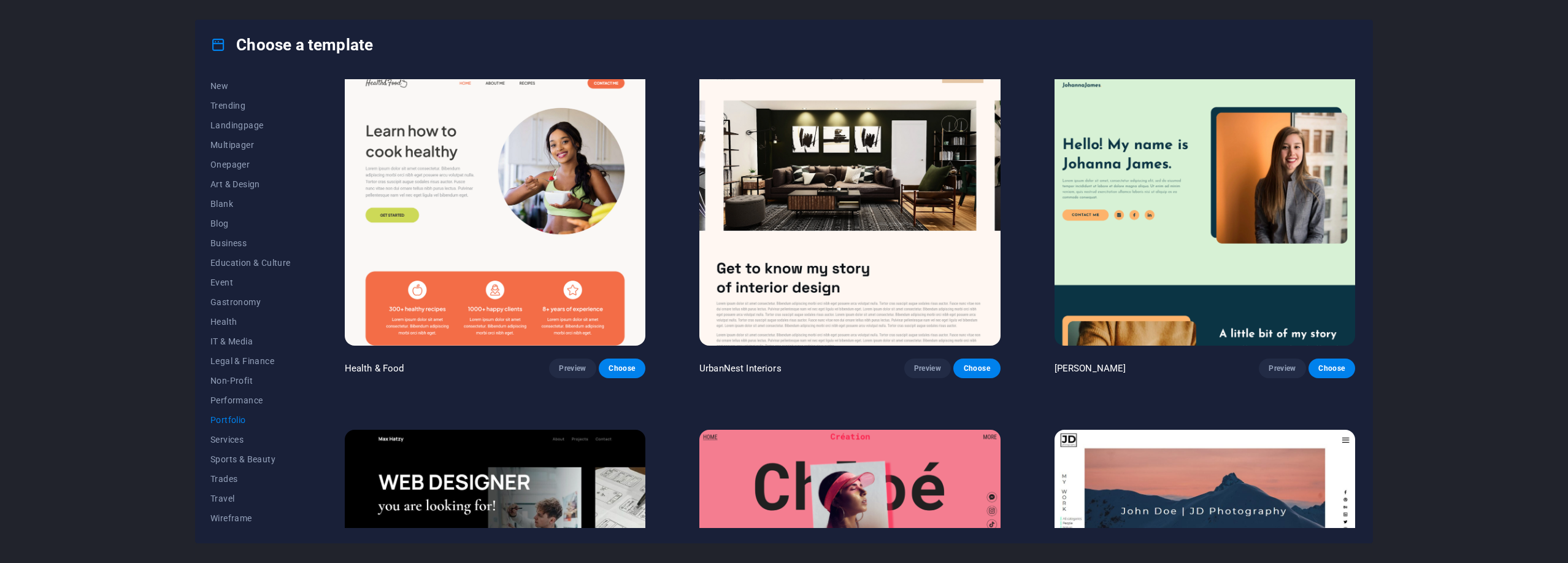
scroll to position [0, 0]
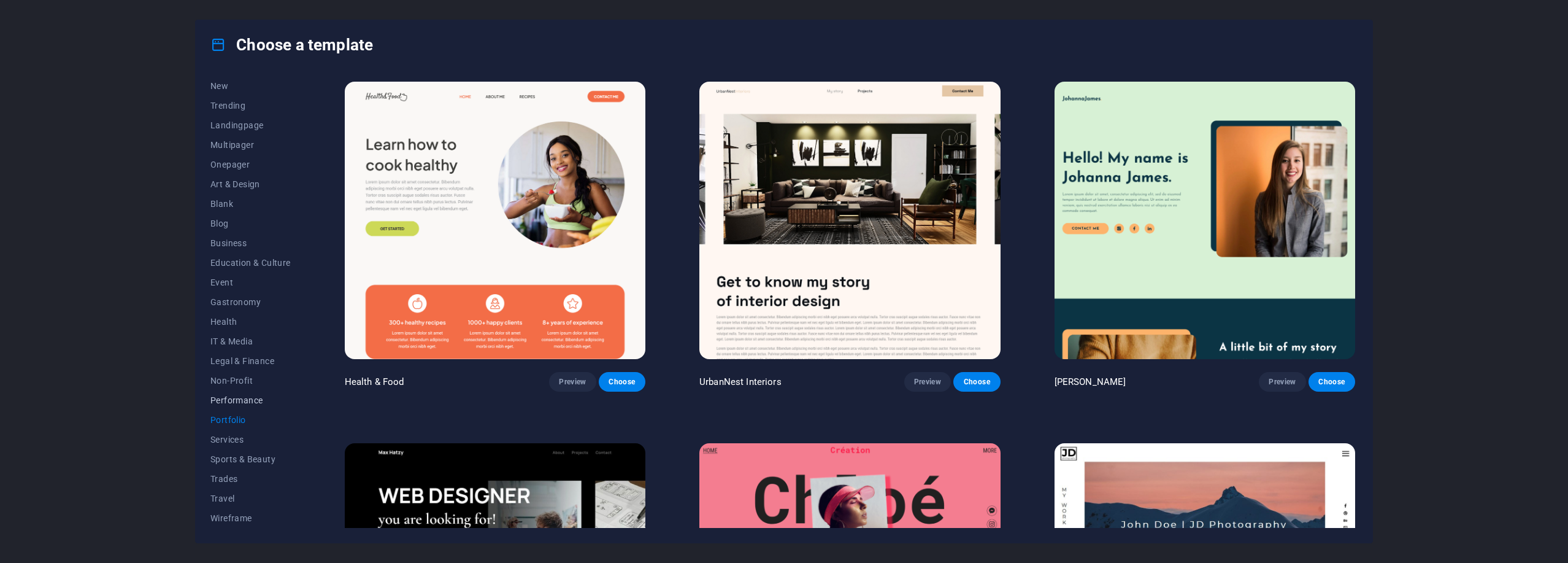
click at [247, 400] on span "Performance" at bounding box center [251, 400] width 81 height 10
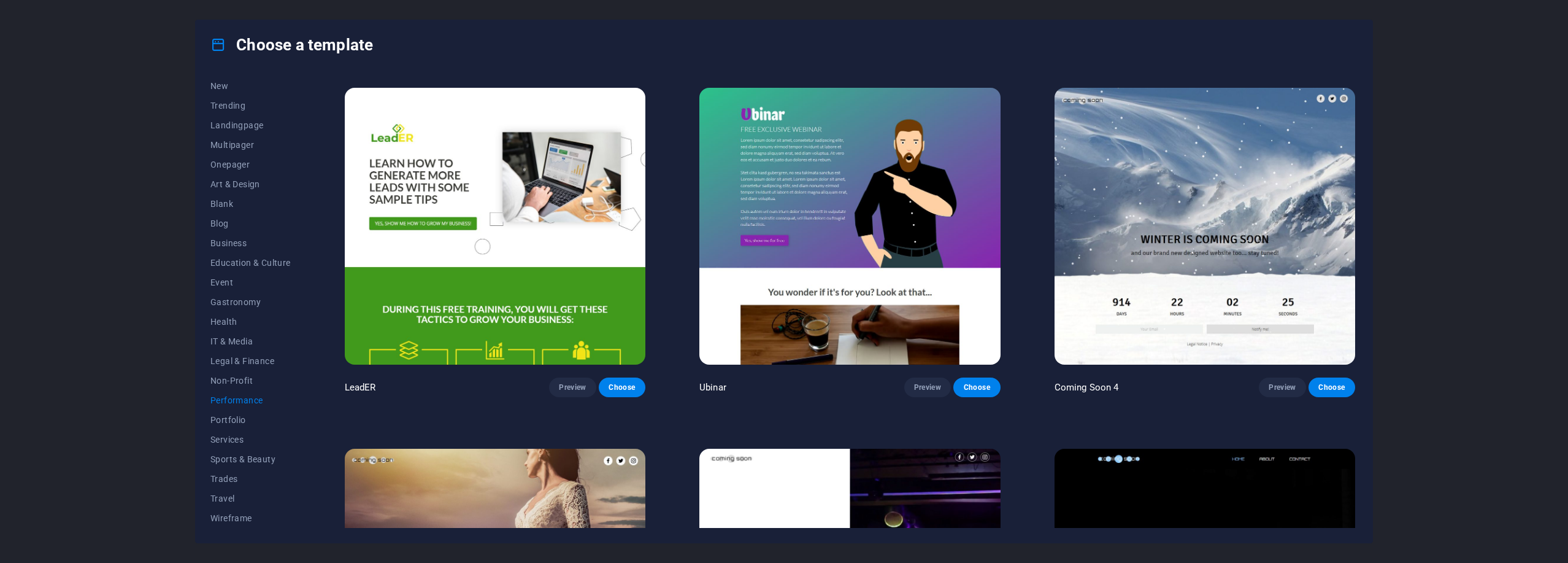
scroll to position [1672, 0]
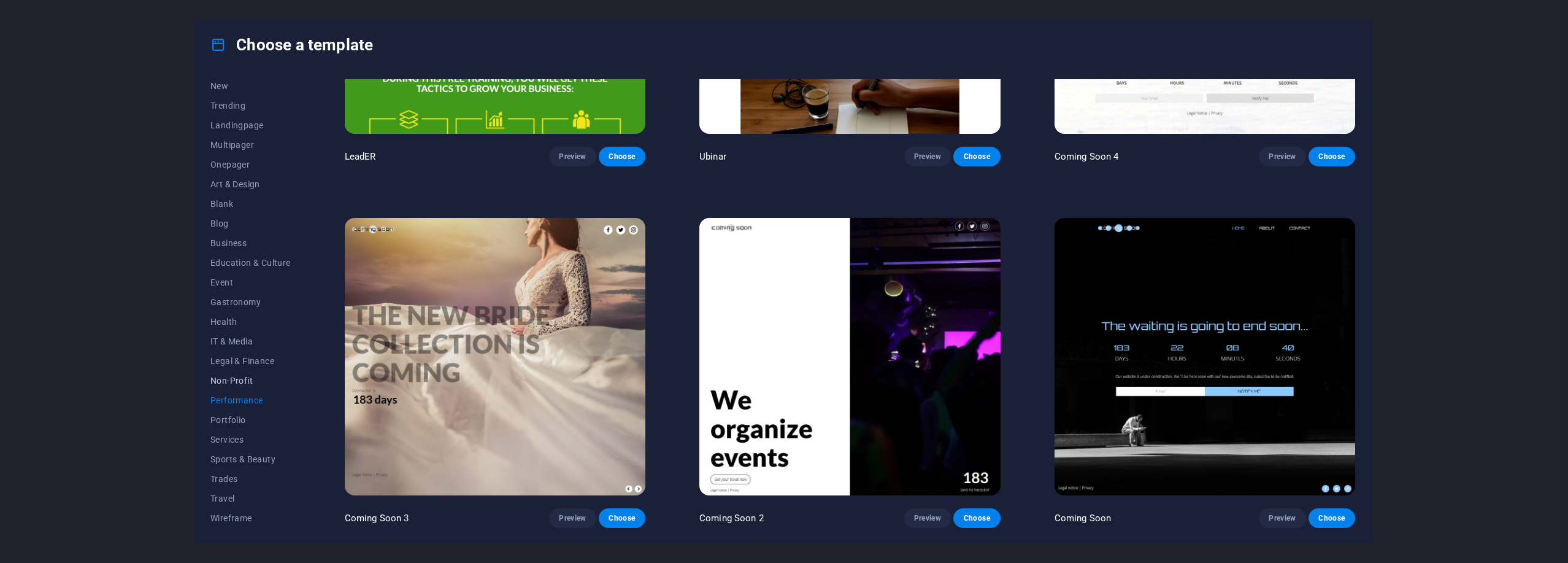
click at [216, 376] on span "Non-Profit" at bounding box center [251, 380] width 81 height 10
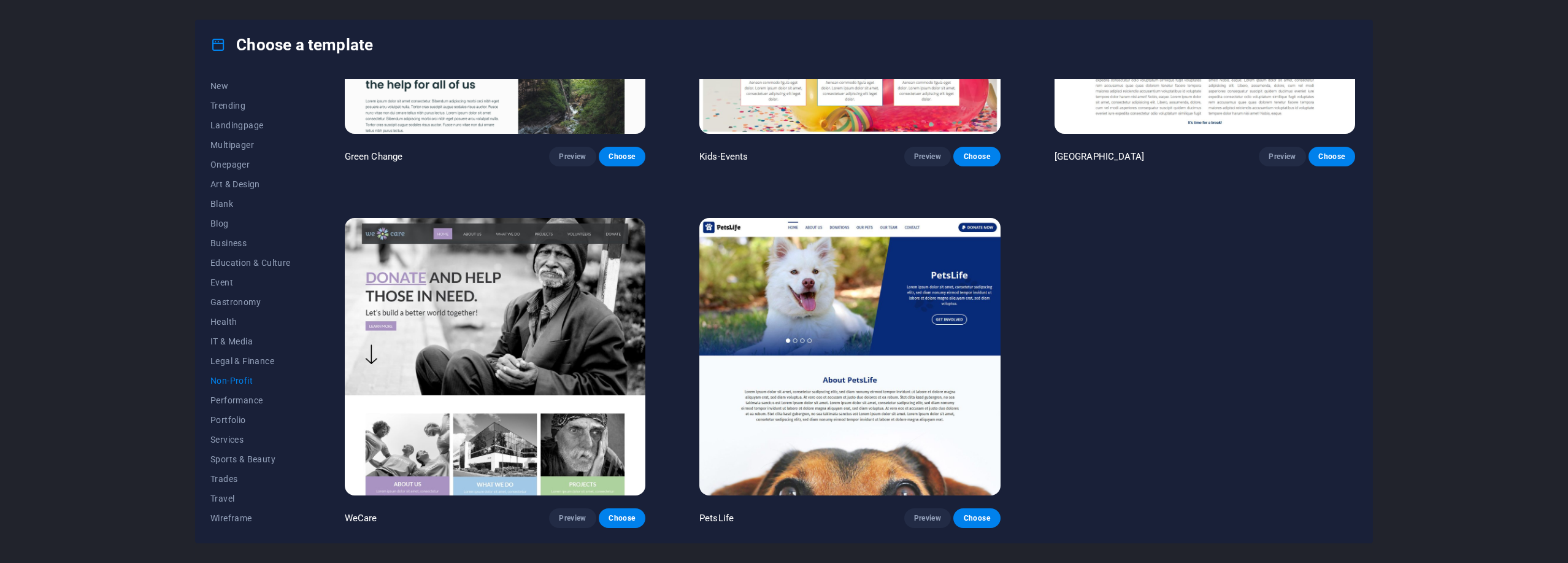
scroll to position [225, 0]
click at [239, 365] on span "Legal & Finance" at bounding box center [251, 360] width 81 height 10
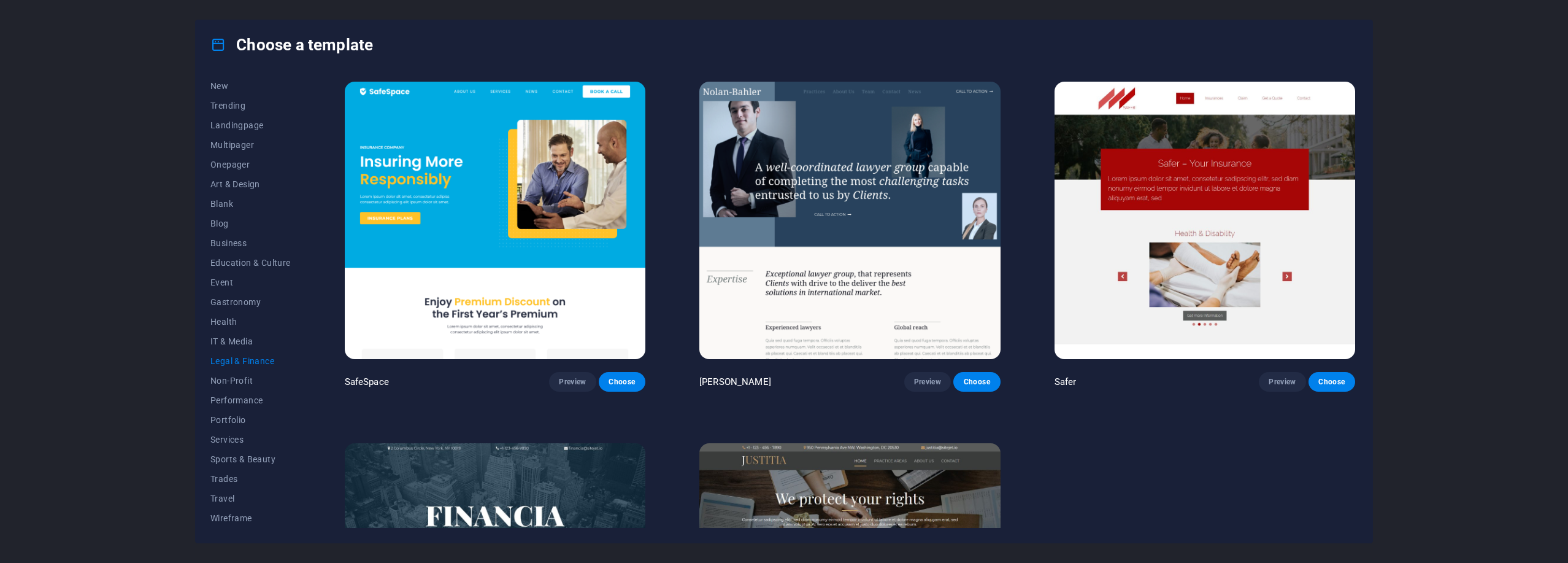
scroll to position [226, 0]
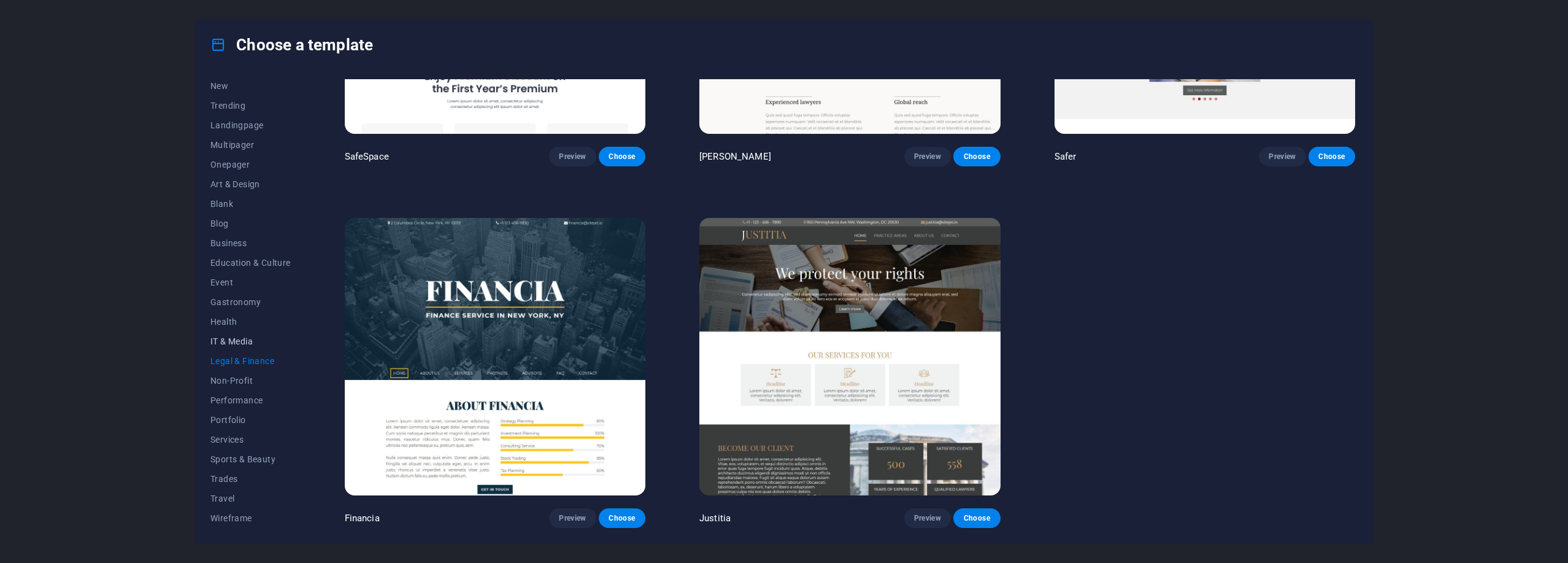
click at [254, 340] on span "IT & Media" at bounding box center [251, 341] width 81 height 10
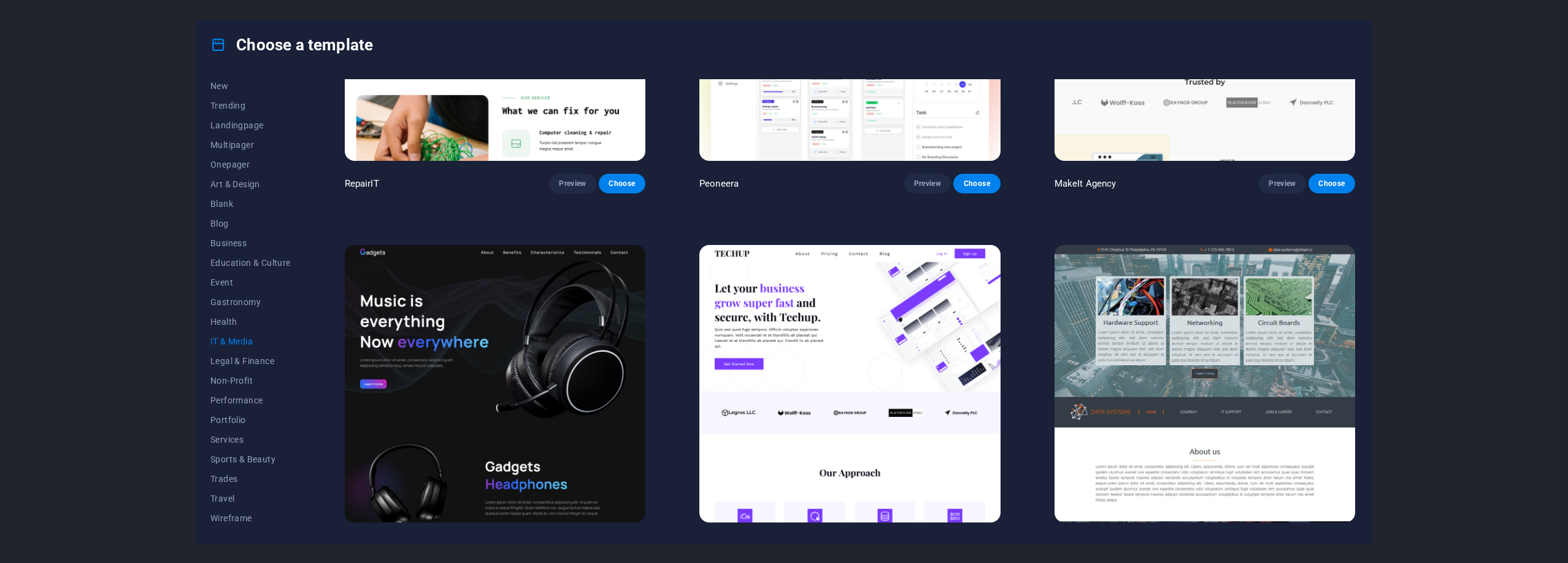
scroll to position [0, 0]
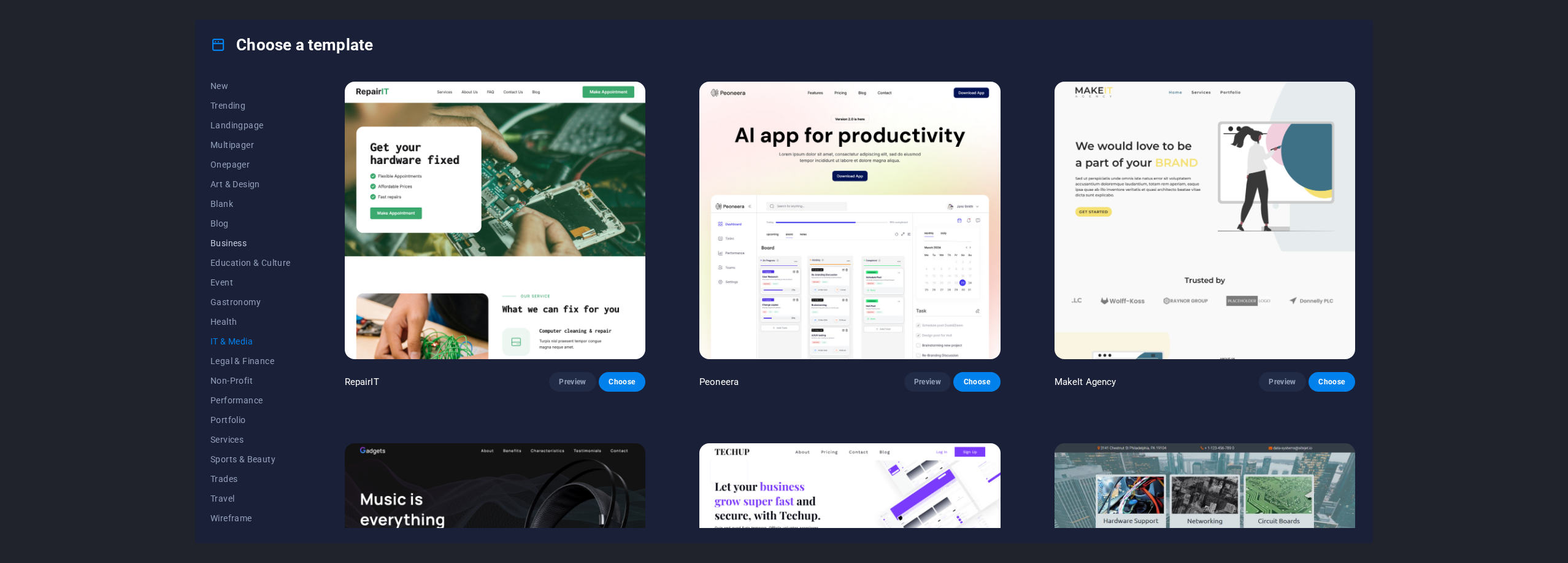
click at [251, 248] on span "Business" at bounding box center [251, 243] width 81 height 10
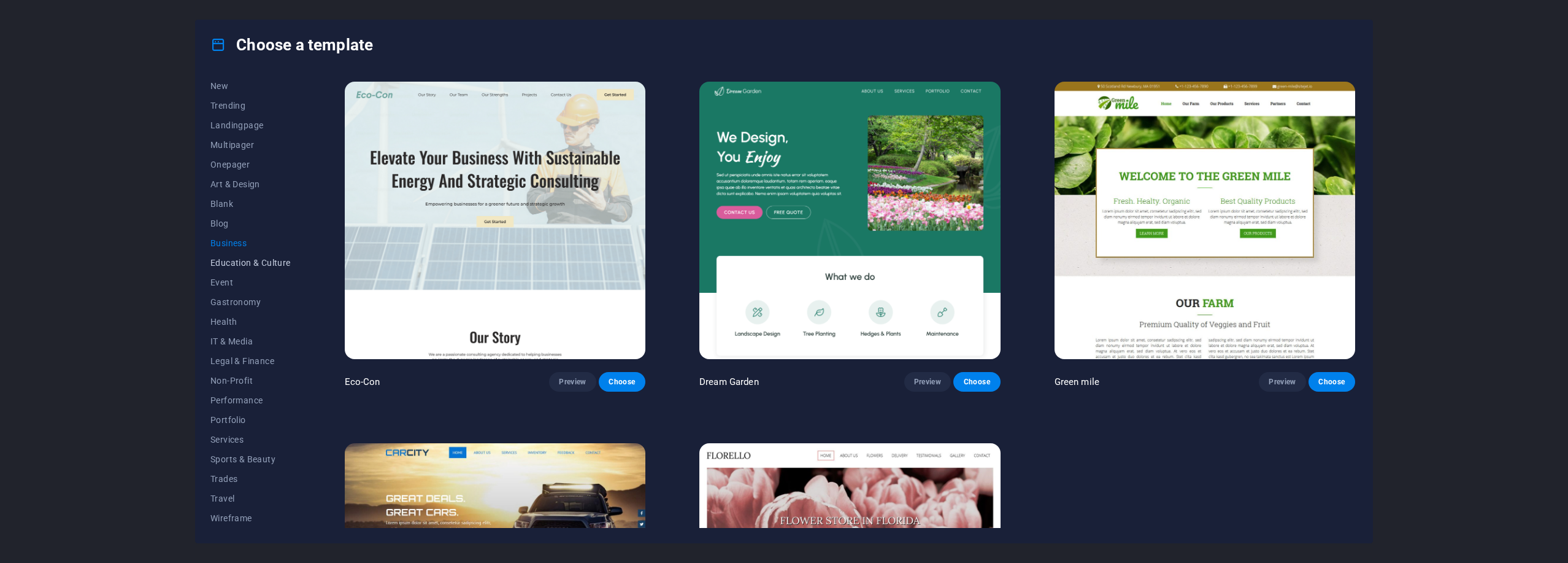
click at [251, 265] on span "Education & Culture" at bounding box center [251, 262] width 81 height 10
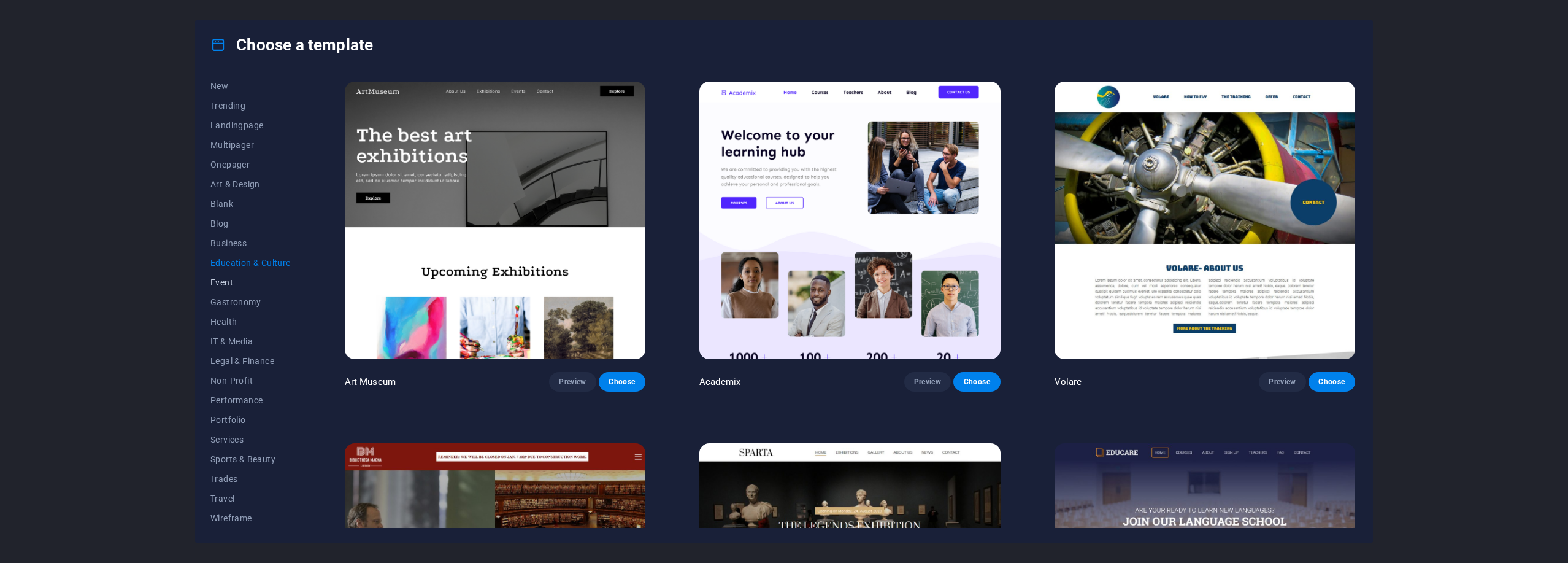
click at [238, 283] on span "Event" at bounding box center [251, 282] width 81 height 10
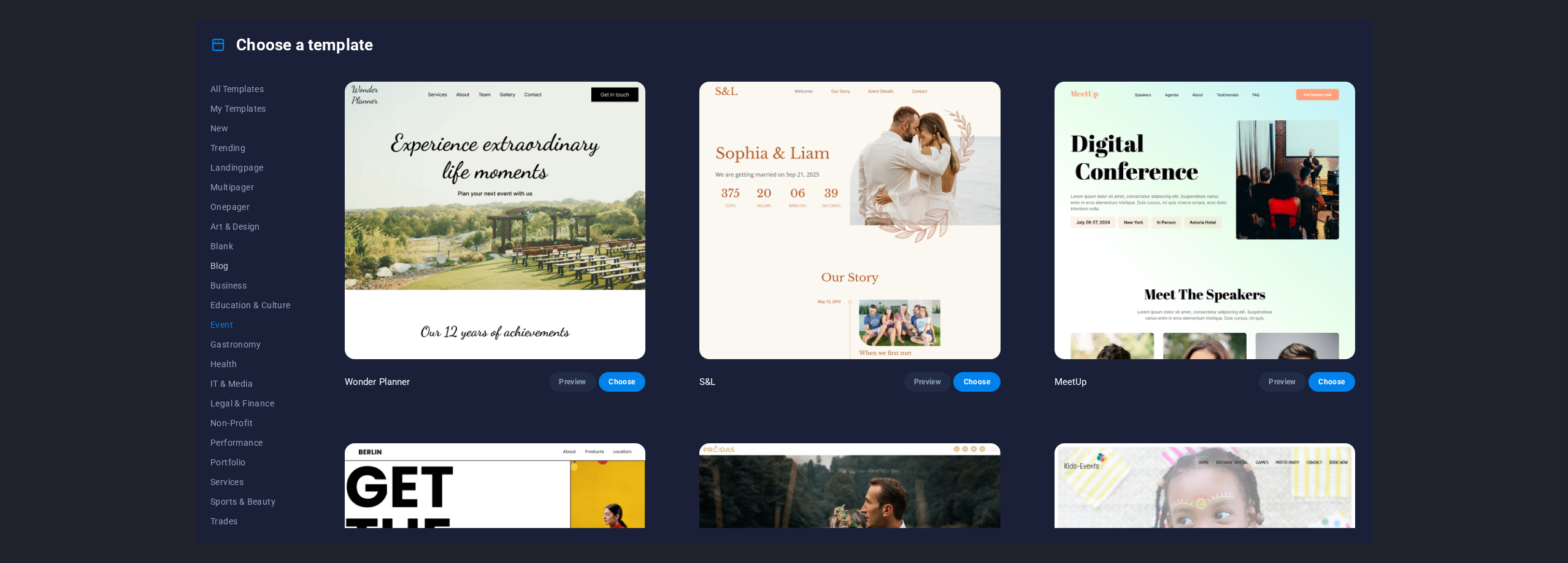
click at [229, 267] on span "Blog" at bounding box center [251, 265] width 81 height 10
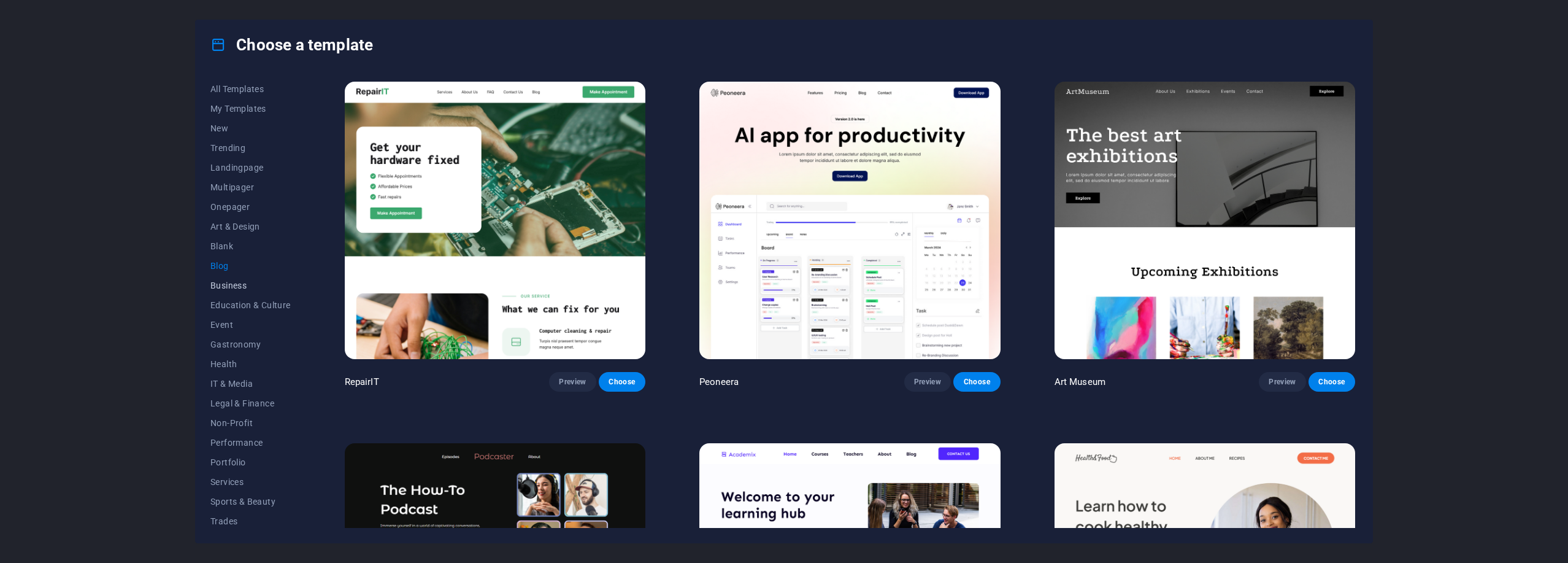
click at [234, 286] on span "Business" at bounding box center [251, 285] width 81 height 10
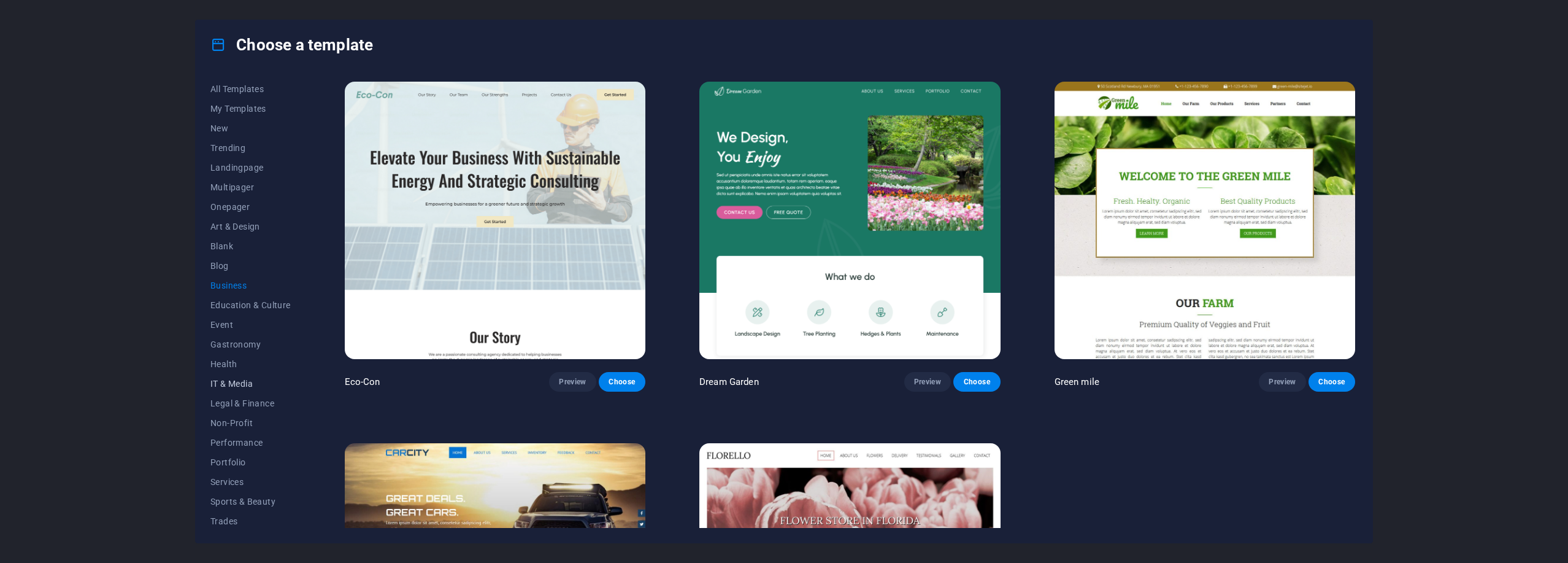
scroll to position [43, 0]
click at [241, 521] on span "Wireframe" at bounding box center [251, 517] width 81 height 10
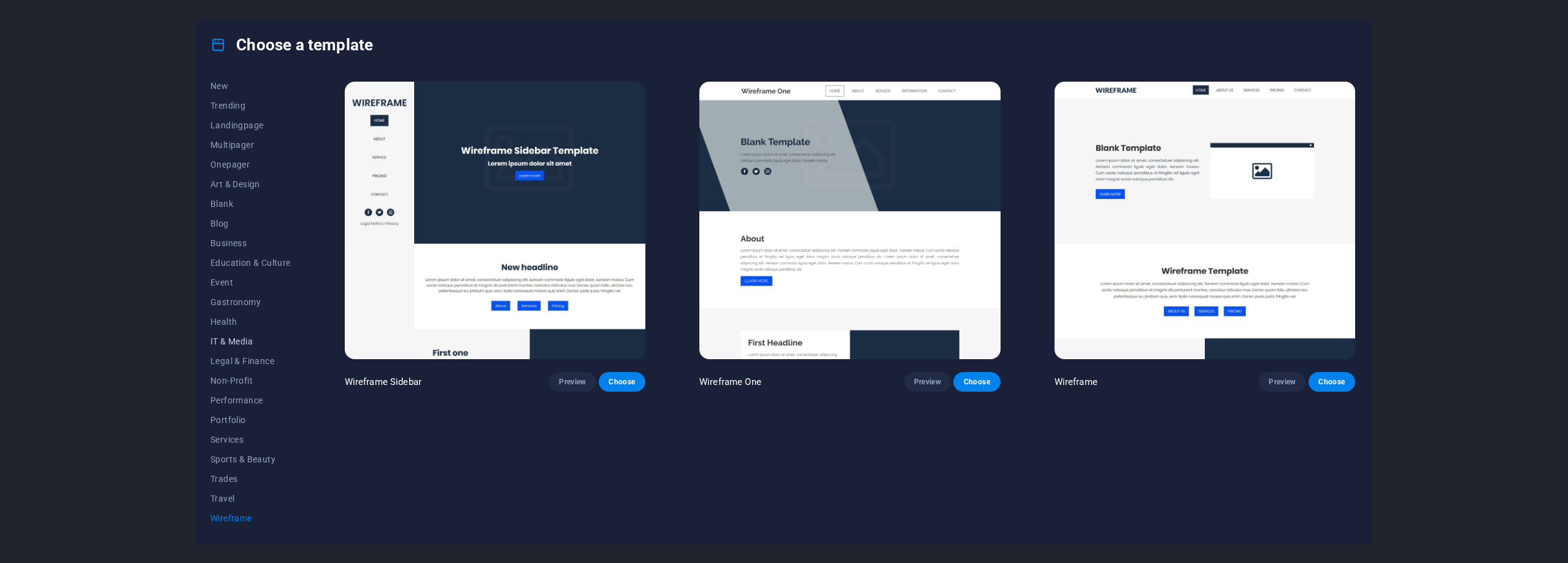
click at [232, 342] on span "IT & Media" at bounding box center [251, 341] width 81 height 10
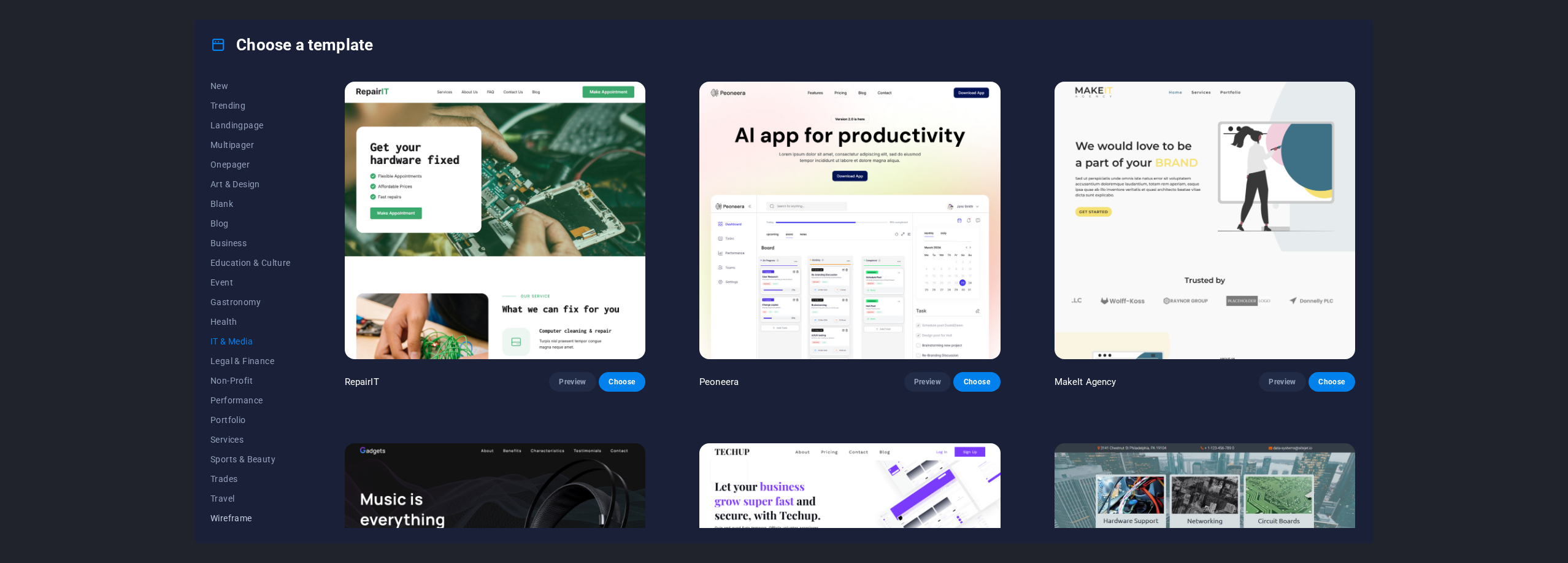
click at [241, 513] on span "Wireframe" at bounding box center [251, 517] width 81 height 10
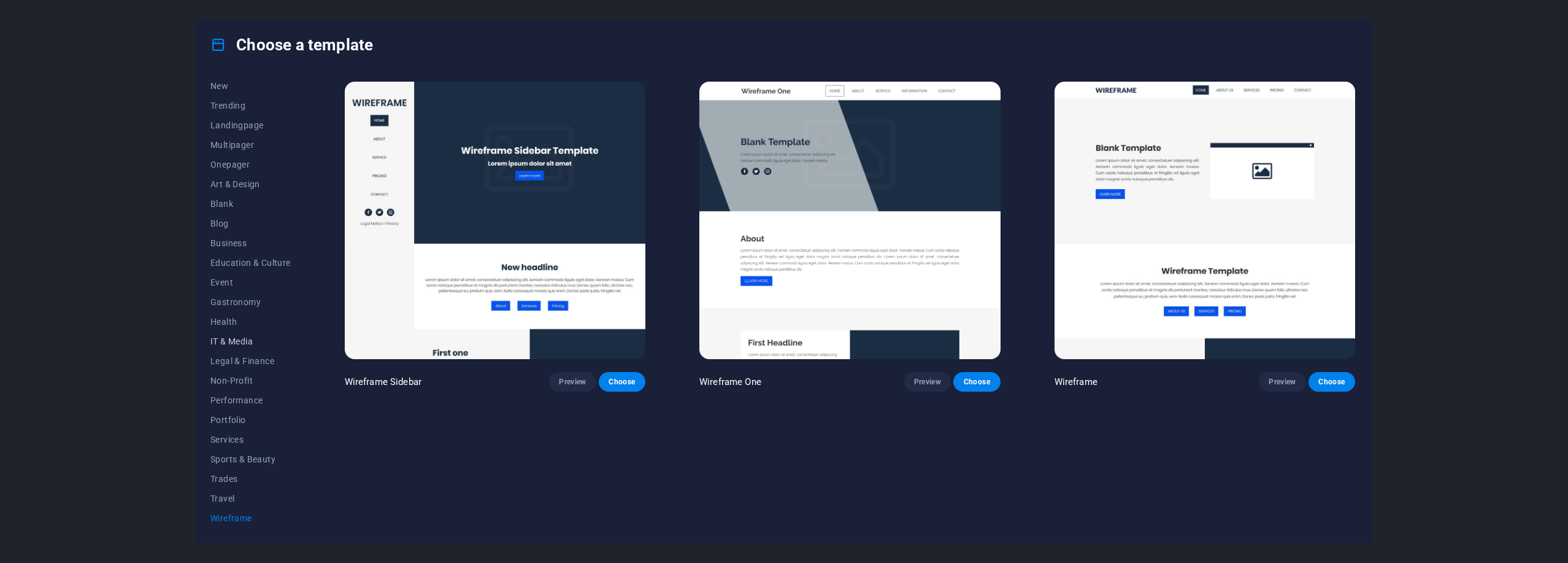
click at [247, 341] on span "IT & Media" at bounding box center [251, 341] width 81 height 10
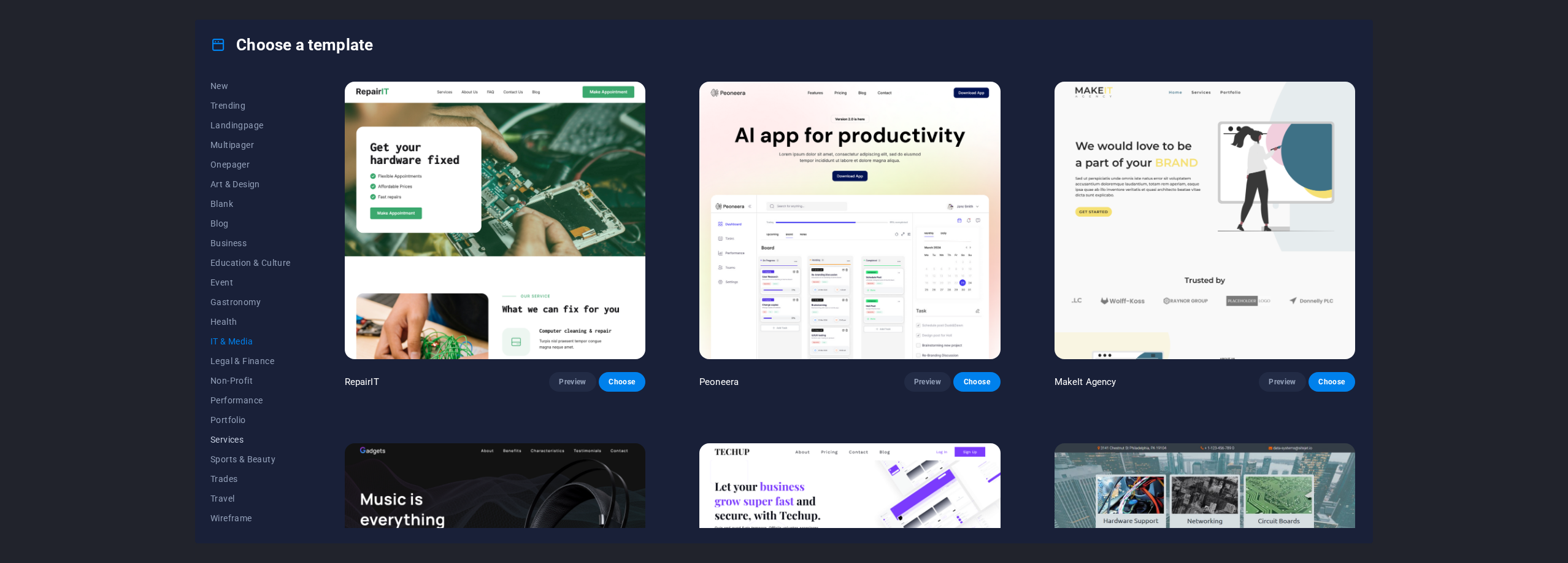
click at [241, 439] on span "Services" at bounding box center [251, 439] width 81 height 10
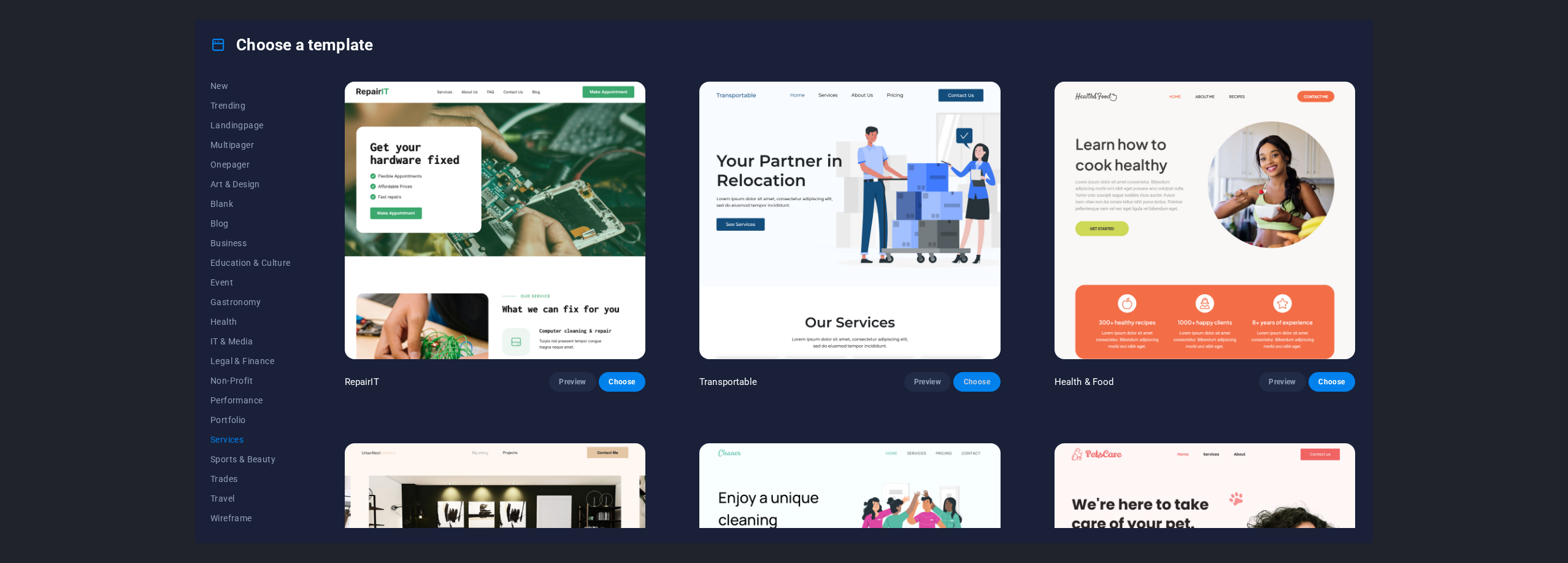
click at [782, 383] on span "Choose" at bounding box center [976, 382] width 27 height 10
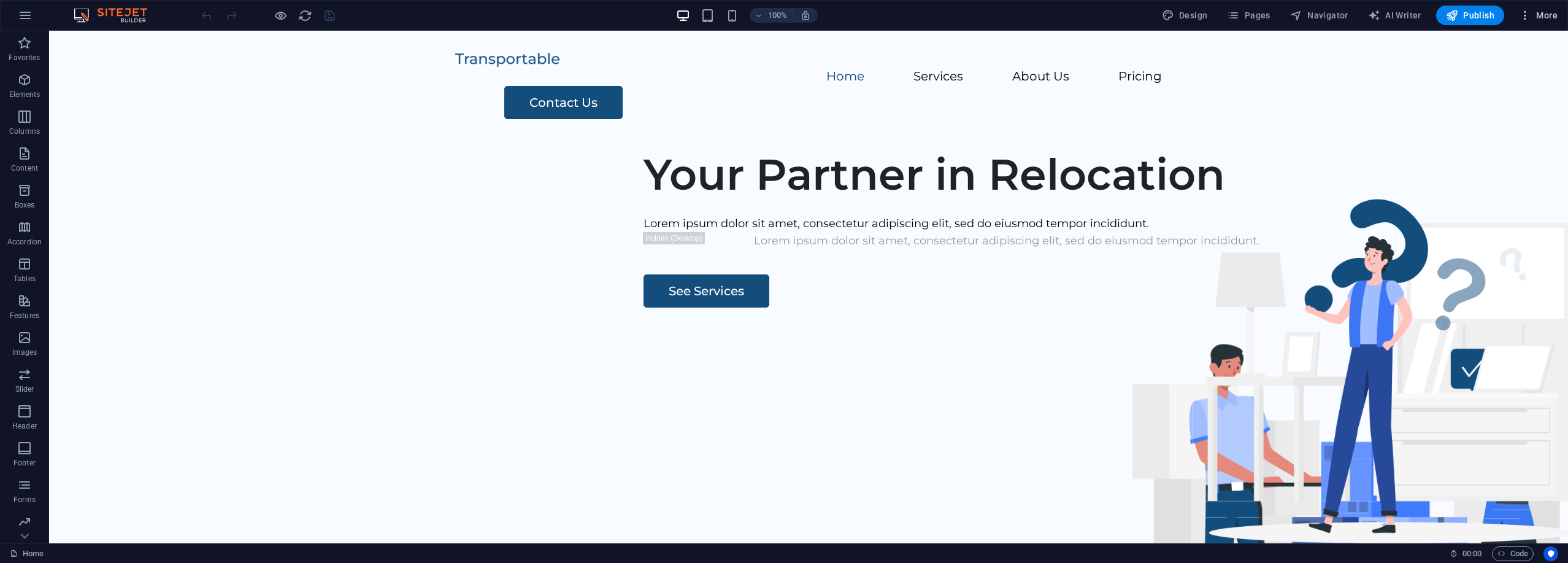
click at [1535, 20] on span "More" at bounding box center [1538, 15] width 39 height 12
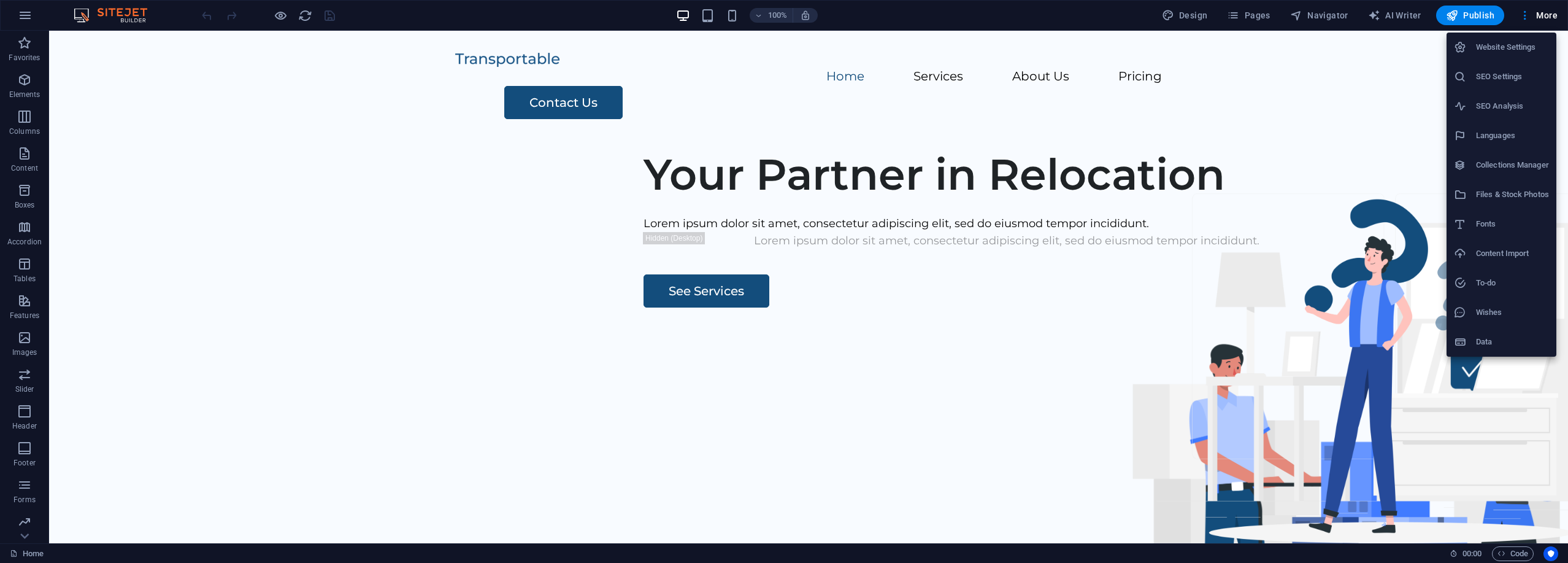
click at [1506, 57] on li "Website Settings" at bounding box center [1501, 47] width 110 height 30
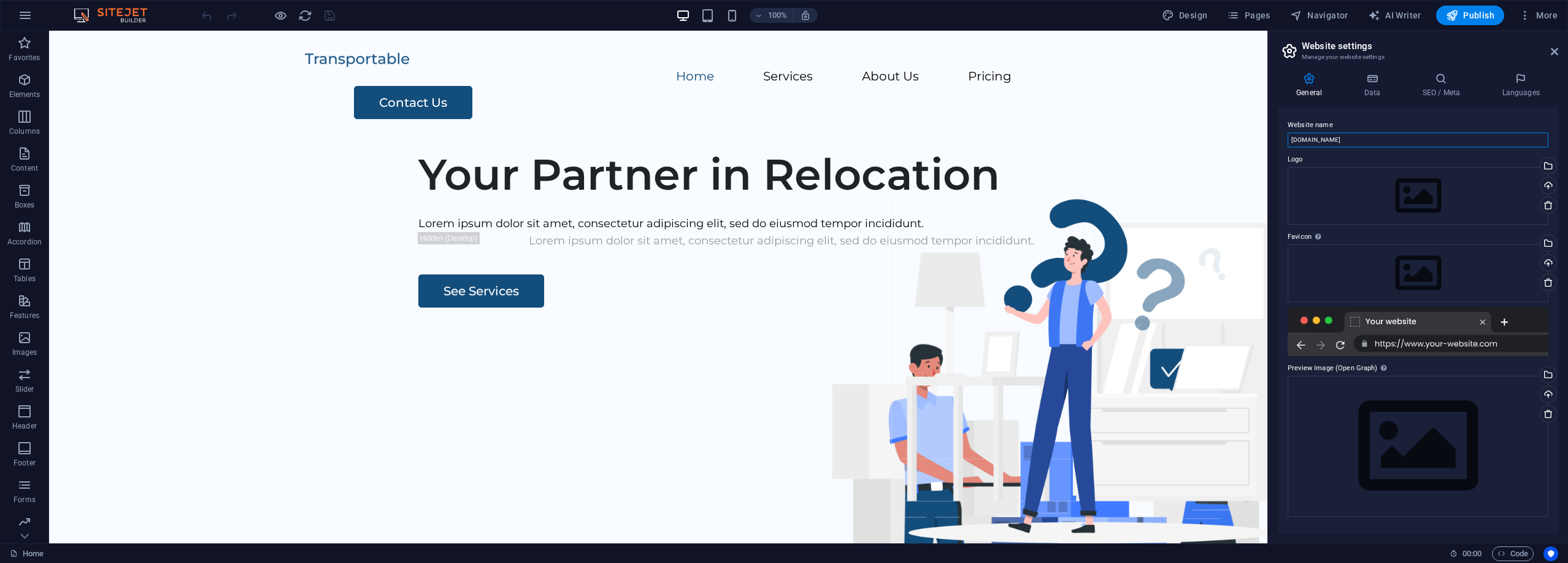
click at [1403, 144] on input "[DOMAIN_NAME]" at bounding box center [1418, 139] width 260 height 14
type input "Transportable"
click at [1398, 439] on div "Drag files here, click to choose files or select files from Files or our free s…" at bounding box center [1418, 446] width 260 height 140
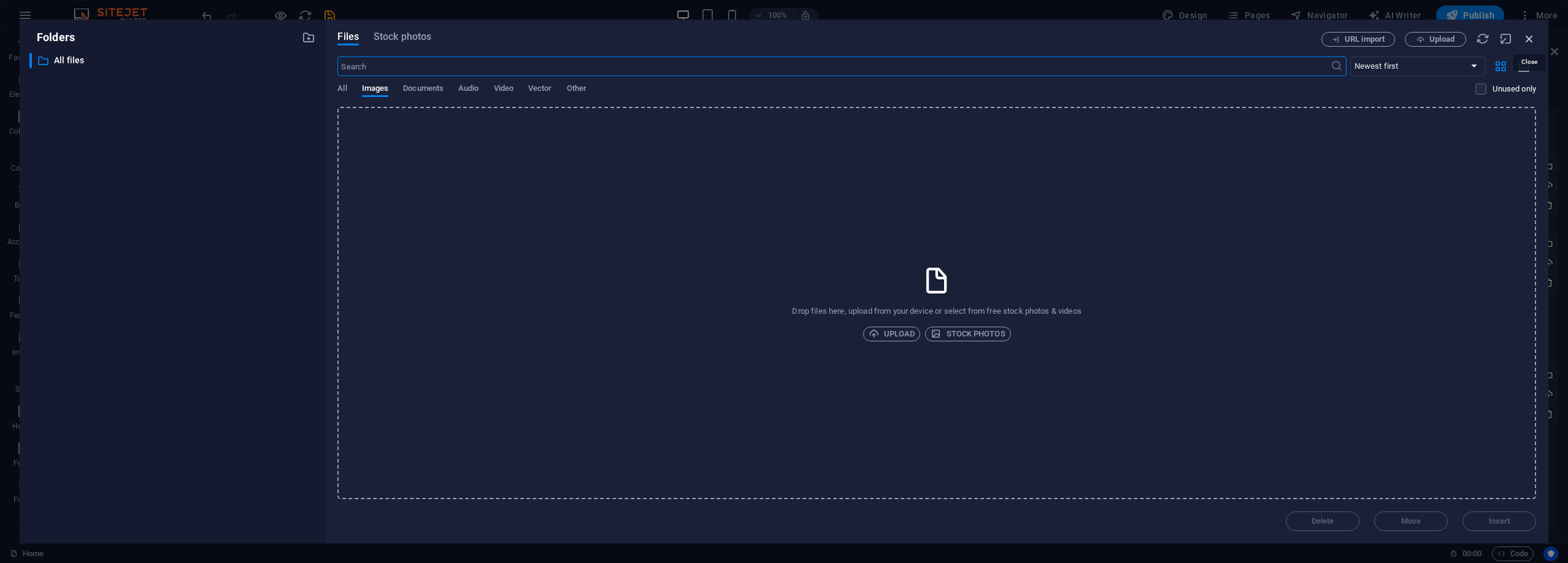
click at [1531, 36] on icon "button" at bounding box center [1529, 39] width 14 height 14
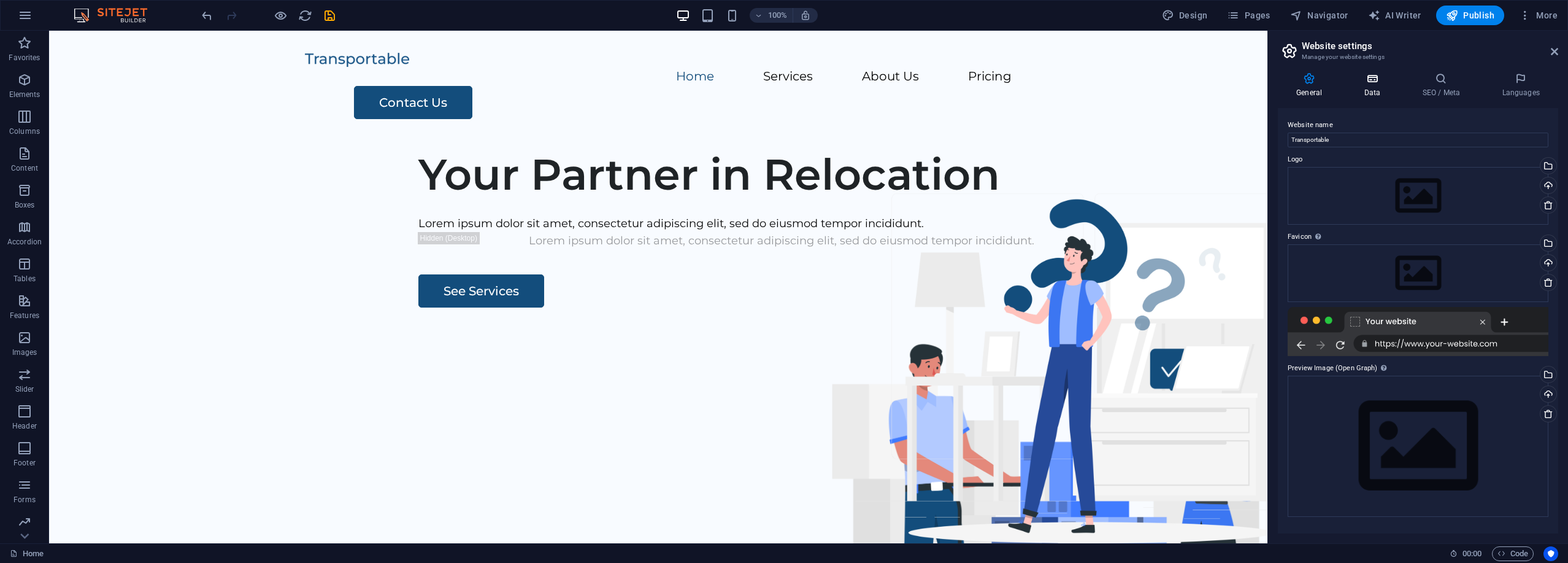
click at [1373, 90] on h4 "Data" at bounding box center [1374, 85] width 59 height 26
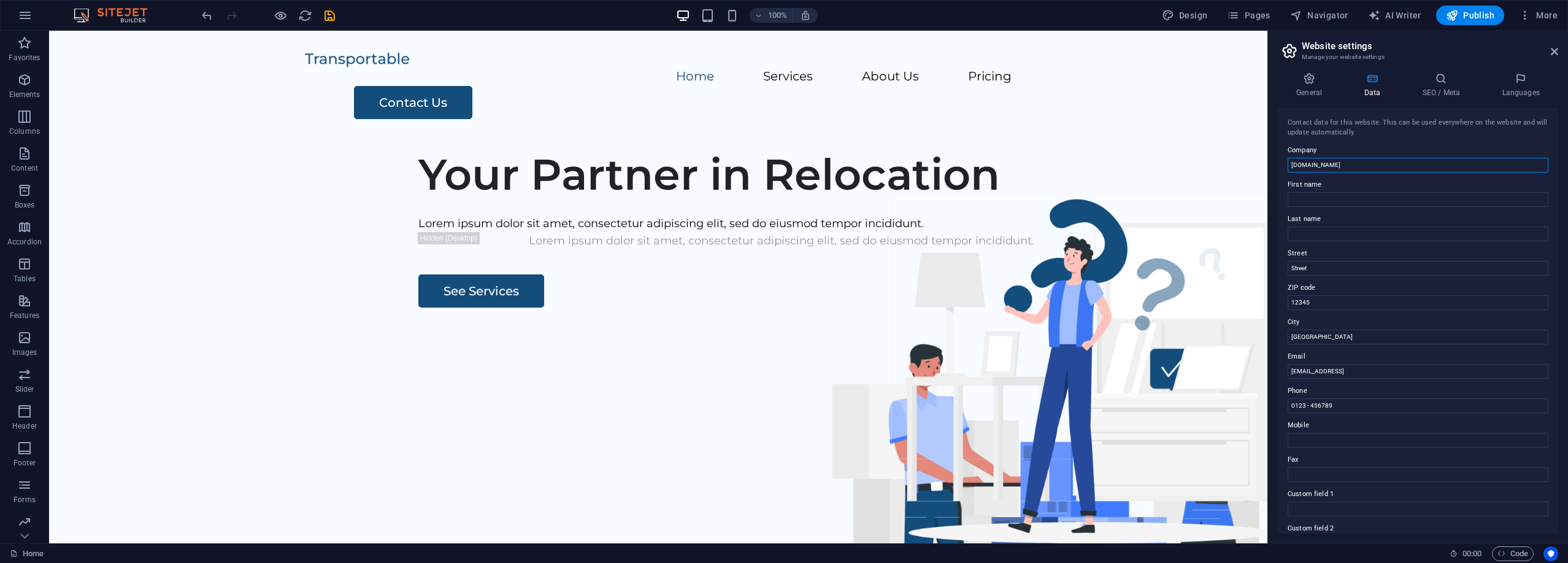
click at [1391, 163] on input "73e2d1a9.anothercoffee.net" at bounding box center [1418, 165] width 260 height 14
type input "Transportable"
click at [1310, 337] on input "Berlin" at bounding box center [1418, 337] width 260 height 14
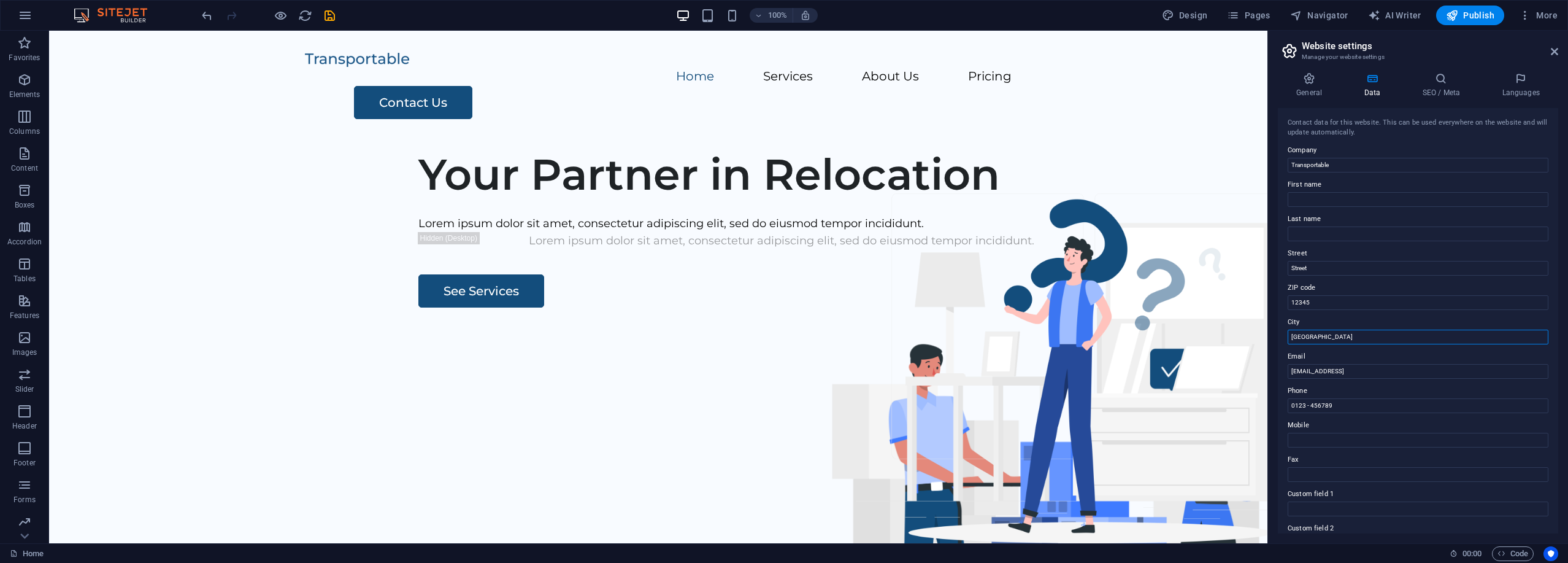
click at [1310, 337] on input "Berlin" at bounding box center [1418, 337] width 260 height 14
type input "London"
click at [1316, 303] on input "12345" at bounding box center [1418, 302] width 260 height 14
click at [1315, 303] on input "12345" at bounding box center [1418, 302] width 260 height 14
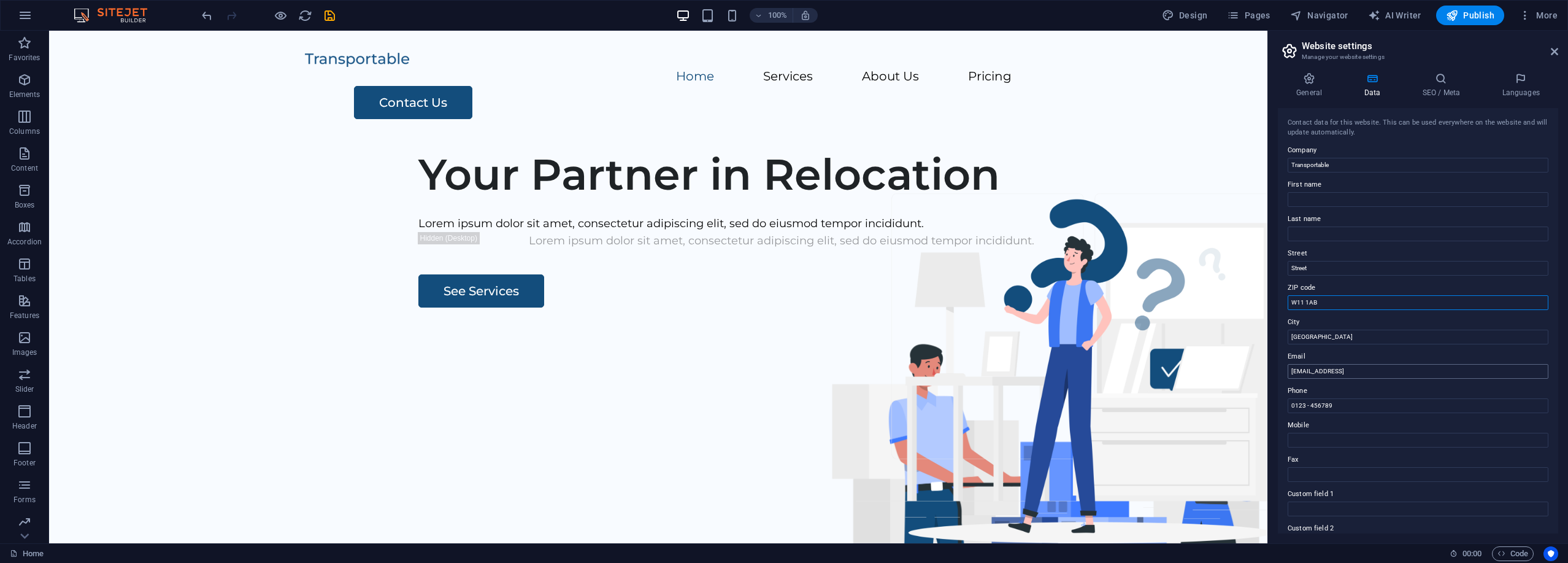
type input "W11 1AB"
click at [1395, 374] on input "b57fdc1bd0be440a7e4e45d14a59b8@cpanel.local" at bounding box center [1418, 371] width 260 height 14
type input "contact@example.com"
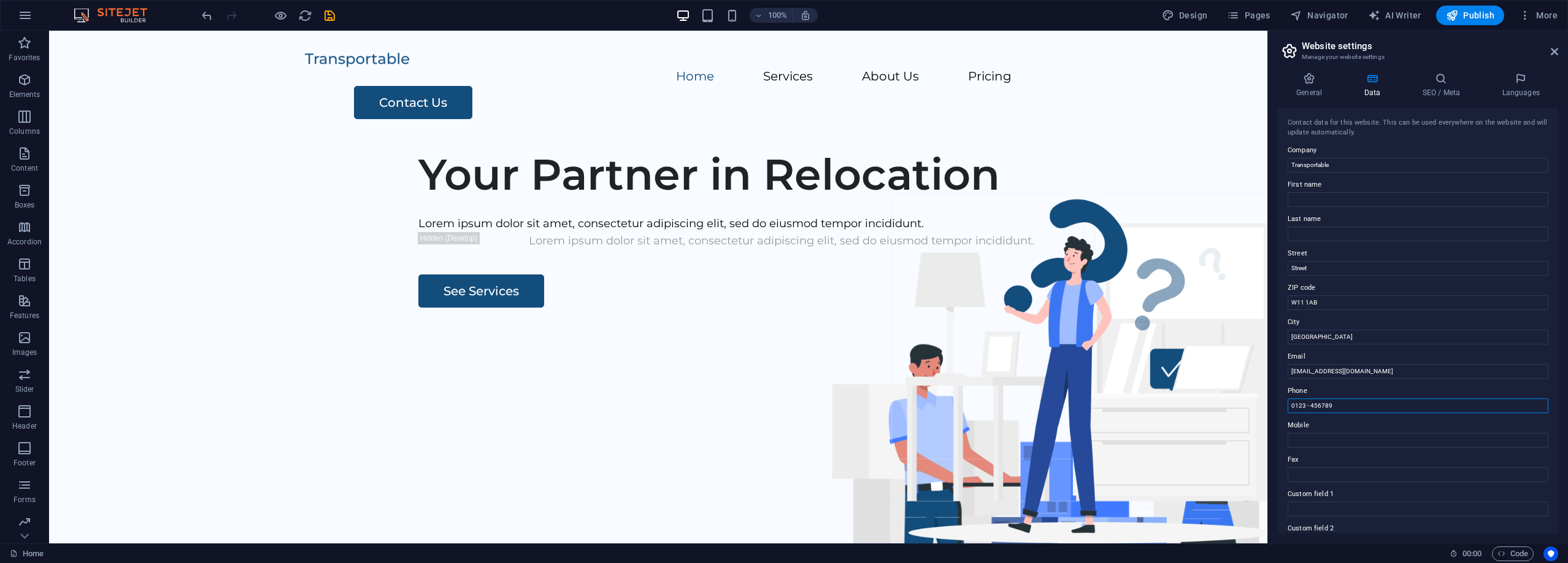
click at [1335, 405] on input "0123 - 456789" at bounding box center [1418, 405] width 260 height 14
click at [1336, 405] on input "0123 - 456789" at bounding box center [1418, 405] width 260 height 14
type input "2"
click at [1301, 402] on input "0207 123 456" at bounding box center [1418, 405] width 260 height 14
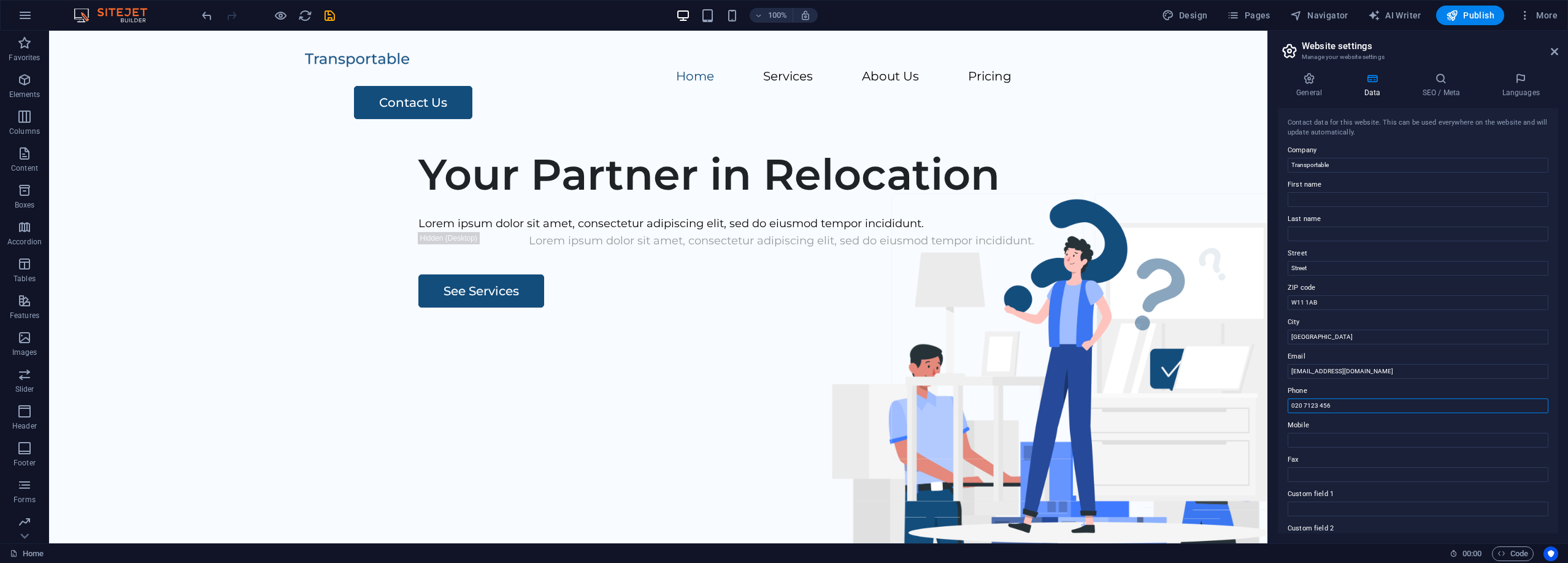
type input "020 7123 456"
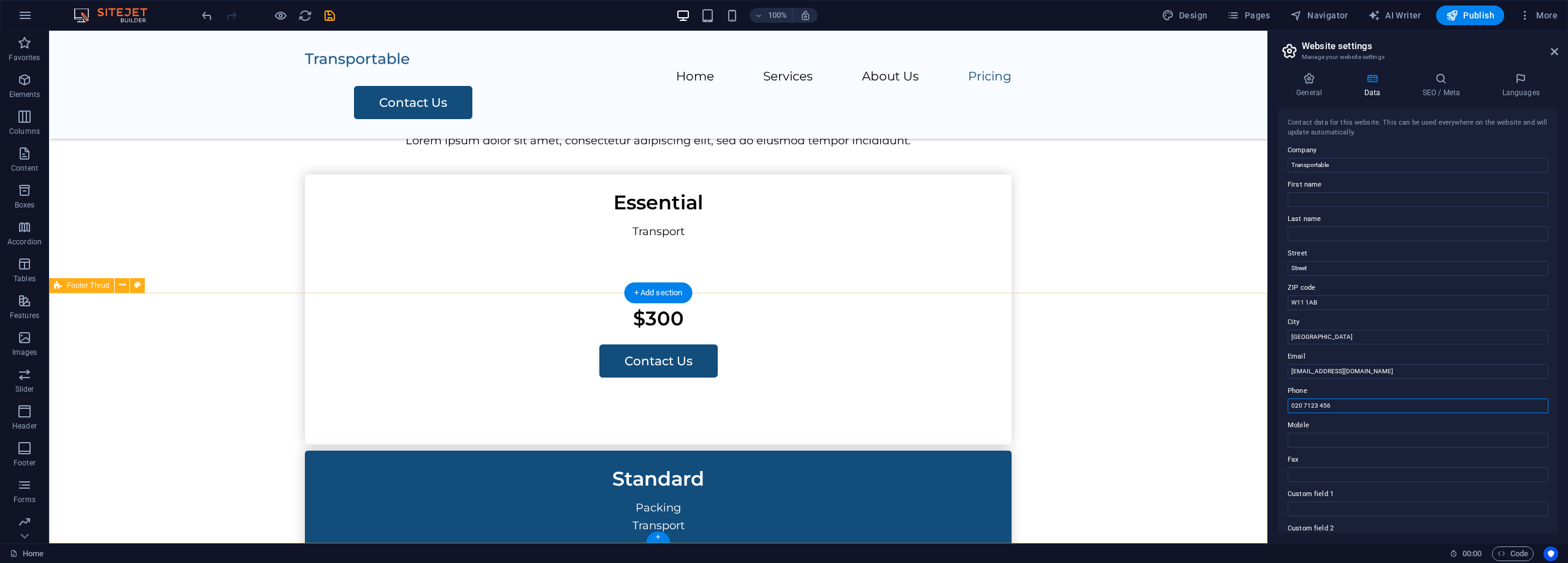
scroll to position [1731, 0]
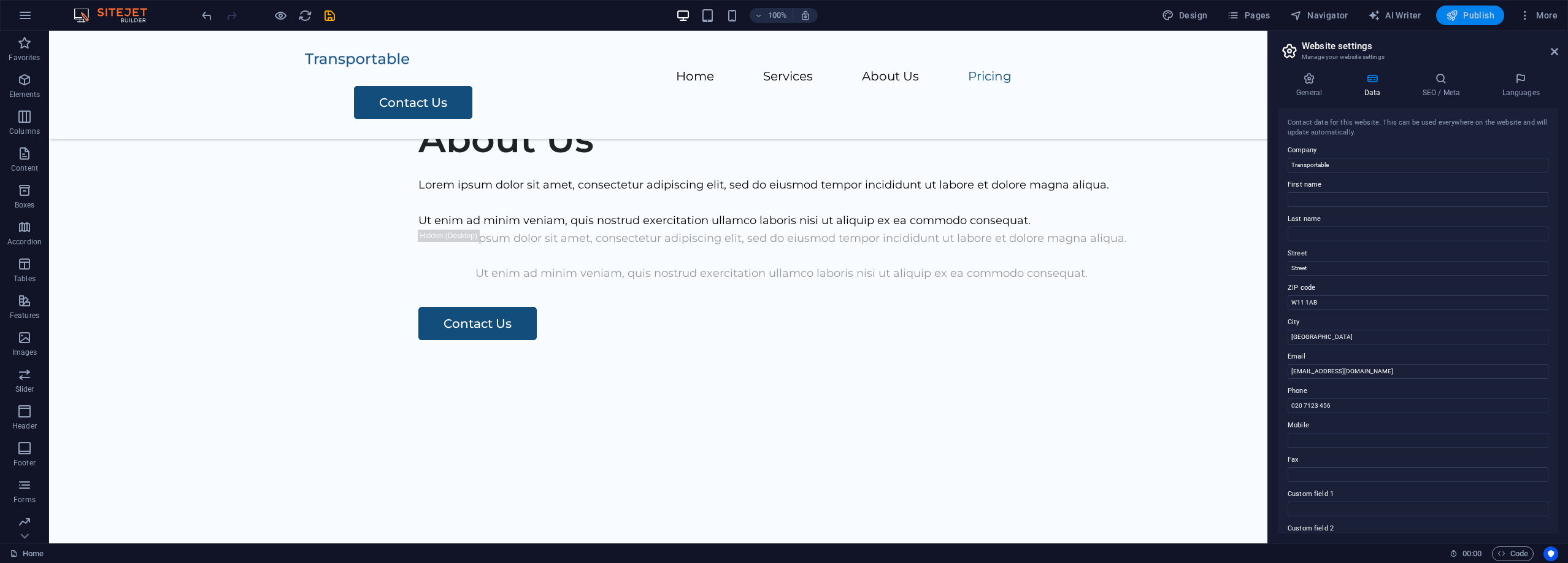
click at [1464, 21] on span "Publish" at bounding box center [1470, 15] width 49 height 12
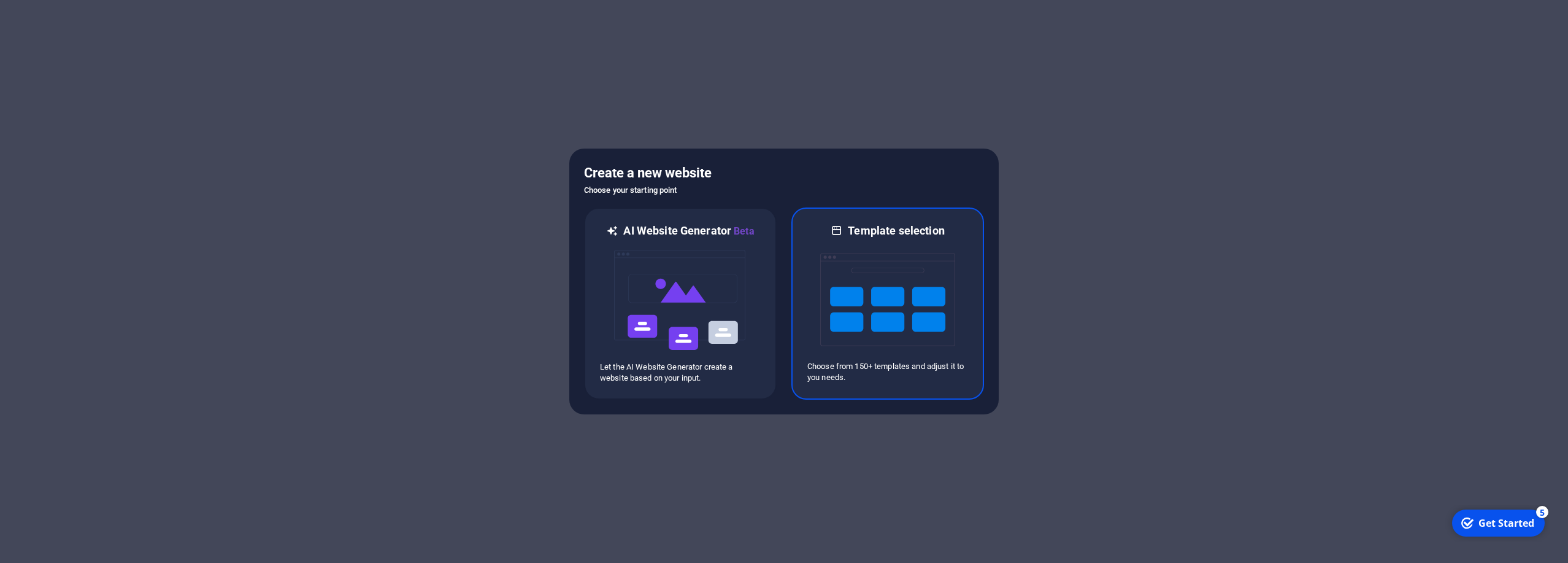
click at [877, 289] on img at bounding box center [887, 299] width 135 height 123
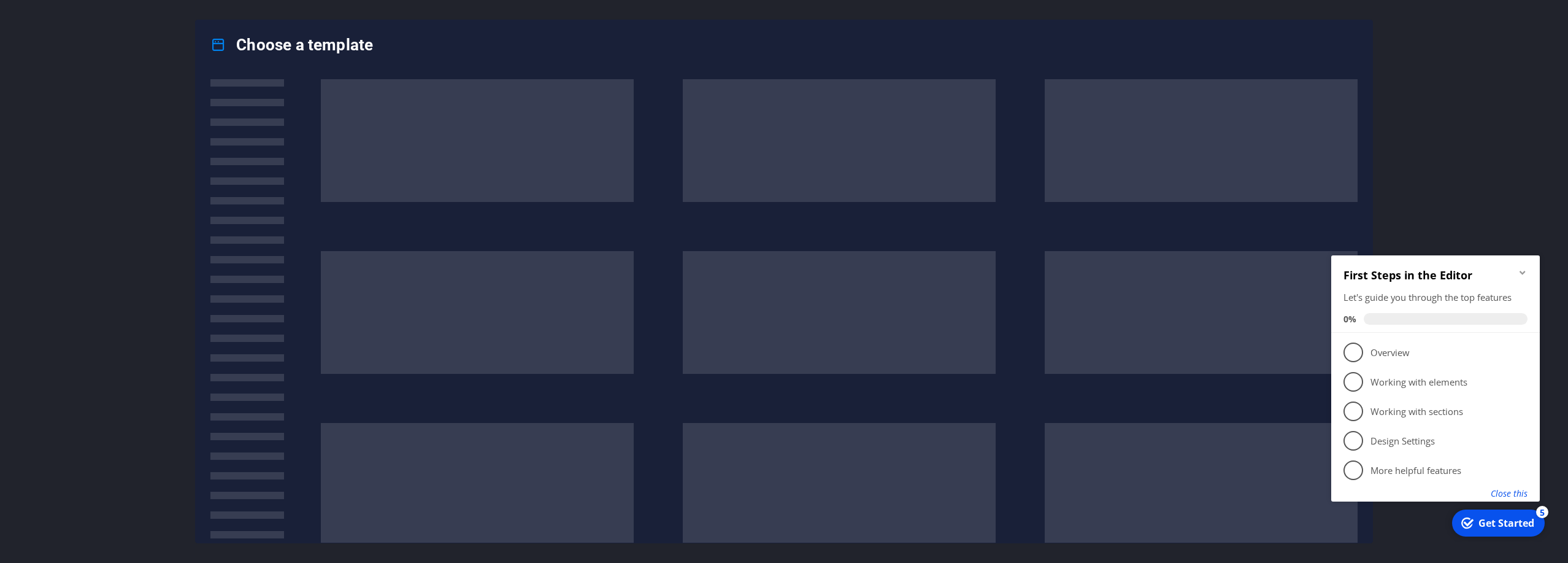
click at [1505, 494] on button "Close this" at bounding box center [1509, 493] width 37 height 11
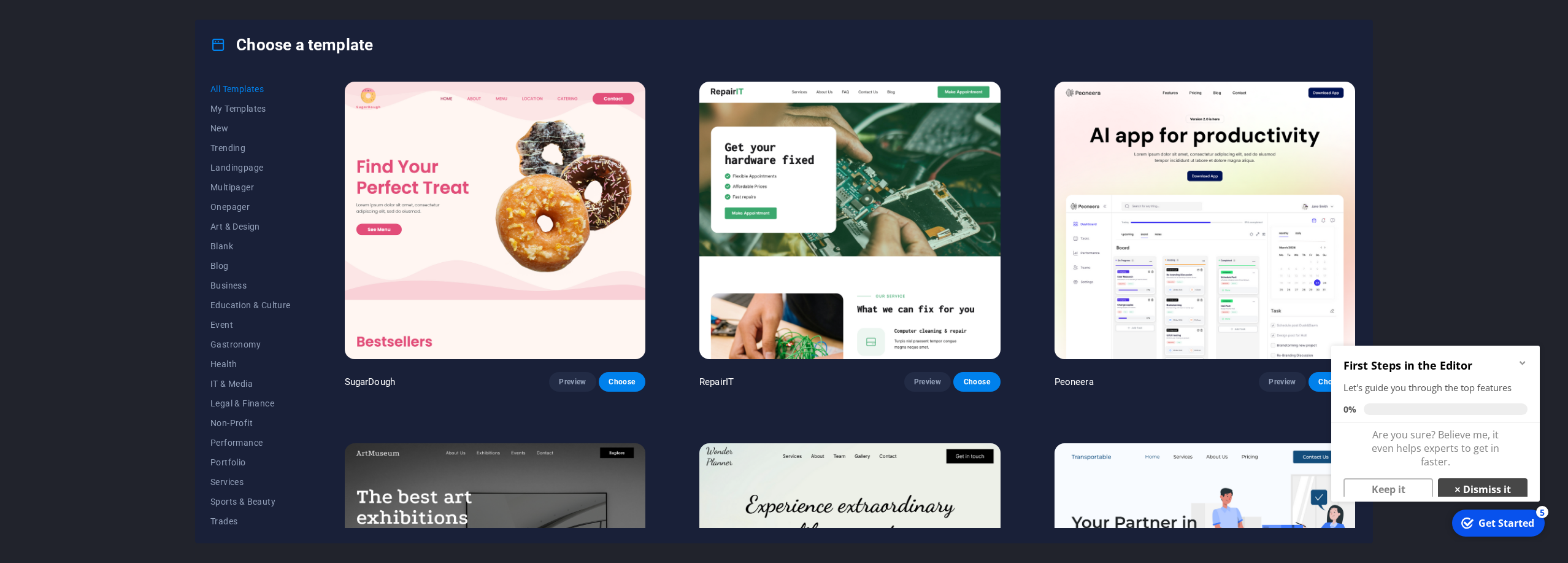
click at [1483, 486] on link "× Dismiss it" at bounding box center [1483, 488] width 90 height 22
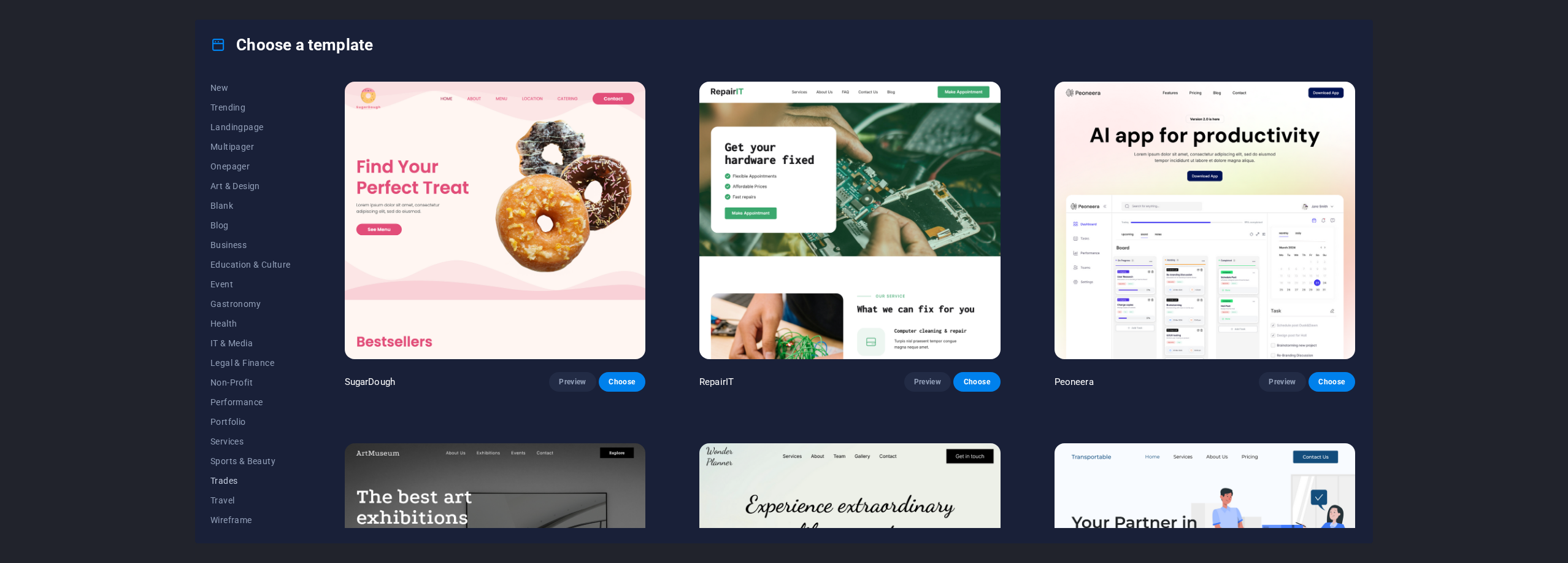
scroll to position [43, 0]
click at [236, 519] on span "Wireframe" at bounding box center [251, 517] width 81 height 10
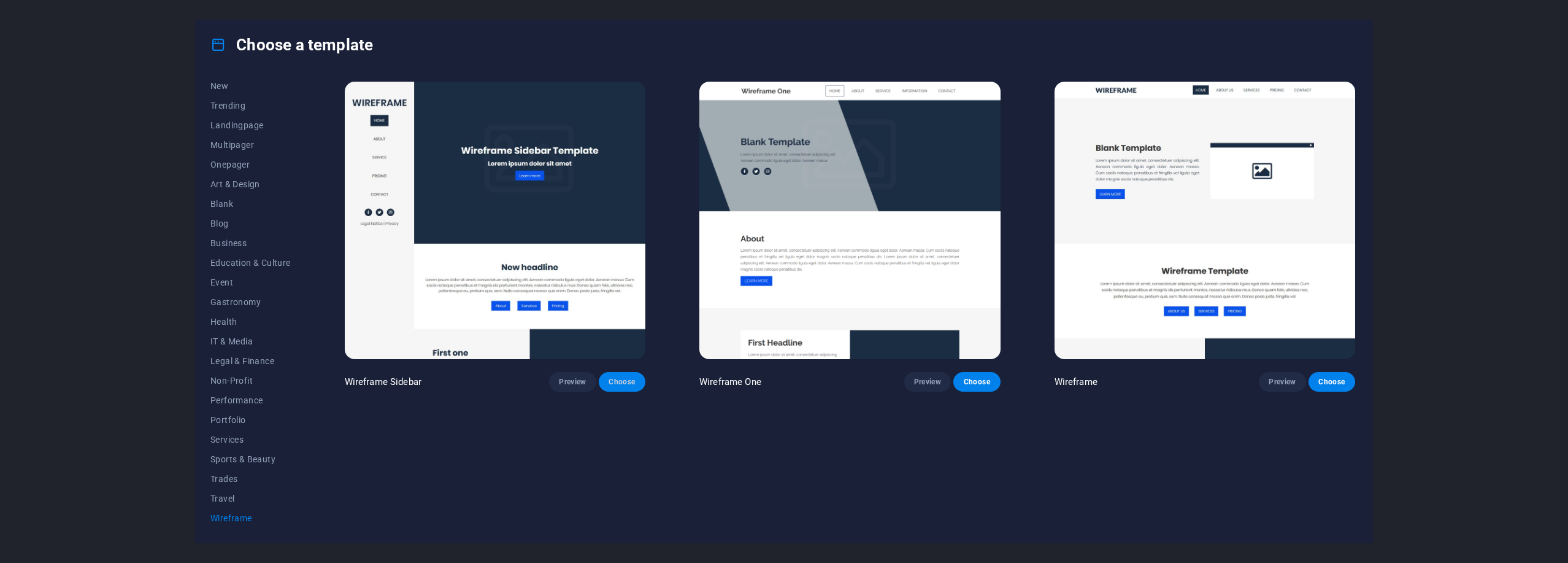
click at [623, 380] on span "Choose" at bounding box center [621, 382] width 27 height 10
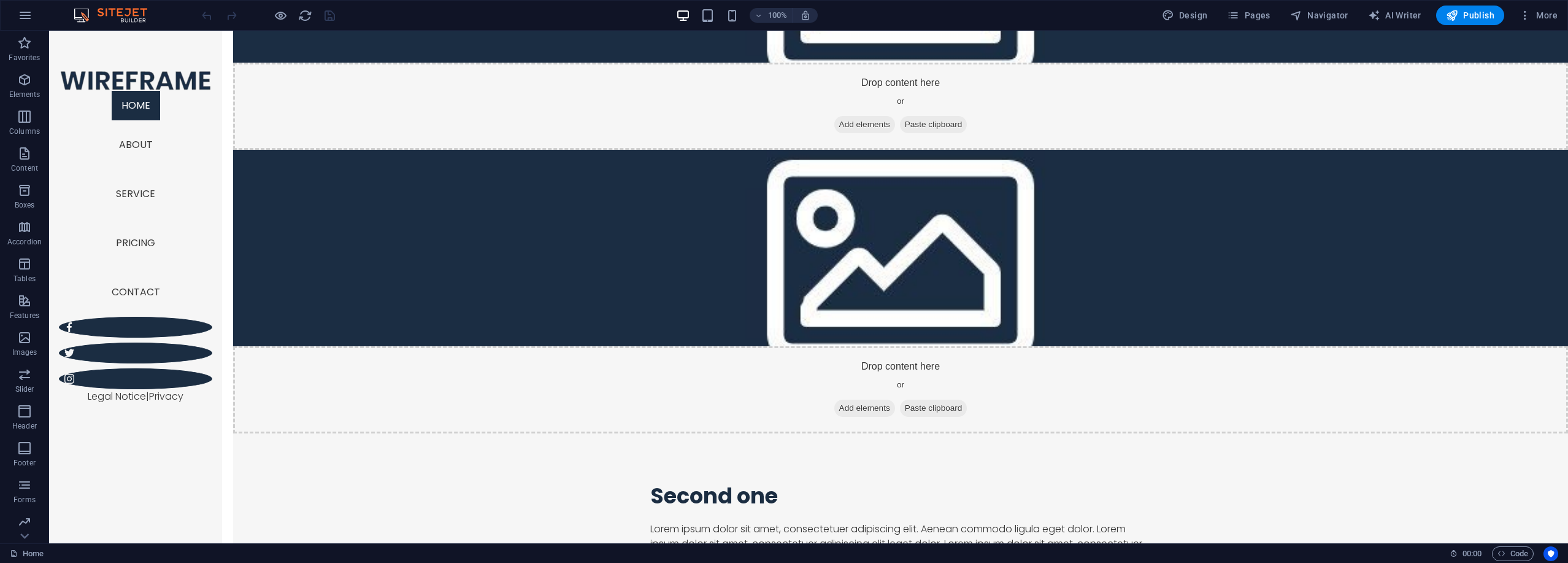
scroll to position [1620, 0]
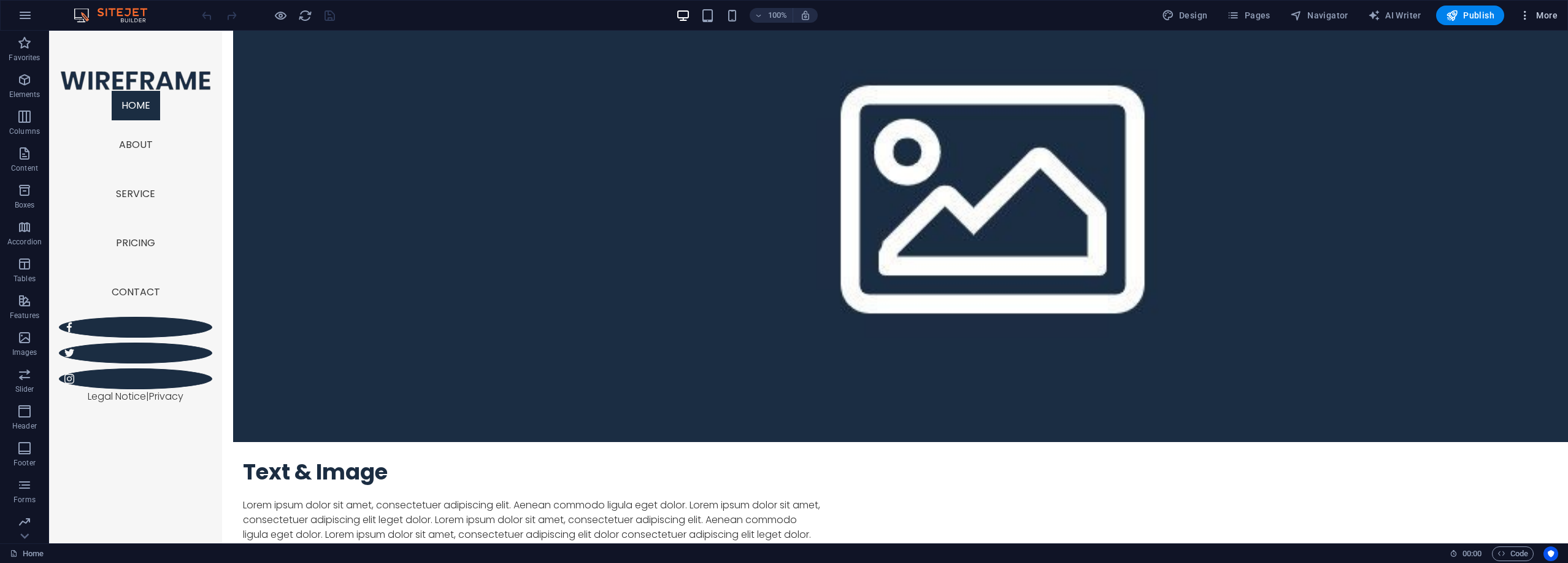
click at [1534, 17] on span "More" at bounding box center [1538, 15] width 39 height 12
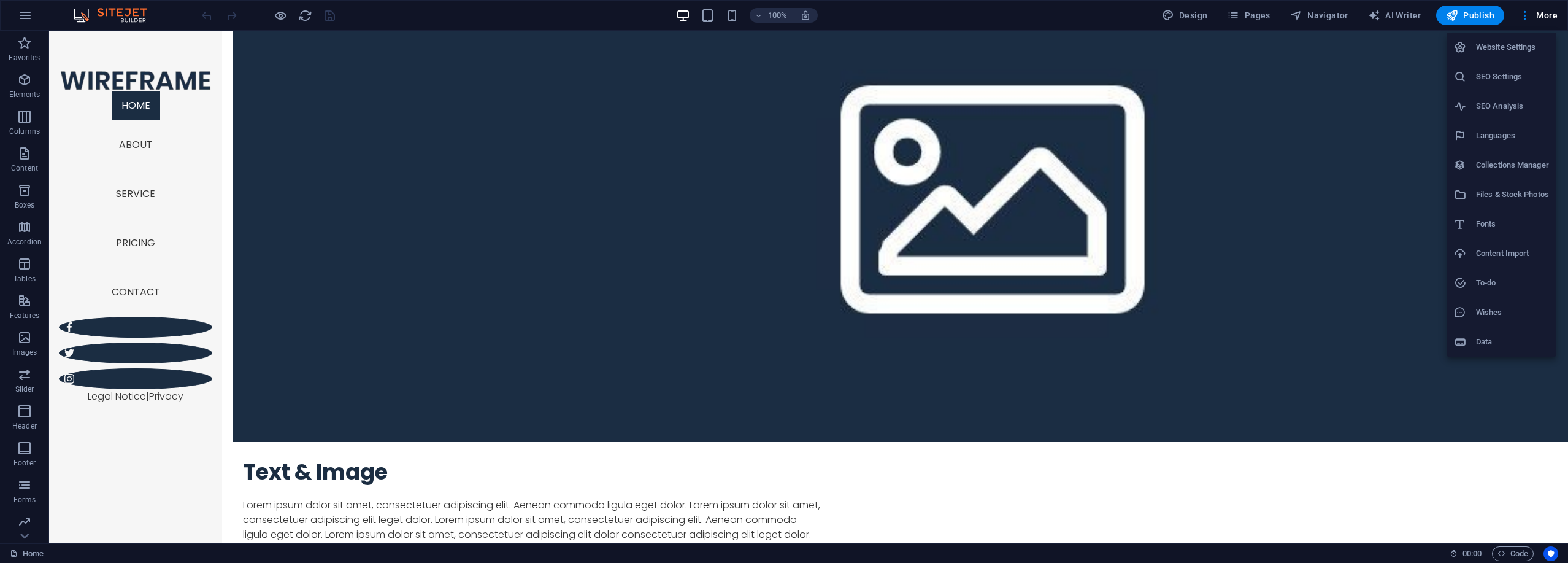
click at [1515, 46] on h6 "Website Settings" at bounding box center [1512, 46] width 73 height 14
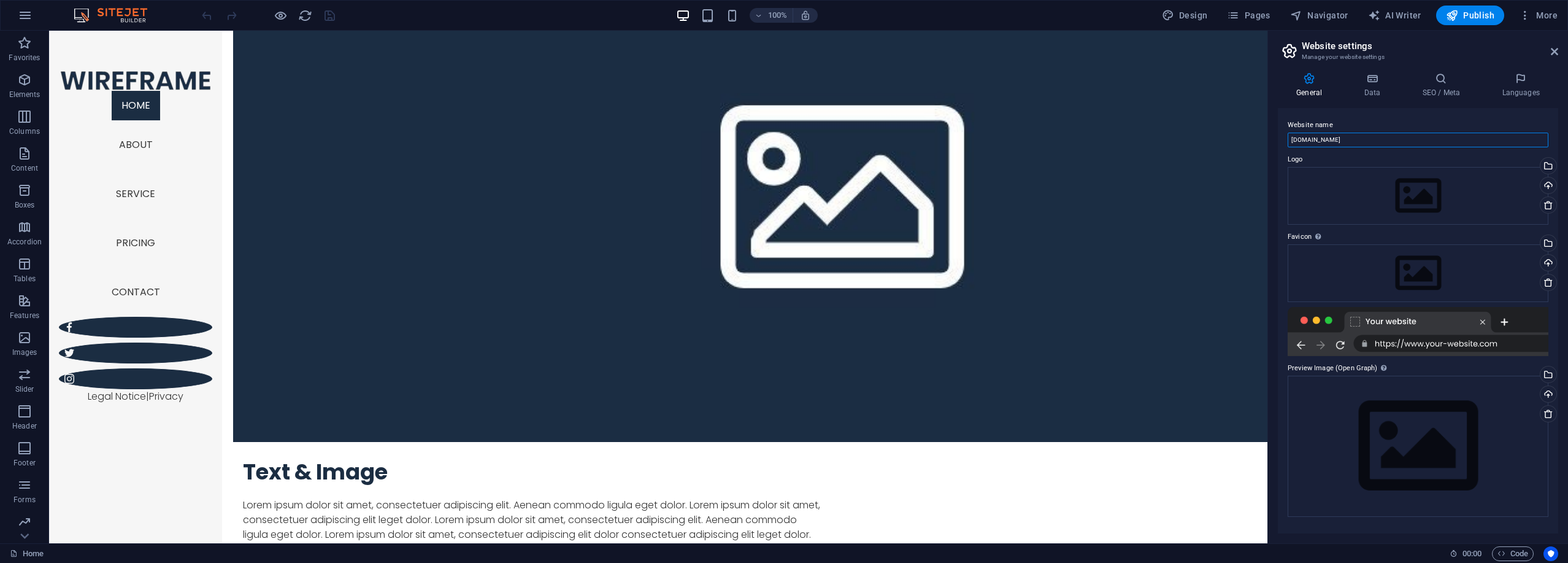
click at [1355, 140] on input "[DOMAIN_NAME]" at bounding box center [1418, 139] width 260 height 14
click at [1354, 139] on input "[DOMAIN_NAME]" at bounding box center [1418, 139] width 260 height 14
click at [1360, 136] on input "Wireframe Sidebar Demo" at bounding box center [1418, 139] width 260 height 14
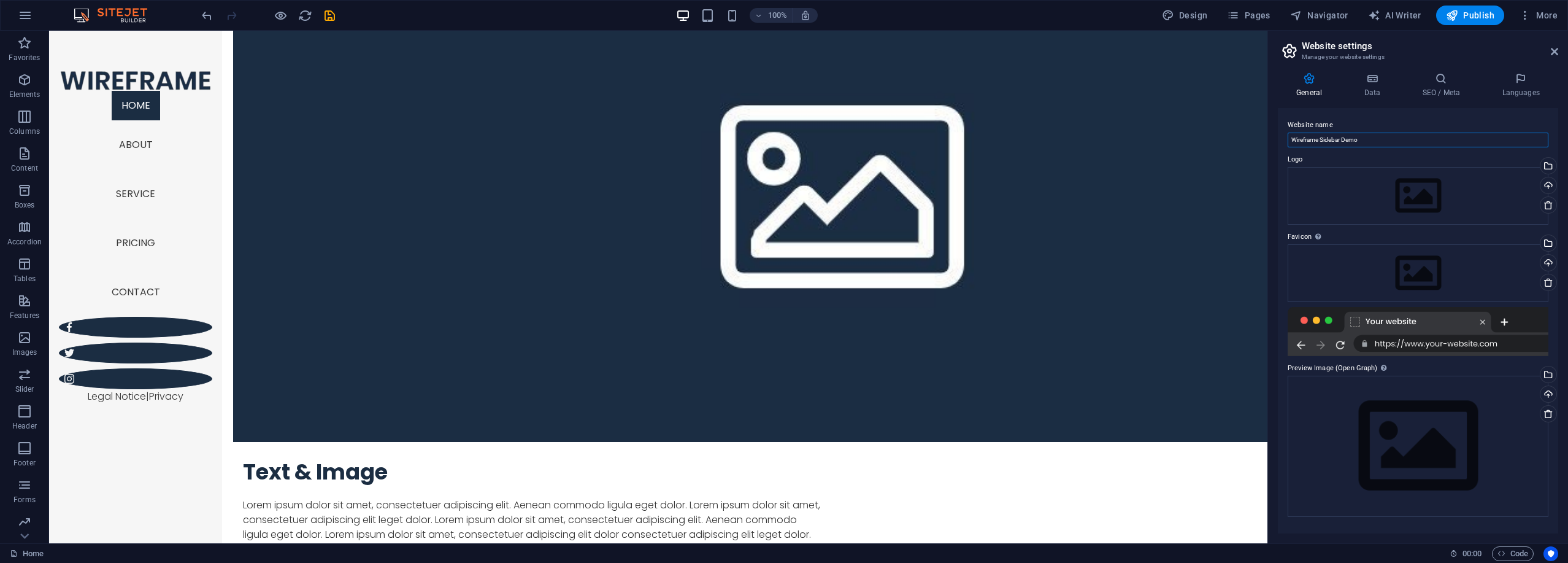
click at [1359, 136] on input "Wireframe Sidebar Demo" at bounding box center [1418, 139] width 260 height 14
type input "Wireframe Sidebar Demo"
click at [1378, 90] on h4 "Data" at bounding box center [1374, 85] width 59 height 26
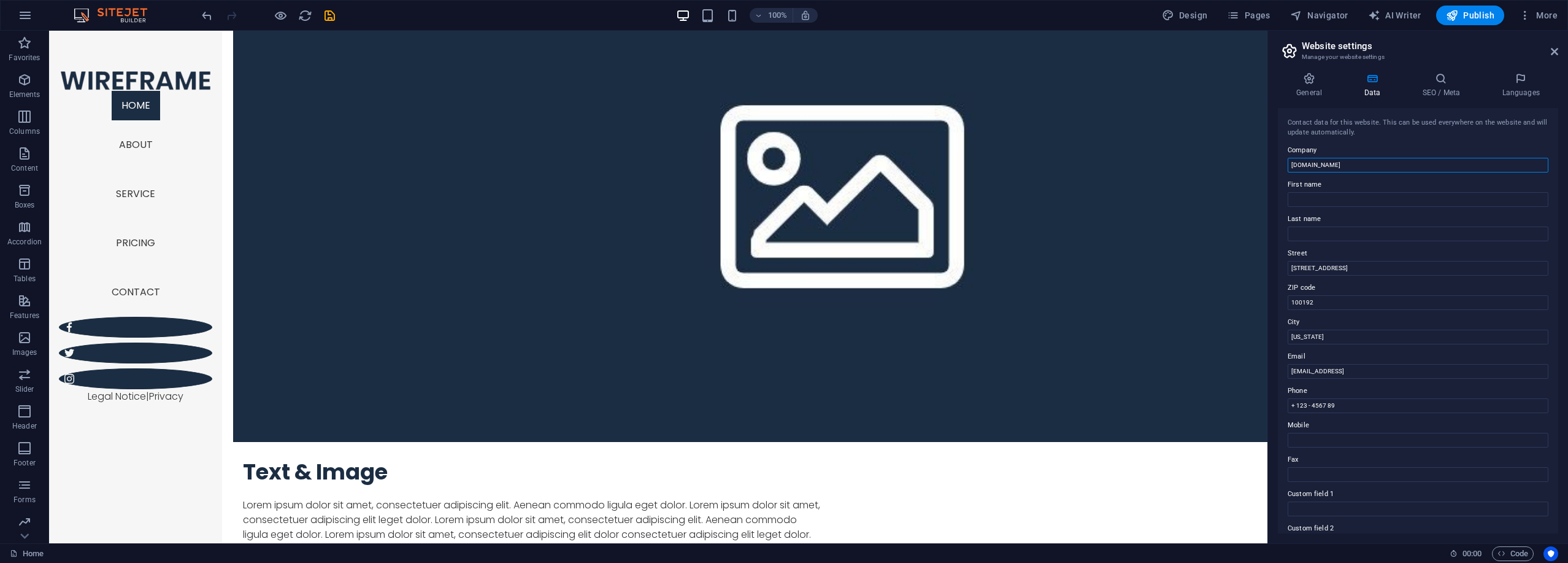
click at [1357, 165] on input "[DOMAIN_NAME]" at bounding box center [1418, 165] width 260 height 14
click at [1357, 164] on input "[DOMAIN_NAME]" at bounding box center [1418, 165] width 260 height 14
paste input "Wireframe Sidebar Demo"
type input "Wireframe Sidebar Demo"
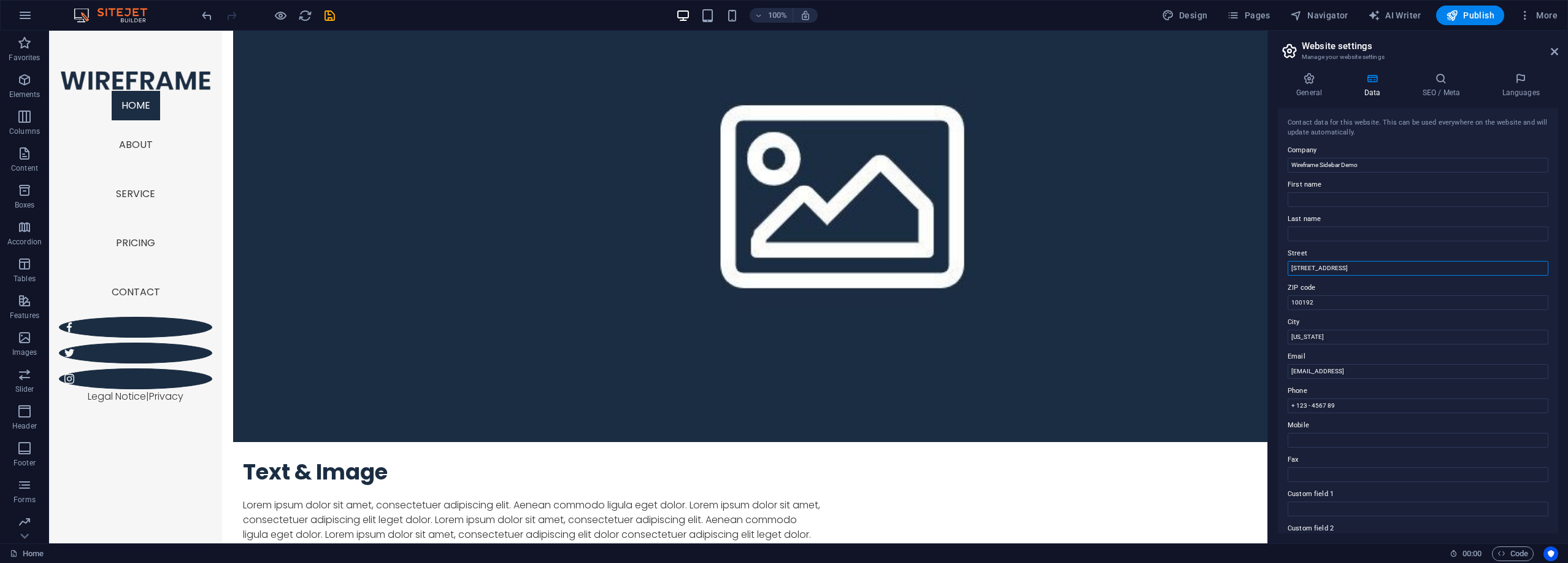
click at [1335, 265] on input "[STREET_ADDRESS]" at bounding box center [1418, 267] width 260 height 14
type input "[STREET_ADDRESS]"
type input "W11 1AB"
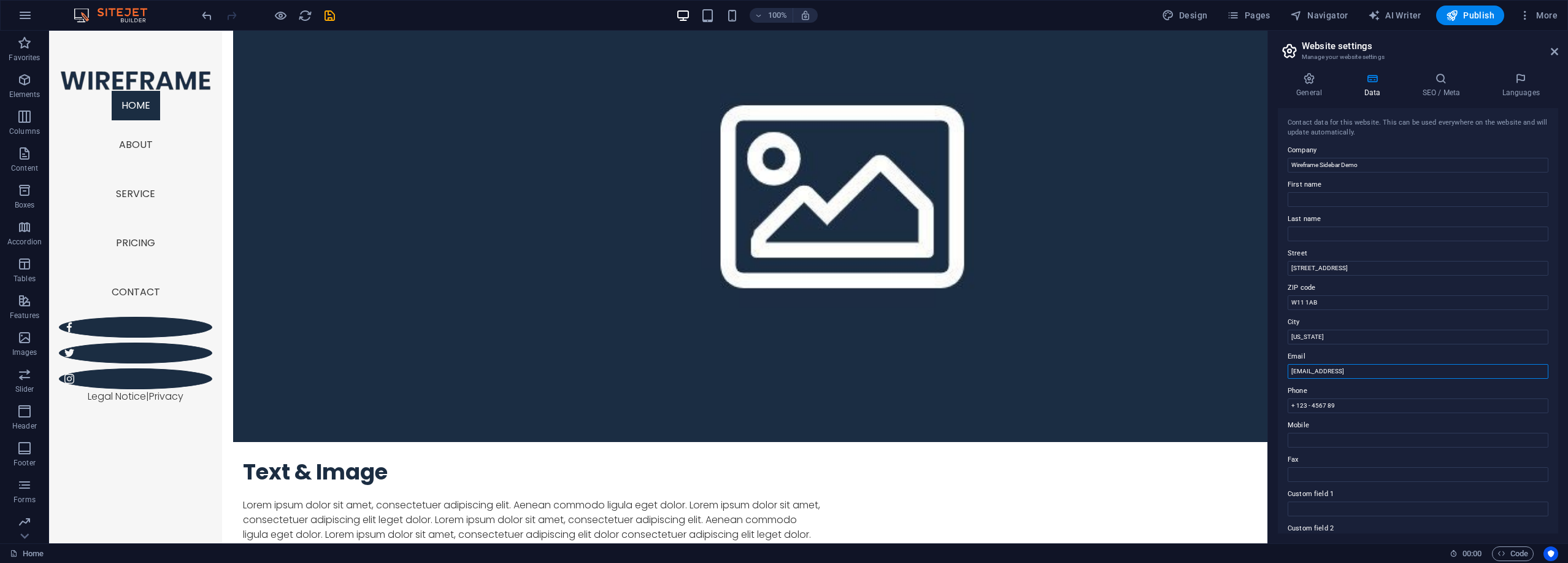
click at [1362, 370] on input "[EMAIL_ADDRESS]" at bounding box center [1418, 371] width 260 height 14
type input "[EMAIL_ADDRESS][DOMAIN_NAME]"
click at [1330, 402] on input "020" at bounding box center [1418, 405] width 260 height 14
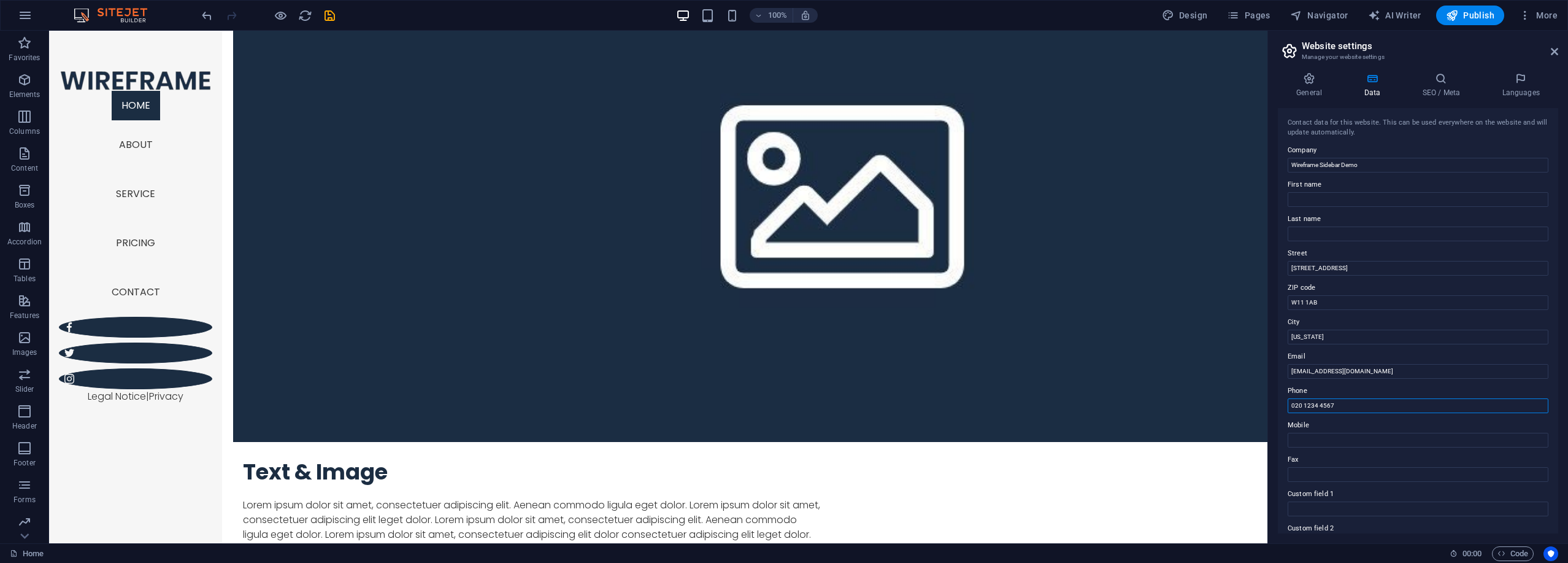
scroll to position [165, 0]
type input "020 1234 4567"
click at [1319, 279] on input "Mobile" at bounding box center [1418, 275] width 260 height 14
type input "7"
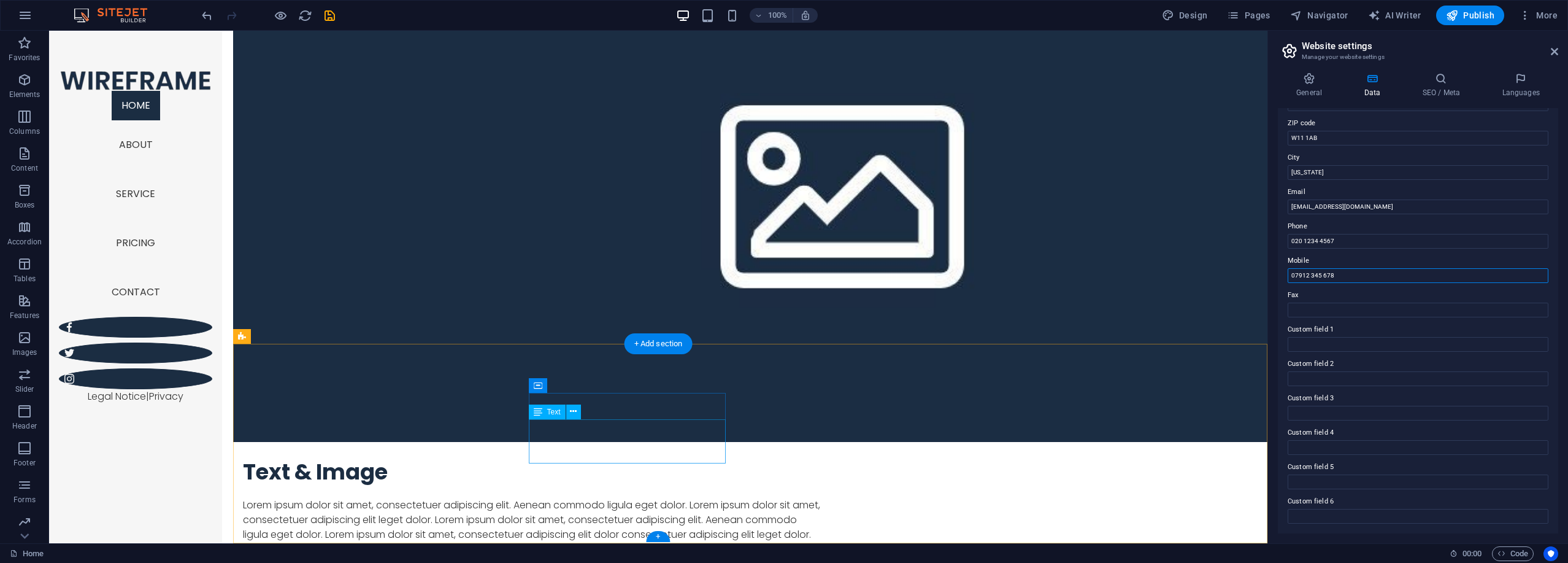
type input "07912 345 678"
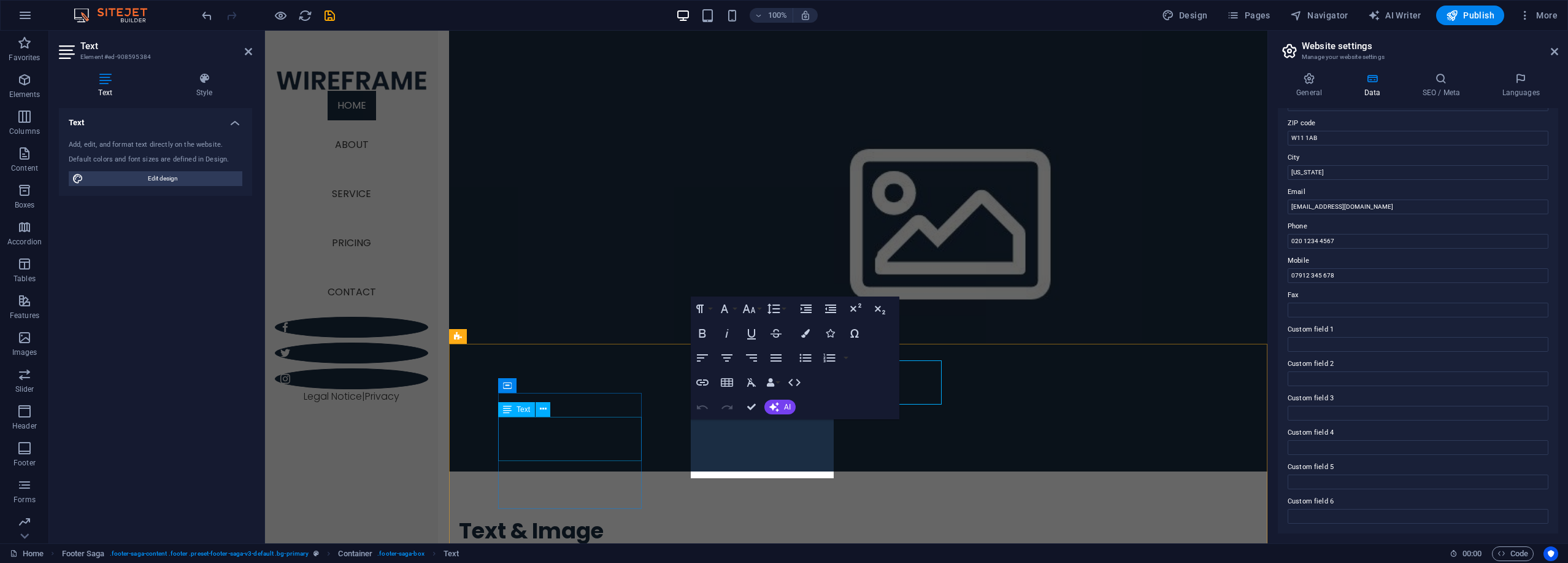
scroll to position [1678, 0]
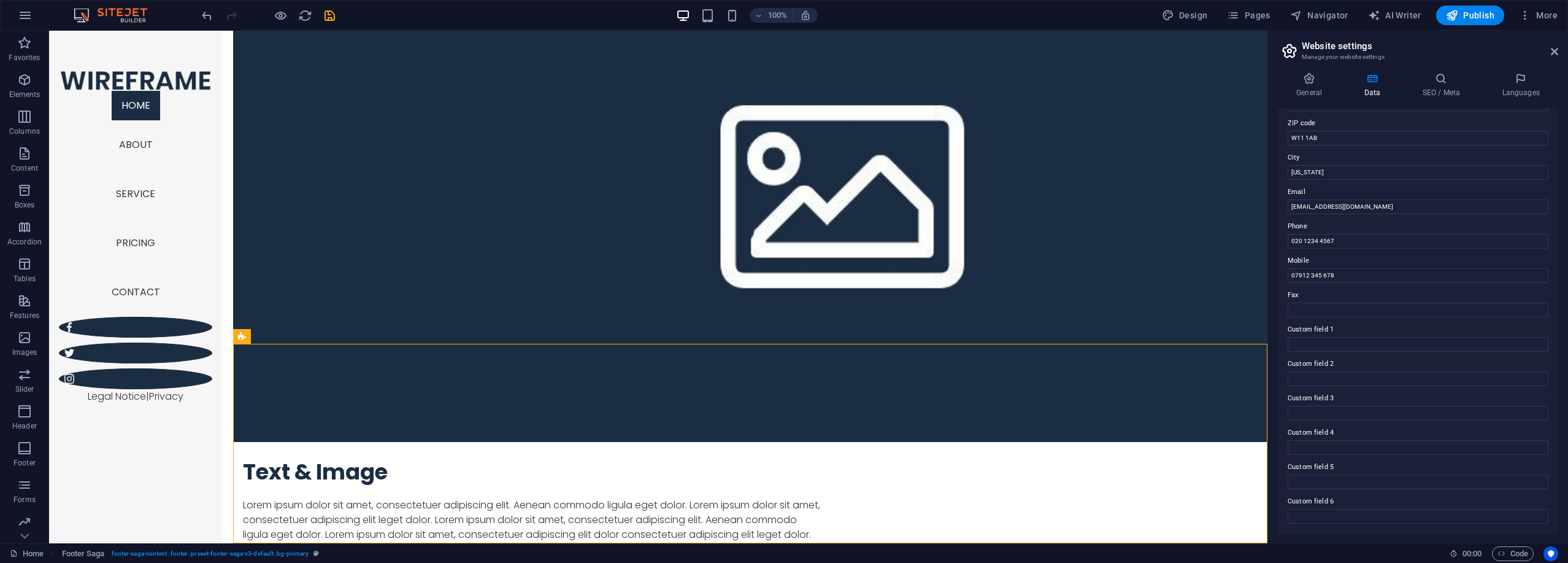
scroll to position [0, 0]
click at [1320, 332] on input "[US_STATE]" at bounding box center [1418, 337] width 260 height 14
click at [1320, 333] on input "[US_STATE]" at bounding box center [1418, 337] width 260 height 14
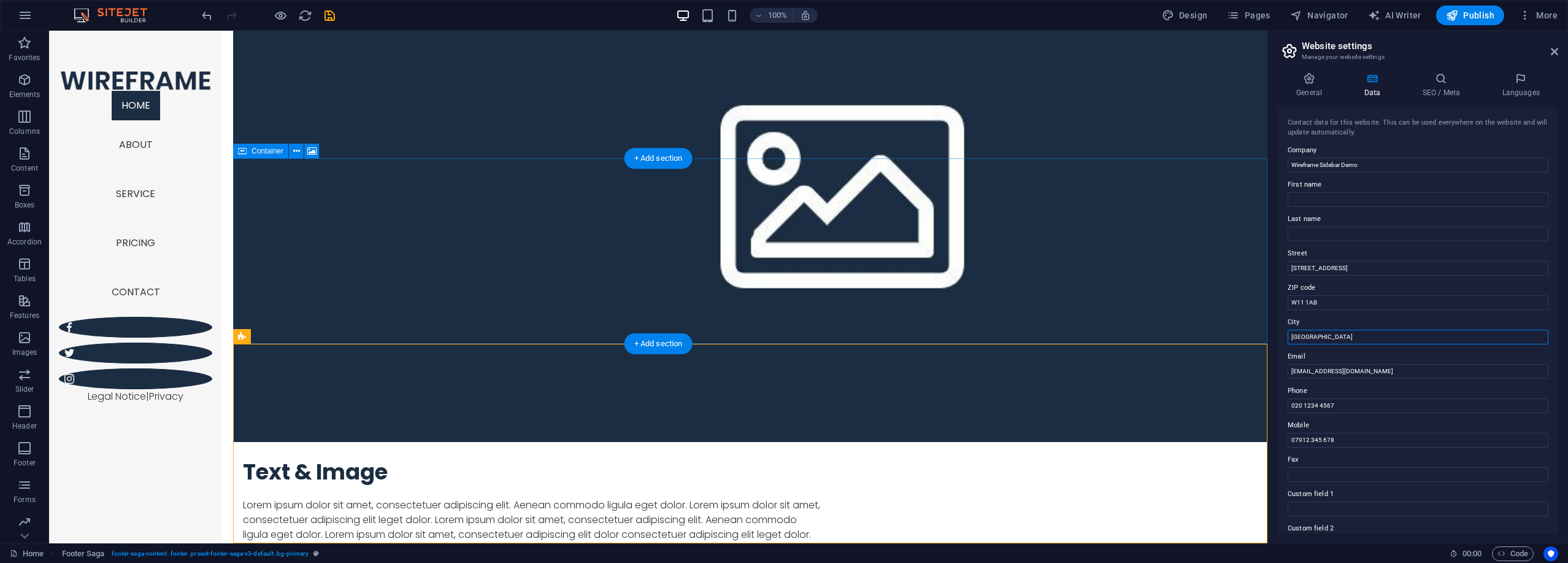
type input "[GEOGRAPHIC_DATA]"
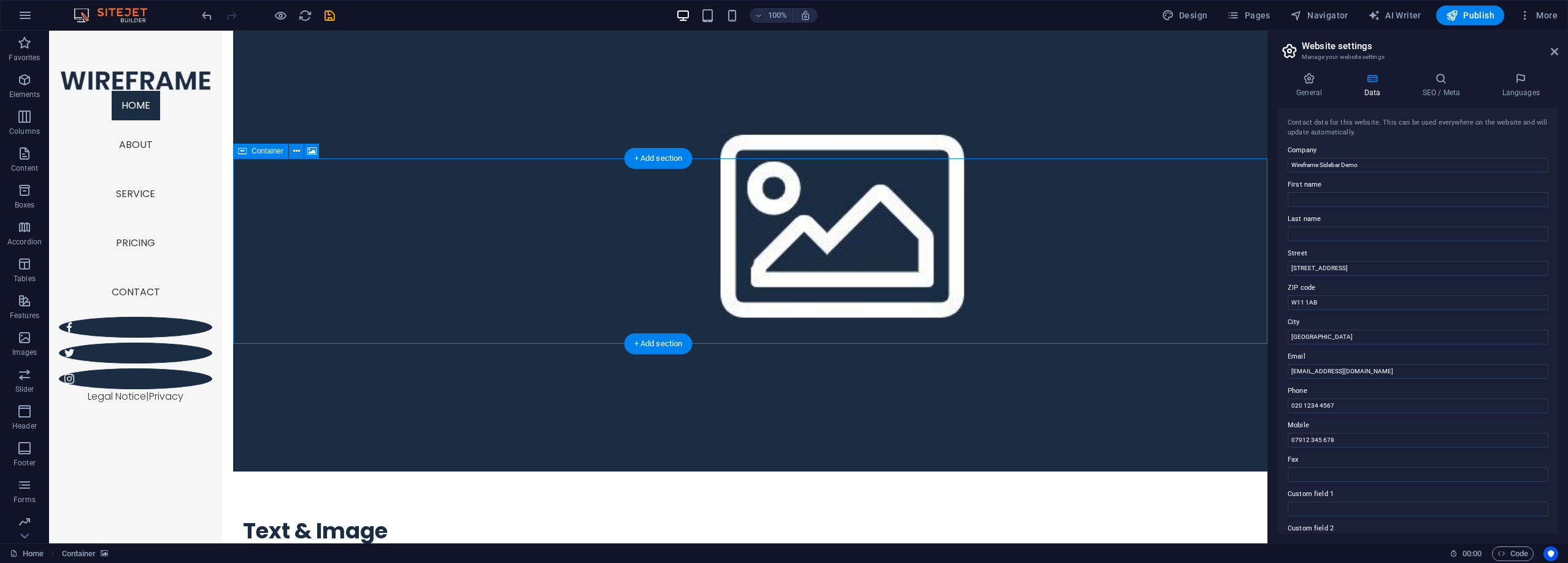
select select "px"
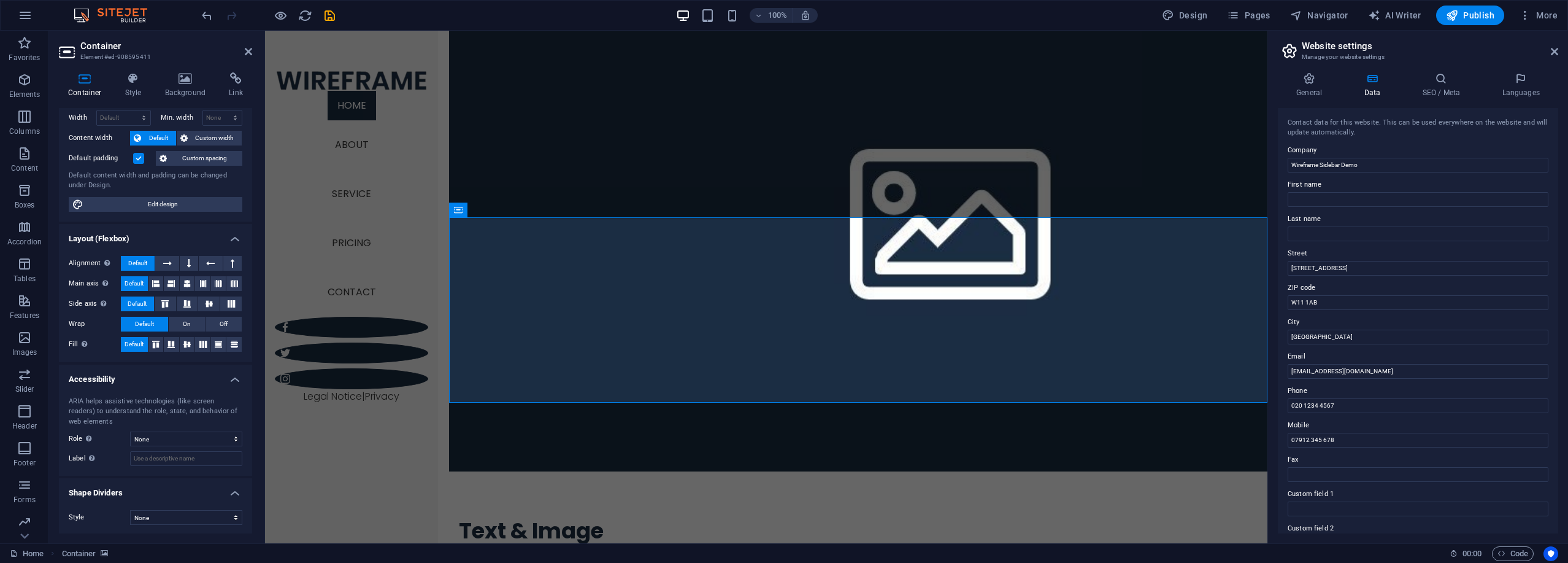
scroll to position [50, 0]
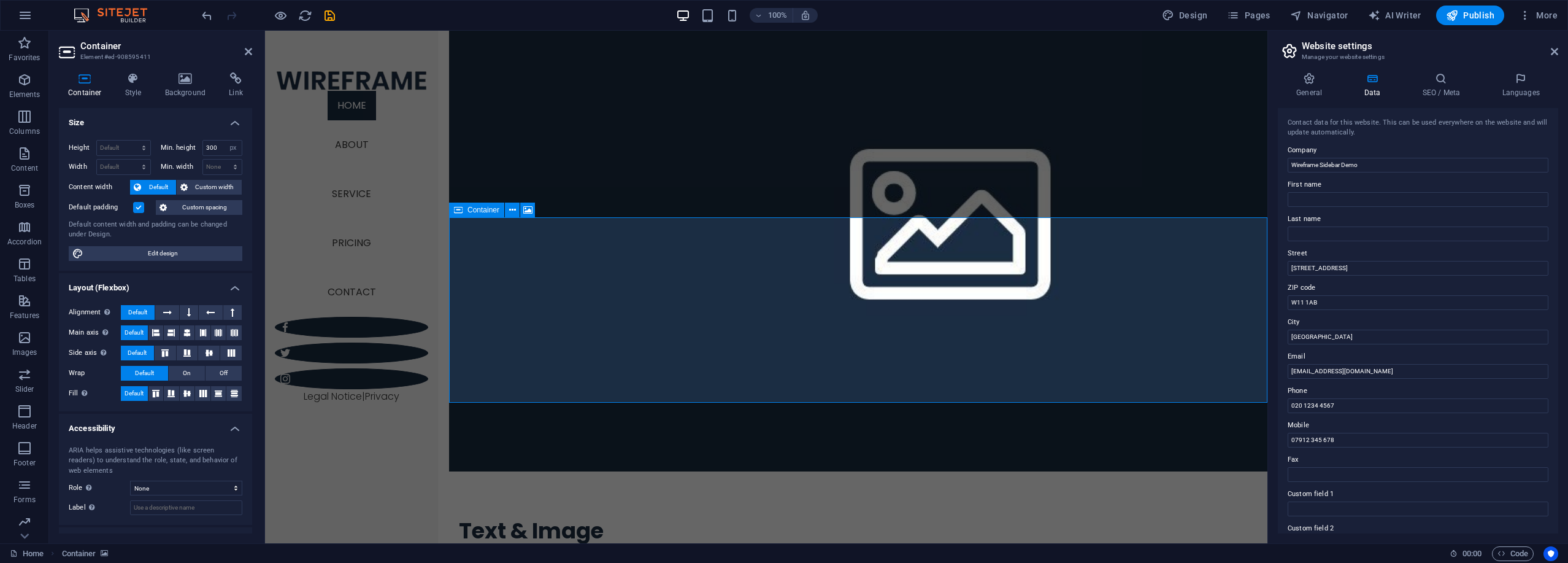
click at [184, 79] on icon at bounding box center [186, 78] width 59 height 12
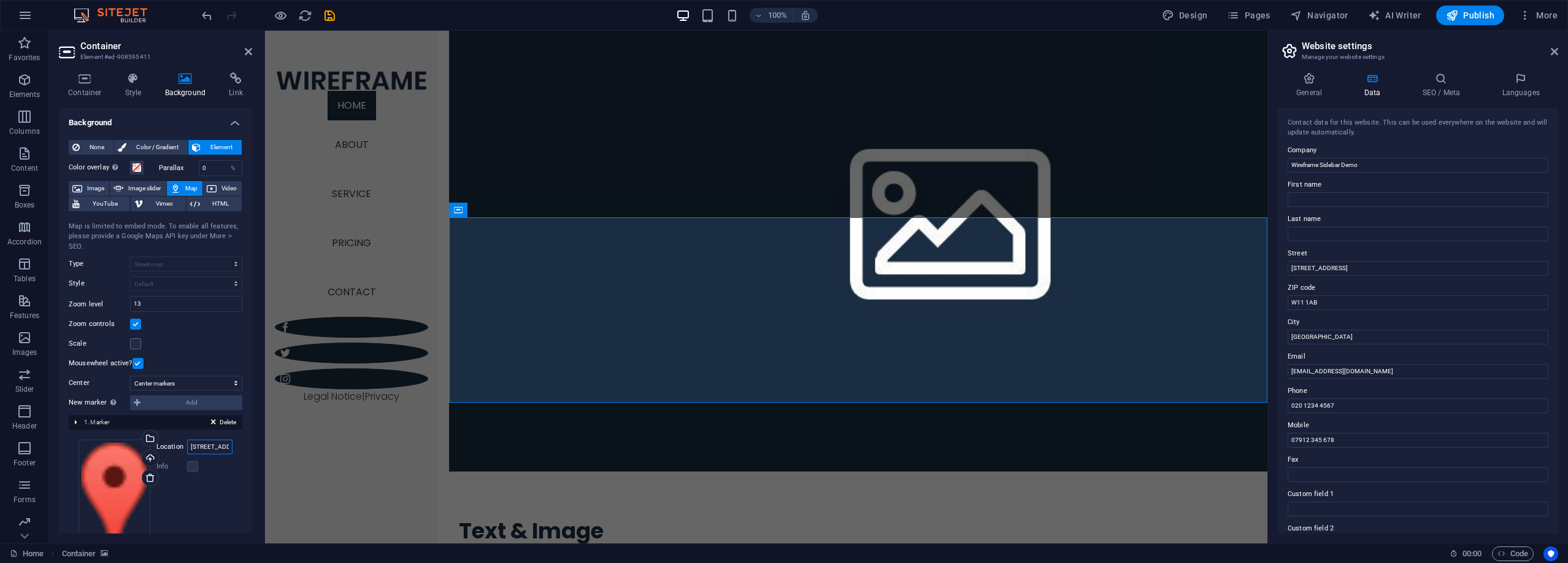
click at [212, 443] on input "[STREET_ADDRESS][US_STATE]" at bounding box center [210, 446] width 46 height 14
click at [213, 443] on input "[STREET_ADDRESS][US_STATE]" at bounding box center [210, 446] width 46 height 14
click at [203, 448] on input "W11 [GEOGRAPHIC_DATA]" at bounding box center [210, 446] width 46 height 14
click at [203, 449] on input "W10 [GEOGRAPHIC_DATA]" at bounding box center [210, 446] width 46 height 14
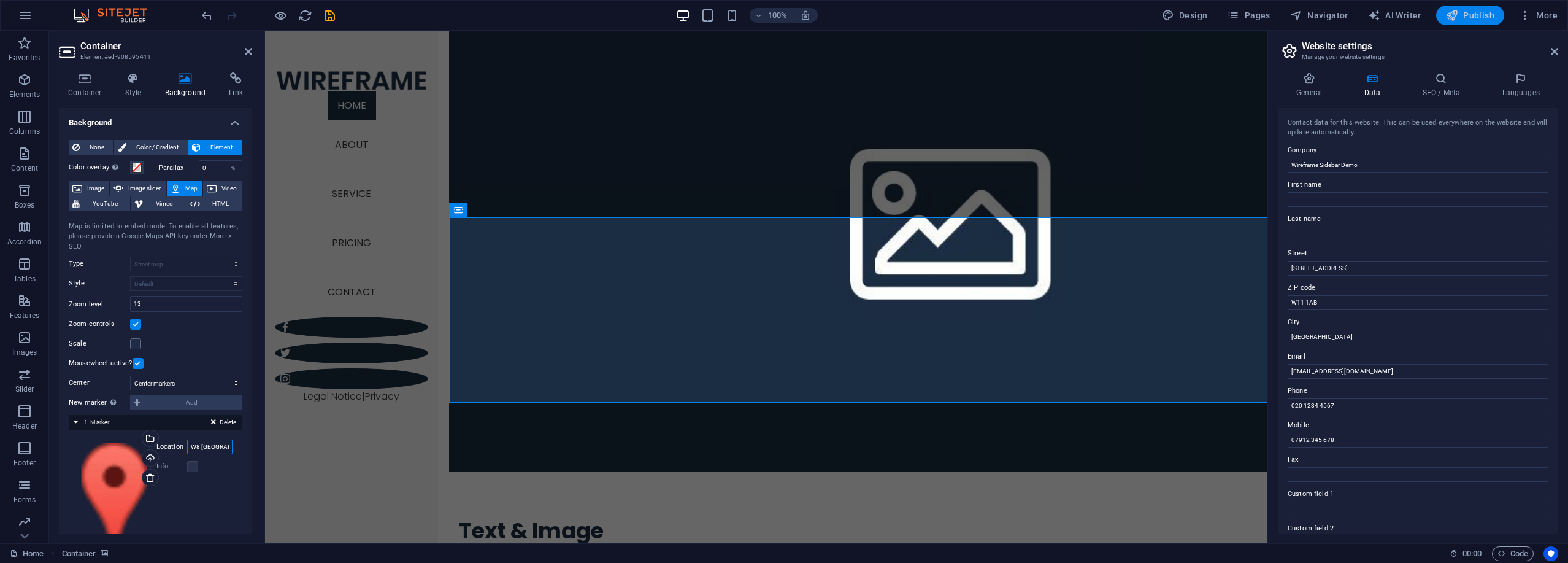
type input "W8 [GEOGRAPHIC_DATA]"
click at [1467, 14] on span "Publish" at bounding box center [1470, 15] width 49 height 12
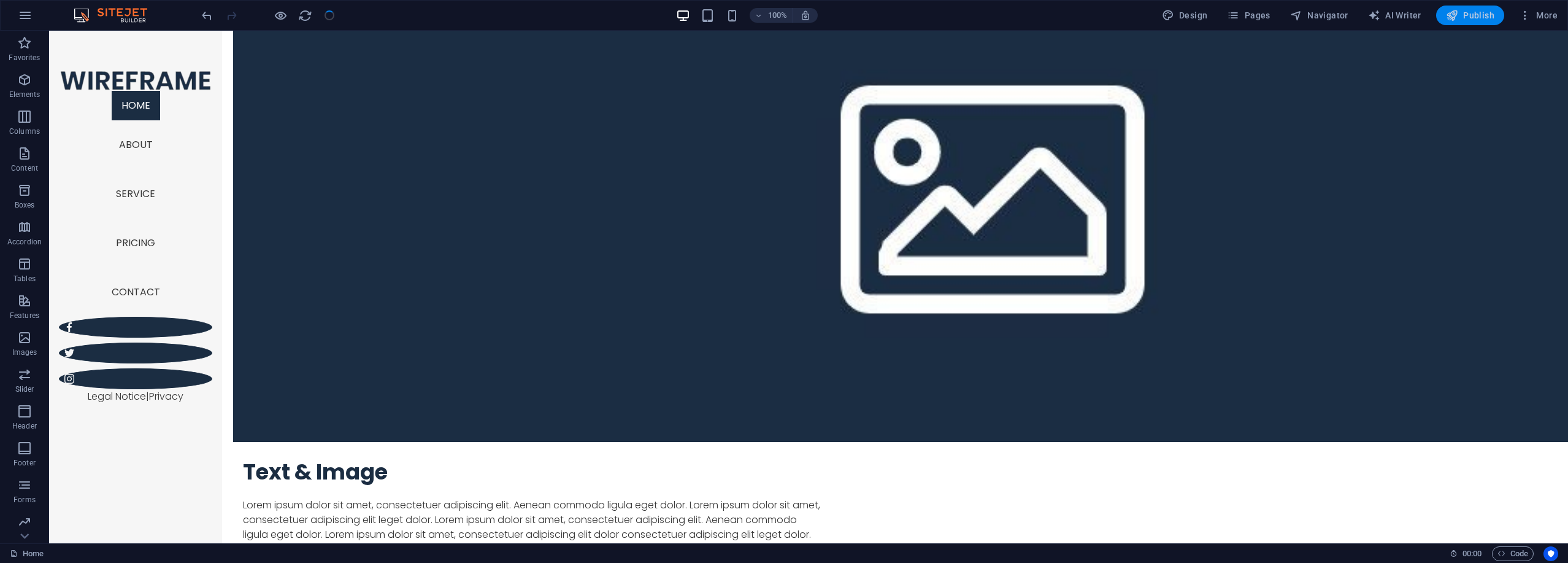
scroll to position [1560, 0]
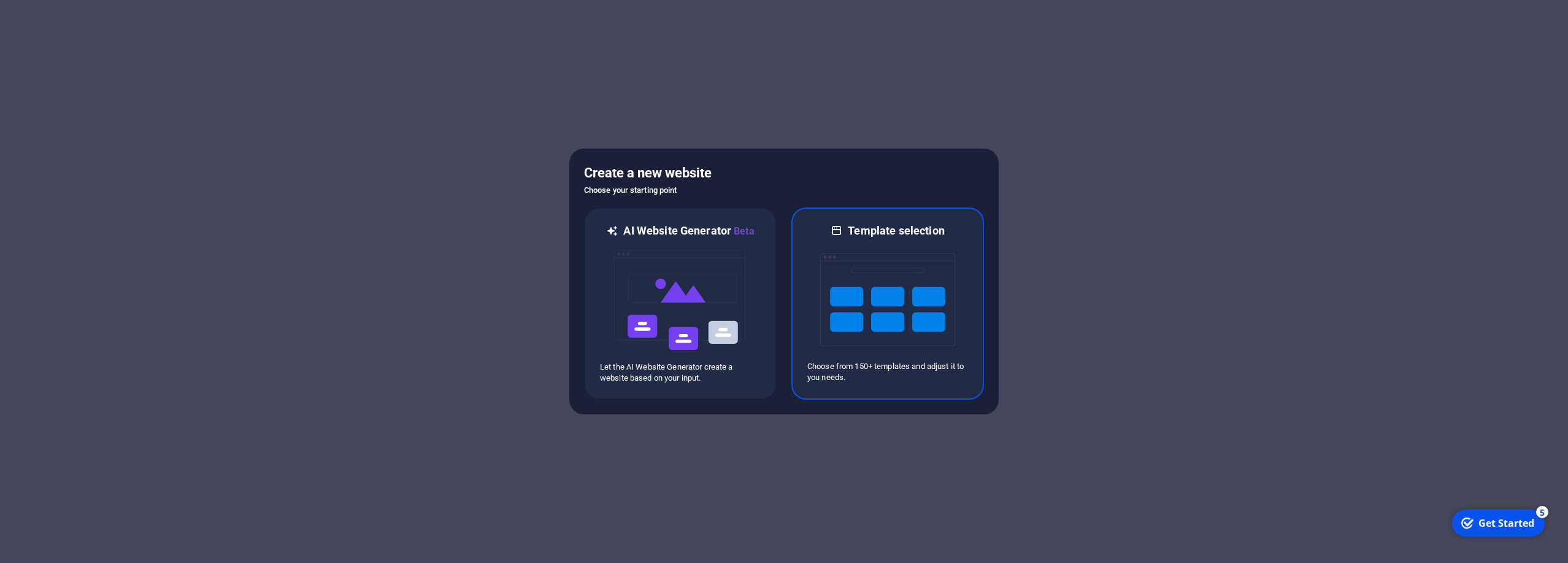
click at [907, 339] on img at bounding box center [887, 299] width 135 height 123
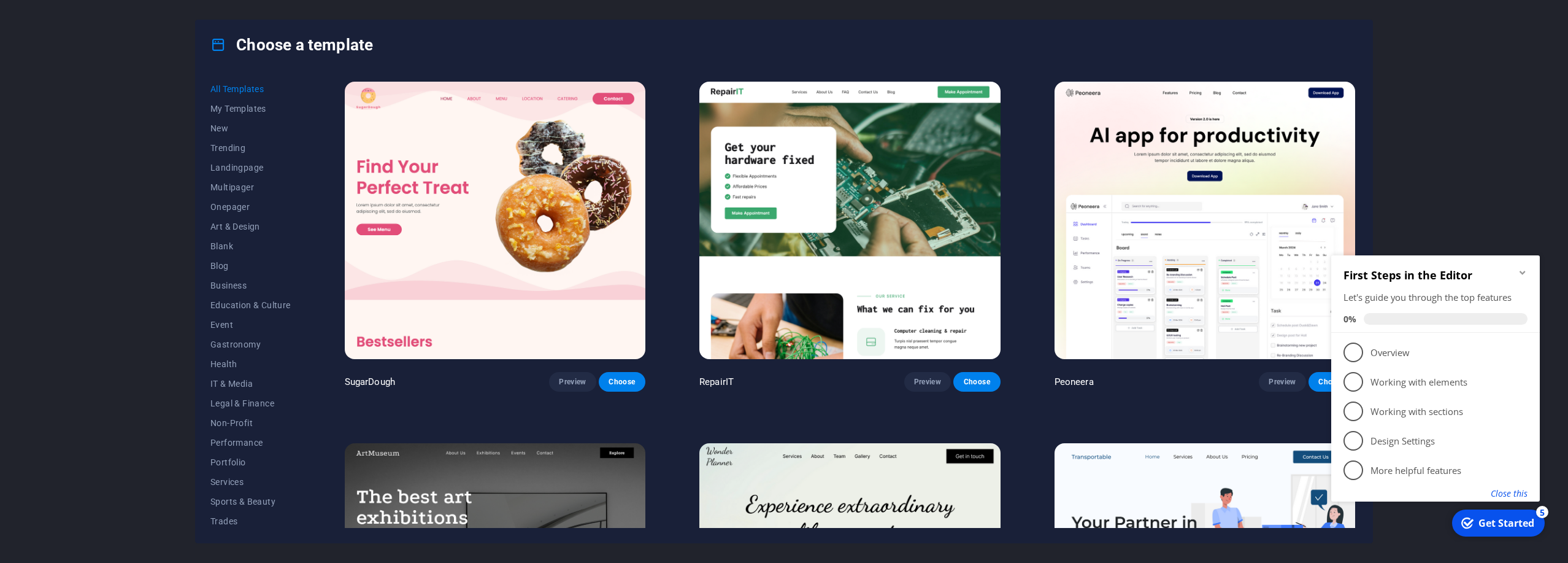
click at [1517, 494] on button "Close this" at bounding box center [1509, 493] width 37 height 11
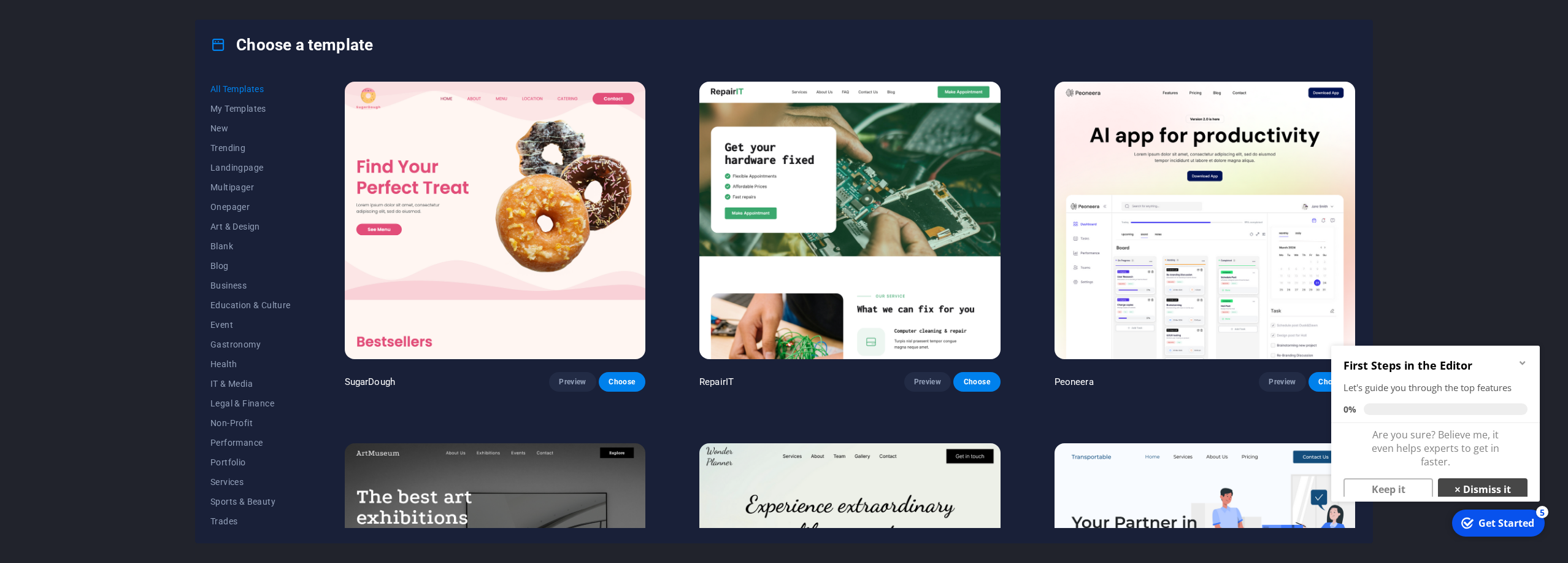
click at [1455, 484] on link "× Dismiss it" at bounding box center [1483, 488] width 90 height 22
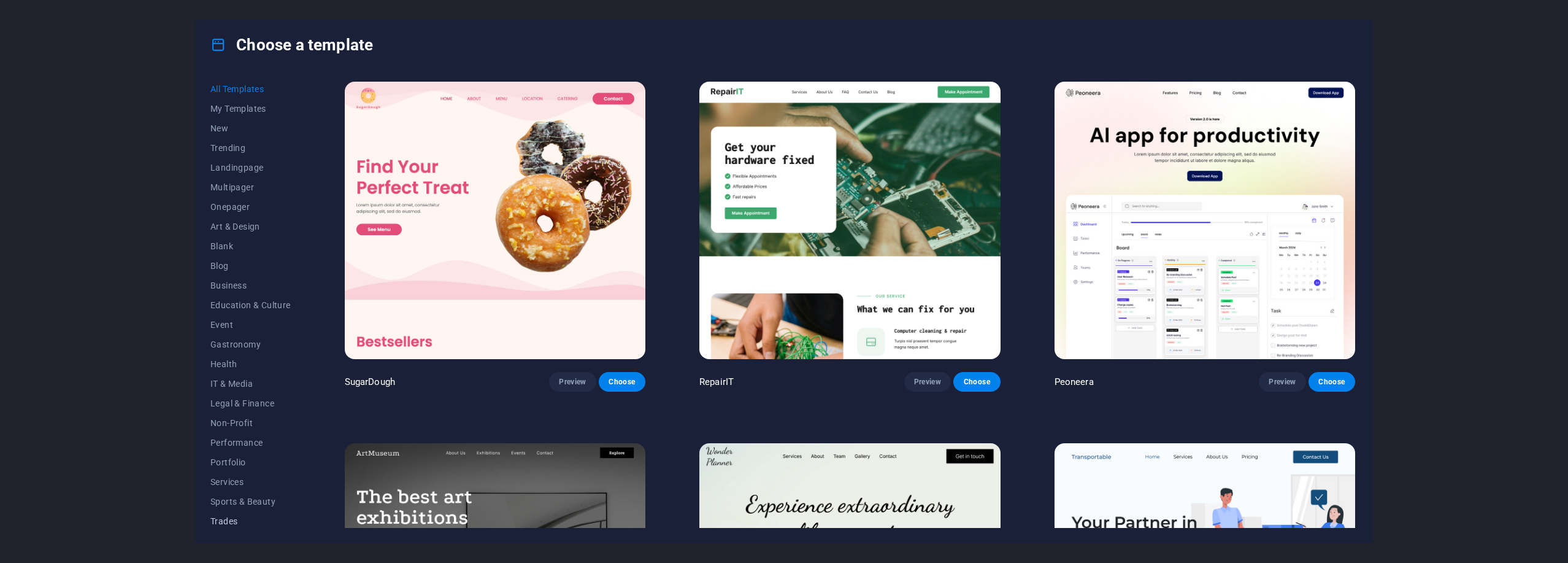
scroll to position [43, 0]
click at [236, 519] on span "Wireframe" at bounding box center [251, 517] width 81 height 10
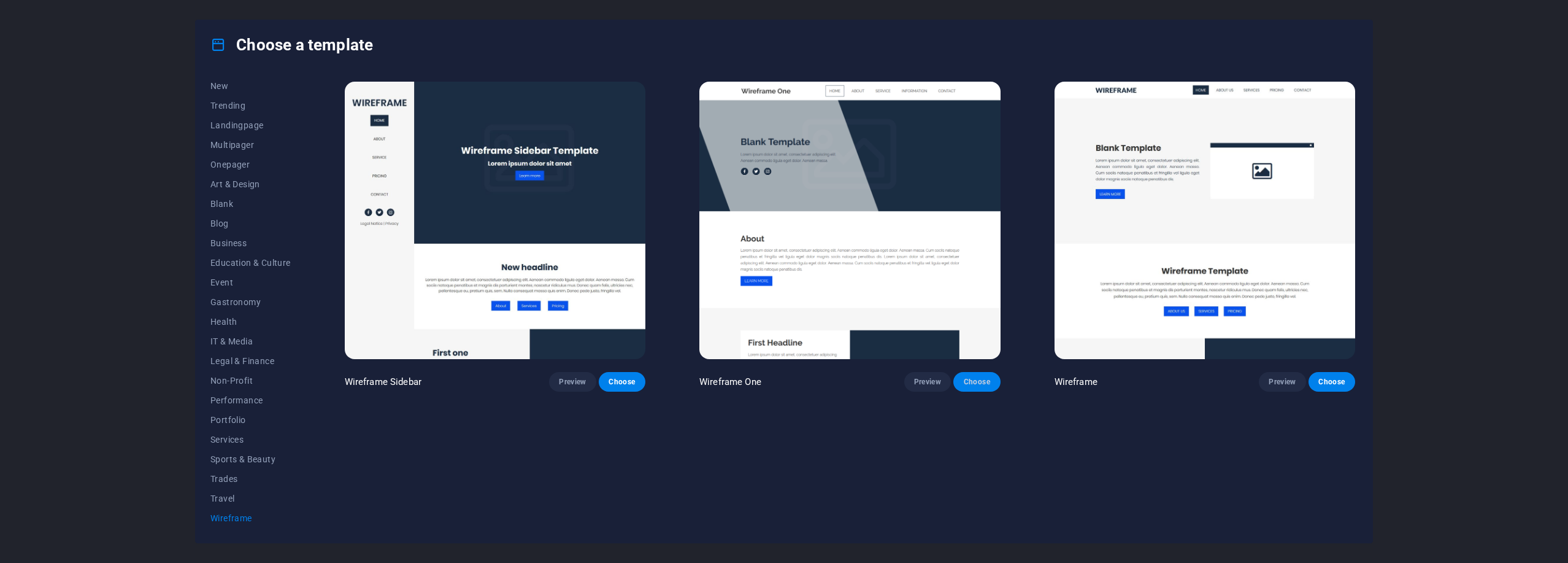
click at [985, 376] on button "Choose" at bounding box center [976, 382] width 46 height 20
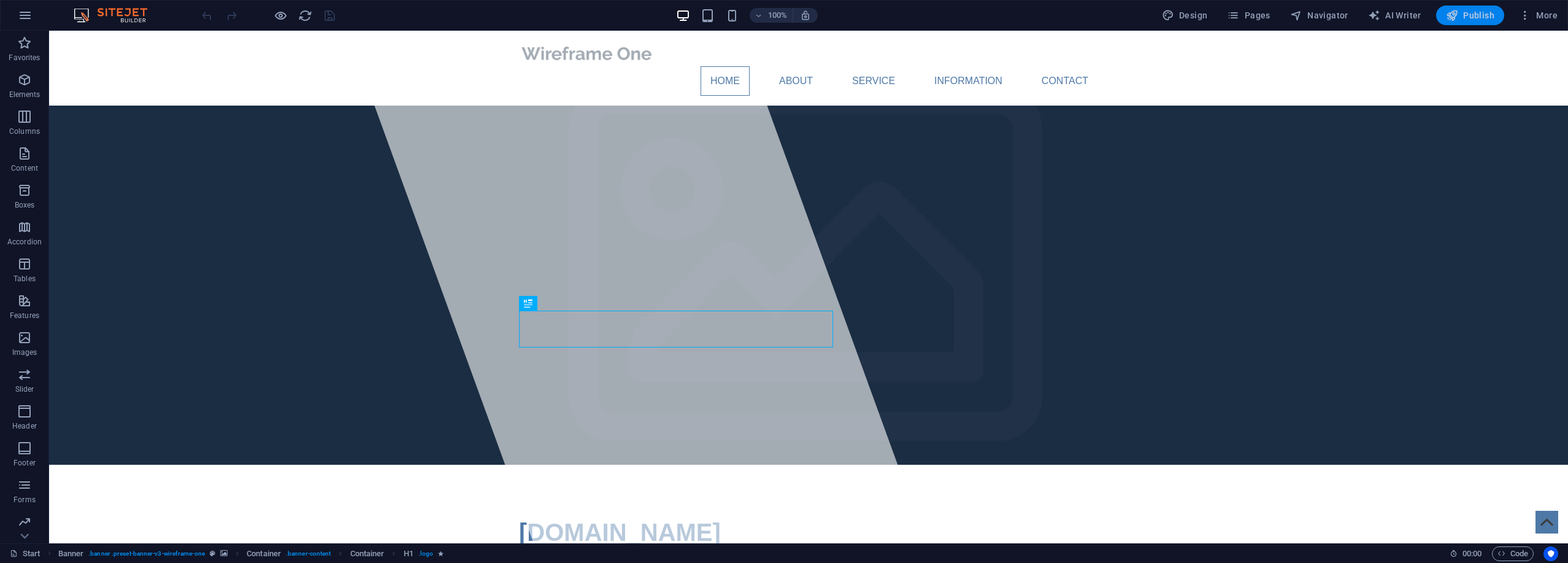
click at [1464, 14] on span "Publish" at bounding box center [1470, 15] width 49 height 12
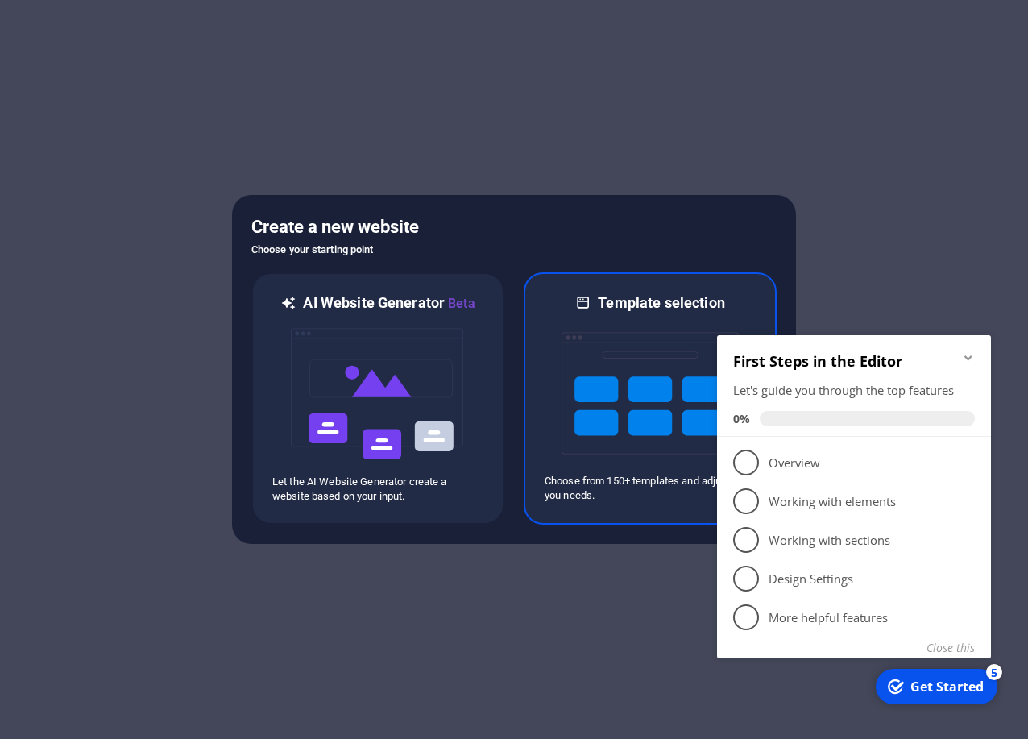
click at [628, 473] on img at bounding box center [649, 393] width 177 height 161
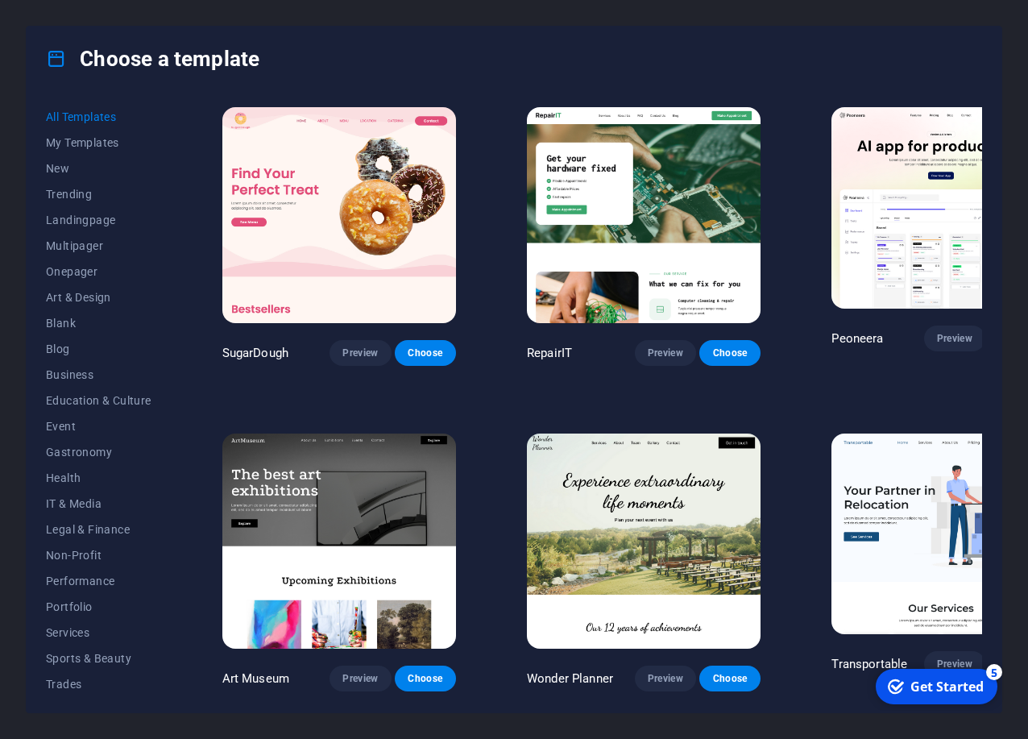
scroll to position [56, 0]
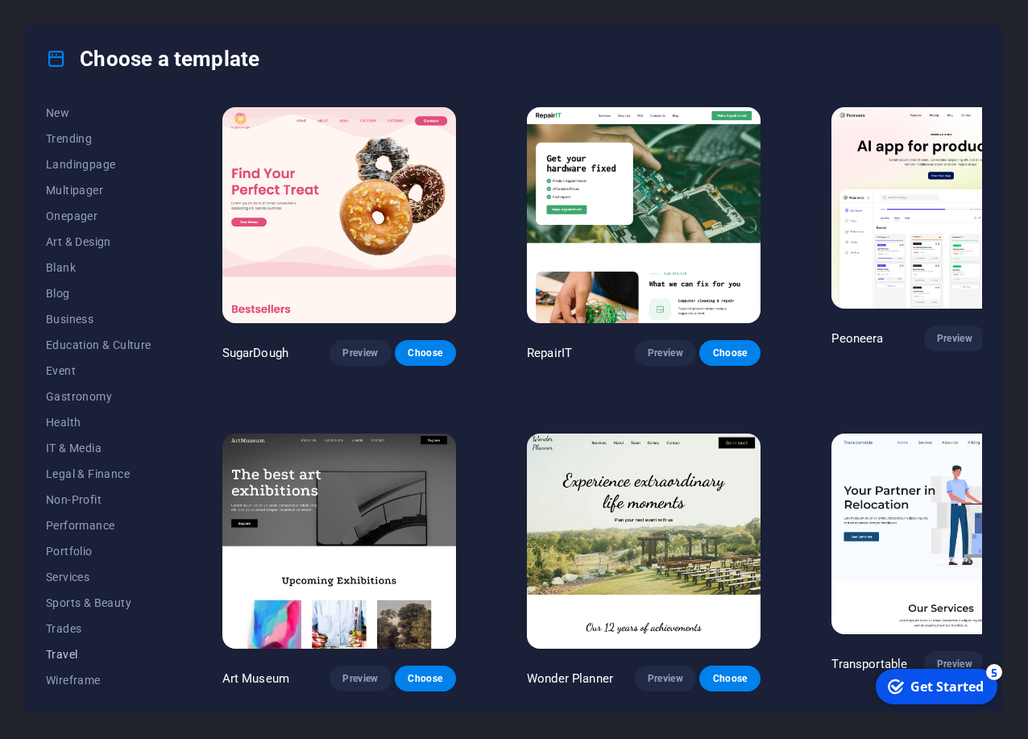
drag, startPoint x: 75, startPoint y: 681, endPoint x: 139, endPoint y: 664, distance: 66.1
click at [75, 681] on span "Wireframe" at bounding box center [99, 679] width 106 height 13
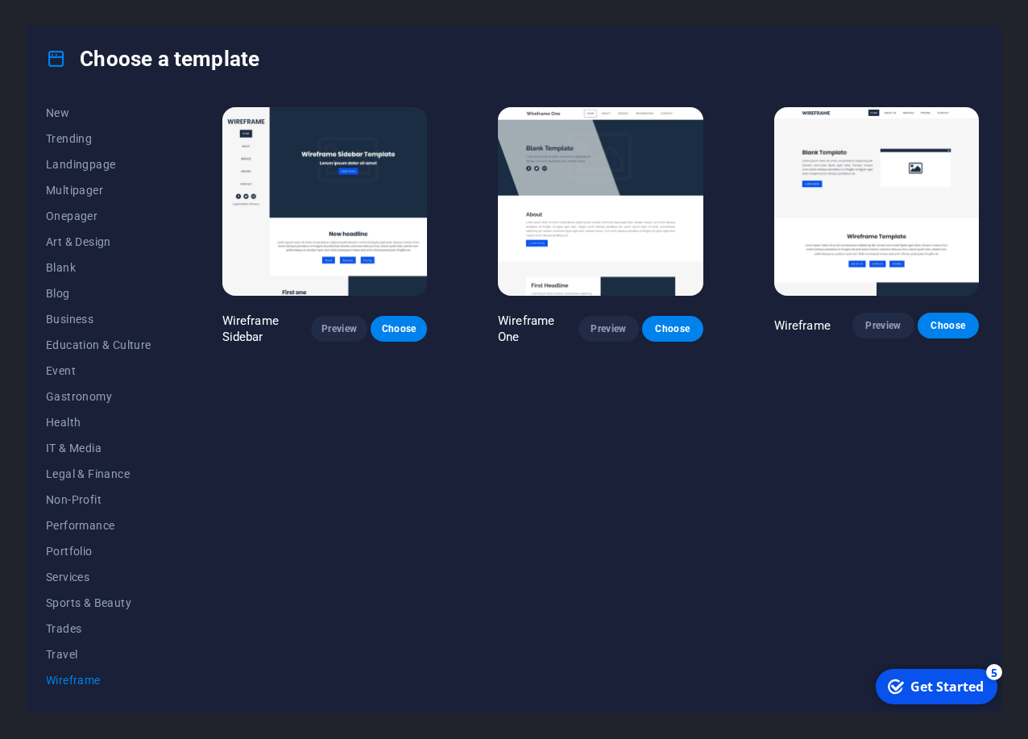
click at [881, 200] on img at bounding box center [876, 201] width 205 height 188
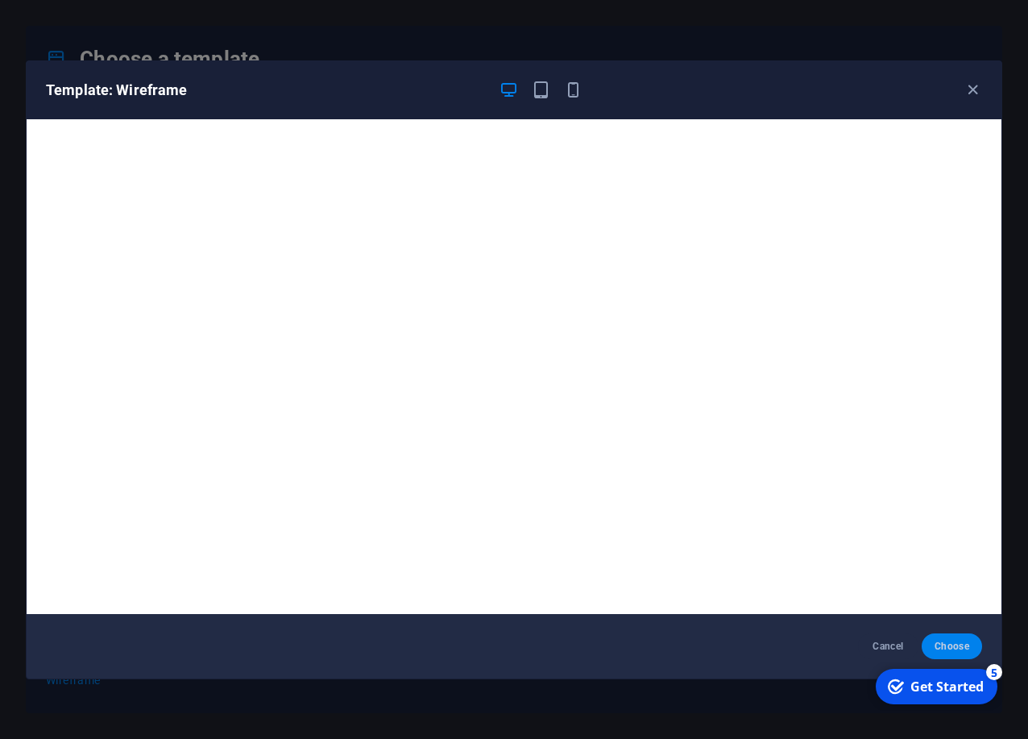
click at [945, 647] on span "Choose" at bounding box center [951, 646] width 35 height 13
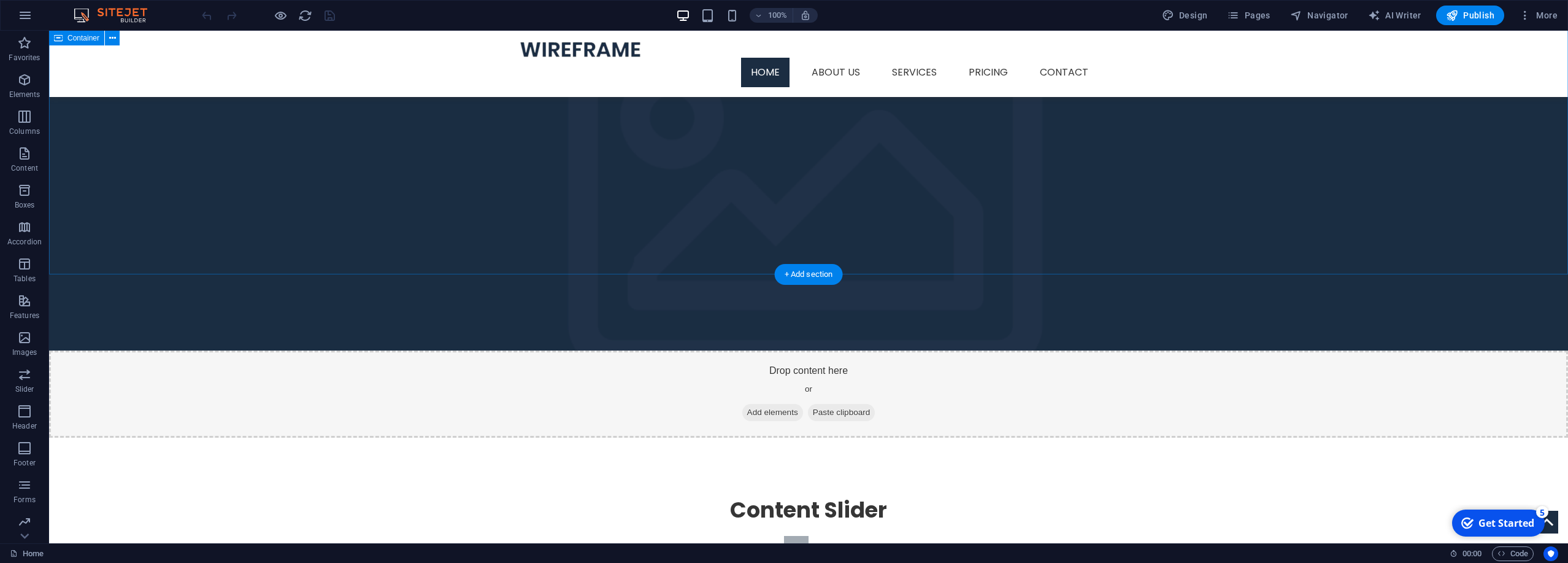
scroll to position [1099, 0]
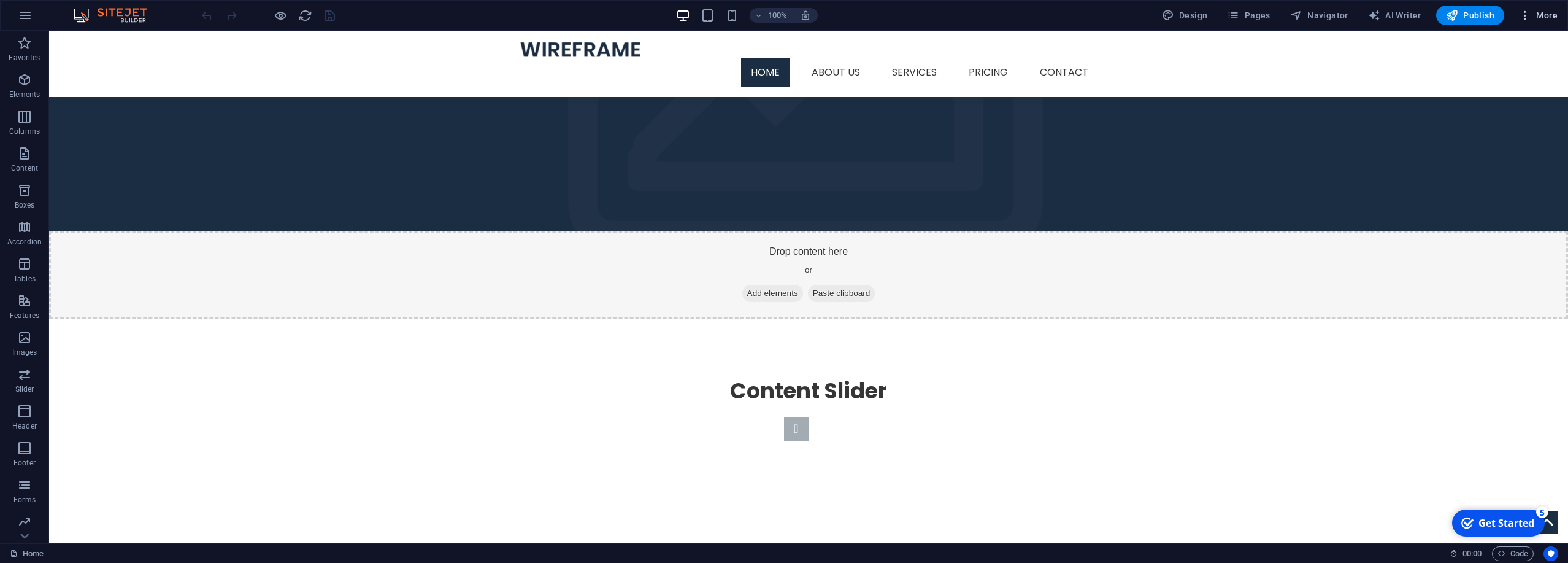
click at [520, 21] on span "More" at bounding box center [1538, 15] width 39 height 12
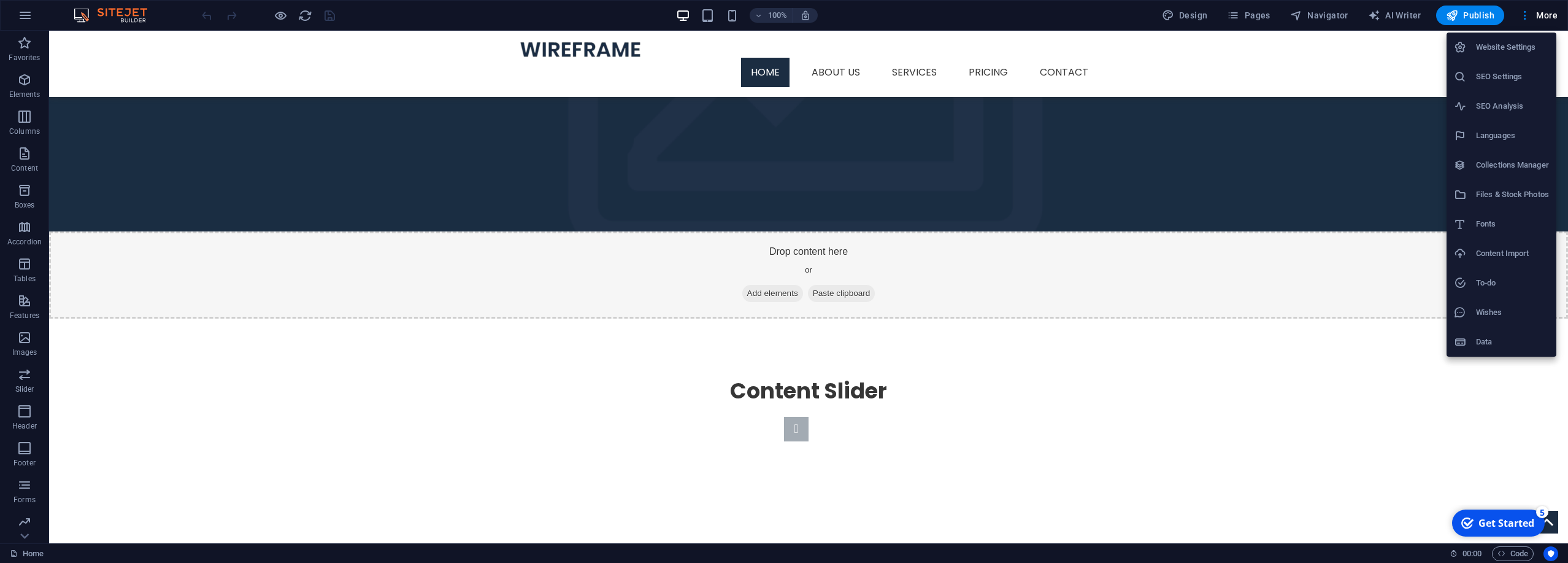
click at [520, 50] on h6 "Website Settings" at bounding box center [1512, 46] width 73 height 14
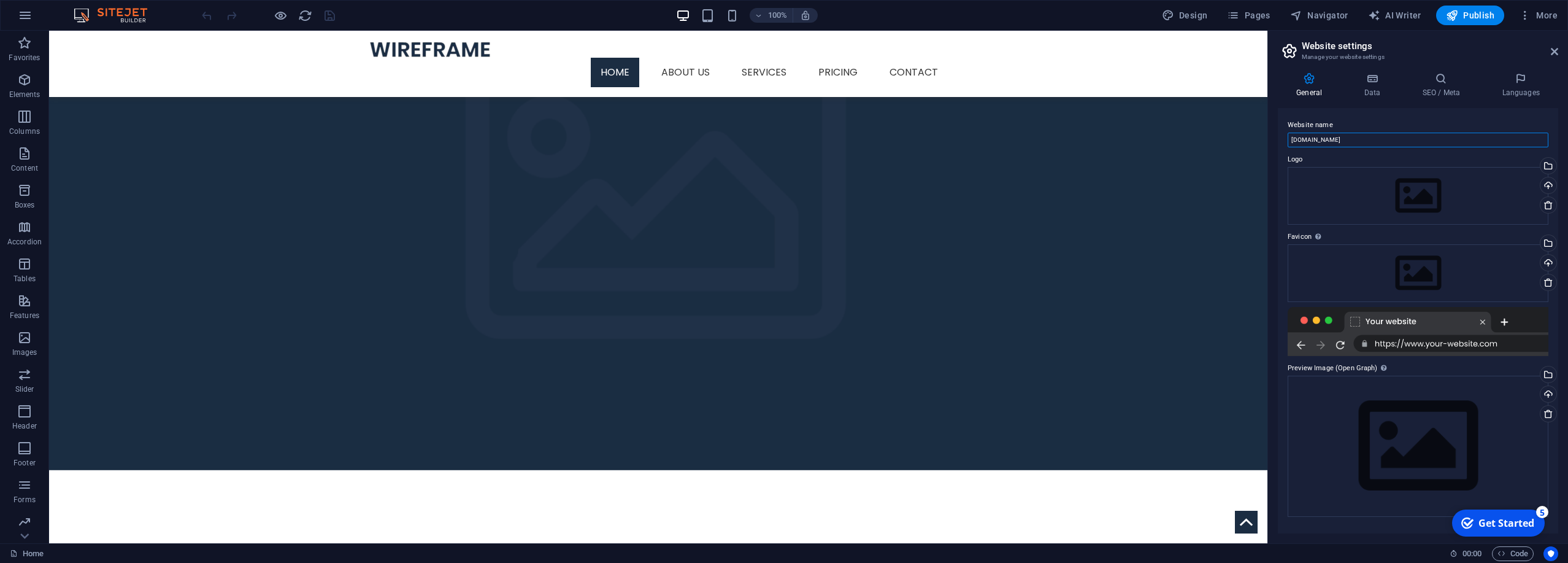
click at [520, 137] on input "[DOMAIN_NAME]" at bounding box center [1418, 139] width 260 height 14
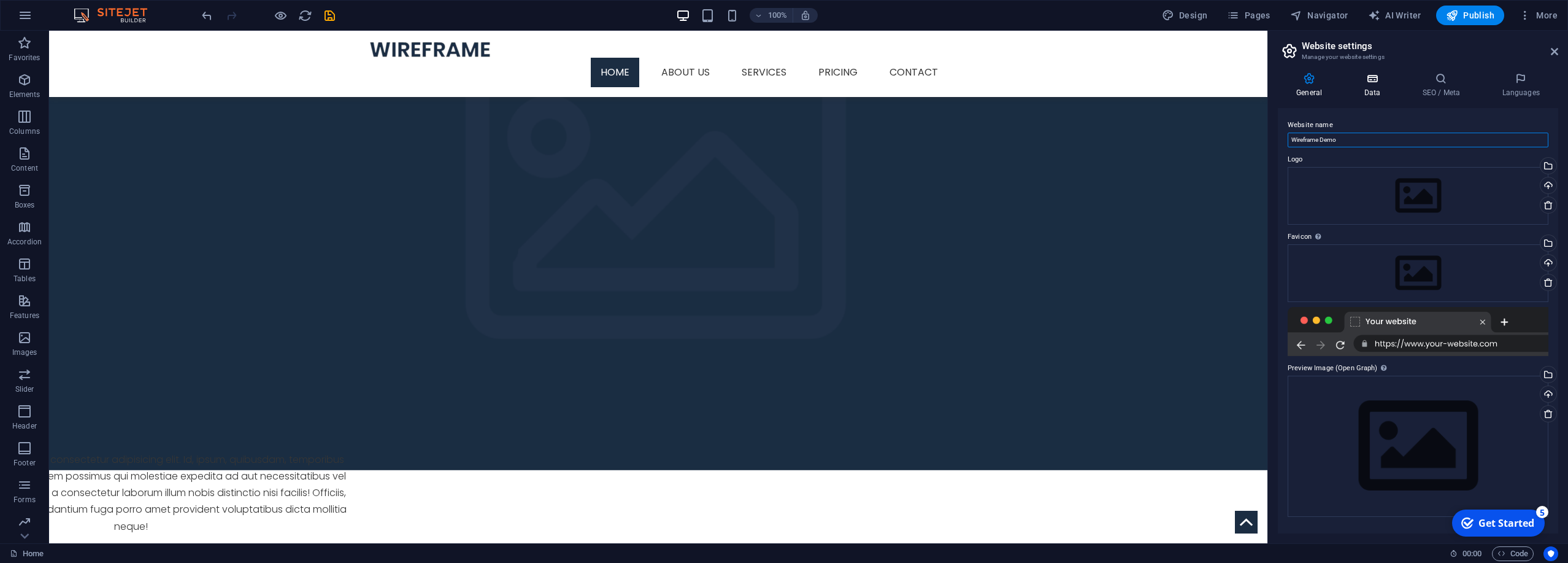
type input "Wireframe Demo"
click at [520, 84] on icon at bounding box center [1372, 78] width 53 height 12
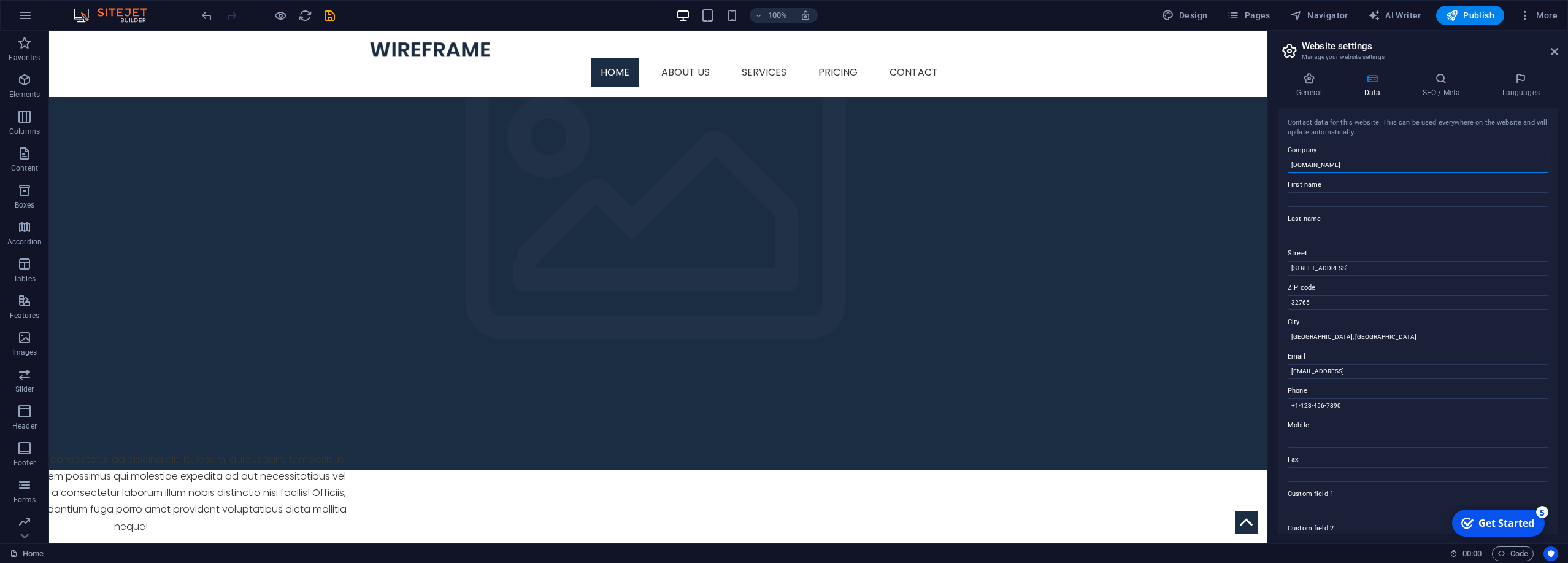
click at [520, 164] on input "[DOMAIN_NAME]" at bounding box center [1418, 165] width 260 height 14
click at [520, 162] on input "[DOMAIN_NAME]" at bounding box center [1418, 165] width 260 height 14
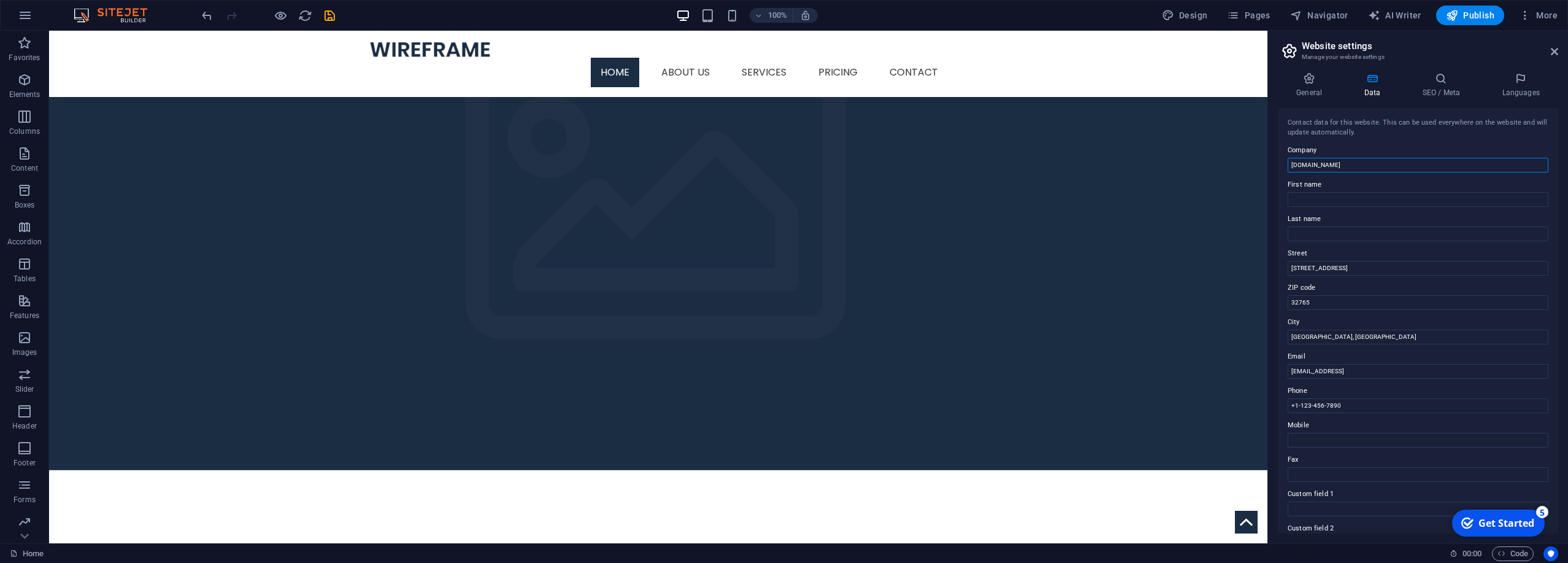
click at [520, 161] on input "[DOMAIN_NAME]" at bounding box center [1418, 165] width 260 height 14
paste input "Wireframe Demo"
type input "Wireframe Demo"
click at [520, 267] on input "[STREET_ADDRESS]" at bounding box center [1418, 267] width 260 height 14
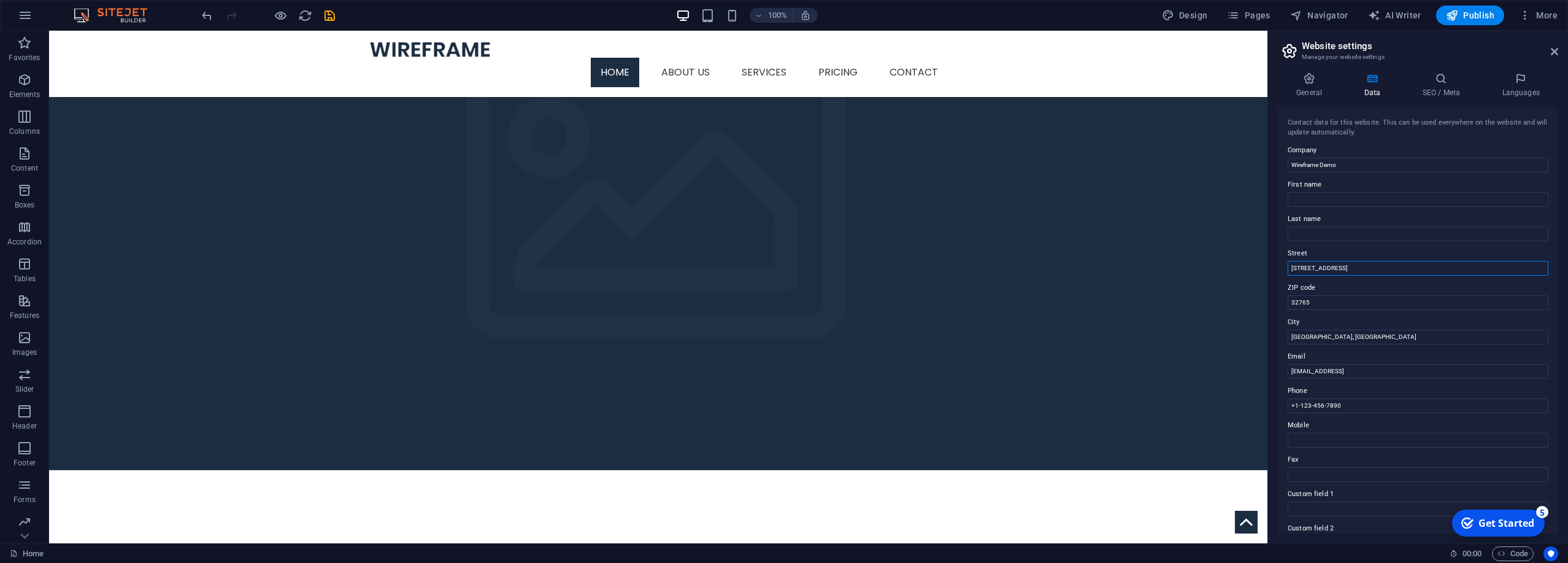
click at [520, 267] on input "[STREET_ADDRESS]" at bounding box center [1418, 267] width 260 height 14
paste input "[STREET_ADDRESS]"
type input "[STREET_ADDRESS]"
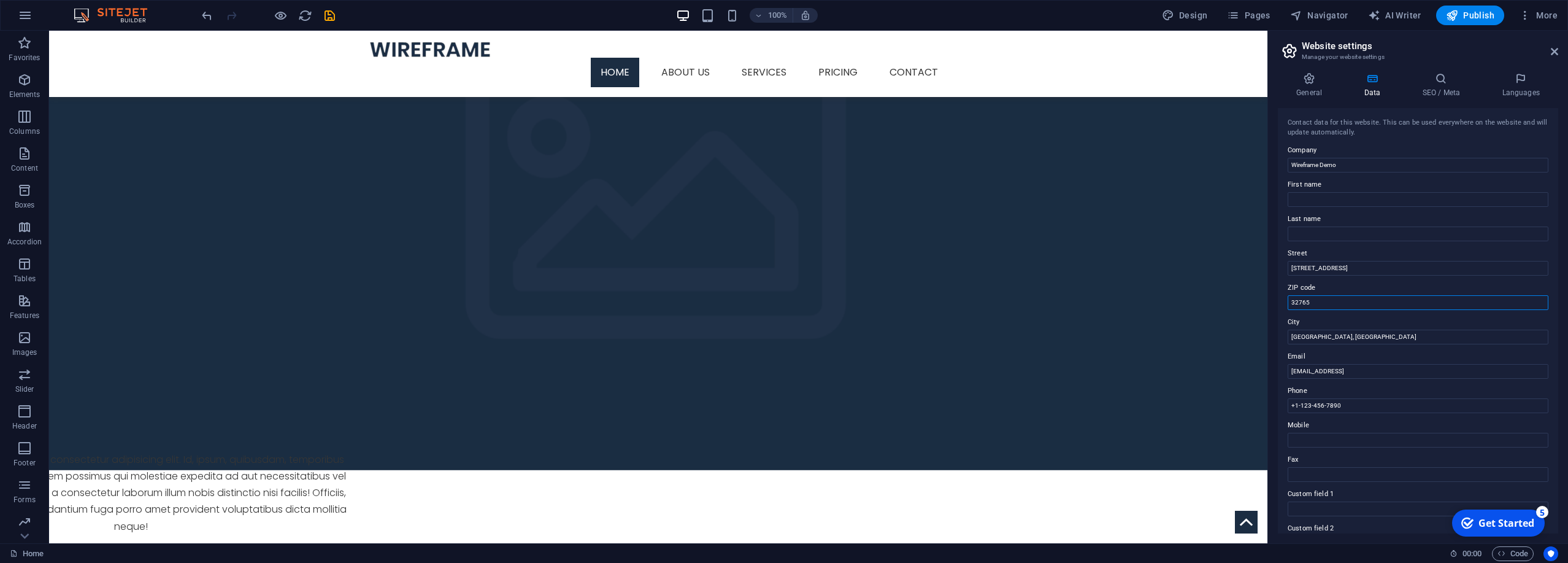
click at [520, 299] on input "32765" at bounding box center [1418, 302] width 260 height 14
click at [520, 300] on input "32765" at bounding box center [1418, 302] width 260 height 14
paste input "W11 1AB"
type input "W11 1AB"
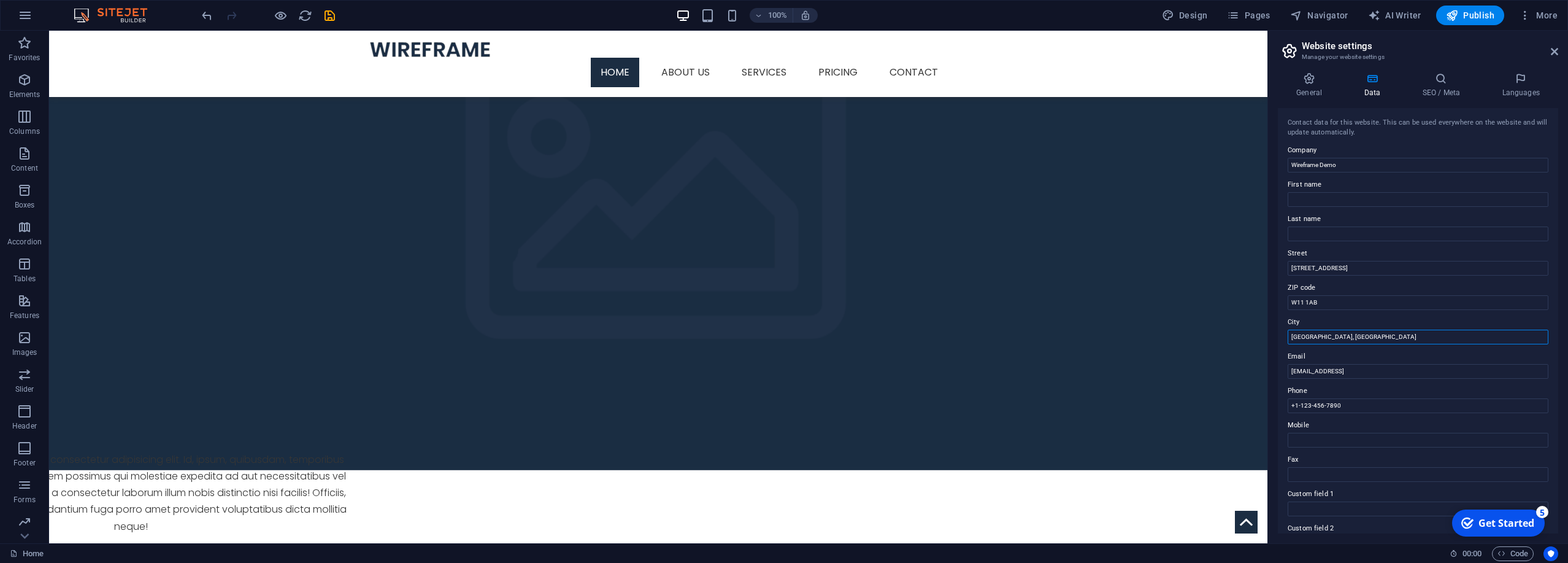
click at [520, 331] on input "[GEOGRAPHIC_DATA], [GEOGRAPHIC_DATA]" at bounding box center [1418, 337] width 260 height 14
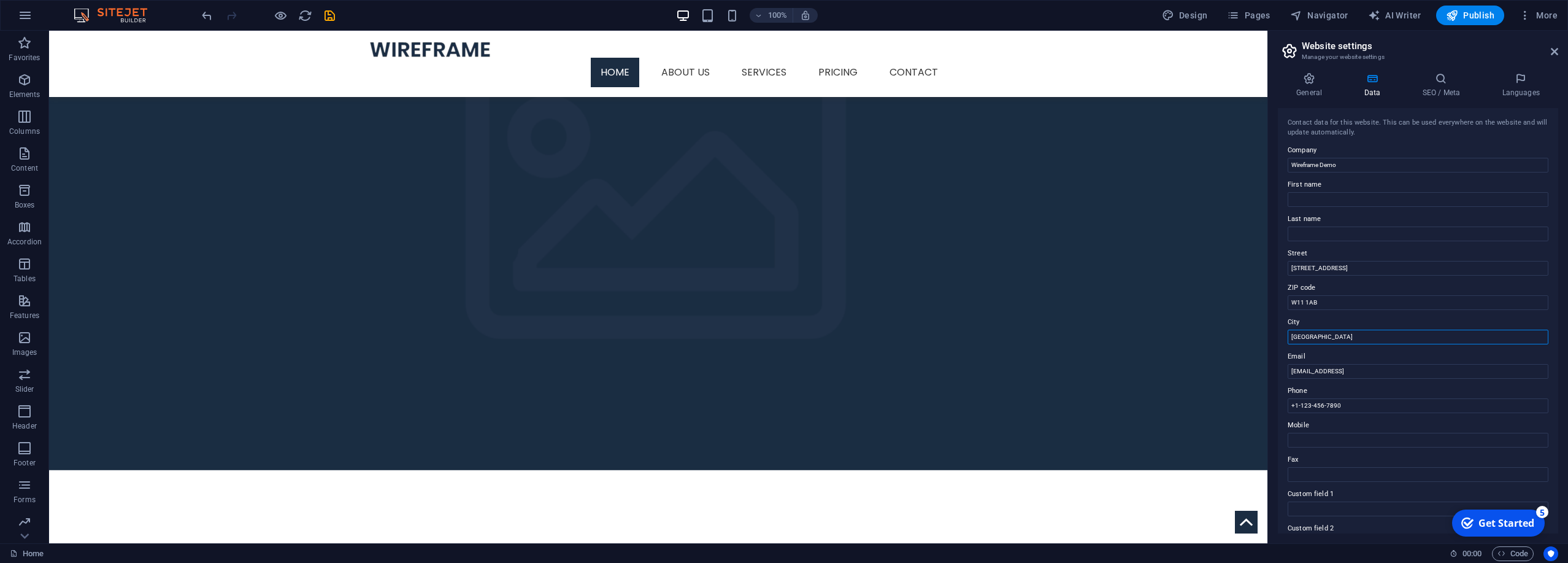
type input "[GEOGRAPHIC_DATA]"
type input "[EMAIL_ADDRESS][DOMAIN_NAME]"
click at [520, 408] on input "+1-123-456-7890" at bounding box center [1418, 405] width 260 height 14
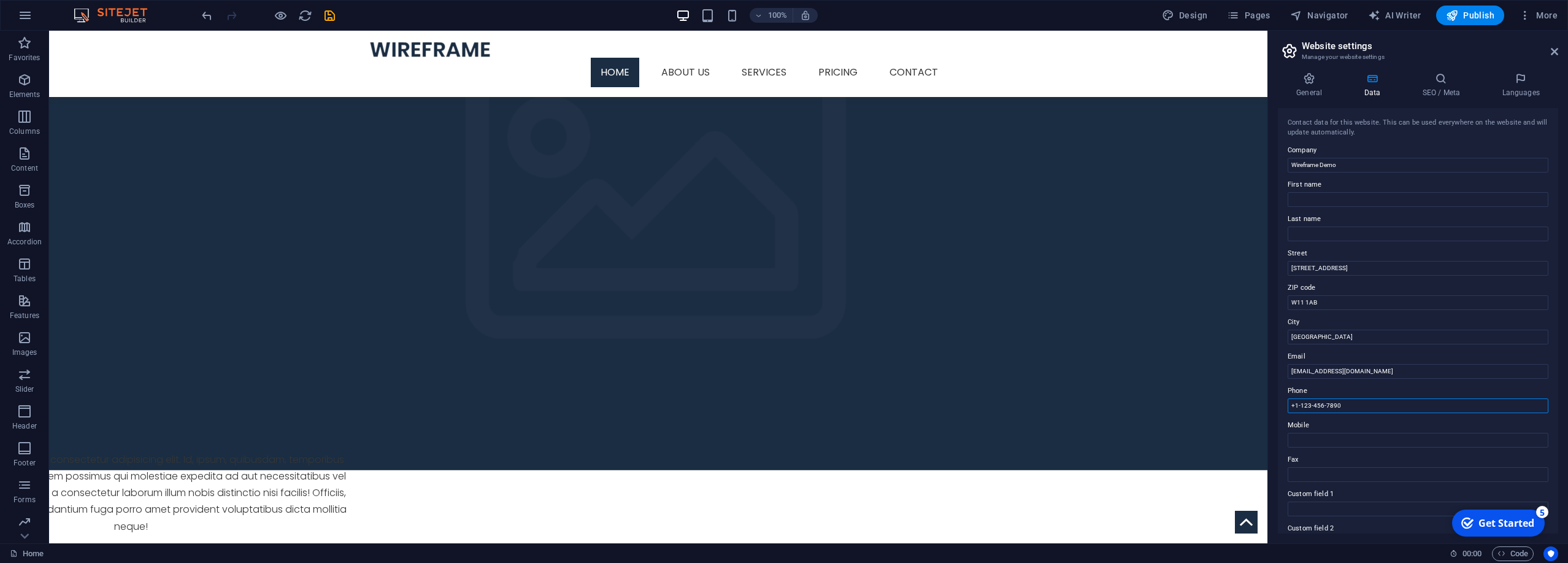
paste input "020 1234 4567"
type input "020 1234 4567"
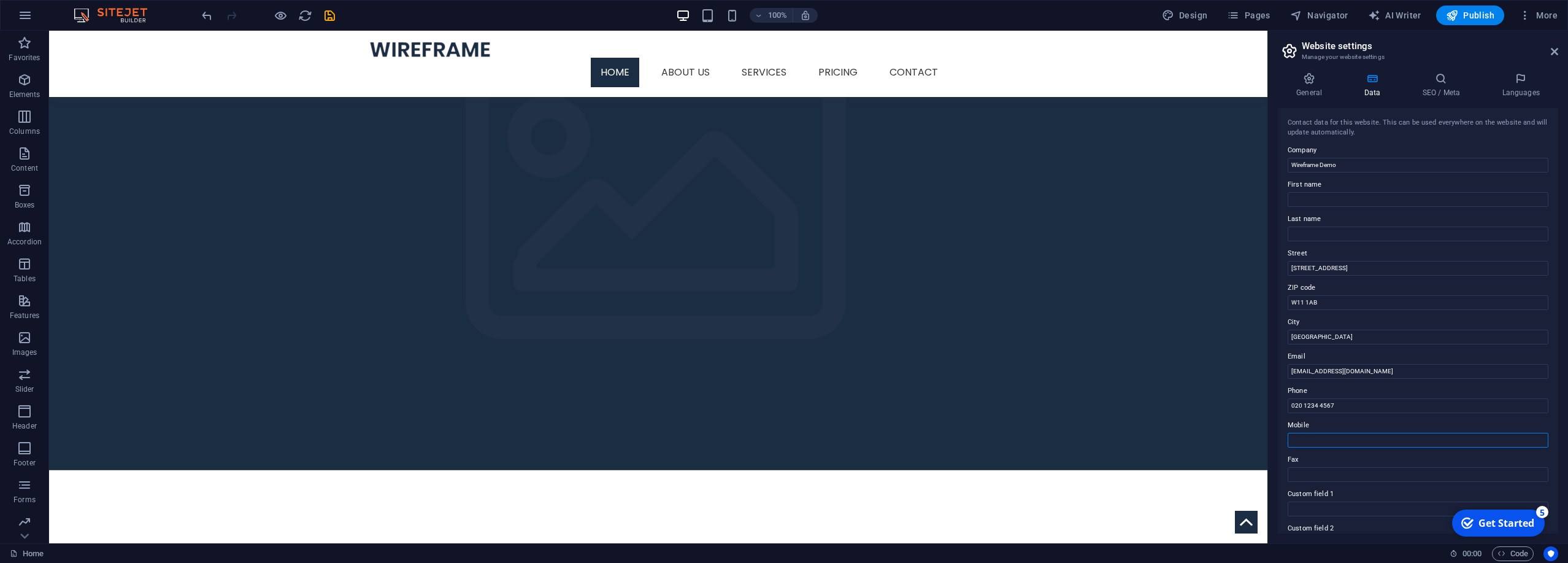
click at [520, 437] on input "Mobile" at bounding box center [1418, 440] width 260 height 14
paste input "07912 345 678"
type input "07912 345 678"
click at [93, 146] on span "Map" at bounding box center [96, 148] width 14 height 8
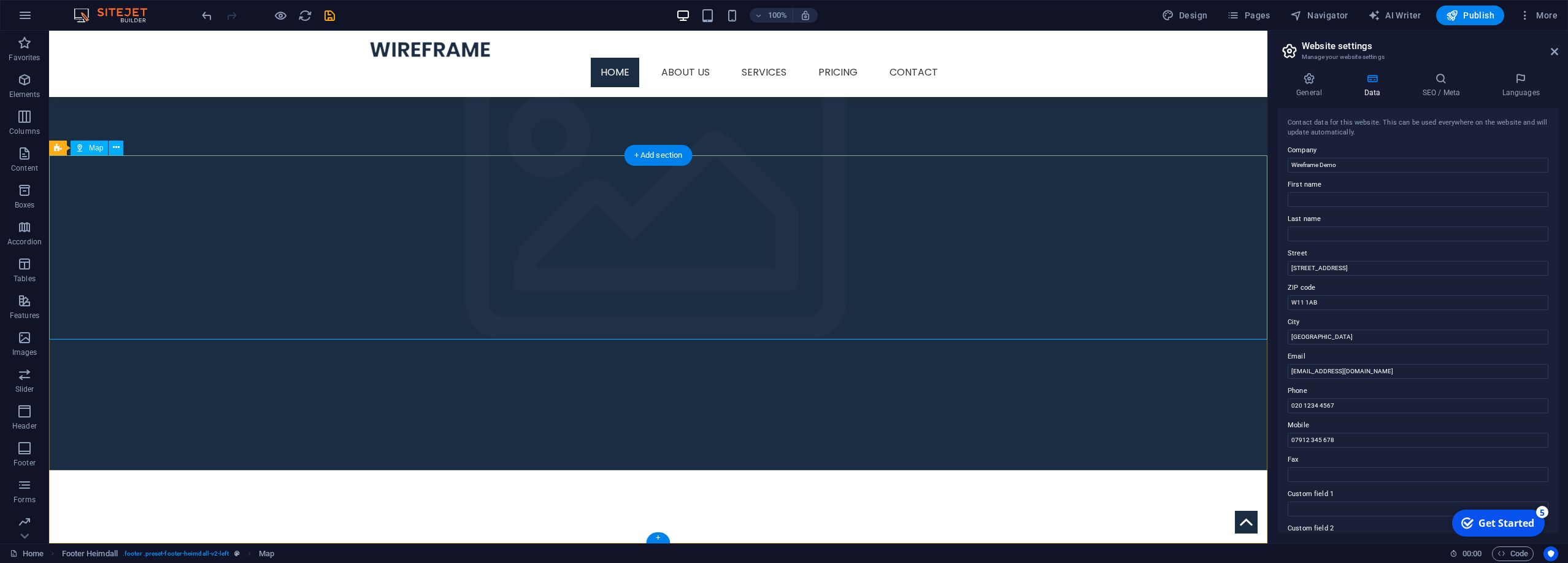
select select "1"
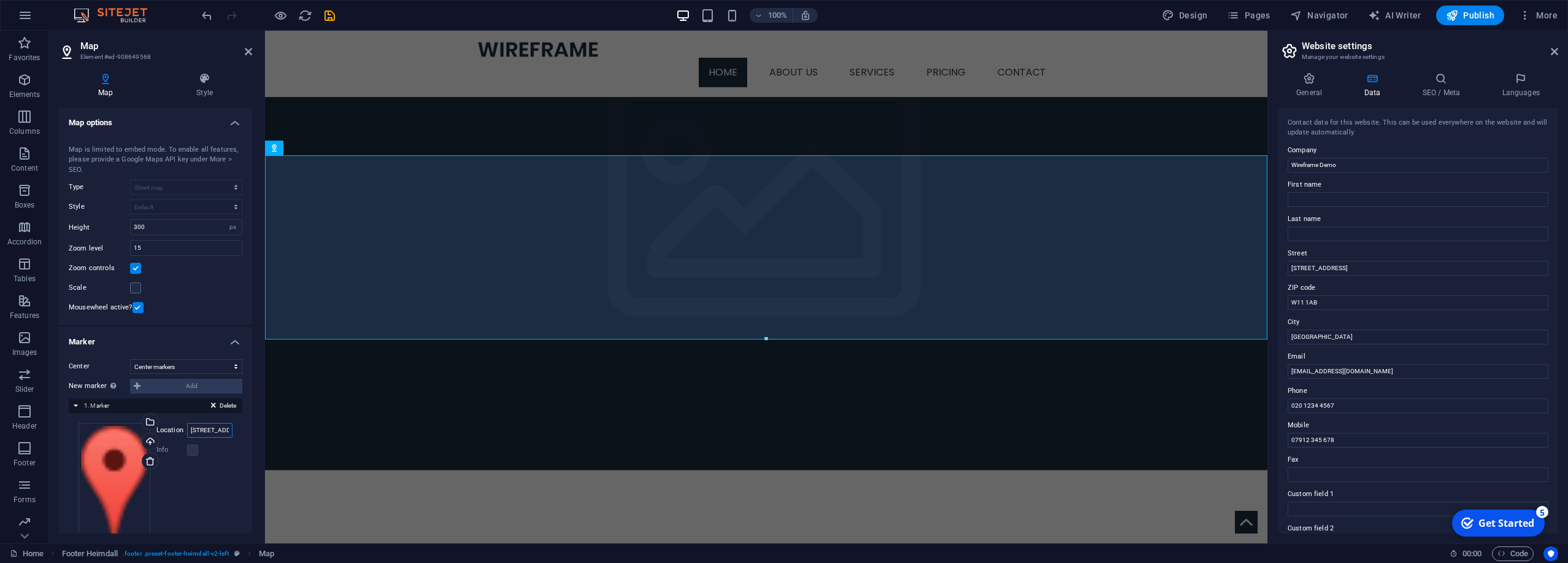
click at [197, 437] on input "[STREET_ADDRESS]" at bounding box center [210, 430] width 46 height 14
click at [197, 436] on input "[STREET_ADDRESS]" at bounding box center [210, 430] width 46 height 14
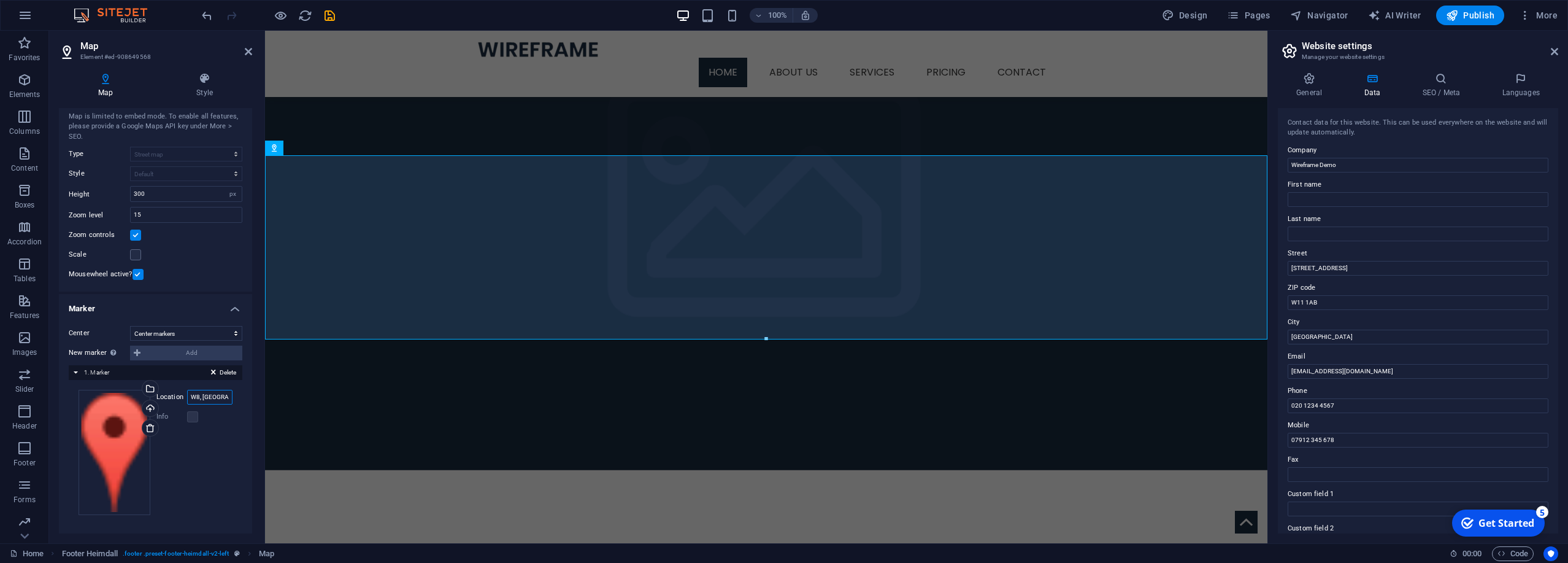
type input "W8, [GEOGRAPHIC_DATA]"
click at [520, 19] on span "Publish" at bounding box center [1470, 15] width 49 height 12
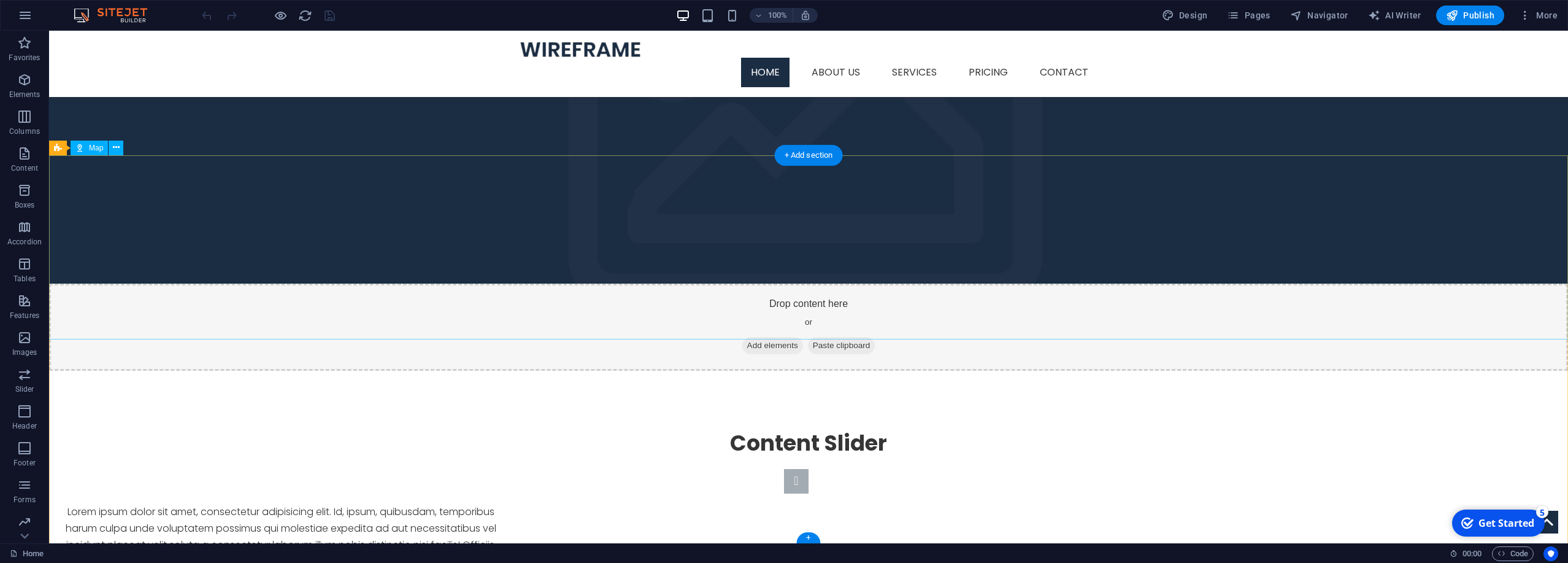
scroll to position [1099, 0]
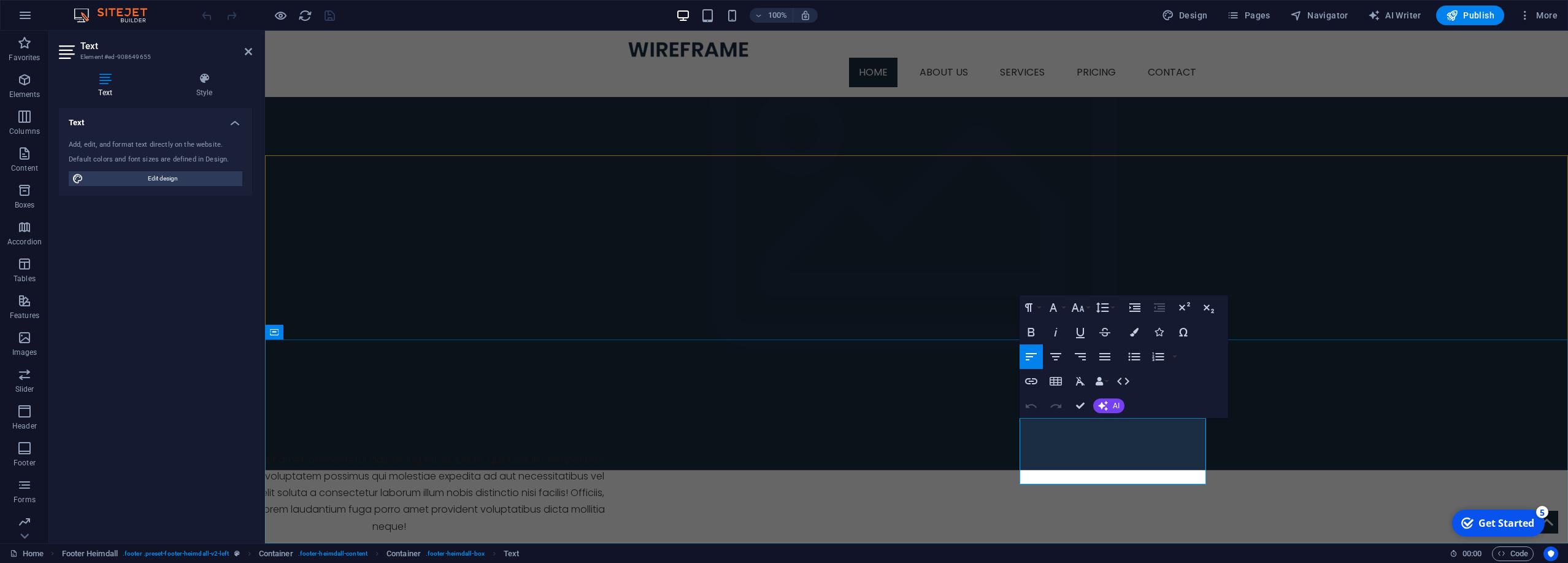
drag, startPoint x: 1044, startPoint y: 442, endPoint x: 1049, endPoint y: 445, distance: 5.8
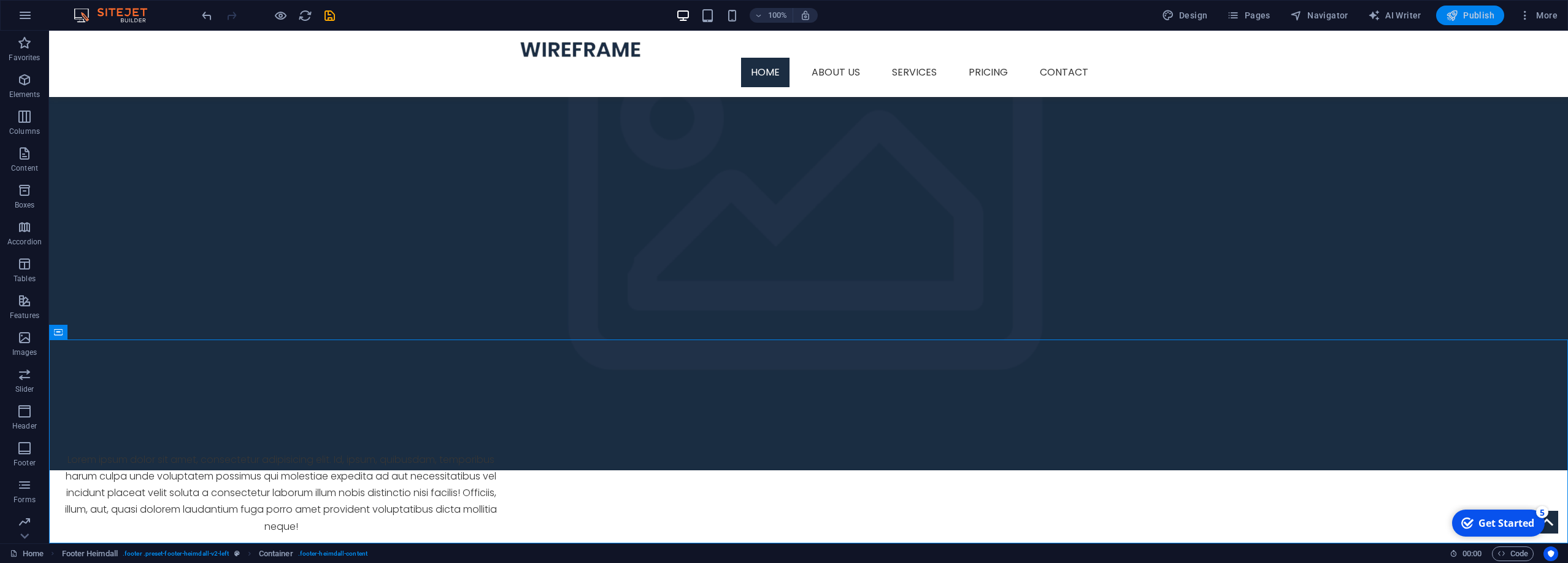
click at [1470, 21] on span "Publish" at bounding box center [1470, 15] width 49 height 12
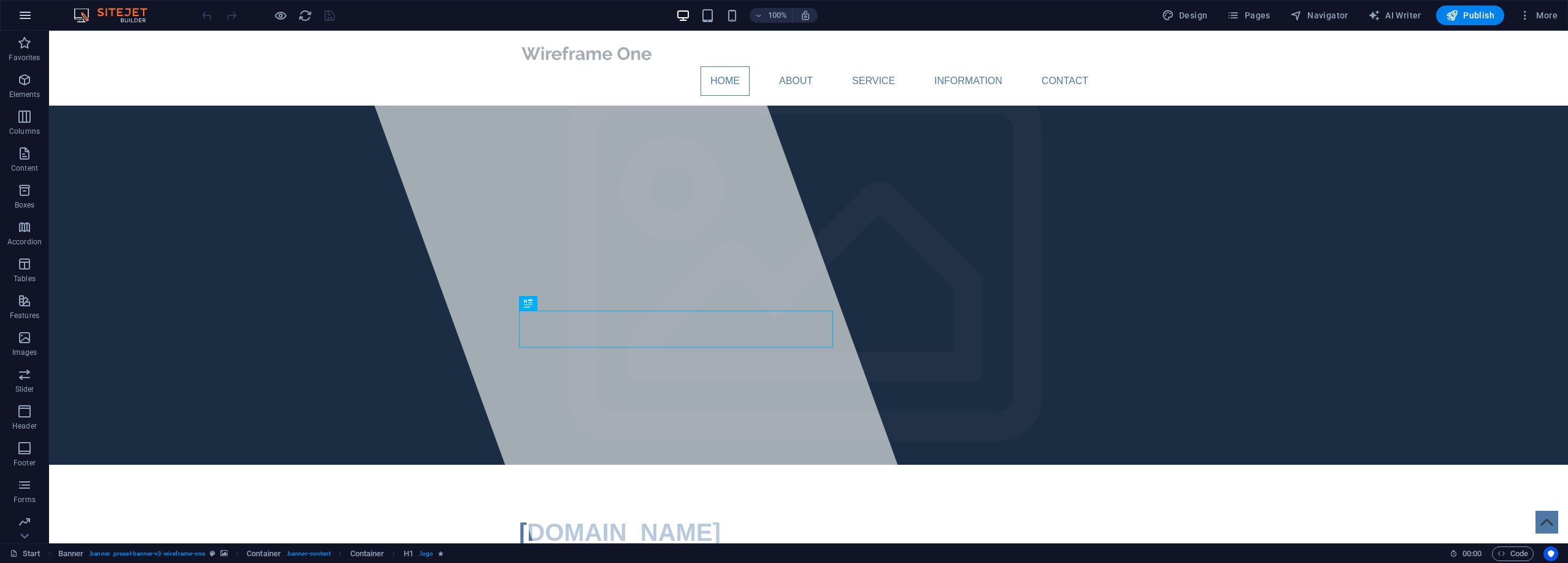
click at [33, 11] on button "button" at bounding box center [25, 15] width 30 height 30
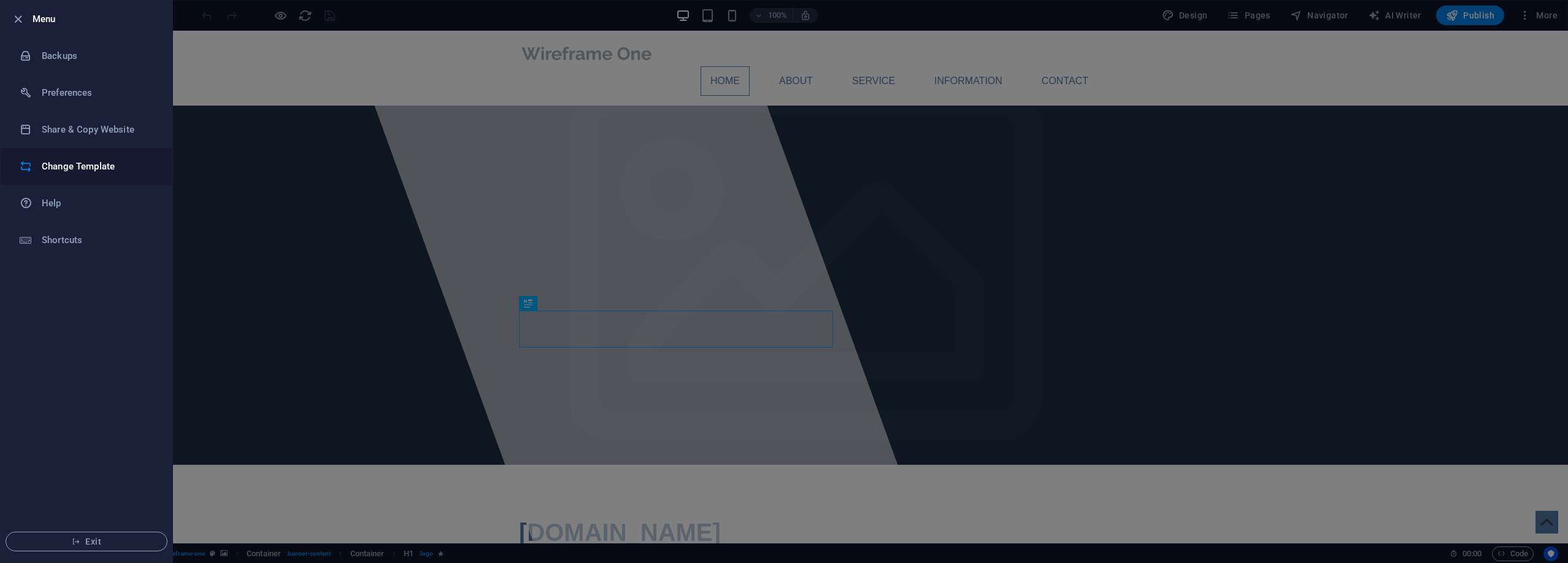
click at [74, 168] on h6 "Change Template" at bounding box center [98, 166] width 113 height 14
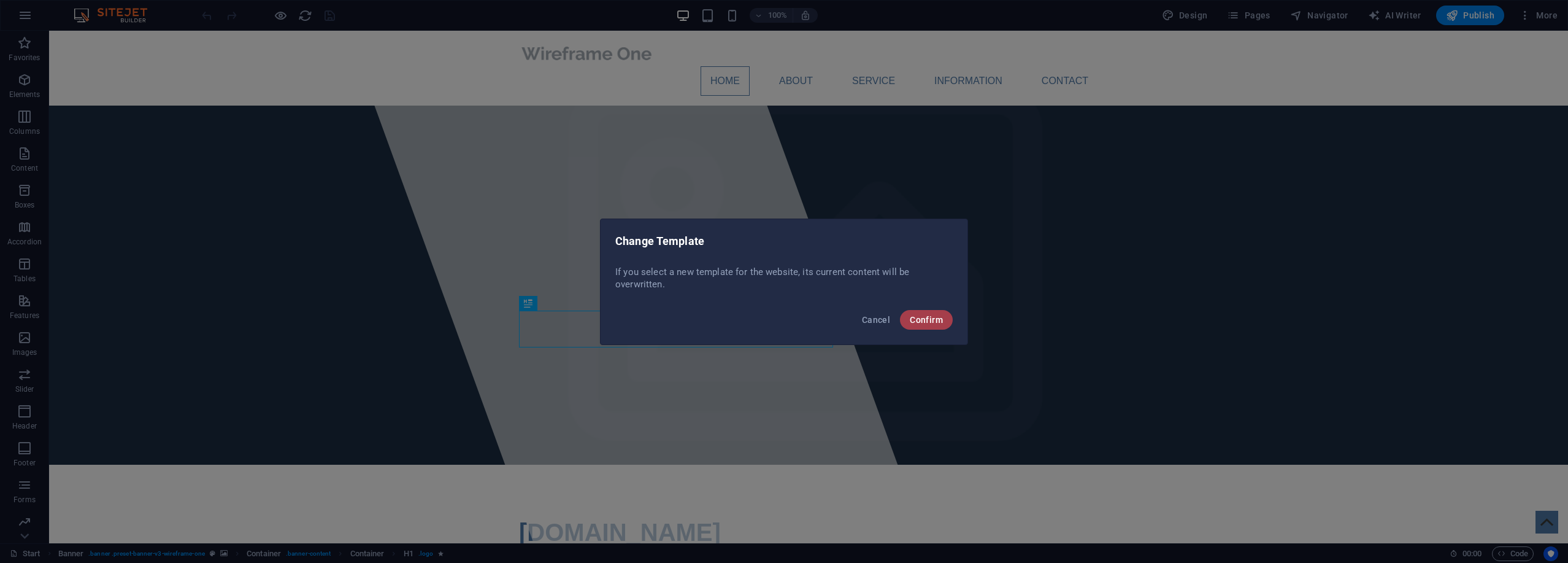
click at [934, 325] on button "Confirm" at bounding box center [926, 320] width 53 height 20
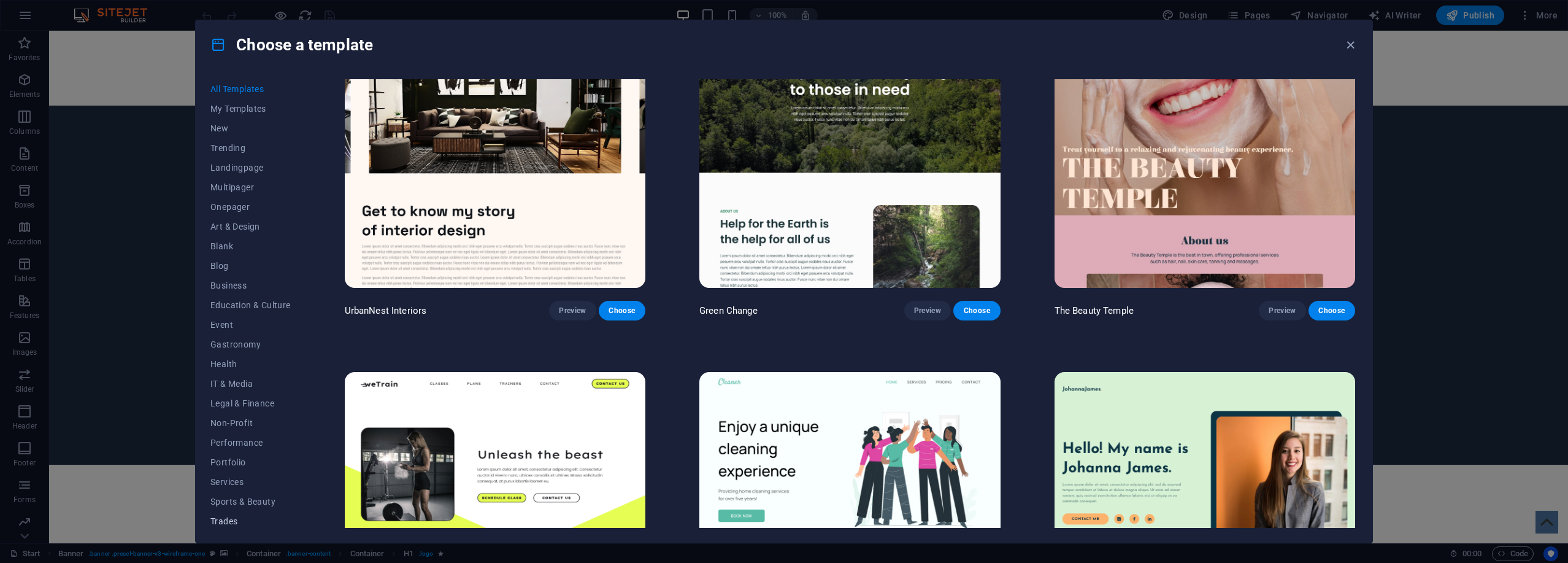
scroll to position [43, 0]
click at [233, 522] on span "Wireframe" at bounding box center [251, 517] width 81 height 10
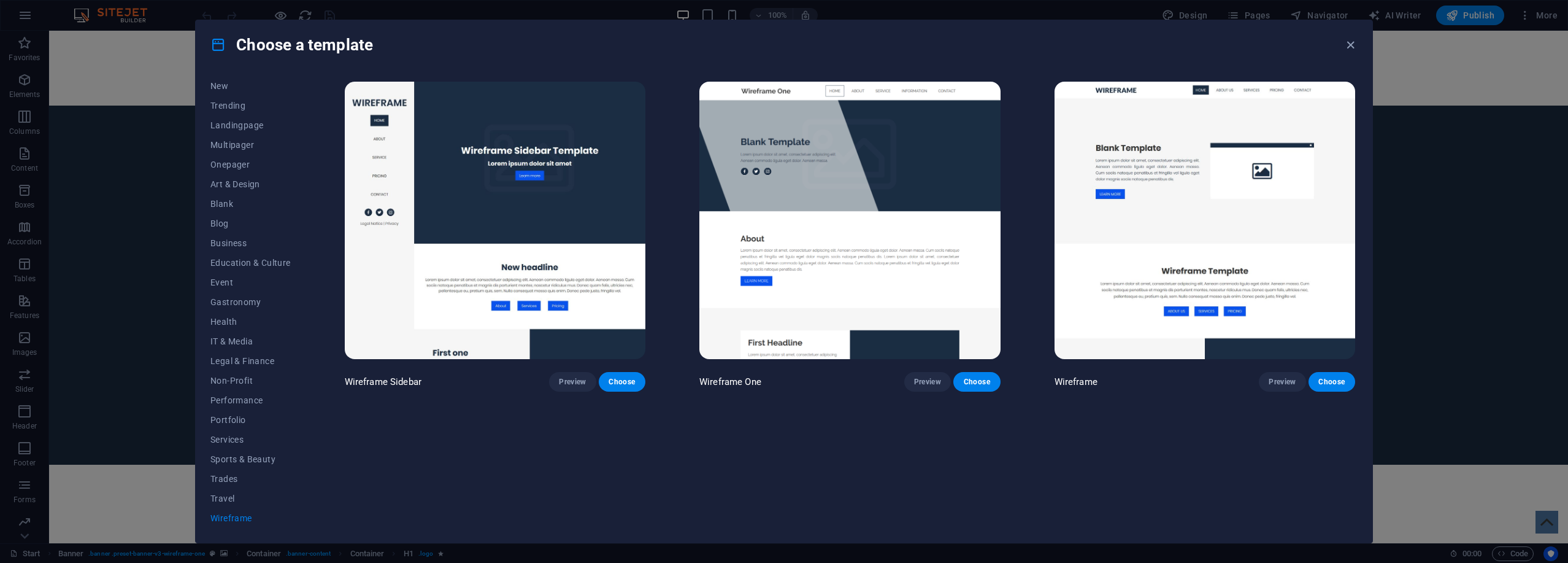
scroll to position [0, 0]
click at [898, 191] on img at bounding box center [849, 220] width 301 height 277
click at [97, 378] on div "Choose a template All Templates My Templates New Trending Landingpage Multipage…" at bounding box center [784, 281] width 1568 height 563
click at [927, 210] on img at bounding box center [849, 220] width 301 height 277
click at [806, 208] on img at bounding box center [849, 220] width 301 height 277
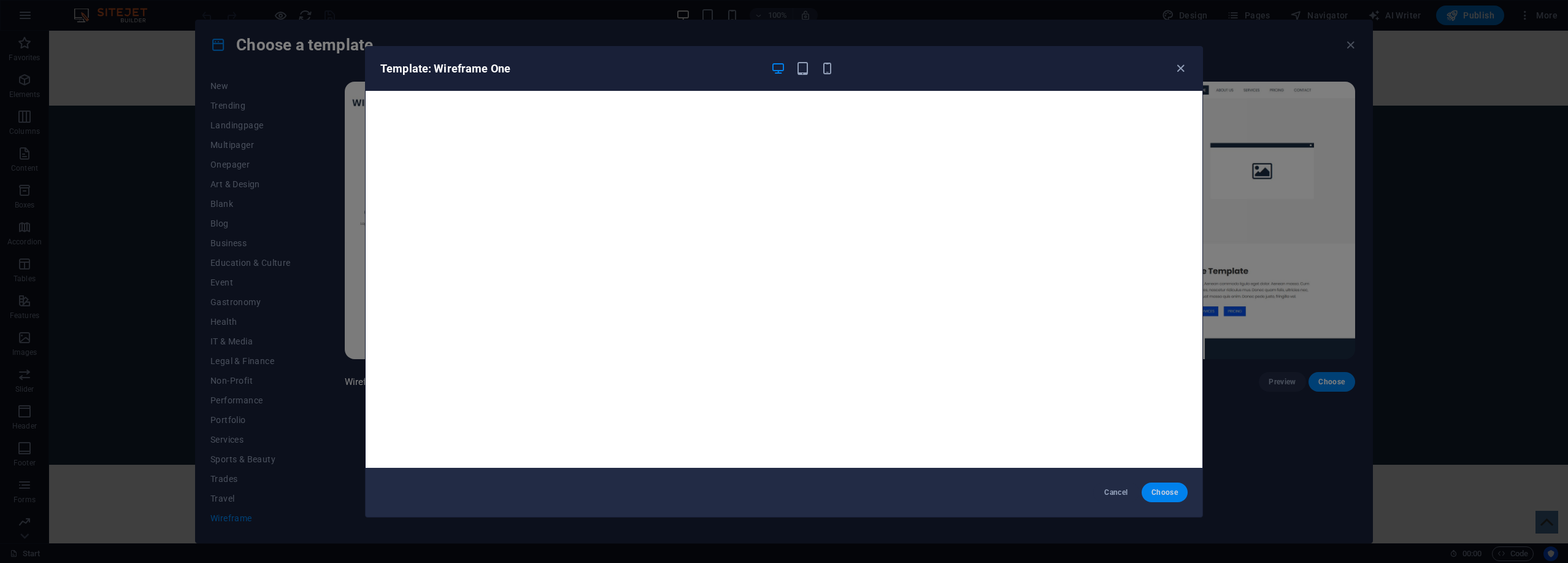
click at [1155, 493] on span "Choose" at bounding box center [1164, 492] width 27 height 10
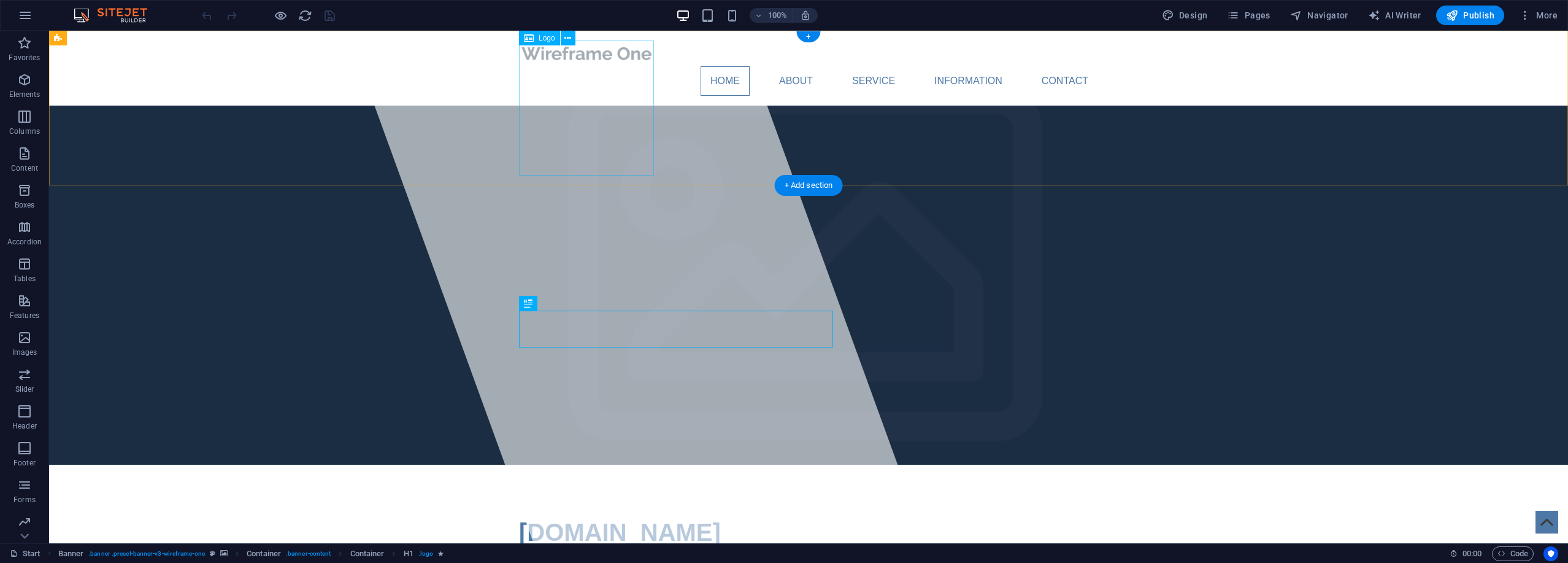
click at [577, 66] on div at bounding box center [808, 53] width 579 height 26
click at [545, 37] on span "Logo" at bounding box center [547, 38] width 17 height 8
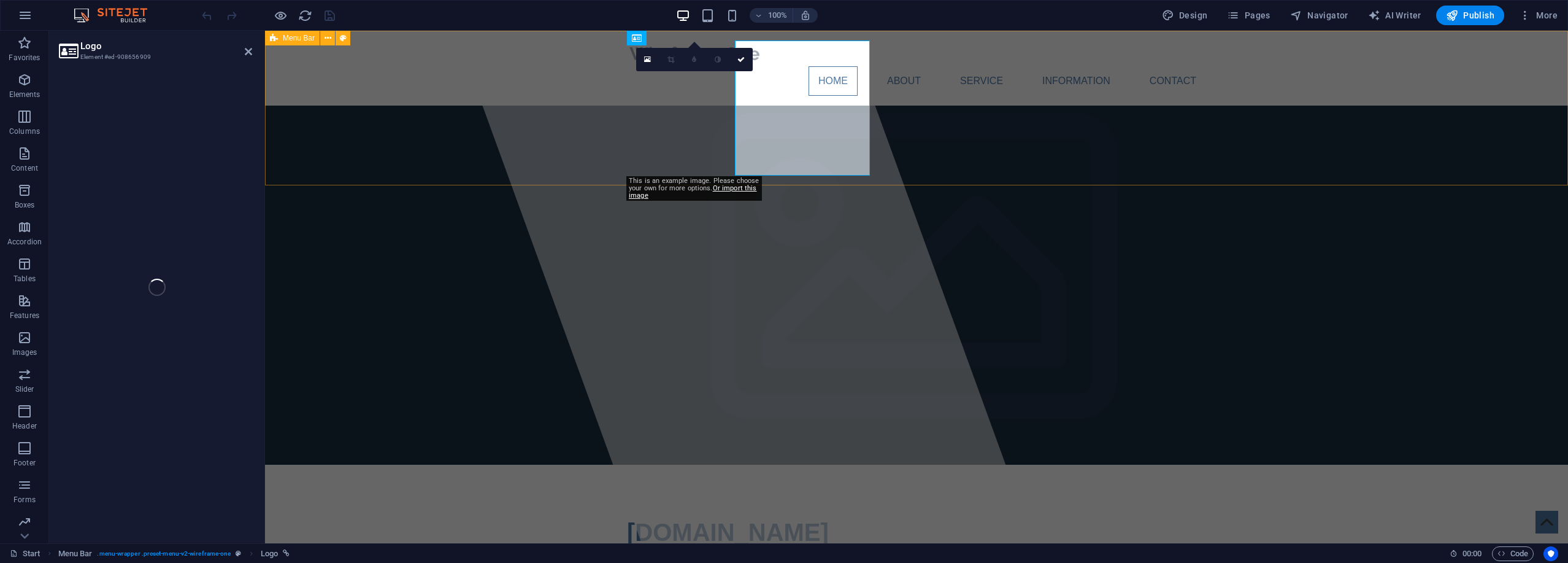
select select "px"
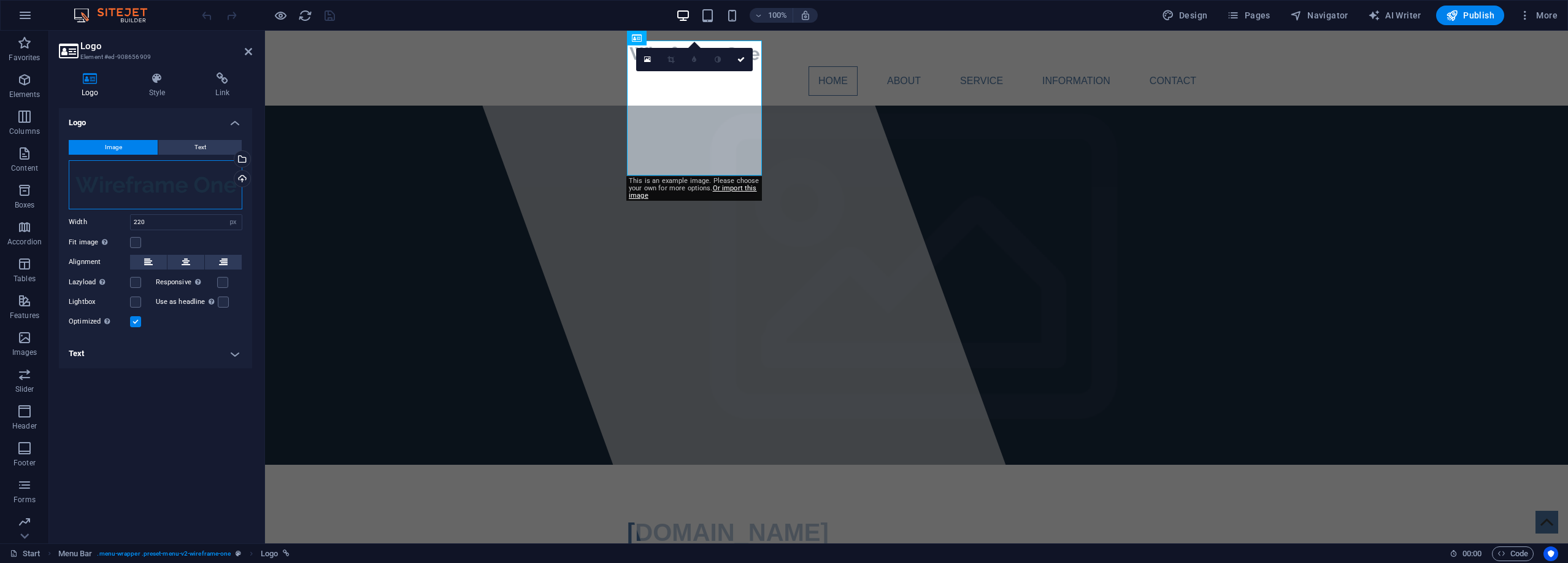
click at [164, 210] on div "Drag files here, click to choose files or select files from Files or our free s…" at bounding box center [155, 184] width 174 height 49
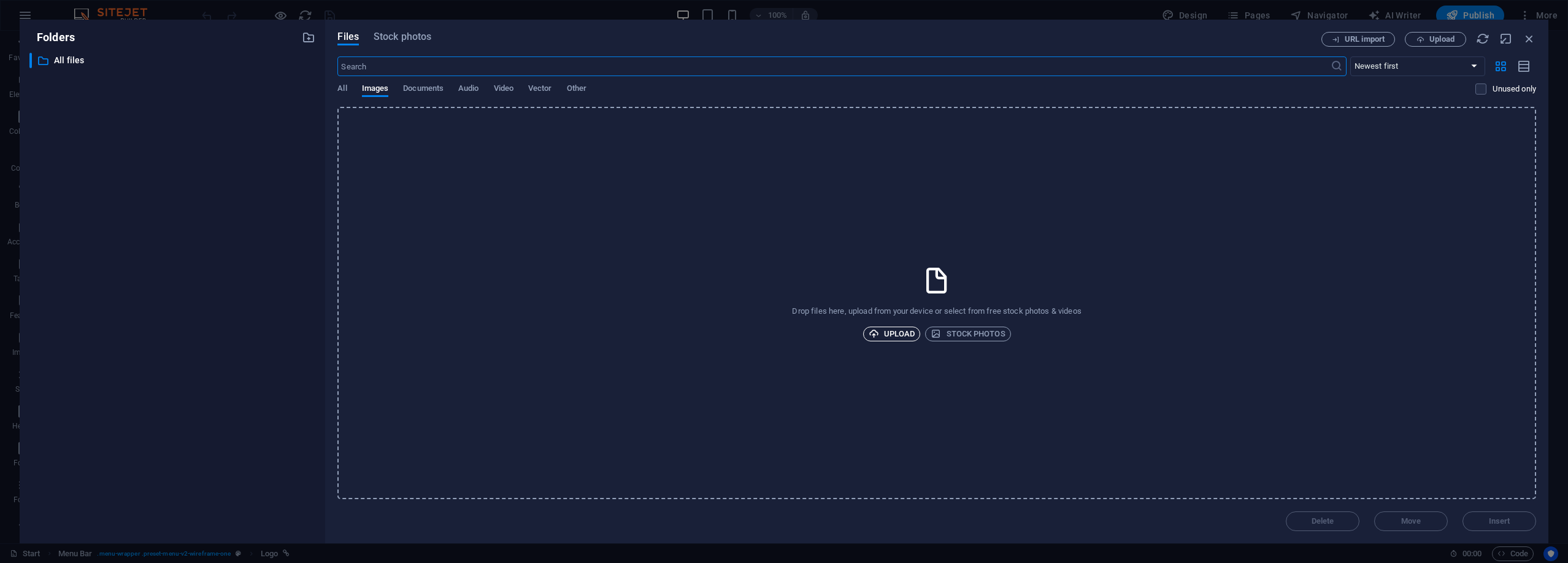
click at [909, 336] on span "Upload" at bounding box center [892, 333] width 46 height 14
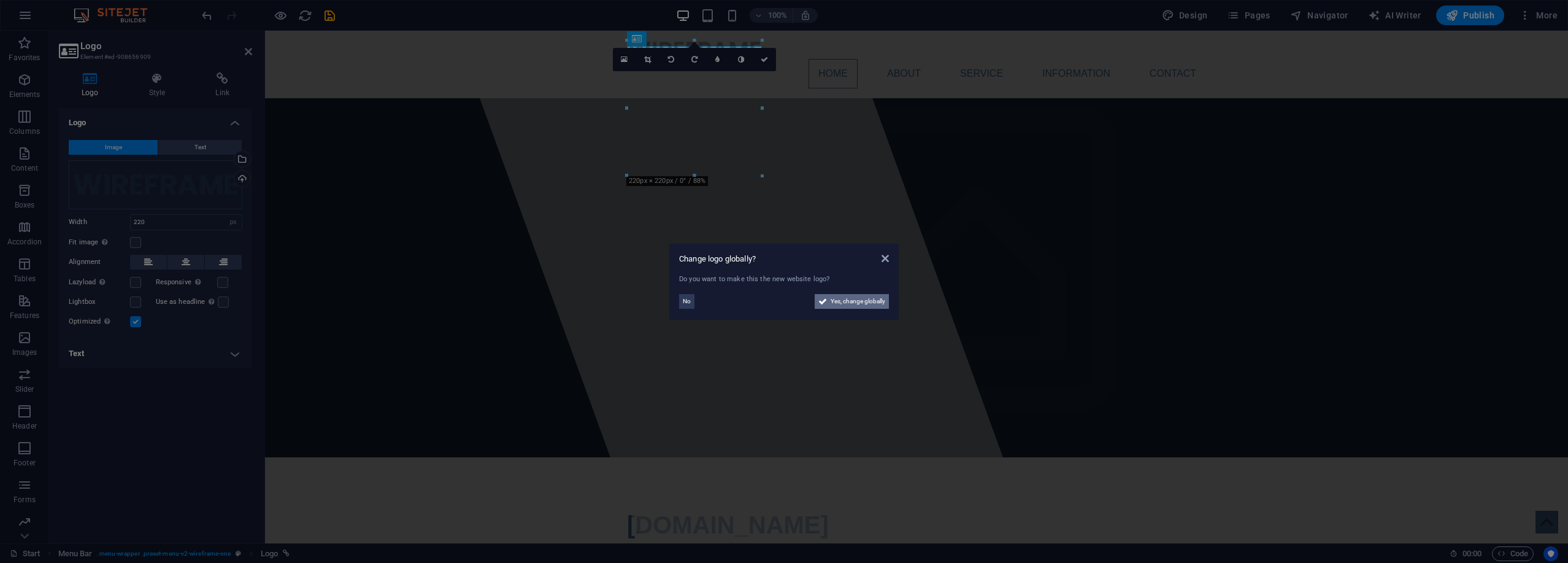
click at [872, 304] on span "Yes, change globally" at bounding box center [858, 301] width 55 height 14
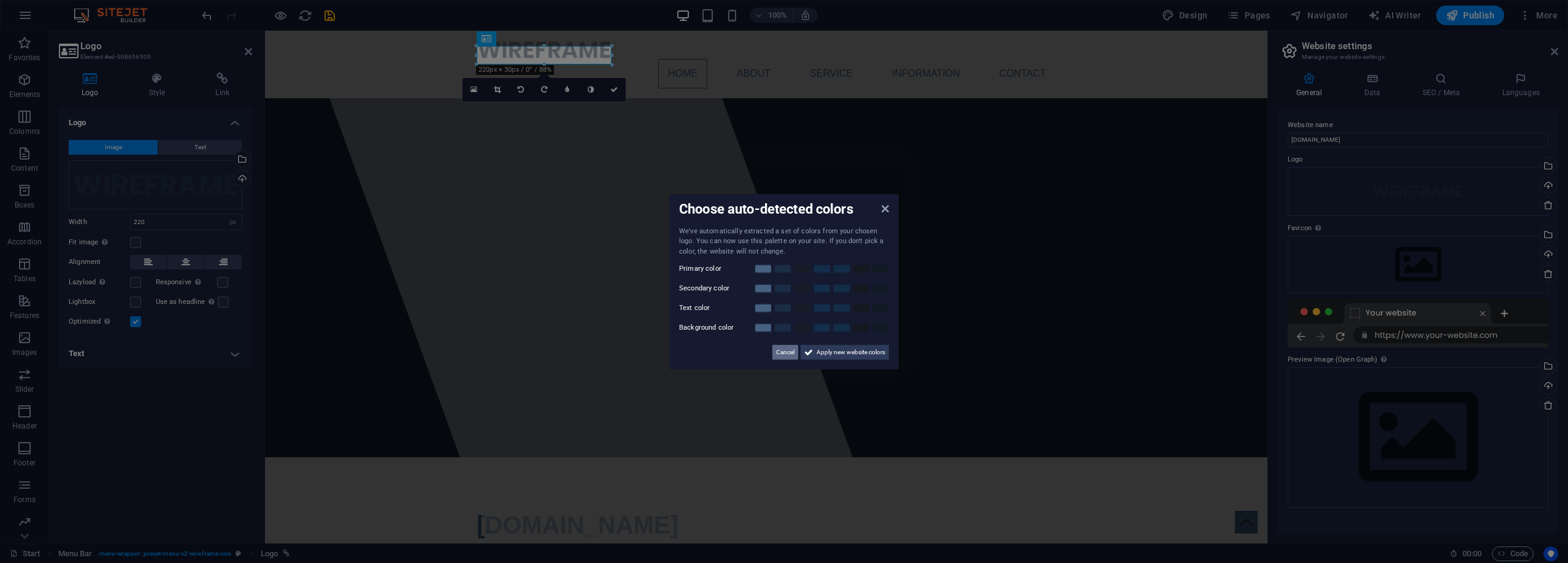
click at [777, 356] on span "Cancel" at bounding box center [785, 352] width 18 height 14
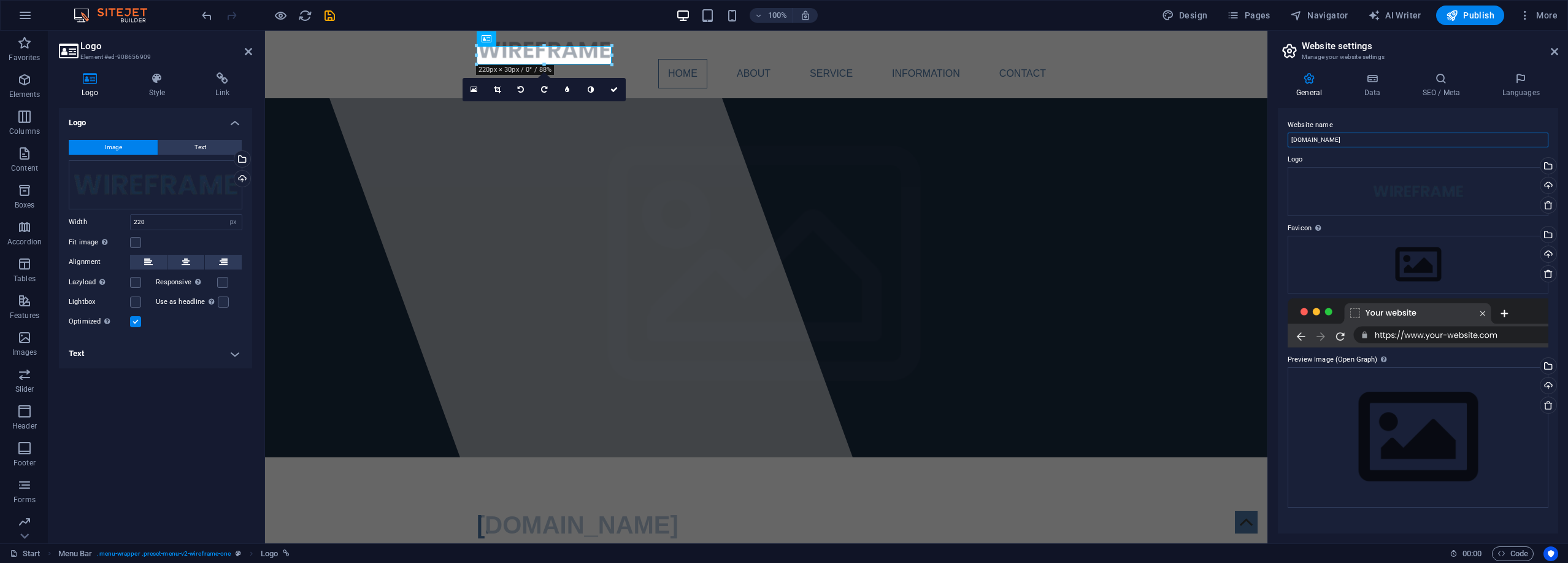
click at [1377, 139] on input "[DOMAIN_NAME]" at bounding box center [1418, 139] width 260 height 14
click at [1377, 140] on input "[DOMAIN_NAME]" at bounding box center [1418, 139] width 260 height 14
type input "Wireframe Demo"
click at [1375, 80] on icon at bounding box center [1372, 78] width 53 height 12
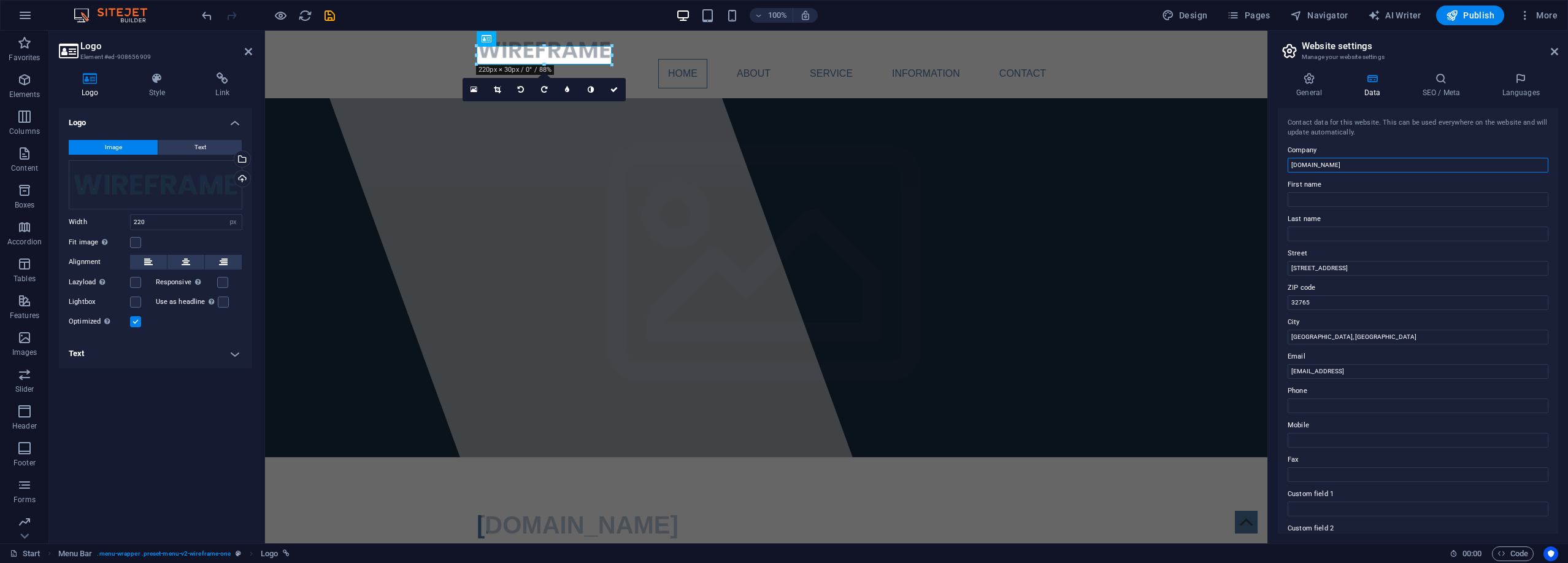
click at [1375, 162] on input "[DOMAIN_NAME]" at bounding box center [1418, 165] width 260 height 14
type input "Fireframe Demo"
click at [1333, 405] on input "Phone" at bounding box center [1418, 405] width 260 height 14
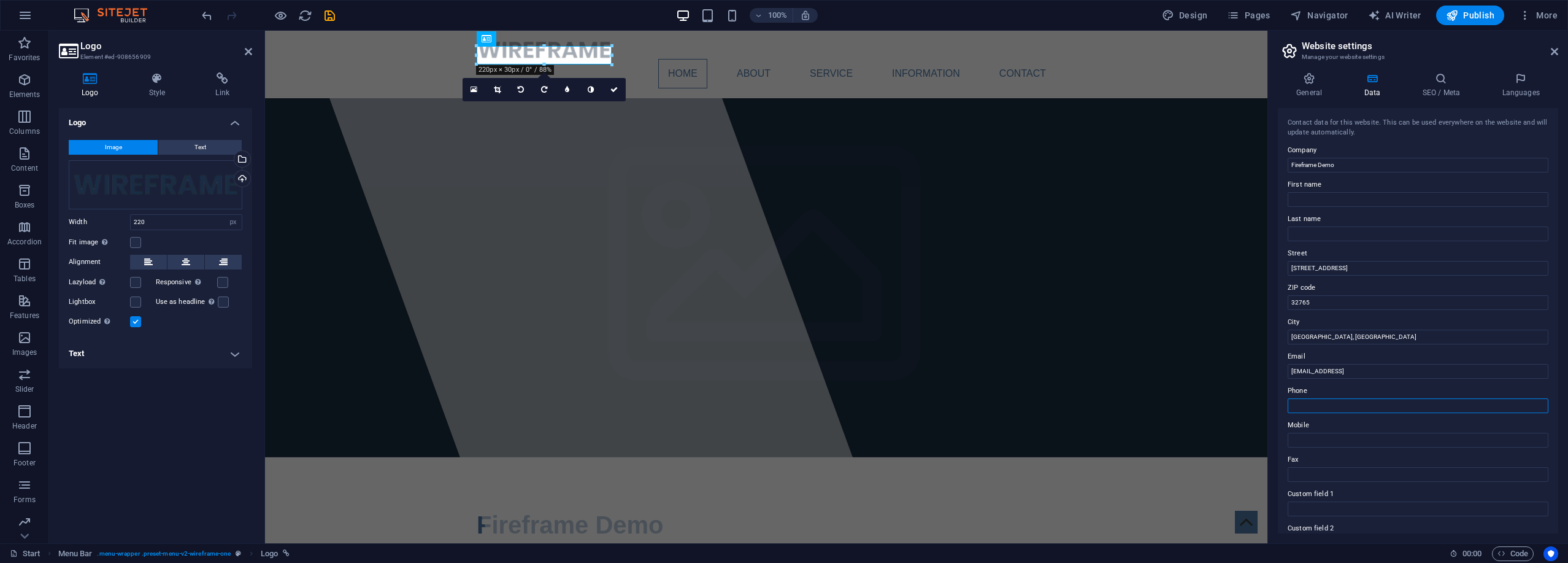
paste input "020 1234 4567"
type input "020 1234 4567"
click at [1342, 439] on input "Mobile" at bounding box center [1418, 440] width 260 height 14
paste input "07912 345 678"
type input "07912 345 678"
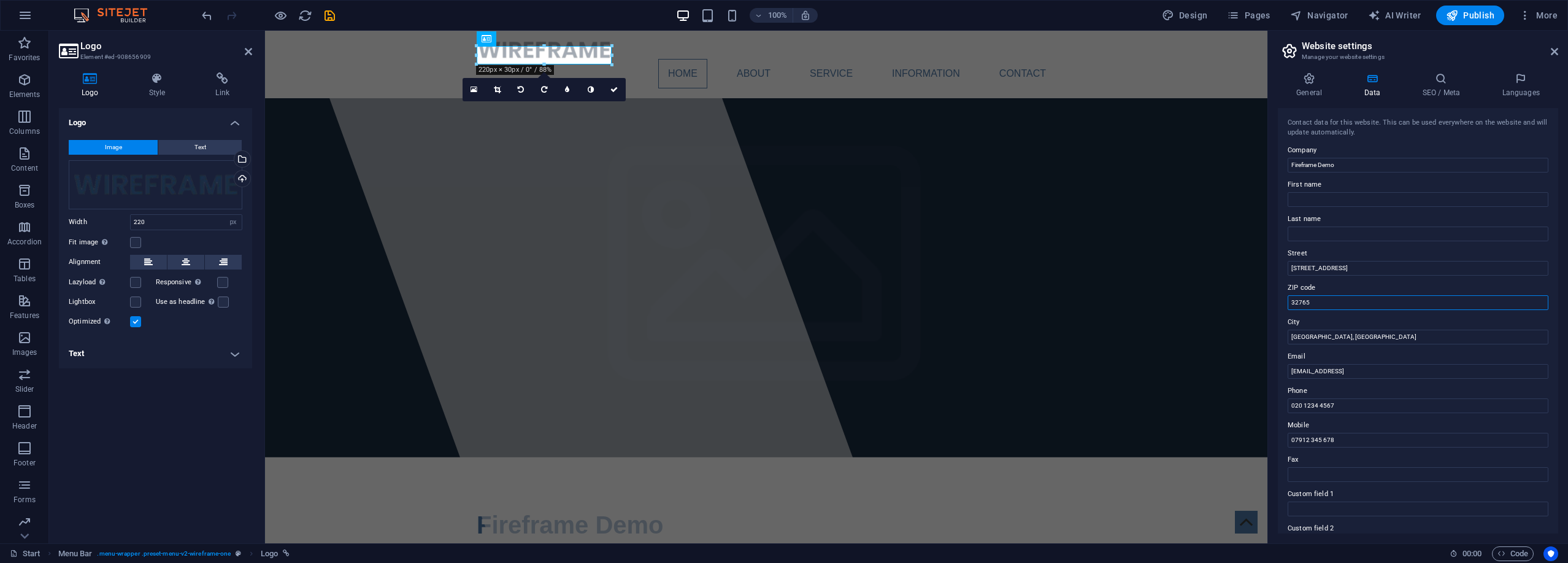
click at [1335, 304] on input "32765" at bounding box center [1418, 302] width 260 height 14
paste input "W11 1AB"
type input "W11 1AB"
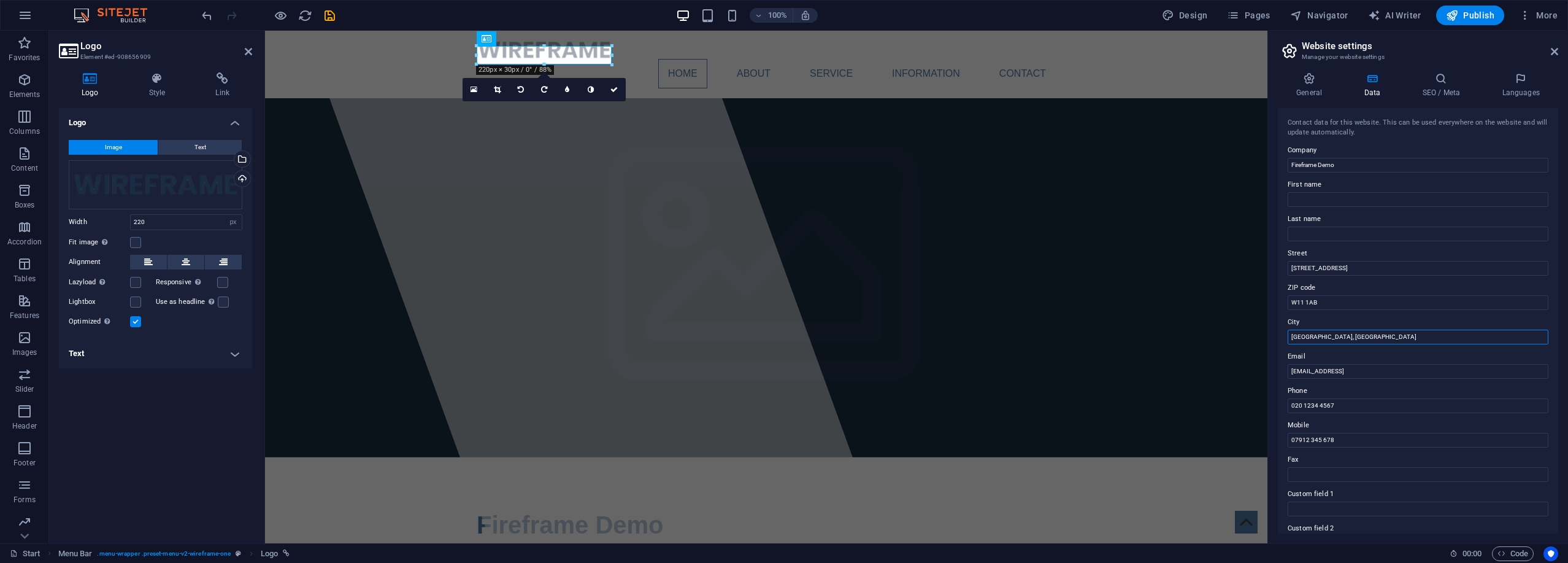
click at [1331, 333] on input "[GEOGRAPHIC_DATA], [GEOGRAPHIC_DATA]" at bounding box center [1418, 337] width 260 height 14
type input "[GEOGRAPHIC_DATA]"
click at [1315, 373] on input "[EMAIL_ADDRESS]" at bounding box center [1418, 371] width 260 height 14
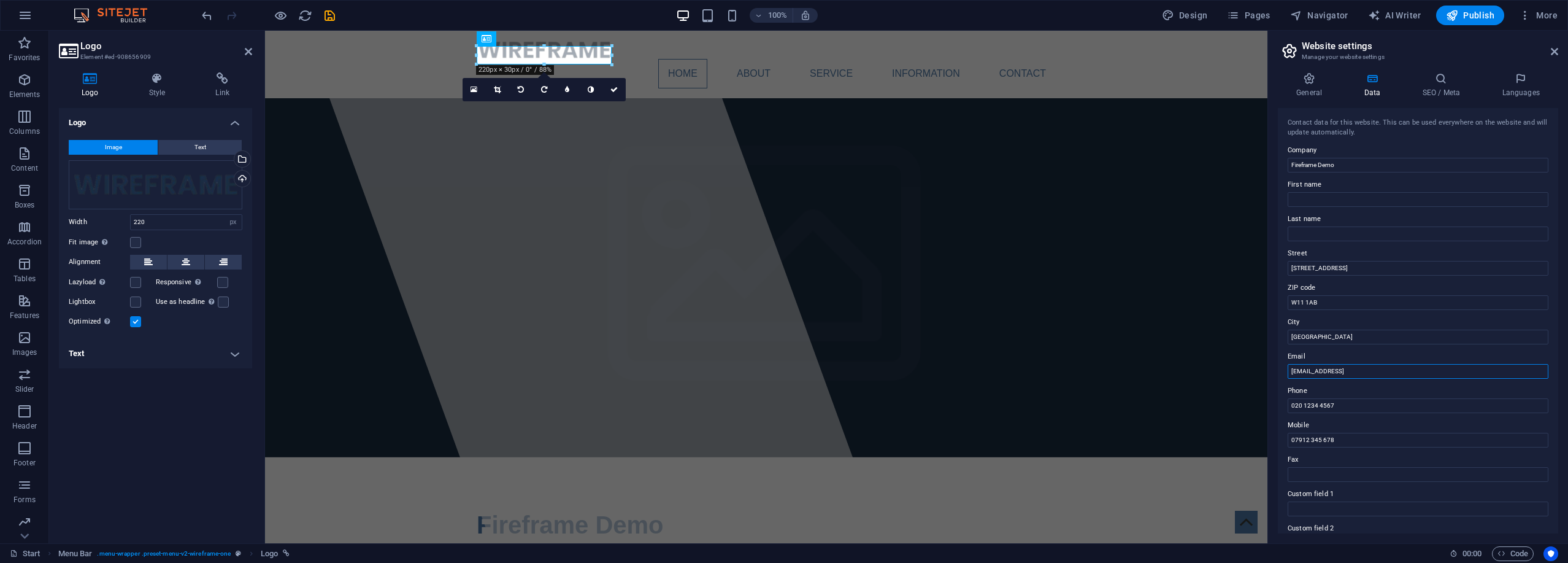
click at [1315, 372] on input "[EMAIL_ADDRESS]" at bounding box center [1418, 371] width 260 height 14
type input "[EMAIL_ADDRESS][DOMAIN_NAME]"
click at [1311, 264] on input "[STREET_ADDRESS]" at bounding box center [1418, 267] width 260 height 14
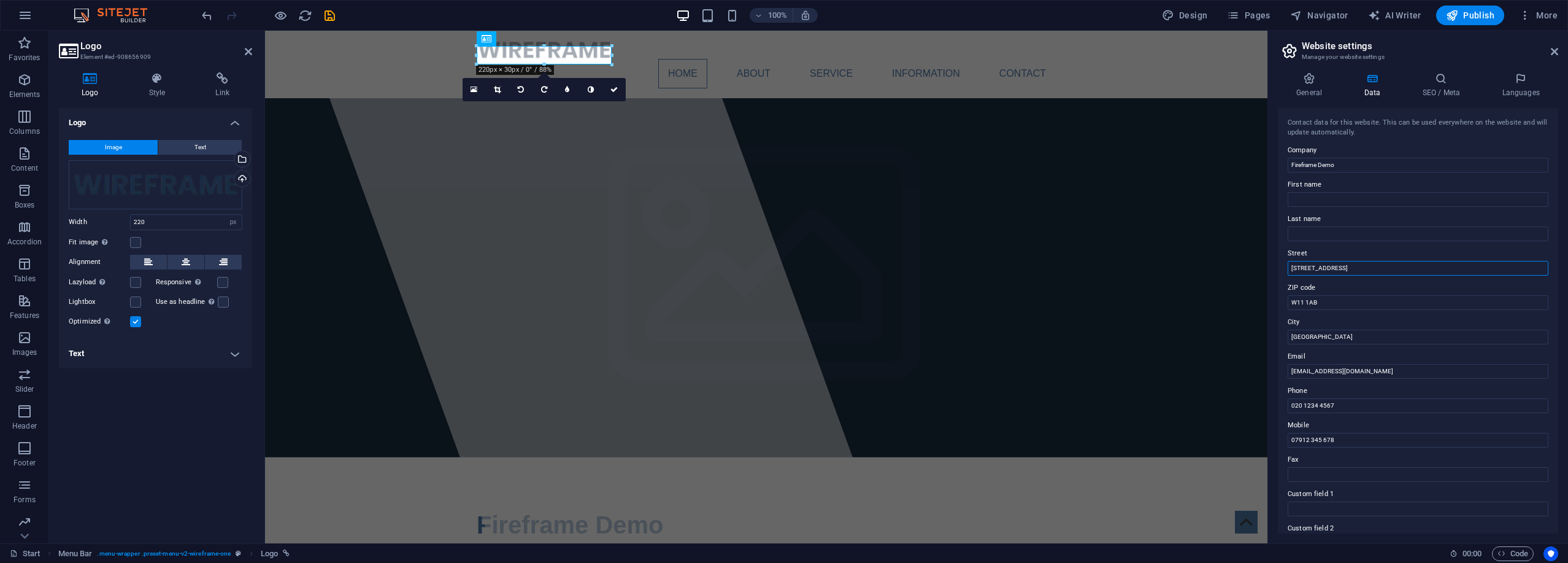
click at [1311, 264] on input "[STREET_ADDRESS]" at bounding box center [1418, 267] width 260 height 14
paste input "[STREET_ADDRESS]"
type input "[STREET_ADDRESS]"
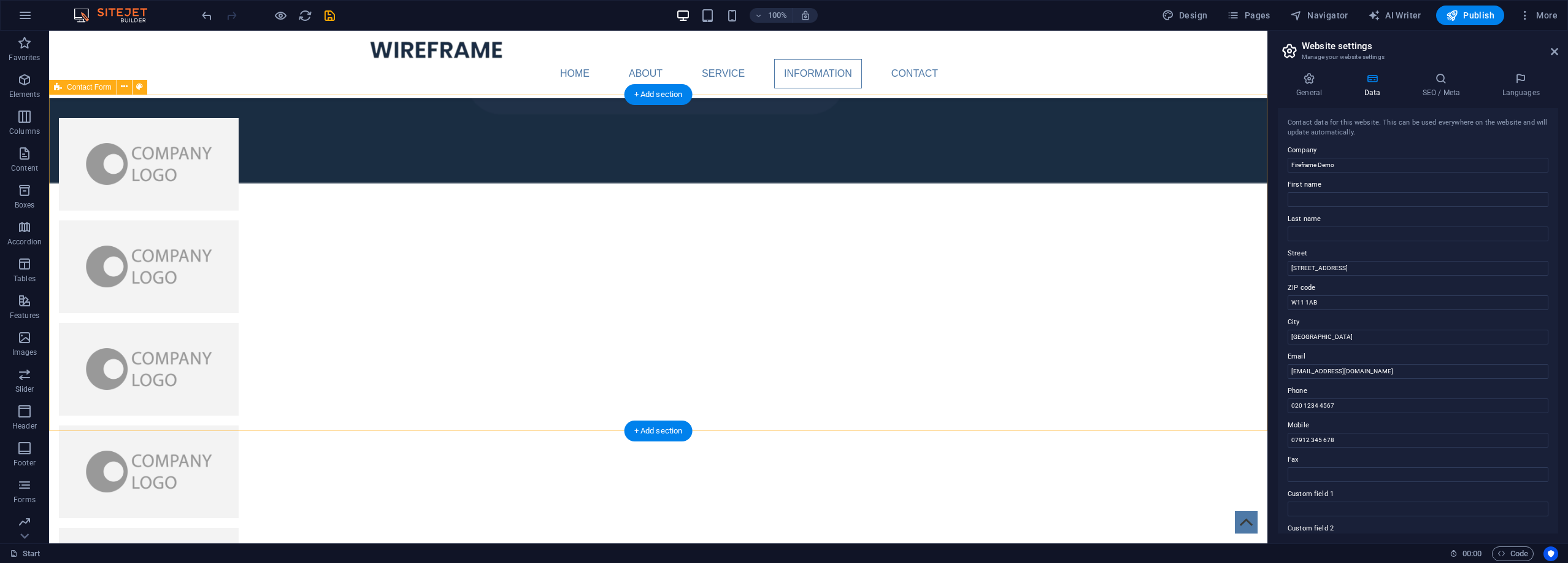
scroll to position [2930, 0]
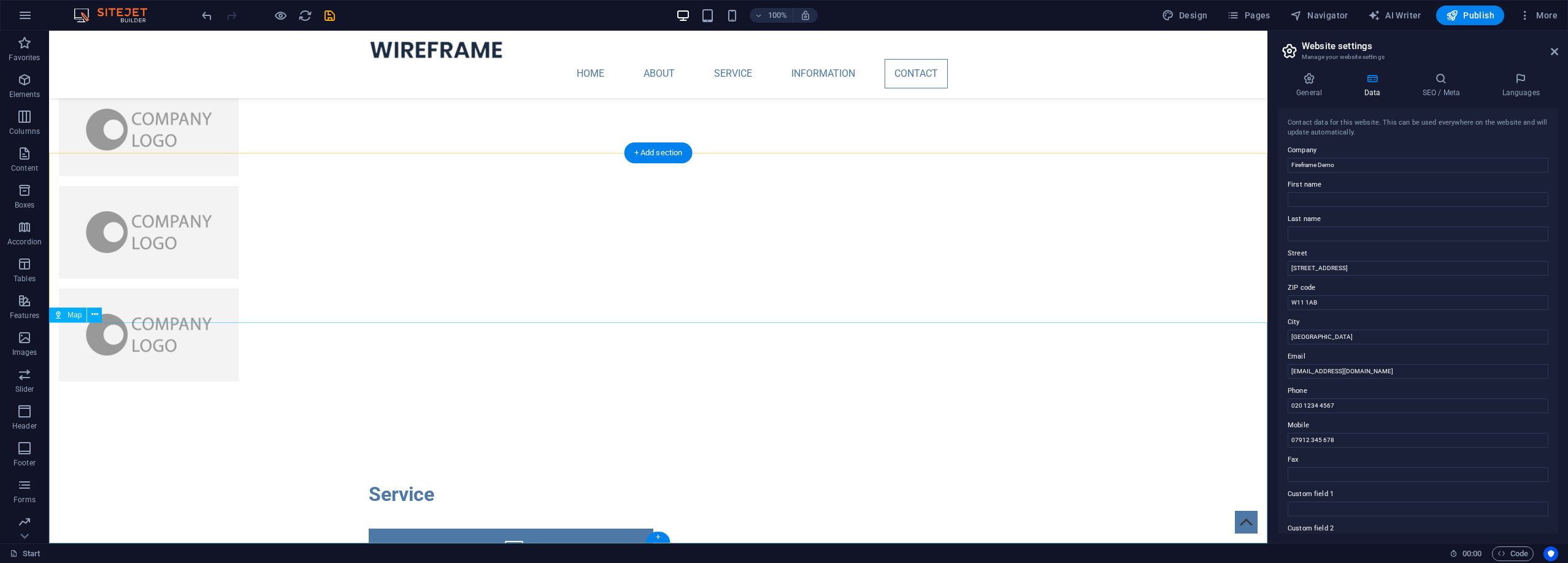
select select "1"
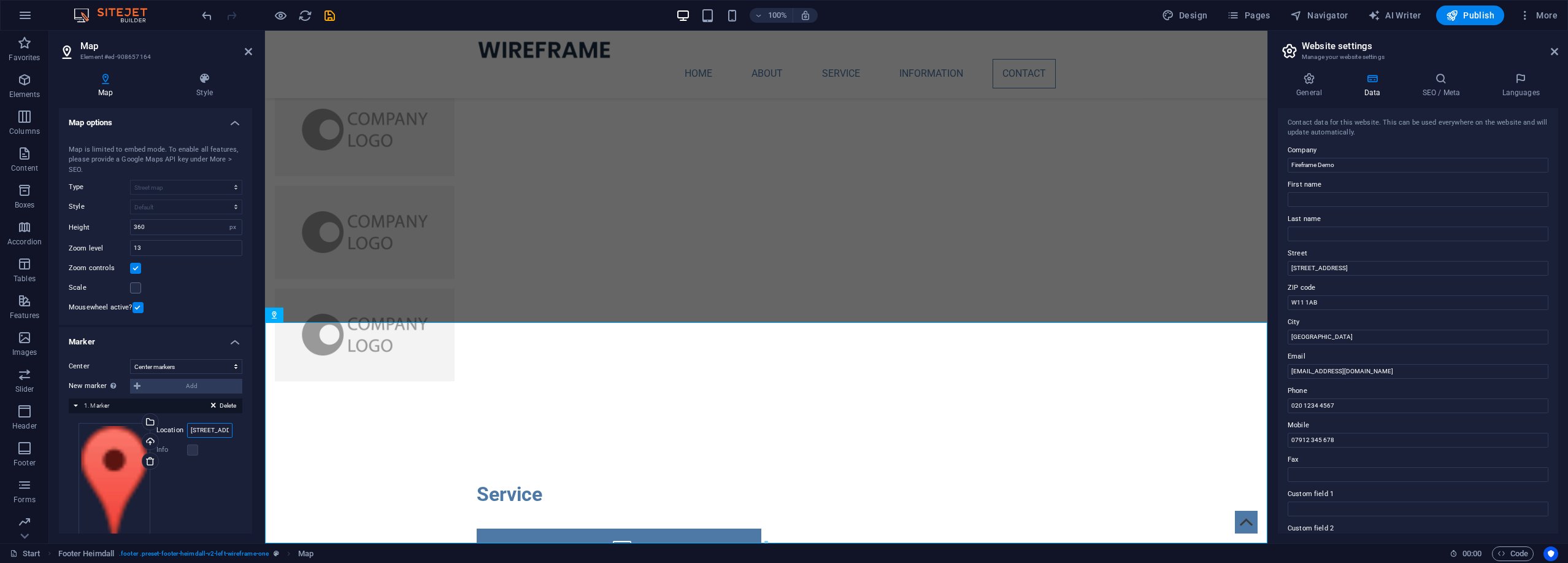
click at [209, 432] on input "[STREET_ADDRESS]" at bounding box center [210, 430] width 46 height 14
click at [209, 431] on input "[STREET_ADDRESS]" at bounding box center [210, 430] width 46 height 14
click at [217, 426] on input "[STREET_ADDRESS]" at bounding box center [210, 430] width 46 height 14
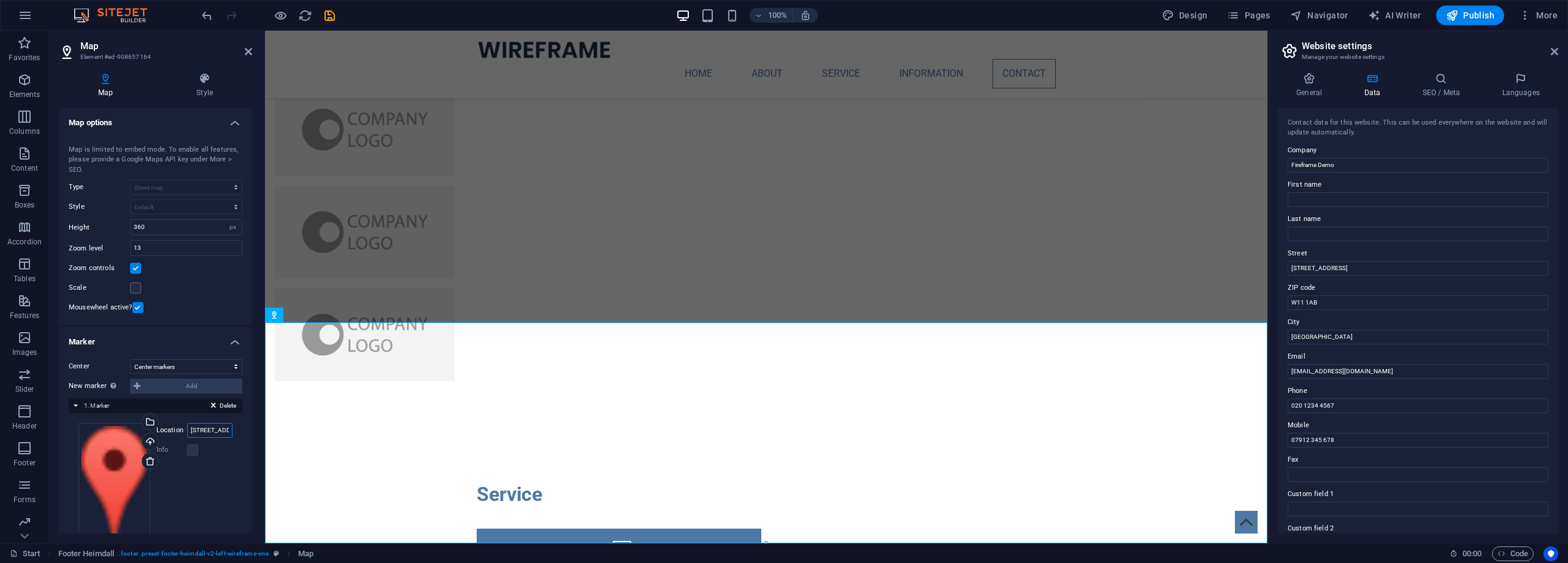
click at [217, 426] on input "[STREET_ADDRESS]" at bounding box center [210, 430] width 46 height 14
paste input "W11 1AB"
click at [196, 428] on input "W9 [GEOGRAPHIC_DATA]" at bounding box center [210, 430] width 46 height 14
type input "W8 [GEOGRAPHIC_DATA]"
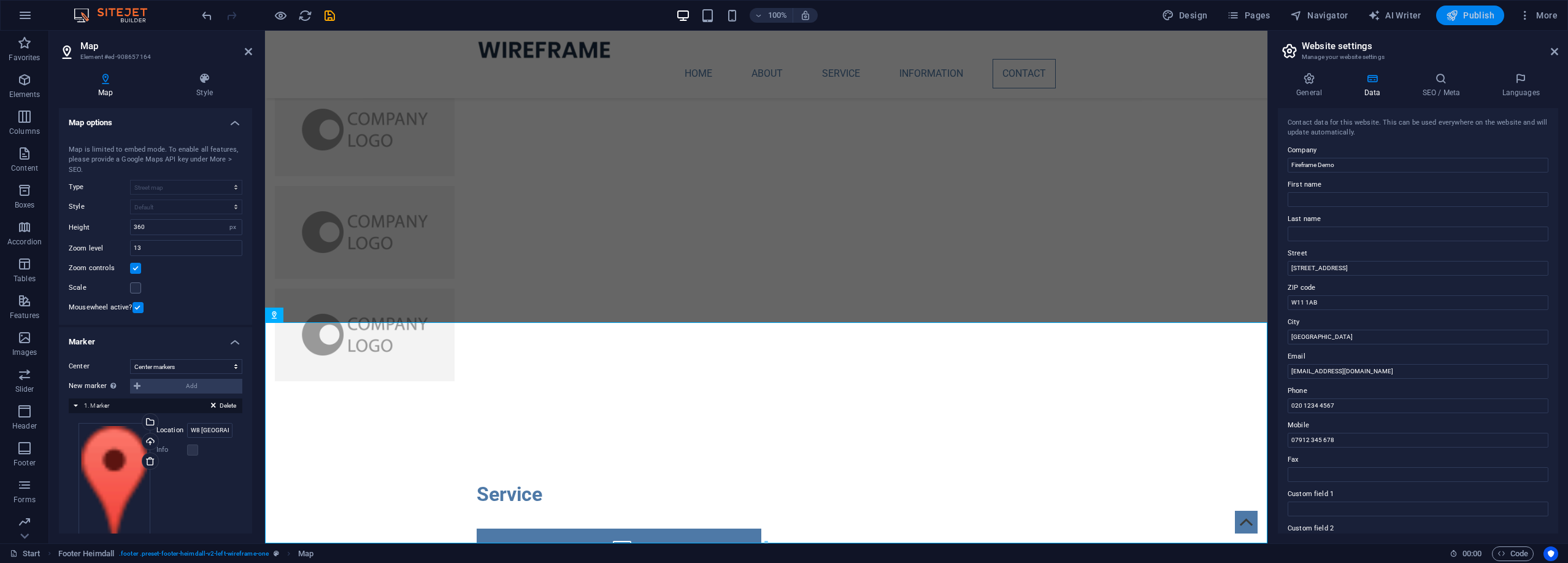
click at [1487, 20] on span "Publish" at bounding box center [1470, 15] width 49 height 12
